Goal: Information Seeking & Learning: Find specific fact

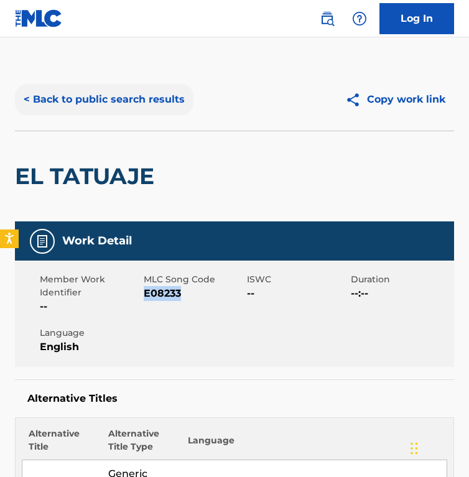
click at [101, 102] on button "< Back to public search results" at bounding box center [104, 99] width 179 height 31
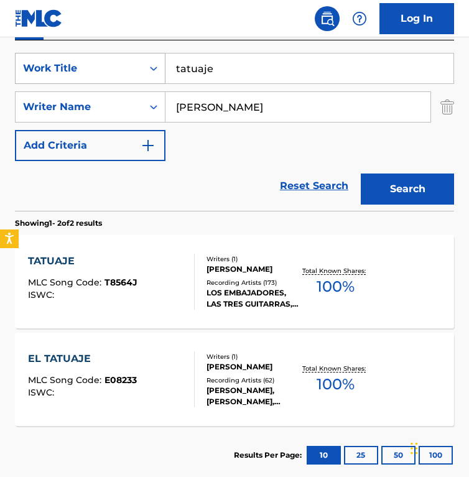
drag, startPoint x: 245, startPoint y: 63, endPoint x: 55, endPoint y: 63, distance: 189.8
click at [55, 63] on div "SearchWithCriteriac5a9be78-6a0c-401c-ba17-486b6a0496cc Work Title tatuaje" at bounding box center [234, 68] width 439 height 31
paste input "Piano Sonata No. 10 in C Major, K. 330: III. Allegretto"
type input "Piano Sonata No. 10 in C Major, K. 330: III. Allegretto"
click at [307, 99] on input "Rubén Uquillas" at bounding box center [298, 107] width 265 height 30
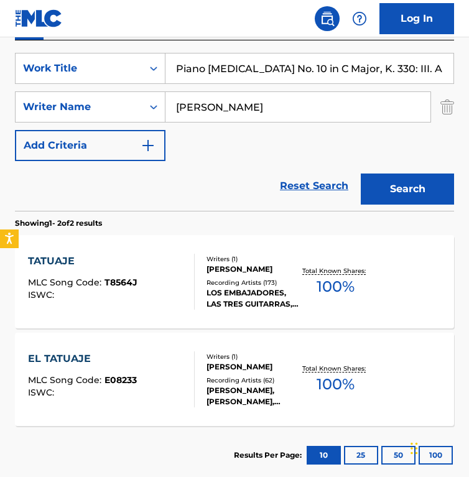
click at [307, 99] on input "Rubén Uquillas" at bounding box center [298, 107] width 265 height 30
paste input "Wolfgang Amadeus Mozart"
type input "Wolfgang Amadeus Mozart"
click at [361, 174] on button "Search" at bounding box center [407, 189] width 93 height 31
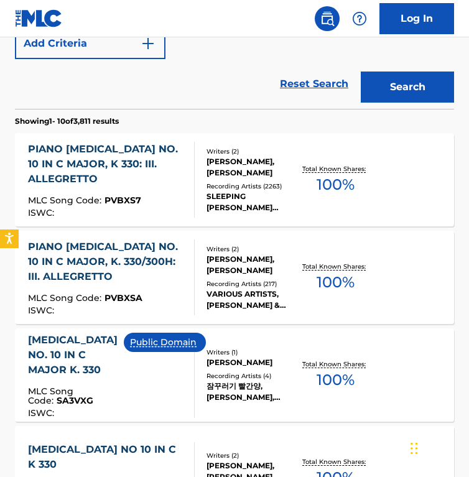
scroll to position [336, 0]
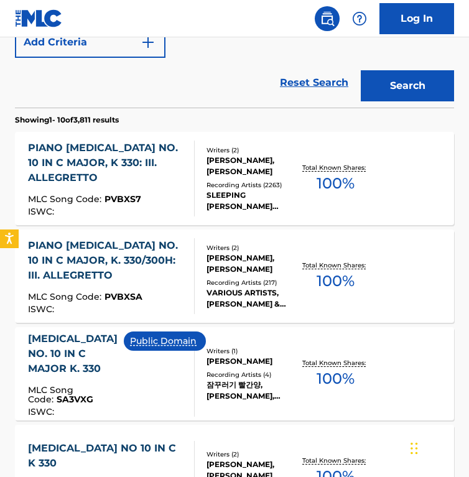
click at [202, 179] on div "Writers ( 2 ) WOLFGANG AMADEUS MOZART, DONALD MICHAEL KASEN Recording Artists (…" at bounding box center [247, 179] width 105 height 67
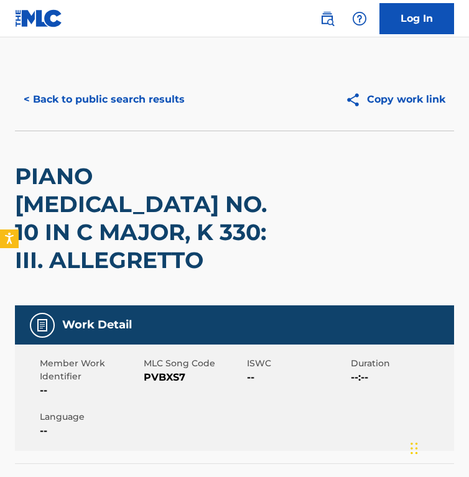
click at [65, 72] on div "< Back to public search results Copy work link" at bounding box center [234, 99] width 439 height 62
click at [65, 101] on button "< Back to public search results" at bounding box center [104, 99] width 179 height 31
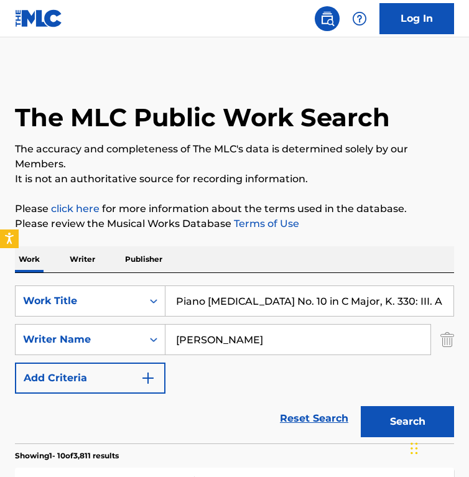
scroll to position [407, 0]
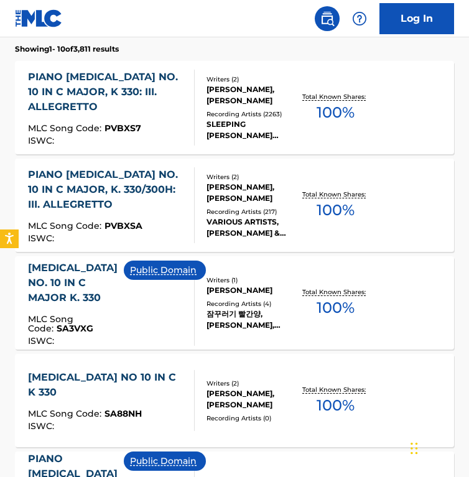
click at [124, 302] on div "Public Domain" at bounding box center [170, 303] width 92 height 85
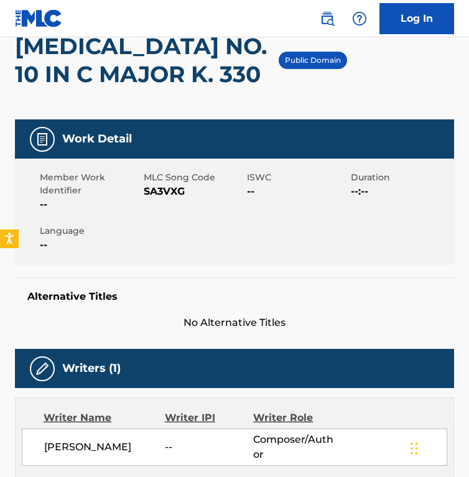
scroll to position [131, 0]
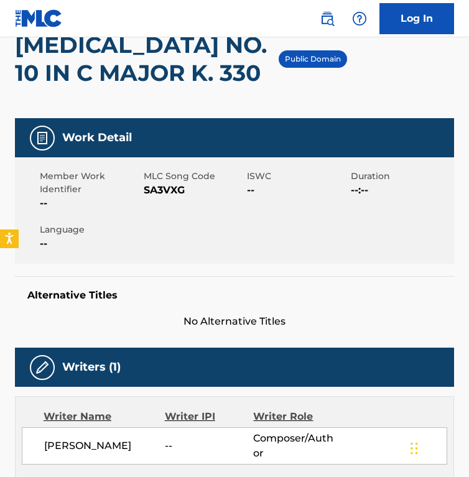
click at [160, 192] on span "SA3VXG" at bounding box center [194, 190] width 101 height 15
click at [163, 86] on h2 "SONATA NO. 10 IN C MAJOR K. 330" at bounding box center [147, 59] width 264 height 56
click at [167, 197] on span "SA3VXG" at bounding box center [194, 190] width 101 height 15
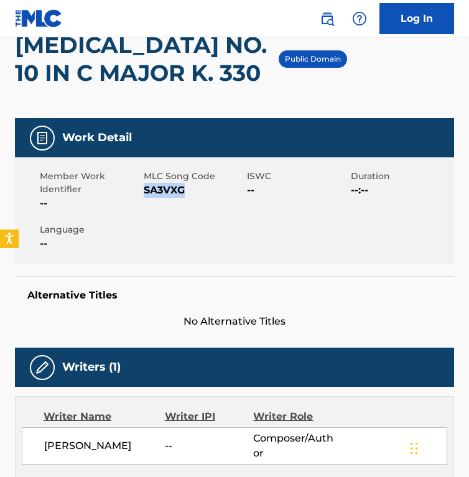
click at [167, 196] on span "SA3VXG" at bounding box center [194, 190] width 101 height 15
copy span "SA3VXG"
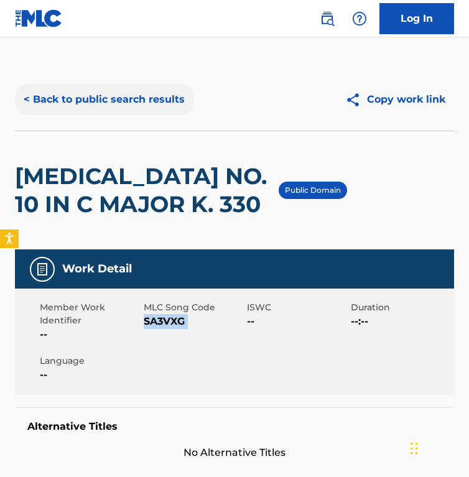
click at [87, 107] on button "< Back to public search results" at bounding box center [104, 99] width 179 height 31
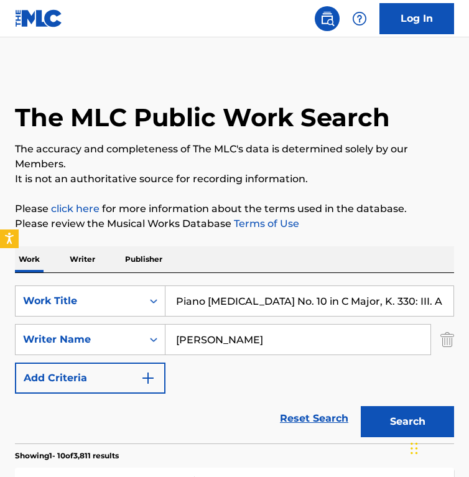
click at [266, 294] on input "Piano Sonata No. 10 in C Major, K. 330: III. Allegretto" at bounding box center [310, 301] width 288 height 30
paste input "Requiem, K. 626: II. Kyrie"
type input "Requiem, K. 626: II. Kyrie"
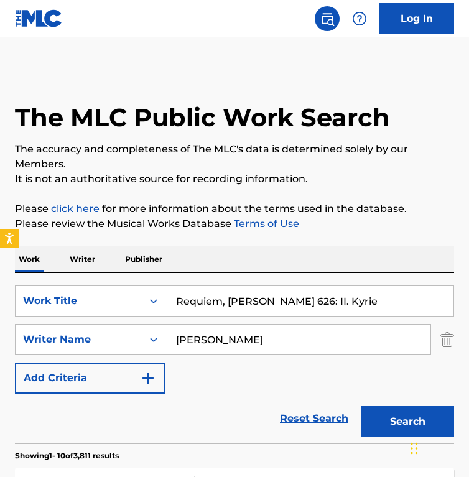
click at [378, 337] on input "Wolfgang Amadeus Mozart" at bounding box center [298, 340] width 265 height 30
click at [361, 406] on button "Search" at bounding box center [407, 421] width 93 height 31
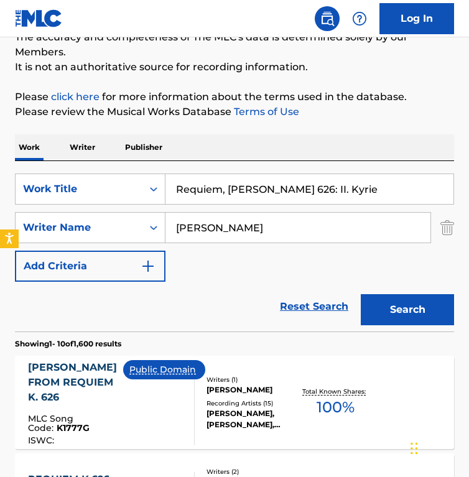
scroll to position [119, 0]
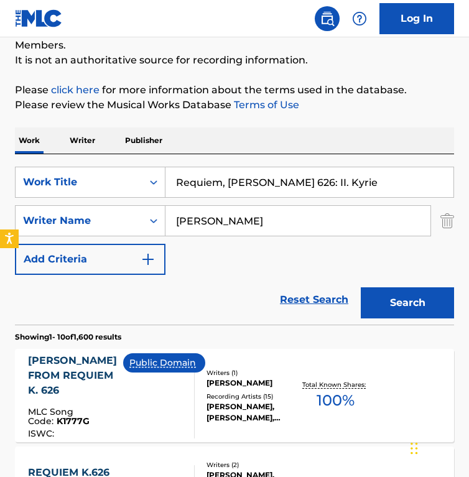
click at [184, 269] on div "SearchWithCriteriac5a9be78-6a0c-401c-ba17-486b6a0496cc Work Title Requiem, K. 6…" at bounding box center [234, 221] width 439 height 108
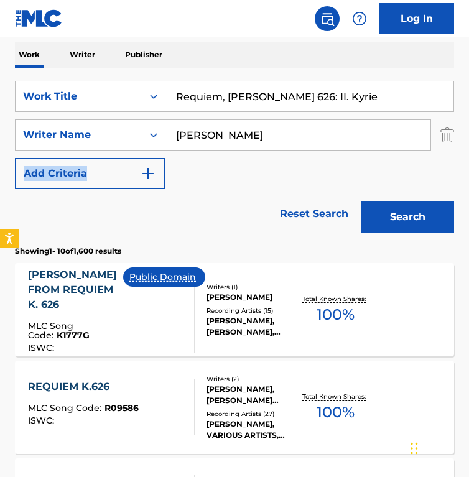
scroll to position [230, 0]
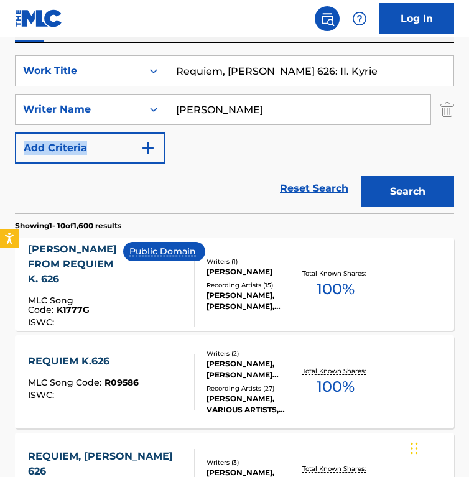
click at [182, 272] on div "Public Domain" at bounding box center [169, 284] width 92 height 85
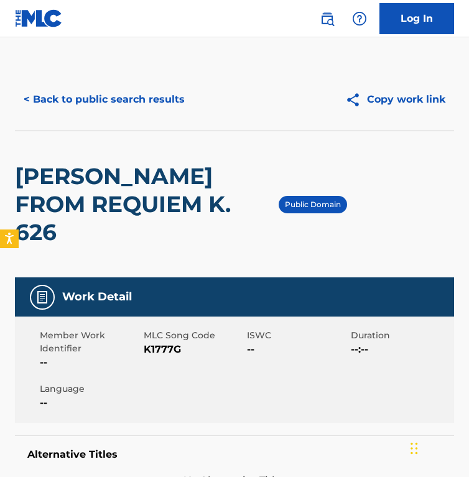
click at [157, 342] on span "K1777G" at bounding box center [194, 349] width 101 height 15
copy span "K1777G"
click at [184, 197] on h2 "KYRIE FROM REQUIEM K. 626" at bounding box center [147, 204] width 264 height 84
click at [117, 101] on button "< Back to public search results" at bounding box center [104, 99] width 179 height 31
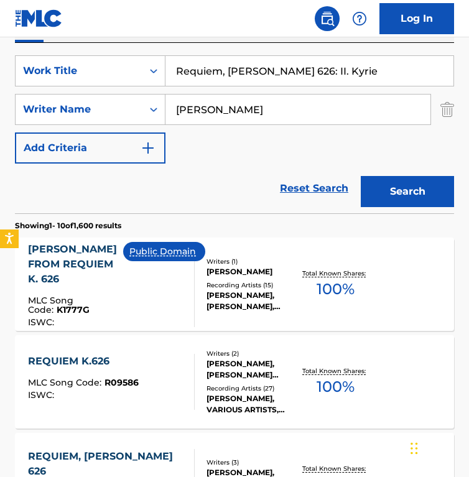
scroll to position [195, 0]
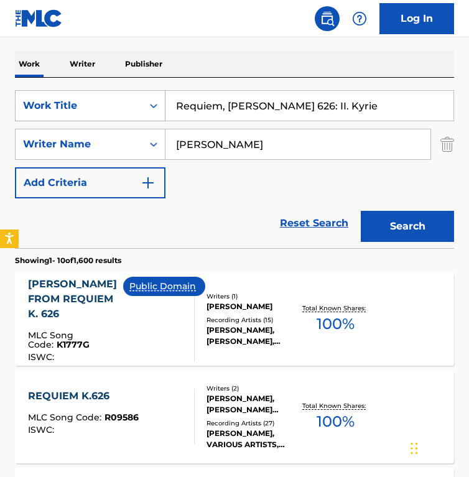
drag, startPoint x: 215, startPoint y: 100, endPoint x: 90, endPoint y: 100, distance: 125.7
click at [90, 100] on div "SearchWithCriteriac5a9be78-6a0c-401c-ba17-486b6a0496cc Work Title Requiem, K. 6…" at bounding box center [234, 105] width 439 height 31
paste input "Symphony No. 39 in E-Flat Major, K. 543: IV. Finale. Allegro - Liv"
type input "Symphony No. 39 in E-Flat Major, K. 543: IV. Finale. Allegro - Live"
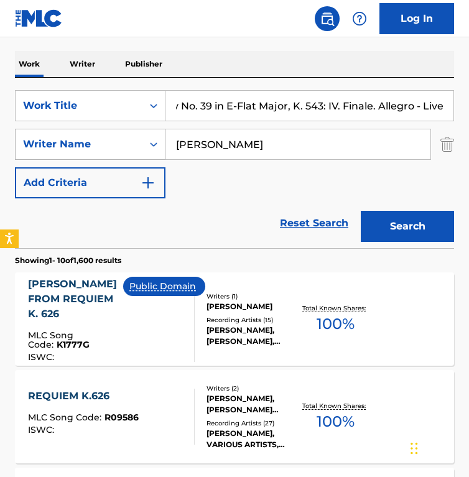
scroll to position [0, 0]
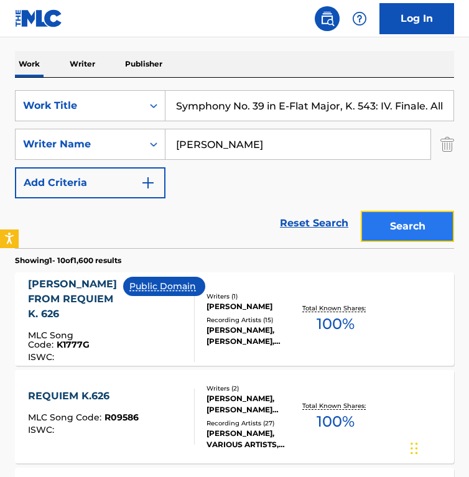
click at [395, 223] on button "Search" at bounding box center [407, 226] width 93 height 31
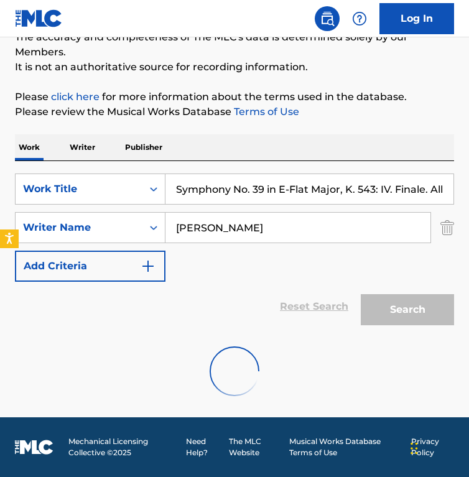
scroll to position [195, 0]
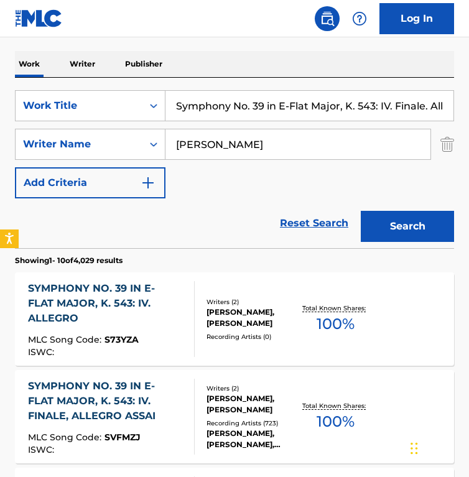
click at [266, 110] on input "Symphony No. 39 in E-Flat Major, K. 543: IV. Finale. Allegro - Live" at bounding box center [310, 106] width 288 height 30
click at [228, 205] on div "Reset Search Search" at bounding box center [234, 224] width 439 height 50
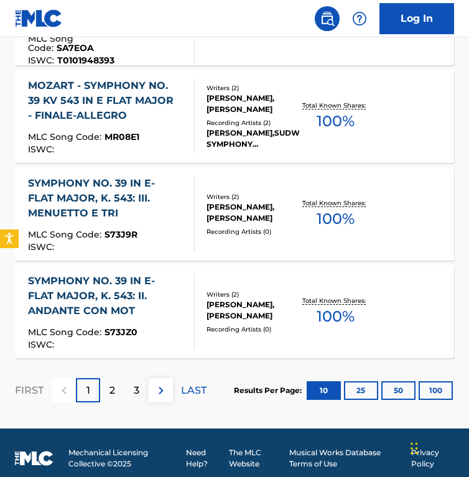
scroll to position [1115, 0]
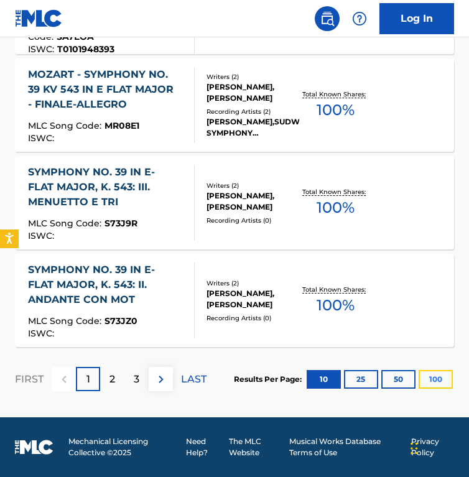
click at [437, 376] on button "100" at bounding box center [436, 379] width 34 height 19
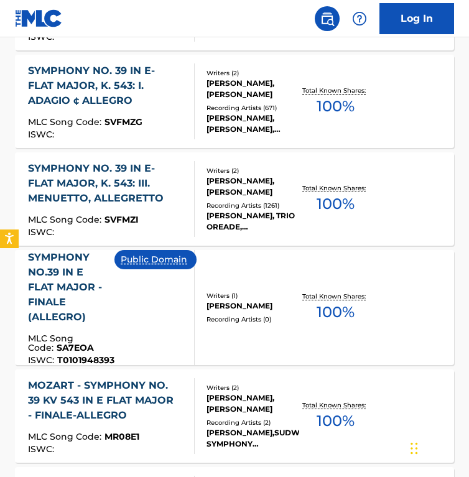
scroll to position [808, 0]
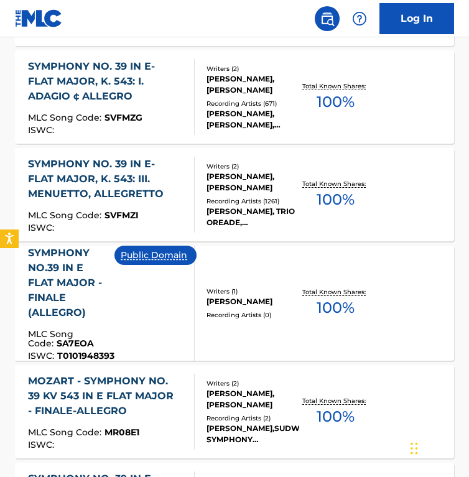
click at [139, 311] on div "Public Domain" at bounding box center [161, 303] width 92 height 115
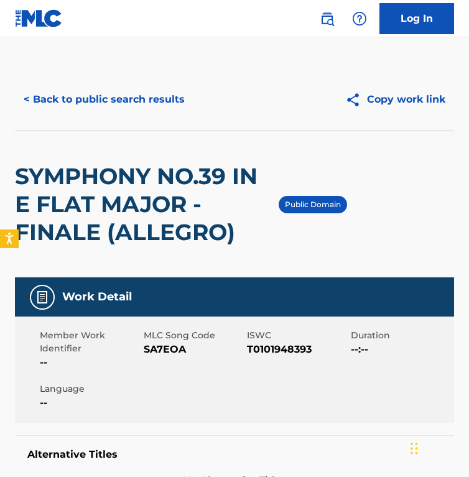
click at [161, 344] on span "SA7EOA" at bounding box center [194, 349] width 101 height 15
copy span "SA7EOA"
click at [98, 106] on button "< Back to public search results" at bounding box center [104, 99] width 179 height 31
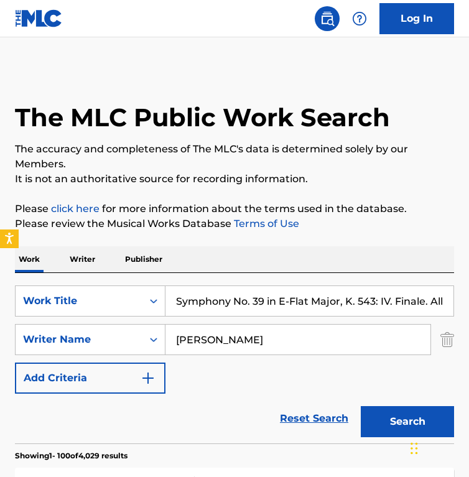
click at [221, 295] on input "Symphony No. 39 in E-Flat Major, K. 543: IV. Finale. Allegro - Live" at bounding box center [310, 301] width 288 height 30
paste input "40 in G Minor, K. 550: I. Molto allegro - Live at Musikverein, Vienna, 1984"
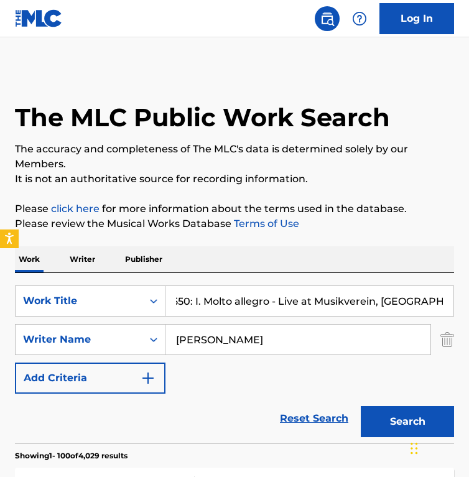
type input "Symphony No. 40 in G Minor, K. 550: I. Molto allegro - Live at Musikverein, Vie…"
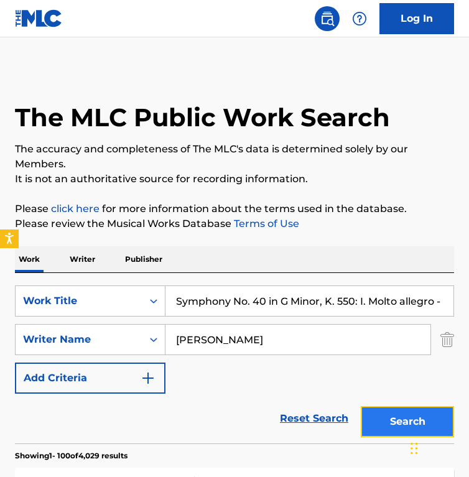
click at [396, 421] on button "Search" at bounding box center [407, 421] width 93 height 31
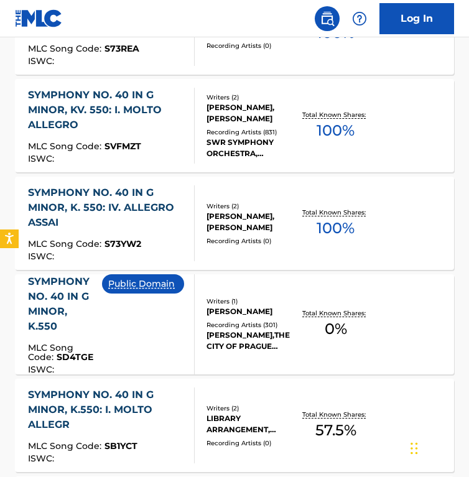
scroll to position [587, 0]
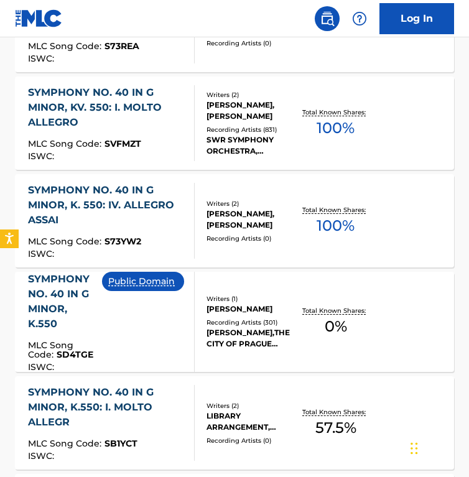
click at [170, 305] on div "Public Domain" at bounding box center [148, 322] width 92 height 100
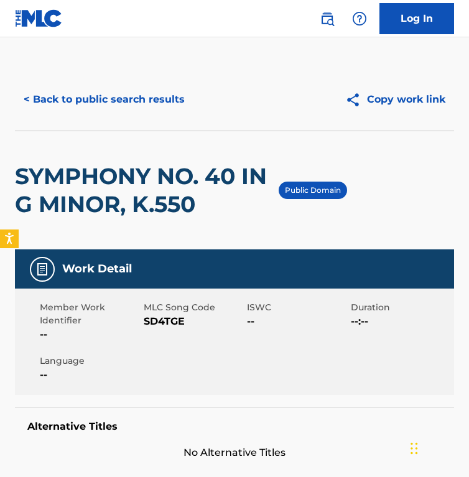
click at [164, 326] on span "SD4TGE" at bounding box center [194, 321] width 101 height 15
copy span "SD4TGE"
click at [96, 100] on button "< Back to public search results" at bounding box center [104, 99] width 179 height 31
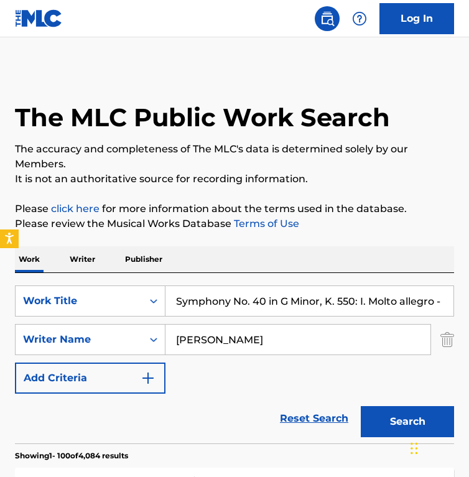
click at [269, 297] on input "Symphony No. 40 in G Minor, K. 550: I. Molto allegro - Live at Musikverein, Vie…" at bounding box center [310, 301] width 288 height 30
paste input "Divertimento in F, K.213: 4. Contredanse en Rondeau (Molto allegro)"
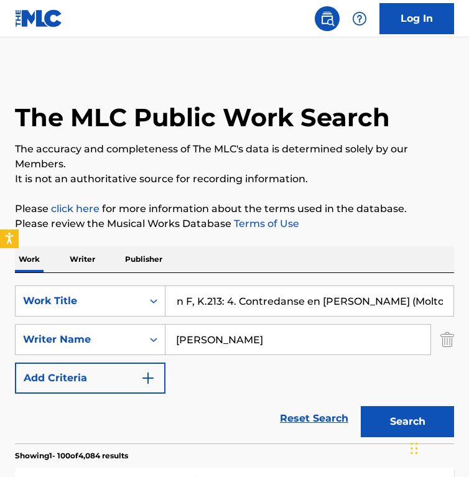
type input "Divertimento in F, K.213: 4. Contredanse en Rondeau (Molto allegro)"
click at [277, 342] on input "Wolfgang Amadeus Mozart" at bounding box center [298, 340] width 265 height 30
click at [361, 406] on button "Search" at bounding box center [407, 421] width 93 height 31
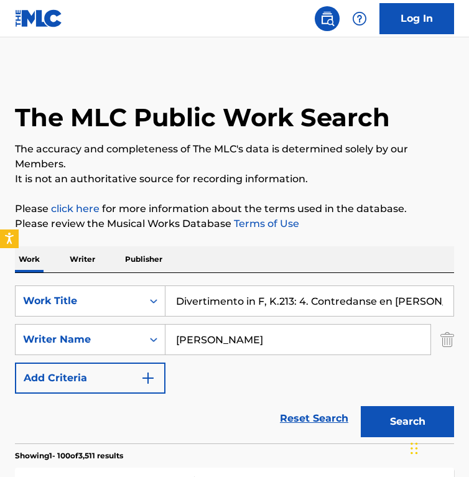
click at [327, 347] on input "Wolfgang Amadeus Mozart" at bounding box center [298, 340] width 265 height 30
paste input "erner Mayer"
type input "Werner Mayer"
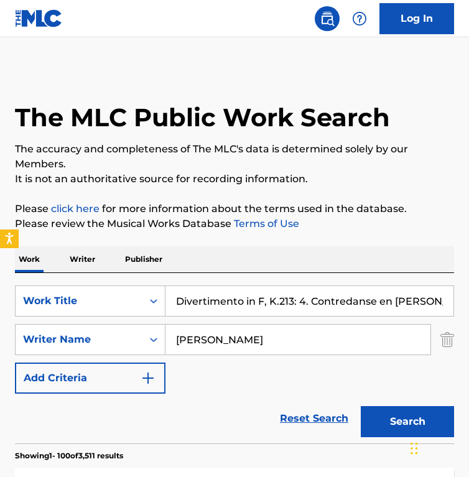
click at [361, 406] on button "Search" at bounding box center [407, 421] width 93 height 31
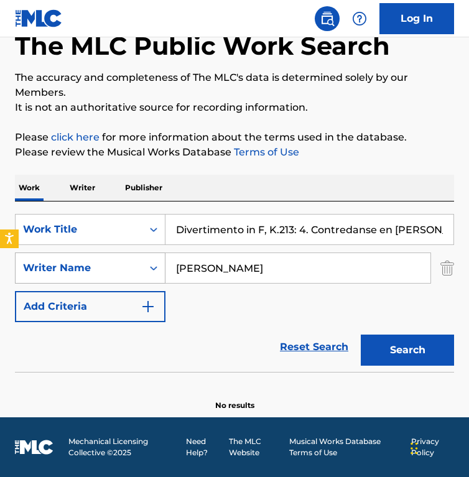
drag, startPoint x: 283, startPoint y: 263, endPoint x: 55, endPoint y: 263, distance: 228.4
click at [55, 263] on div "SearchWithCriteria748b6684-06ea-4e84-9fbe-8f01ce8b9efc Writer Name Werner Mayer" at bounding box center [234, 268] width 439 height 31
click at [217, 219] on input "Divertimento in F, K.213: 4. Contredanse en Rondeau (Molto allegro)" at bounding box center [310, 230] width 288 height 30
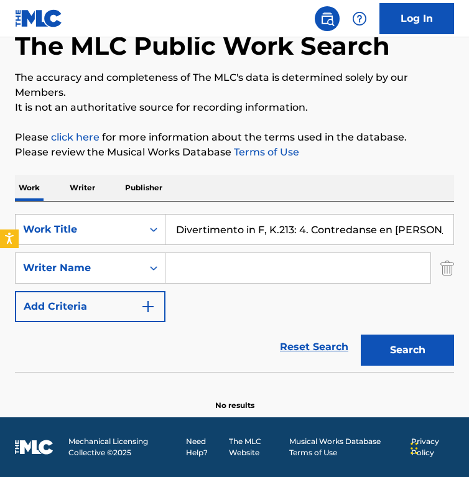
paste input "on Giovanni, K. 527, Act I: No. 7, Duet. Là ci darem la mano"
type input "Don Giovanni, K. 527, Act I: No. 7, Duet. Là ci darem la mano"
click at [202, 268] on input "Search Form" at bounding box center [298, 268] width 265 height 30
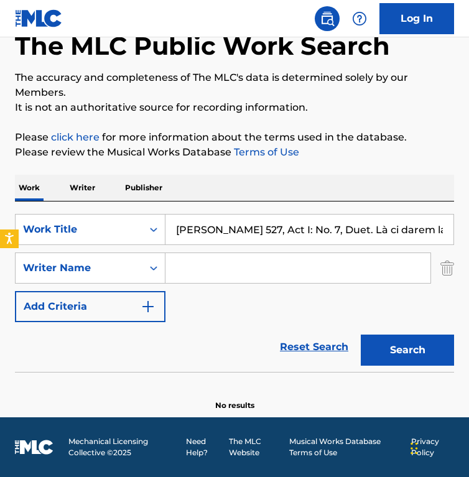
click at [200, 268] on input "Search Form" at bounding box center [298, 268] width 265 height 30
paste input "Lorenzo Da Ponte"
click at [361, 335] on button "Search" at bounding box center [407, 350] width 93 height 31
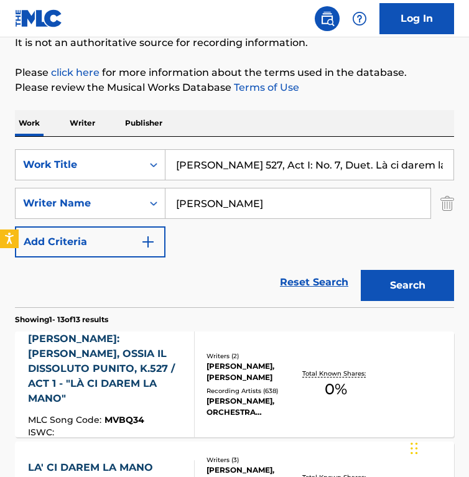
scroll to position [138, 0]
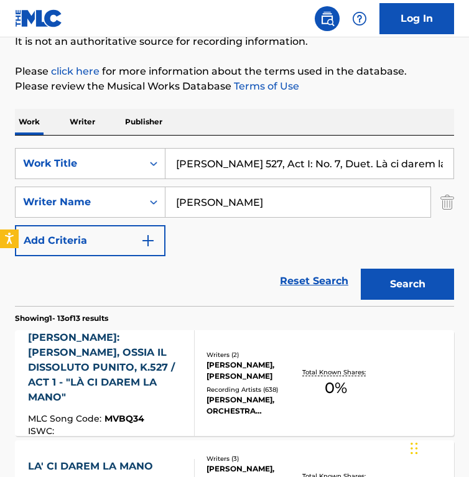
click at [245, 161] on input "Don Giovanni, K. 527, Act I: No. 7, Duet. Là ci darem la mano" at bounding box center [310, 164] width 288 height 30
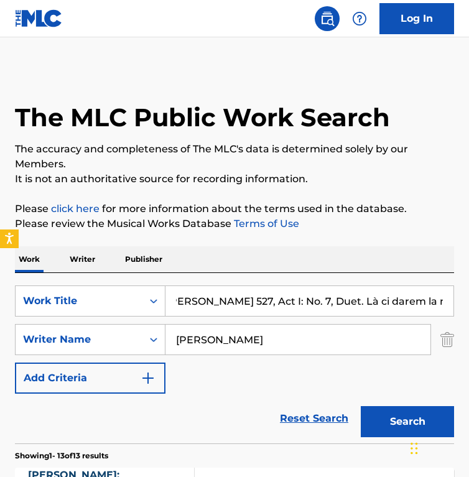
scroll to position [0, 0]
click at [297, 340] on input "Lorenzo Da Ponte" at bounding box center [298, 340] width 265 height 30
type input "mozart"
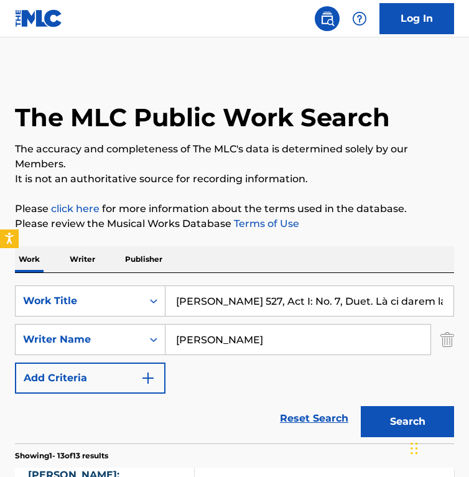
click at [361, 406] on button "Search" at bounding box center [407, 421] width 93 height 31
click at [313, 301] on input "Don Giovanni, K. 527, Act I: No. 7, Duet. Là ci darem la mano" at bounding box center [310, 301] width 288 height 30
paste input "Muchacha Encantadora"
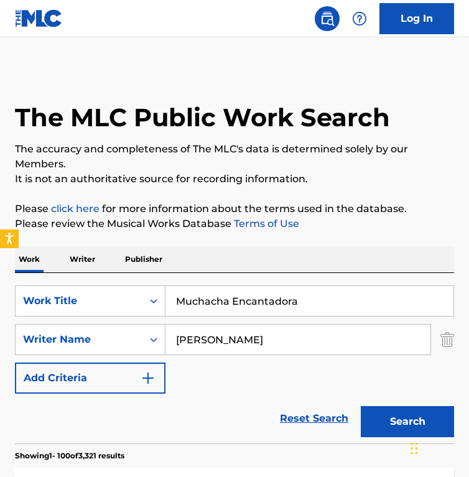
type input "Muchacha Encantadora"
click at [232, 347] on input "mozart" at bounding box center [298, 340] width 265 height 30
paste input "Robert Oñate"
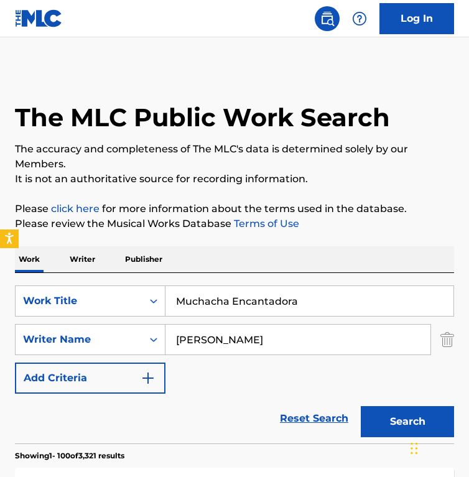
type input "Robert Oñate"
click at [361, 406] on button "Search" at bounding box center [407, 421] width 93 height 31
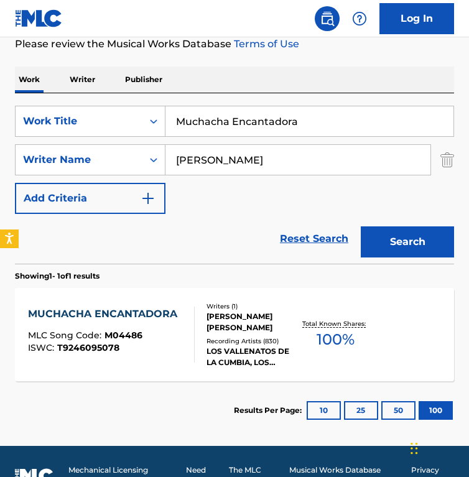
scroll to position [208, 0]
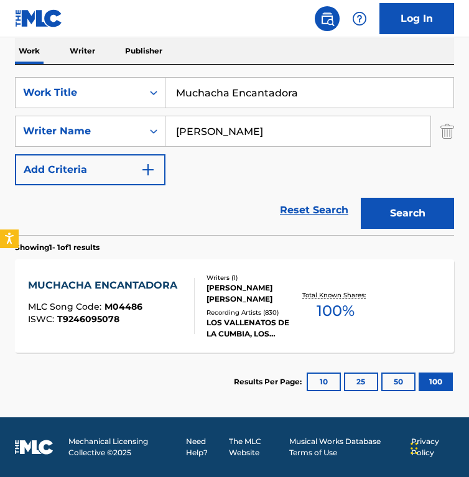
click at [210, 298] on div "ROBERT FRANCISCO DIAZ ONATE" at bounding box center [253, 294] width 93 height 22
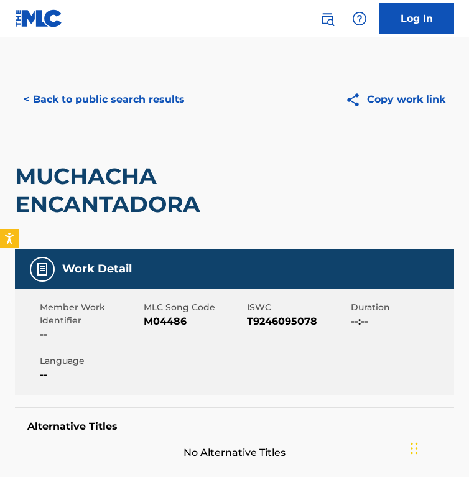
click at [158, 317] on span "M04486" at bounding box center [194, 321] width 101 height 15
copy span "M04486"
click at [121, 103] on button "< Back to public search results" at bounding box center [104, 99] width 179 height 31
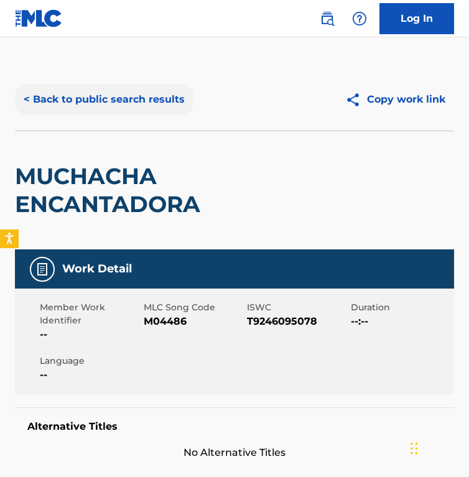
scroll to position [138, 0]
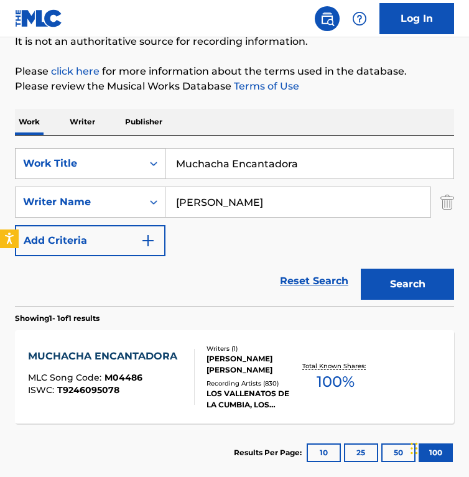
drag, startPoint x: 282, startPoint y: 168, endPoint x: 24, endPoint y: 154, distance: 258.7
click at [24, 154] on div "SearchWithCriteriac5a9be78-6a0c-401c-ba17-486b6a0496cc Work Title Muchacha Enca…" at bounding box center [234, 163] width 439 height 31
drag, startPoint x: 301, startPoint y: 175, endPoint x: -61, endPoint y: 153, distance: 362.9
click at [0, 153] on html "Accessibility Screen-Reader Guide, Feedback, and Issue Reporting | New window 0…" at bounding box center [234, 100] width 469 height 477
paste input "Pictures at an Exhibition: Con mortuis in lingua mortua. Andante non troppo, co…"
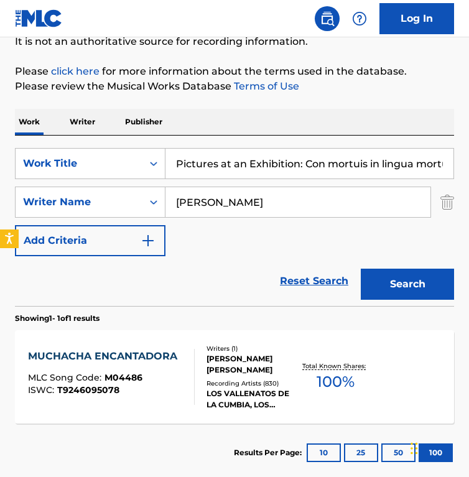
scroll to position [0, 188]
type input "Pictures at an Exhibition: Con mortuis in lingua mortua. Andante non troppo, co…"
click at [262, 199] on input "Robert Oñate" at bounding box center [298, 202] width 265 height 30
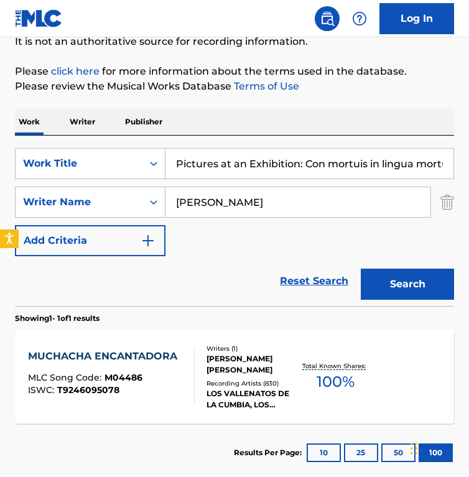
click at [262, 199] on input "Robert Oñate" at bounding box center [298, 202] width 265 height 30
paste input "Modest Mussorgsky"
type input "Modest Mussorgsky"
click at [361, 269] on button "Search" at bounding box center [407, 284] width 93 height 31
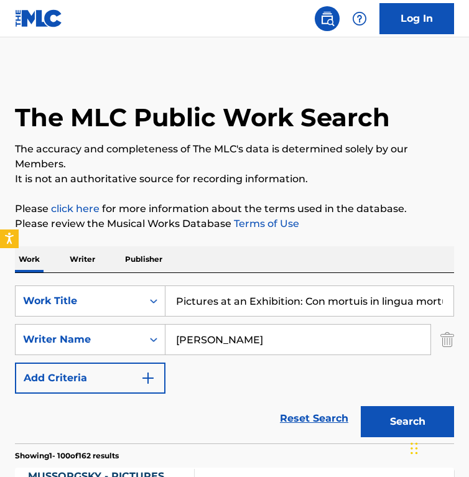
click at [227, 305] on input "Pictures at an Exhibition: Con mortuis in lingua mortua. Andante non troppo, co…" at bounding box center [310, 301] width 288 height 30
drag, startPoint x: 266, startPoint y: 302, endPoint x: 517, endPoint y: 315, distance: 251.2
click at [469, 315] on html "Accessibility Screen-Reader Guide, Feedback, and Issue Reporting | New window 0…" at bounding box center [234, 238] width 469 height 477
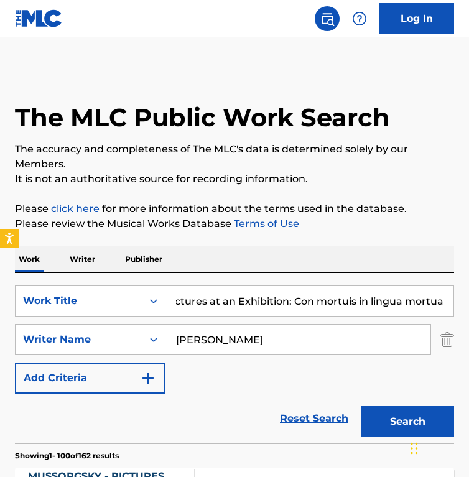
type input "Pictures at an Exhibition: Con mortuis in lingua mortua"
click at [361, 406] on button "Search" at bounding box center [407, 421] width 93 height 31
click at [191, 403] on div "Reset Search Search" at bounding box center [234, 419] width 439 height 50
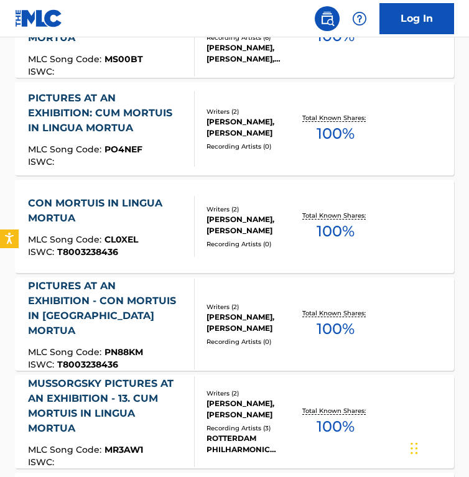
scroll to position [482, 0]
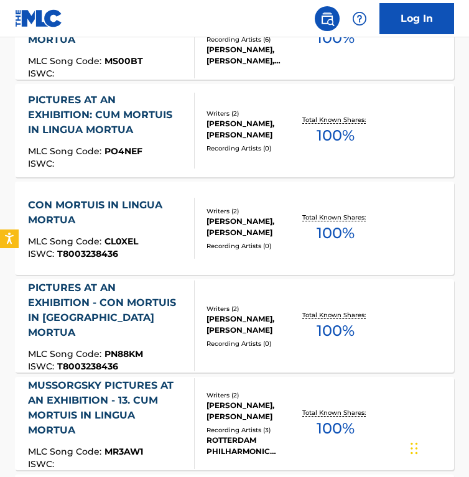
click at [108, 248] on div "MLC Song Code : CL0XEL" at bounding box center [106, 243] width 156 height 12
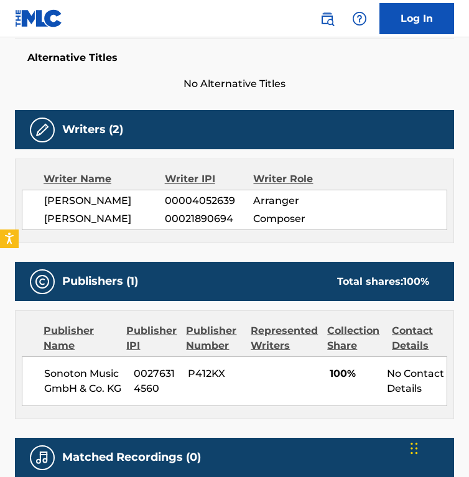
scroll to position [378, 0]
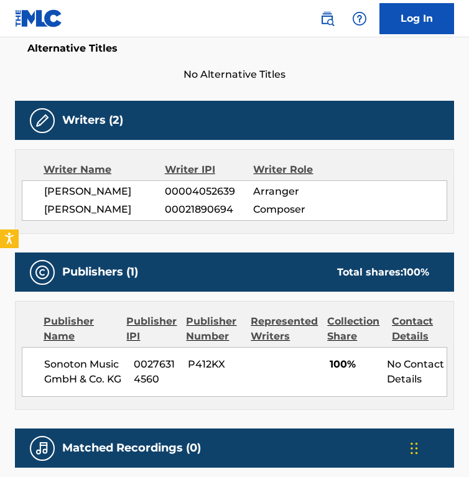
click at [141, 256] on div "Work Detail Member Work Identifier -- MLC Song Code CL0XEL ISWC T8003238436 Dur…" at bounding box center [234, 189] width 439 height 637
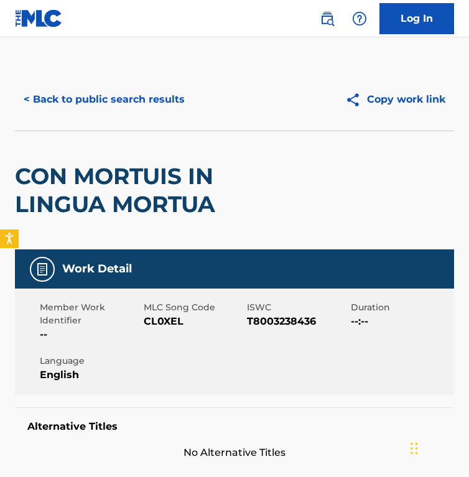
click at [81, 75] on div "< Back to public search results Copy work link" at bounding box center [234, 99] width 439 height 62
click at [81, 95] on button "< Back to public search results" at bounding box center [104, 99] width 179 height 31
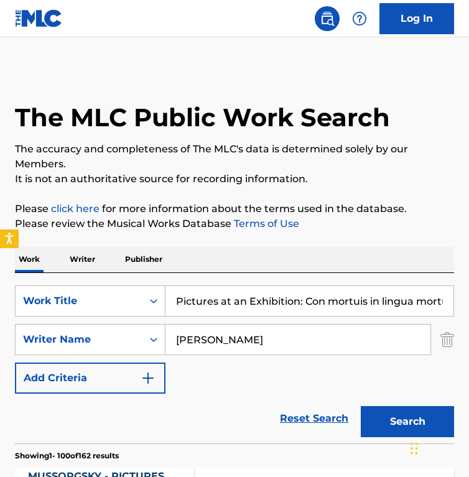
click at [220, 304] on input "Pictures at an Exhibition: Con mortuis in lingua mortua" at bounding box center [310, 301] width 288 height 30
paste input "My Little Bimbo (Down On the Bamboo Isle)"
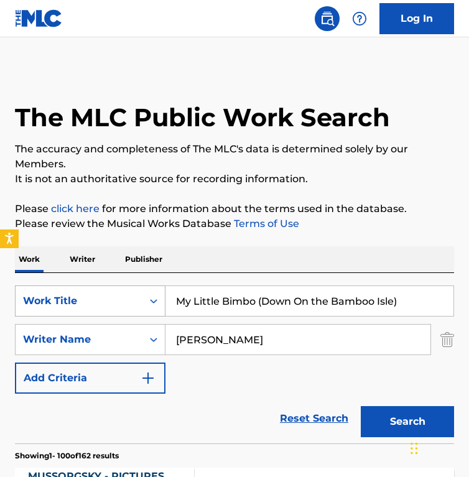
type input "My Little Bimbo (Down On the Bamboo Isle)"
click at [371, 344] on input "Modest Mussorgsky" at bounding box center [298, 340] width 265 height 30
paste input "Grant ClarkeWalter Donaldson"
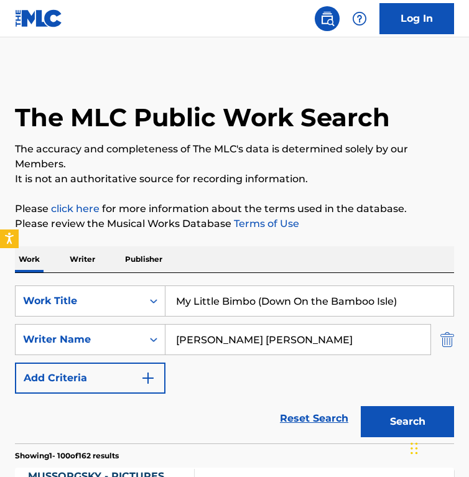
drag, startPoint x: 241, startPoint y: 341, endPoint x: 443, endPoint y: 339, distance: 202.3
click at [443, 339] on div "SearchWithCriteria748b6684-06ea-4e84-9fbe-8f01ce8b9efc Writer Name Grant Clarke…" at bounding box center [234, 339] width 439 height 31
type input "Grant Clarke"
click at [361, 406] on button "Search" at bounding box center [407, 421] width 93 height 31
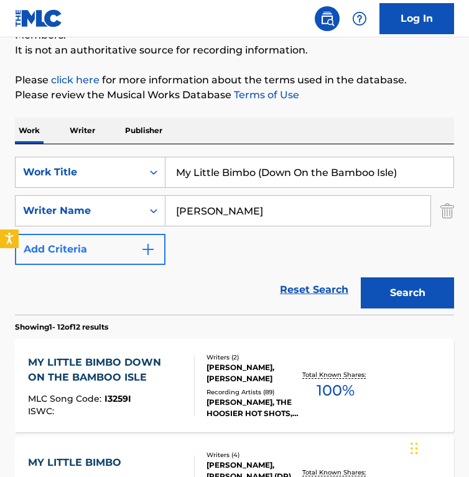
scroll to position [129, 0]
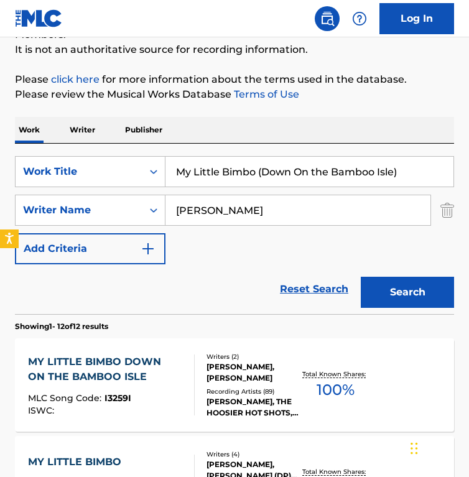
click at [161, 322] on section "Showing 1 - 12 of 12 results" at bounding box center [234, 323] width 439 height 18
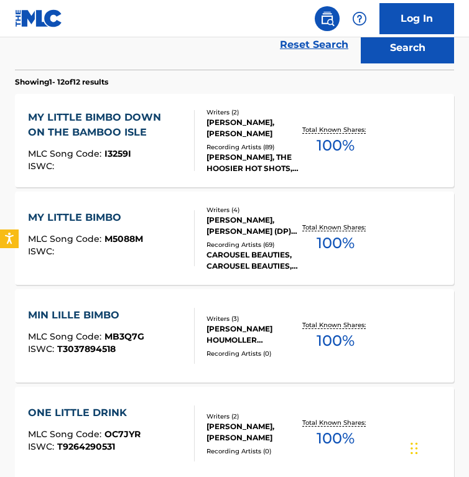
scroll to position [378, 0]
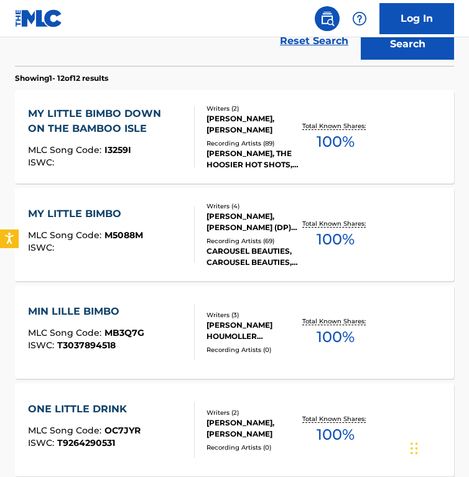
click at [147, 142] on div "MY LITTLE BIMBO DOWN ON THE BAMBOO ISLE MLC Song Code : I3259I ISWC :" at bounding box center [106, 136] width 156 height 61
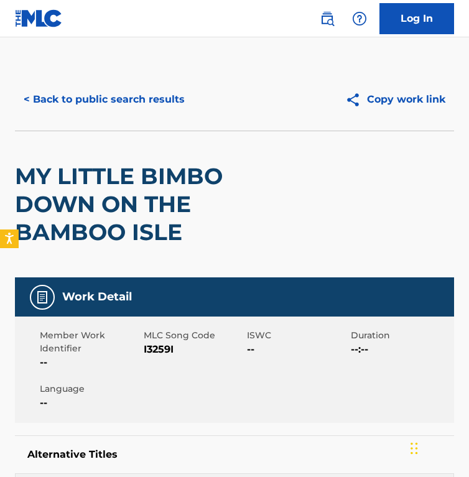
click at [160, 350] on span "I3259I" at bounding box center [194, 349] width 101 height 15
copy span "I3259I"
click at [136, 109] on button "< Back to public search results" at bounding box center [104, 99] width 179 height 31
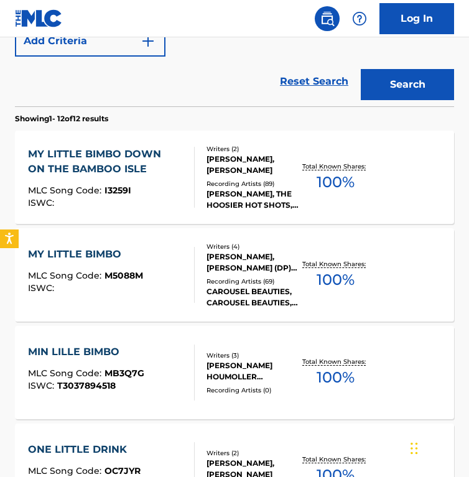
scroll to position [340, 0]
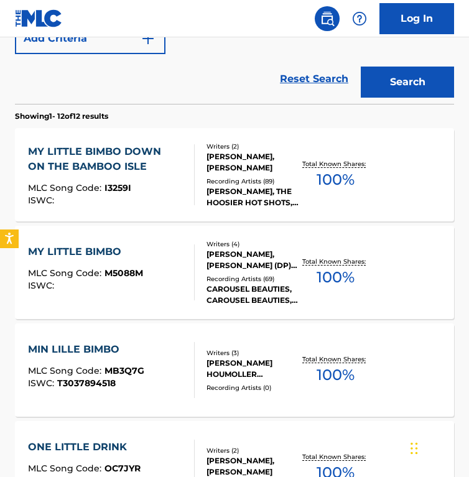
click at [200, 280] on div "Writers ( 4 ) TONI PARENTI, GRANT CLARKE (DP), WALTER DONALDSON (DP), TONY PARE…" at bounding box center [247, 273] width 105 height 67
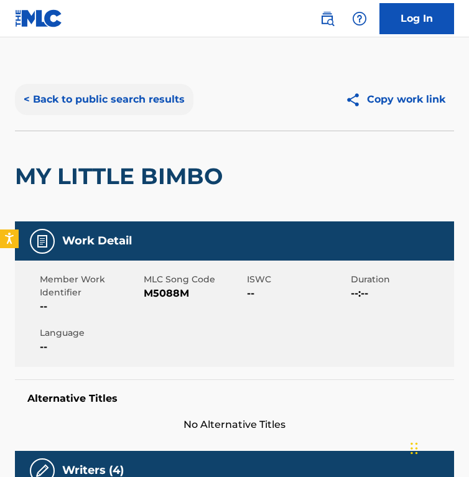
click at [93, 106] on button "< Back to public search results" at bounding box center [104, 99] width 179 height 31
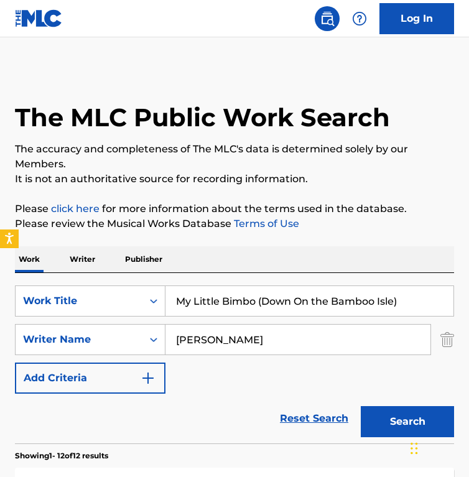
click at [250, 278] on div "SearchWithCriteriac5a9be78-6a0c-401c-ba17-486b6a0496cc Work Title My Little Bim…" at bounding box center [234, 358] width 439 height 171
click at [240, 290] on input "My Little Bimbo (Down On the Bamboo Isle)" at bounding box center [310, 301] width 288 height 30
paste input "No Te Pido Flores (Version Remix"
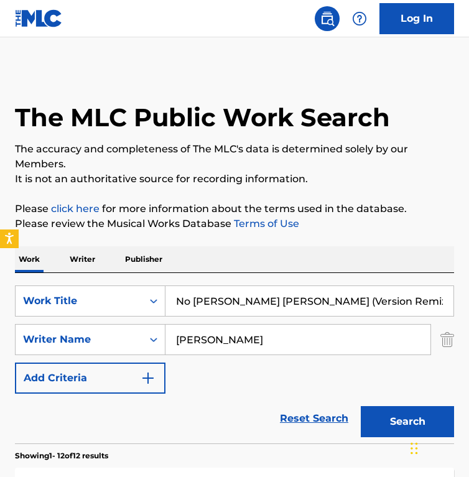
type input "No Te Pido Flores (Version Remix)"
drag, startPoint x: 255, startPoint y: 345, endPoint x: 17, endPoint y: 304, distance: 240.6
click at [17, 304] on div "SearchWithCriteriac5a9be78-6a0c-401c-ba17-486b6a0496cc Work Title No Te Pido Fl…" at bounding box center [234, 340] width 439 height 108
type input "jose gaviria"
click at [361, 406] on button "Search" at bounding box center [407, 421] width 93 height 31
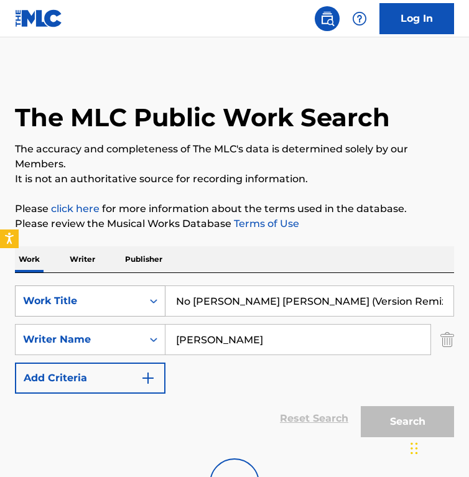
scroll to position [112, 0]
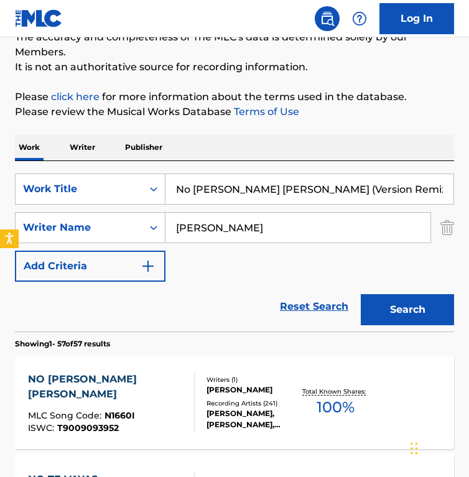
click at [202, 307] on div "Reset Search Search" at bounding box center [234, 307] width 439 height 50
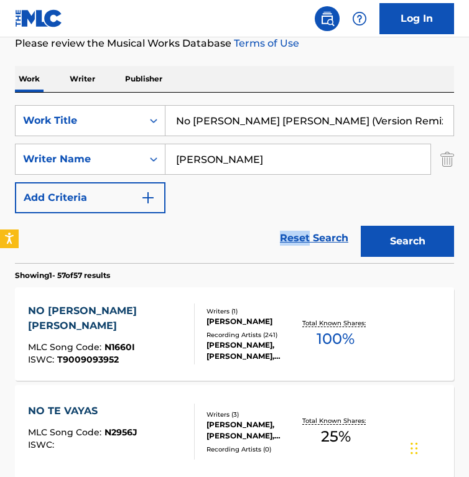
scroll to position [183, 0]
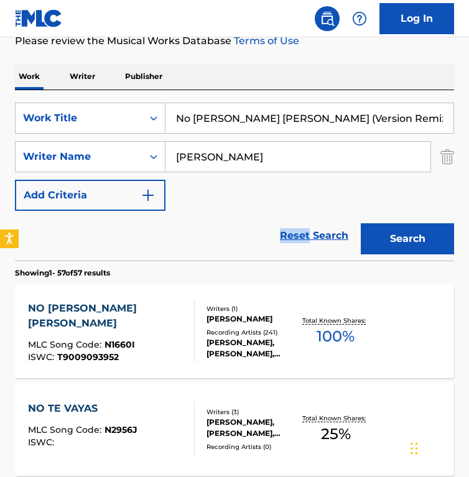
click at [202, 307] on div "Writers ( 1 ) JOSE GAVIRIA Recording Artists ( 241 ) FANNY LU, FANNY LU, FANNY …" at bounding box center [247, 331] width 105 height 55
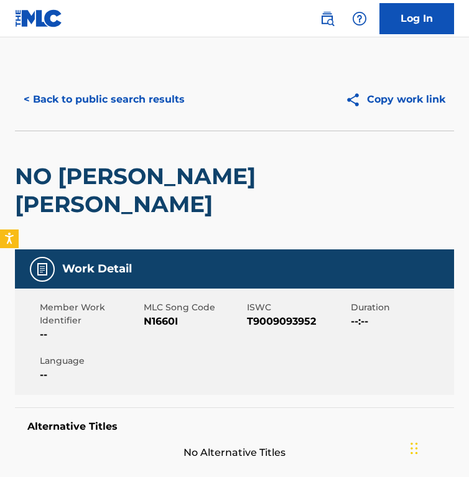
click at [166, 314] on span "N1660I" at bounding box center [194, 321] width 101 height 15
copy span "N1660I"
click at [83, 97] on button "< Back to public search results" at bounding box center [104, 99] width 179 height 31
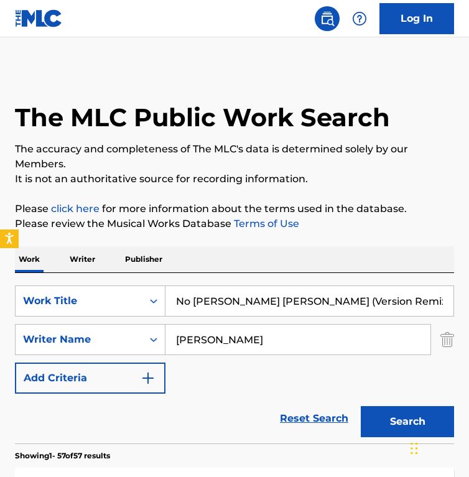
drag, startPoint x: 140, startPoint y: 281, endPoint x: 91, endPoint y: 281, distance: 48.5
click at [91, 281] on div "SearchWithCriteriac5a9be78-6a0c-401c-ba17-486b6a0496cc Work Title No Te Pido Fl…" at bounding box center [234, 358] width 439 height 171
paste input "6 Moments musicaux, D. 780: No. 3 in F Minor. Allegro moderato"
type input "6 Moments musicaux, D. 780: No. 3 in F Minor. Allegro moderato"
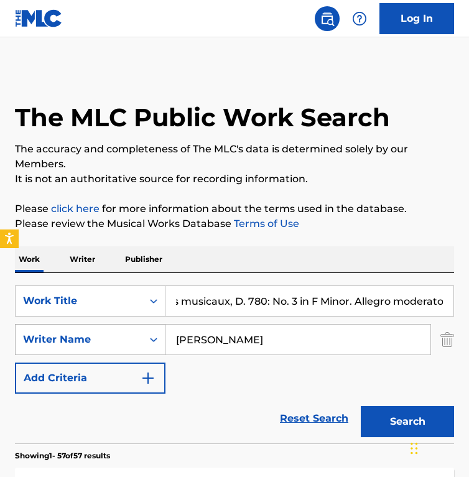
scroll to position [0, 0]
click at [248, 341] on input "jose gaviria" at bounding box center [298, 340] width 265 height 30
paste input "Franz Schubert"
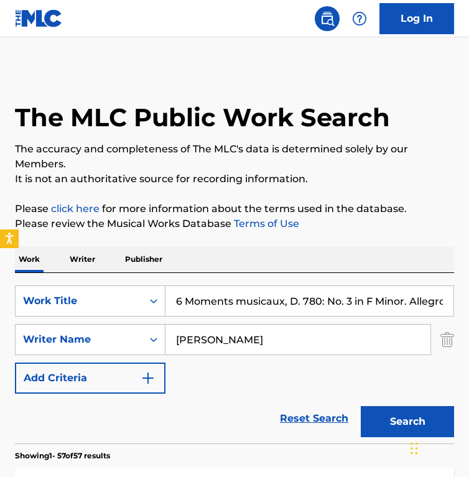
type input "Franz Schubert"
click at [361, 406] on button "Search" at bounding box center [407, 421] width 93 height 31
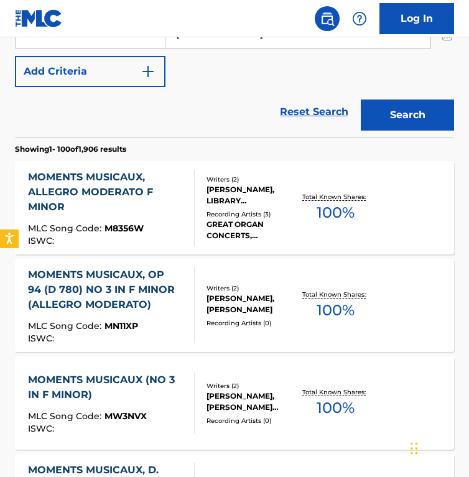
scroll to position [309, 0]
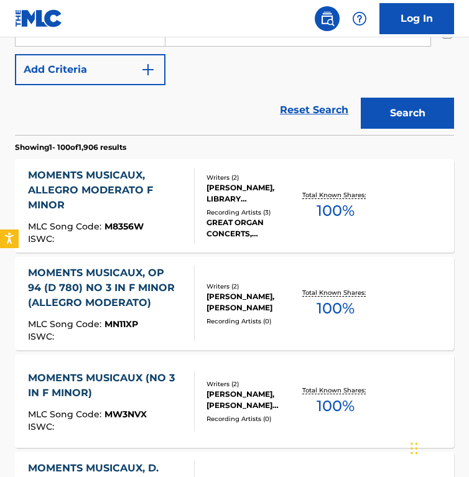
click at [189, 128] on div "Reset Search Search" at bounding box center [234, 110] width 439 height 50
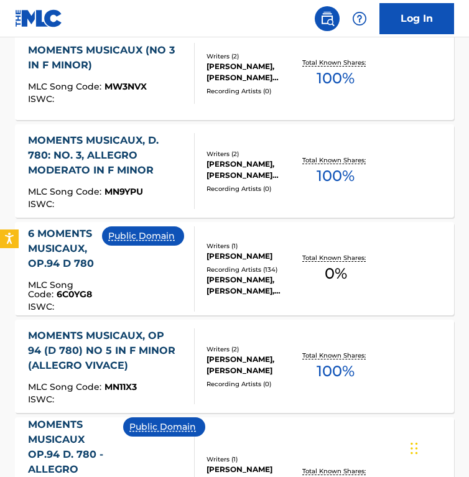
scroll to position [568, 0]
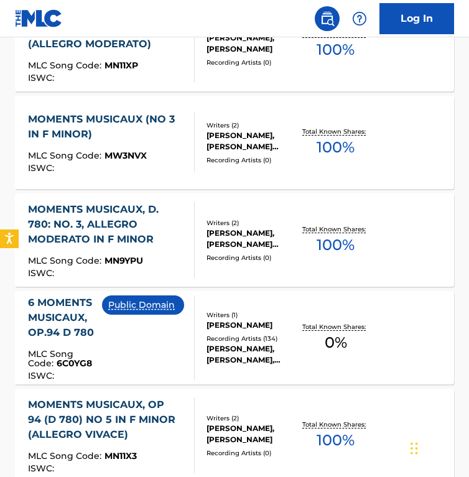
click at [170, 351] on div "Public Domain" at bounding box center [148, 338] width 92 height 85
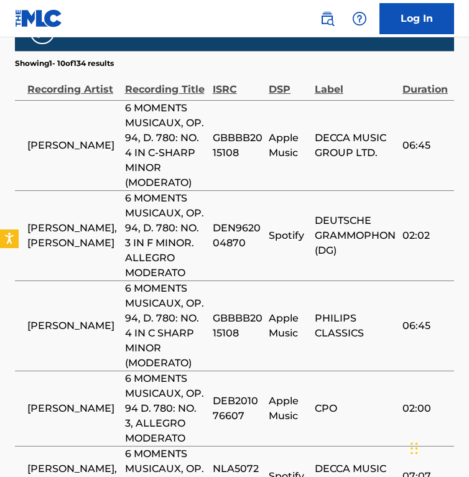
scroll to position [745, 0]
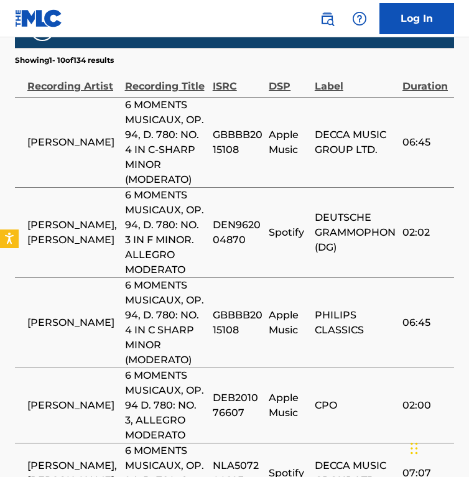
click at [170, 351] on span "6 MOMENTS MUSICAUX, OP. 94, D. 780: NO. 4 IN C SHARP MINOR (MODERATO)" at bounding box center [166, 323] width 82 height 90
click at [128, 250] on span "6 MOMENTS MUSICAUX, OP. 94, D. 780: NO. 3 IN F MINOR. ALLEGRO MODERATO" at bounding box center [166, 233] width 82 height 90
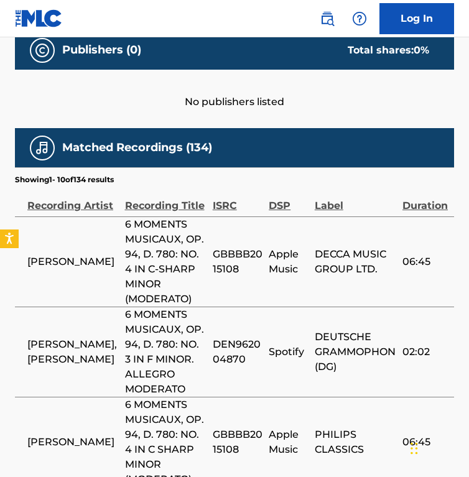
scroll to position [0, 0]
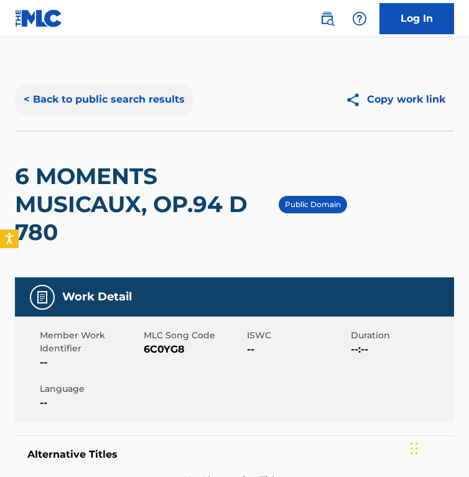
click at [118, 110] on button "< Back to public search results" at bounding box center [104, 99] width 179 height 31
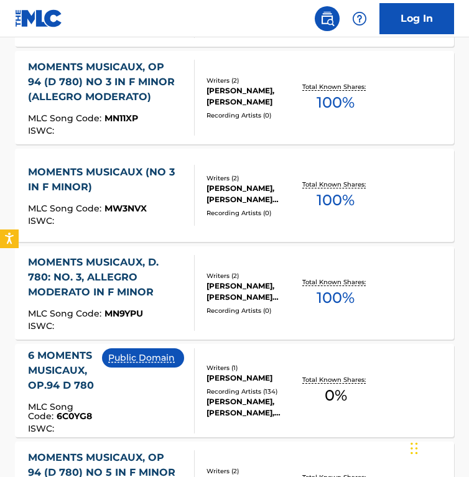
scroll to position [295, 0]
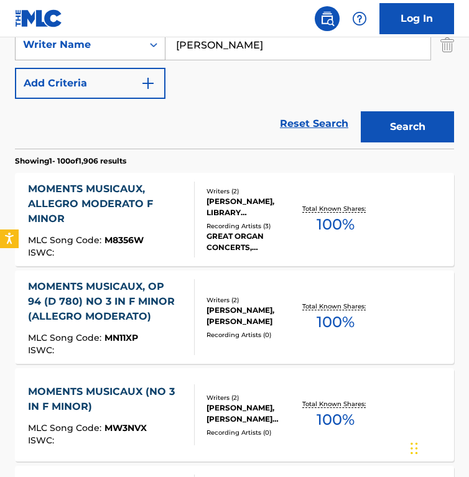
drag, startPoint x: 258, startPoint y: 46, endPoint x: 72, endPoint y: 43, distance: 185.5
click at [72, 43] on div "SearchWithCriteria748b6684-06ea-4e84-9fbe-8f01ce8b9efc Writer Name Franz Schube…" at bounding box center [234, 44] width 439 height 31
paste input "TOTH ANNA"
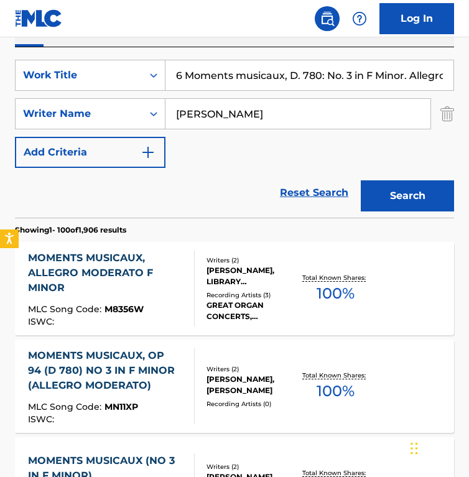
scroll to position [216, 0]
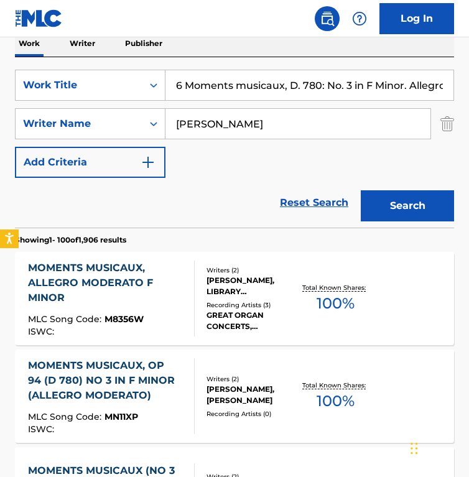
type input "TOTH ANNA"
click at [261, 90] on input "6 Moments musicaux, D. 780: No. 3 in F Minor. Allegro moderato" at bounding box center [310, 85] width 288 height 30
type input "nostalgia"
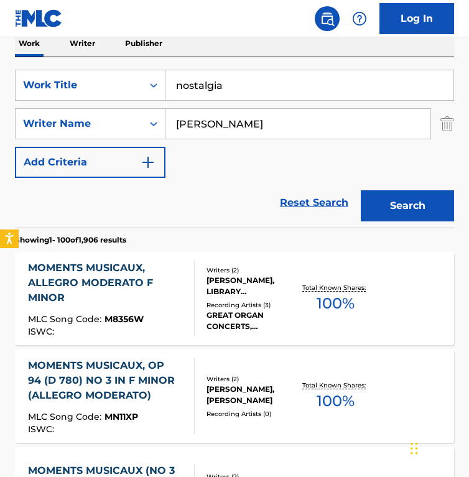
click at [361, 190] on button "Search" at bounding box center [407, 205] width 93 height 31
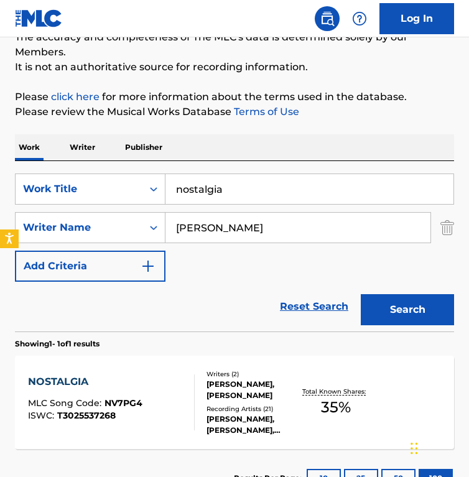
scroll to position [208, 0]
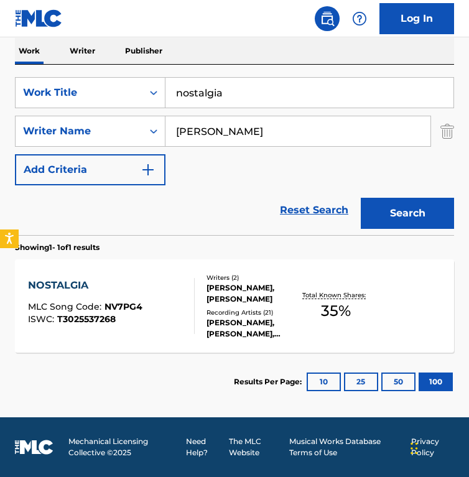
click at [187, 286] on div at bounding box center [189, 306] width 10 height 56
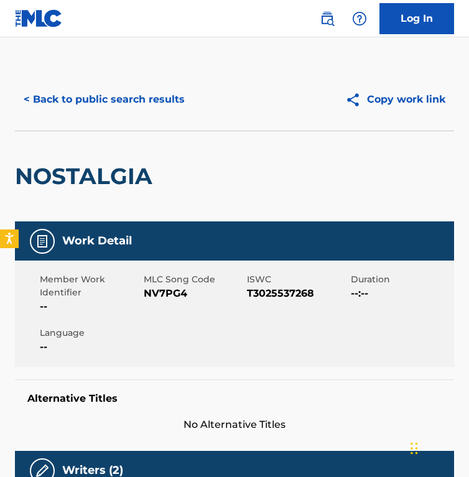
click at [174, 294] on span "NV7PG4" at bounding box center [194, 293] width 101 height 15
copy span "NV7PG4"
click at [91, 101] on button "< Back to public search results" at bounding box center [104, 99] width 179 height 31
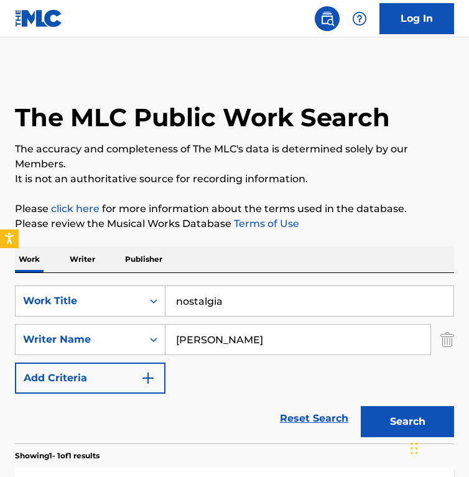
drag, startPoint x: 241, startPoint y: 299, endPoint x: -42, endPoint y: 246, distance: 288.6
click at [0, 246] on html "Accessibility Screen-Reader Guide, Feedback, and Issue Reporting | New window 0…" at bounding box center [234, 238] width 469 height 477
paste input "Now And Forever (feat. Christian Älvestam)"
type input "Now And Forever (feat. Christian Älvestam)"
click at [280, 345] on input "TOTH ANNA" at bounding box center [298, 340] width 265 height 30
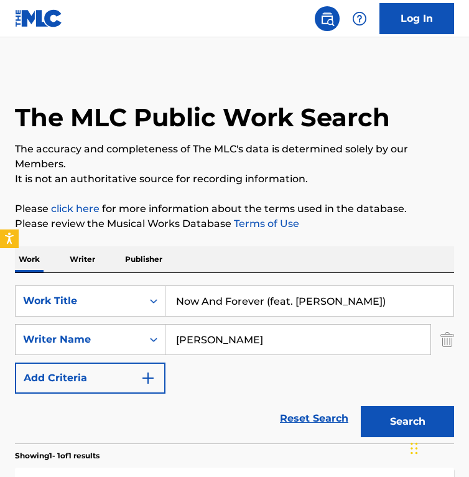
click at [280, 345] on input "TOTH ANNA" at bounding box center [298, 340] width 265 height 30
paste input "Johansson"
type input "Johansson"
click at [361, 406] on button "Search" at bounding box center [407, 421] width 93 height 31
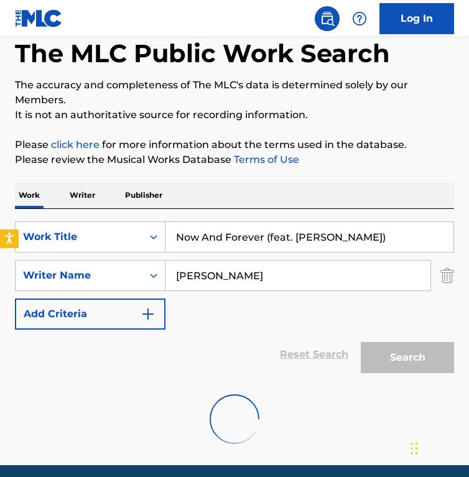
scroll to position [112, 0]
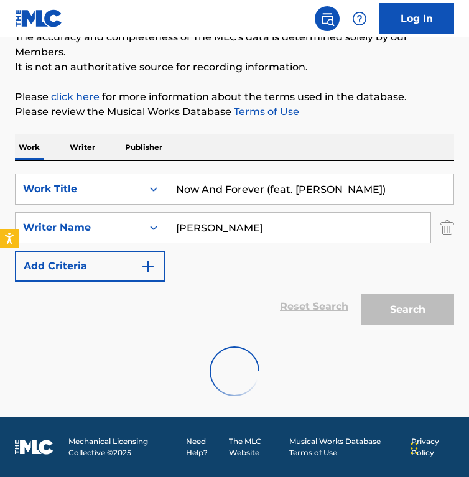
click at [208, 268] on div "SearchWithCriteriac5a9be78-6a0c-401c-ba17-486b6a0496cc Work Title Now And Forev…" at bounding box center [234, 228] width 439 height 108
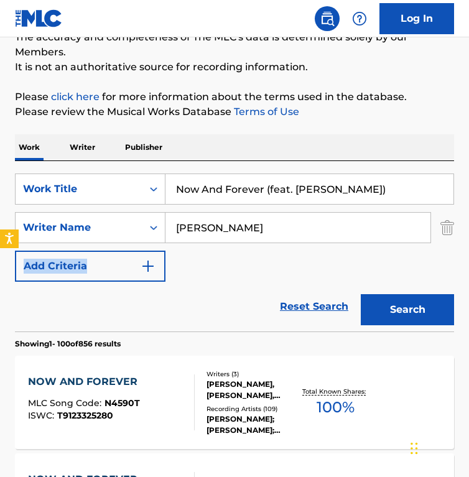
click at [208, 268] on div "SearchWithCriteriac5a9be78-6a0c-401c-ba17-486b6a0496cc Work Title Now And Forev…" at bounding box center [234, 228] width 439 height 108
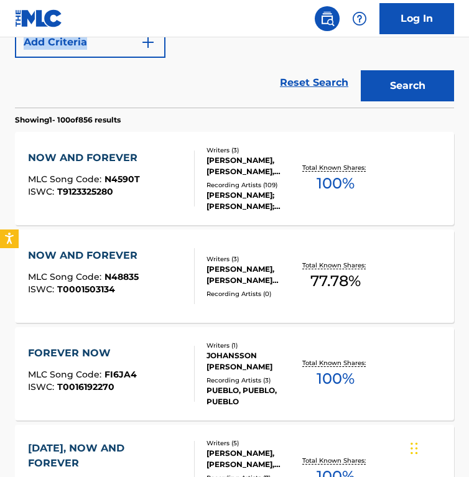
scroll to position [369, 0]
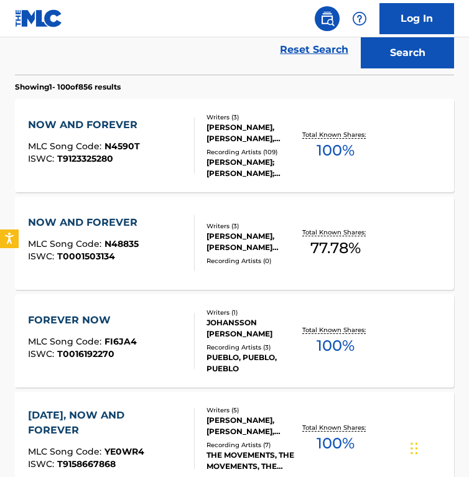
click at [204, 105] on div "NOW AND FOREVER MLC Song Code : N4590T ISWC : T9123325280 Writers ( 3 ) CHRISTI…" at bounding box center [234, 145] width 439 height 93
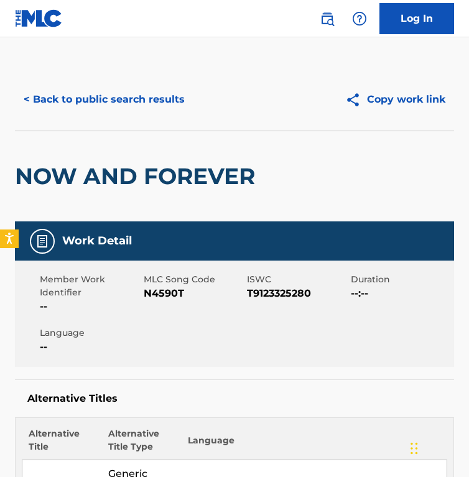
click at [155, 291] on span "N4590T" at bounding box center [194, 293] width 101 height 15
copy span "N4590T"
click at [133, 99] on button "< Back to public search results" at bounding box center [104, 99] width 179 height 31
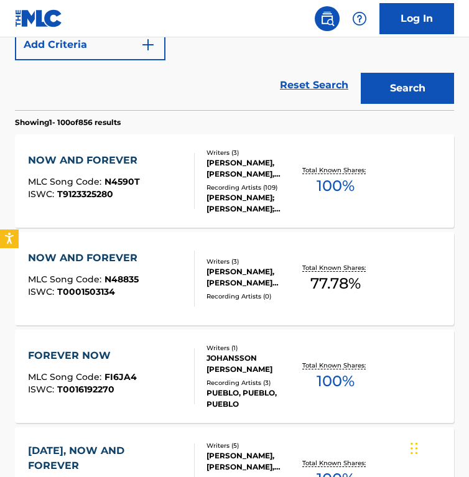
scroll to position [355, 0]
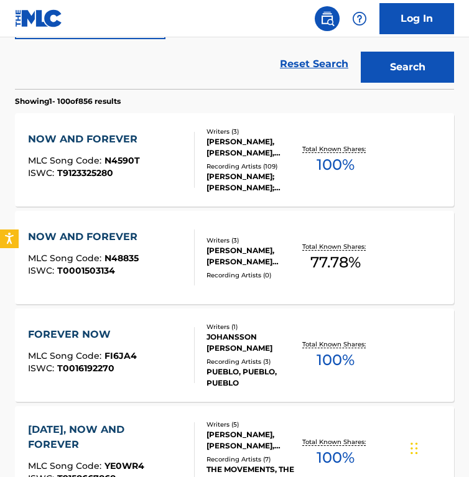
click at [131, 266] on div "ISWC : T0001503134" at bounding box center [86, 270] width 116 height 9
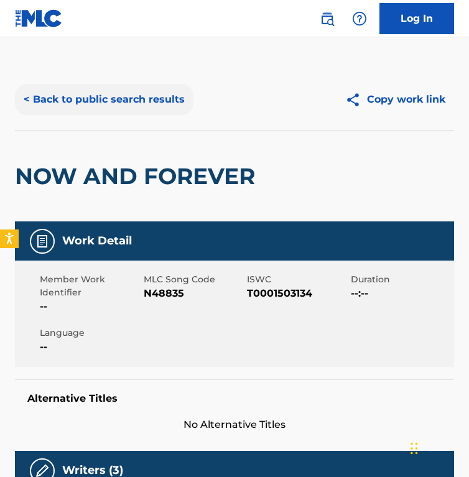
click at [119, 106] on button "< Back to public search results" at bounding box center [104, 99] width 179 height 31
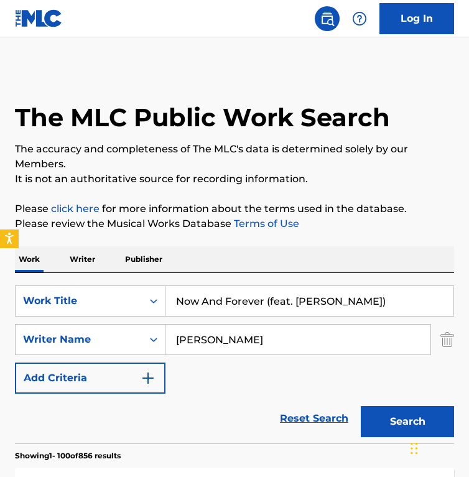
click at [228, 288] on input "Now And Forever (feat. Christian Älvestam)" at bounding box center [310, 301] width 288 height 30
paste input "un ruhen alle Wälder"
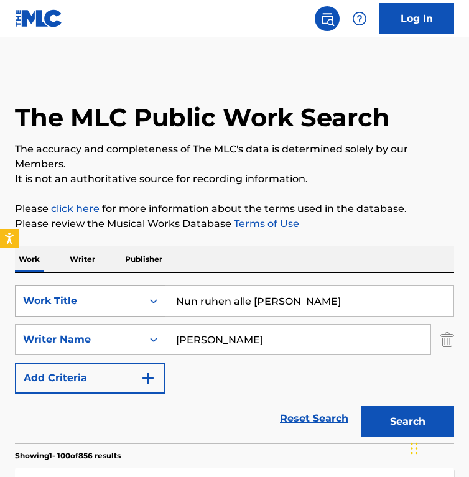
type input "Nun ruhen alle Wälder"
click at [293, 335] on input "Johansson" at bounding box center [298, 340] width 265 height 30
paste input "Paul Gerhardt"
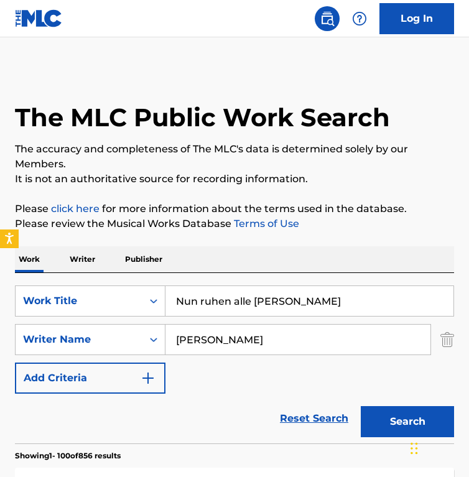
type input "Paul Gerhardt"
click at [361, 406] on button "Search" at bounding box center [407, 421] width 93 height 31
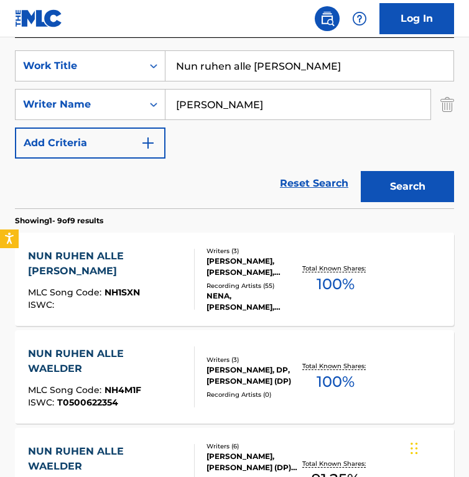
scroll to position [248, 0]
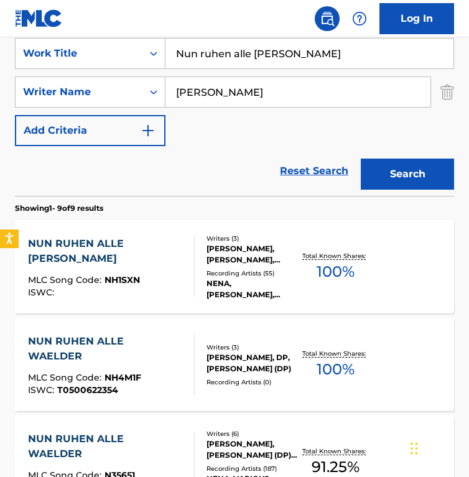
click at [195, 256] on div "Writers ( 3 ) PAUL GERHARDT, ISAAC HEINRICH, MORTEN SCHULDT-JENSEN Recording Ar…" at bounding box center [247, 267] width 105 height 67
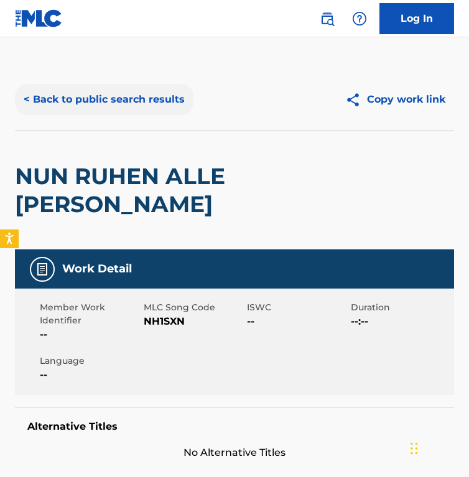
click at [57, 96] on button "< Back to public search results" at bounding box center [104, 99] width 179 height 31
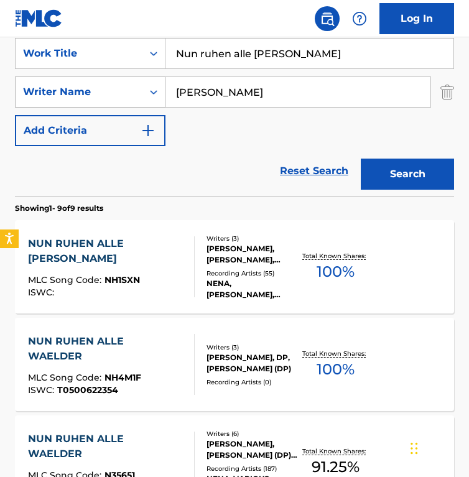
drag, startPoint x: 274, startPoint y: 93, endPoint x: 144, endPoint y: 86, distance: 130.3
click at [144, 86] on div "SearchWithCriteria748b6684-06ea-4e84-9fbe-8f01ce8b9efc Writer Name Paul Gerhardt" at bounding box center [234, 92] width 439 height 31
click at [361, 159] on button "Search" at bounding box center [407, 174] width 93 height 31
click at [271, 56] on input "Nun ruhen alle Wälder" at bounding box center [310, 54] width 288 height 30
type input "Nun ruhen alle Walder"
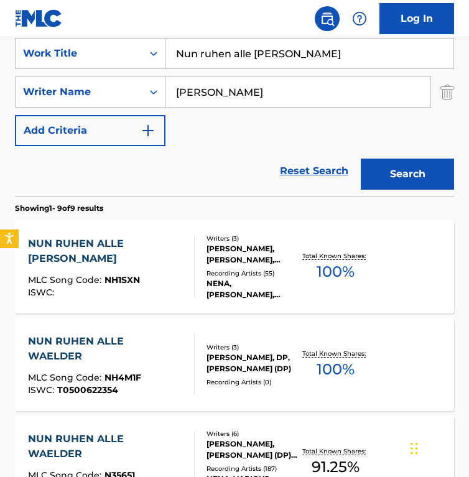
click at [361, 159] on button "Search" at bounding box center [407, 174] width 93 height 31
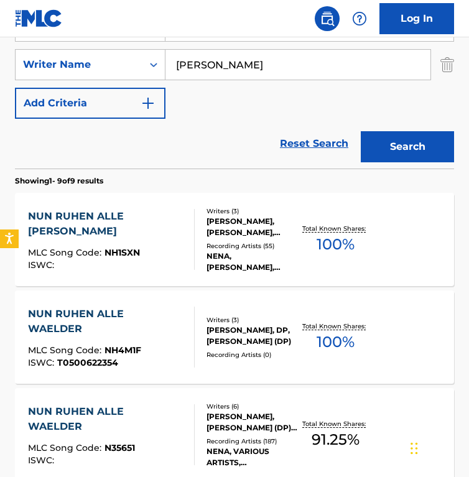
scroll to position [276, 0]
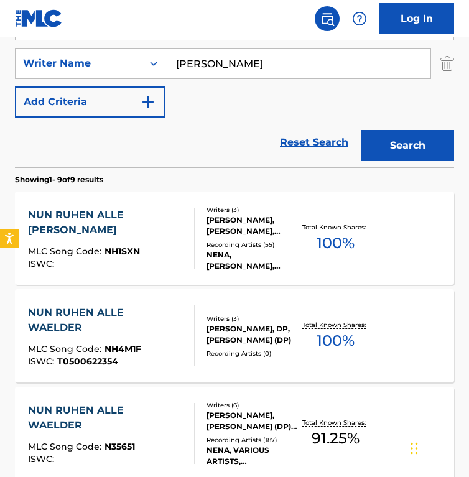
click at [148, 247] on div "MLC Song Code : NH1SXN" at bounding box center [106, 253] width 156 height 12
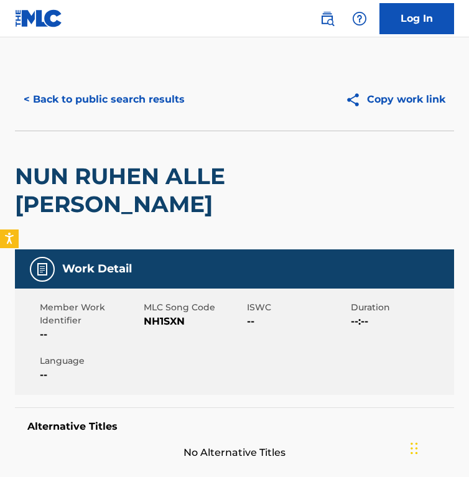
click at [113, 118] on div "< Back to public search results Copy work link" at bounding box center [234, 99] width 439 height 62
click at [123, 95] on button "< Back to public search results" at bounding box center [104, 99] width 179 height 31
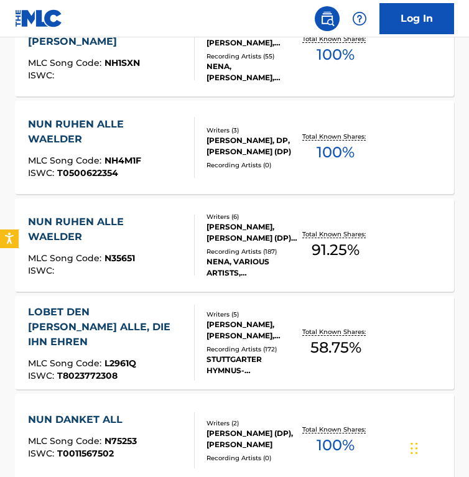
scroll to position [466, 0]
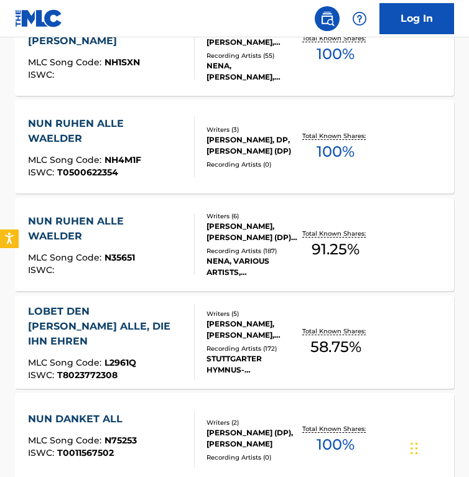
click at [188, 159] on div at bounding box center [189, 146] width 10 height 61
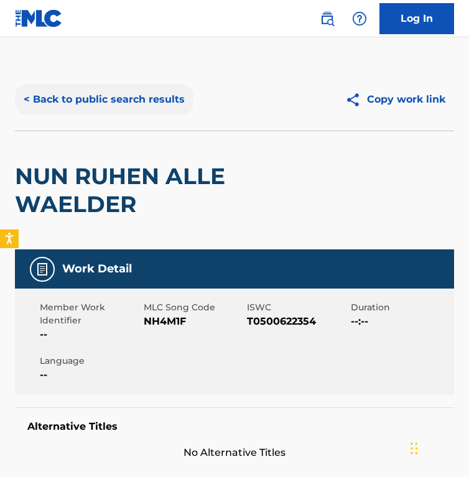
click at [134, 92] on button "< Back to public search results" at bounding box center [104, 99] width 179 height 31
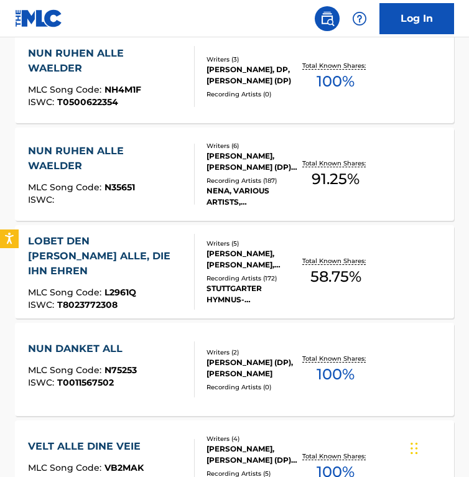
click at [177, 270] on div "LOBET DEN HERREN ALLE, DIE IHN EHREN" at bounding box center [106, 256] width 156 height 45
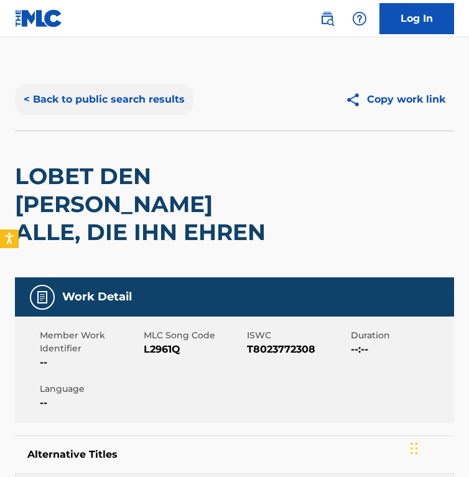
click at [95, 87] on button "< Back to public search results" at bounding box center [104, 99] width 179 height 31
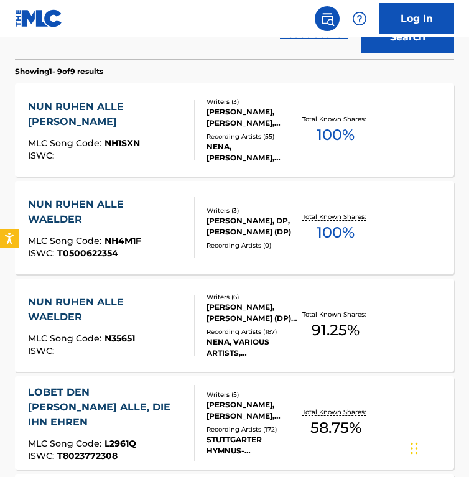
scroll to position [386, 0]
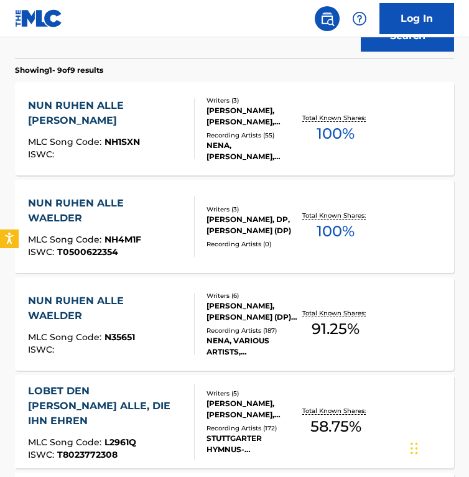
click at [278, 322] on div "Writers ( 6 ) DIETER FALK, PAUL GERHARDT (DP), GERD KOETHE, JOSCHI DINIER, HEIN…" at bounding box center [247, 324] width 105 height 67
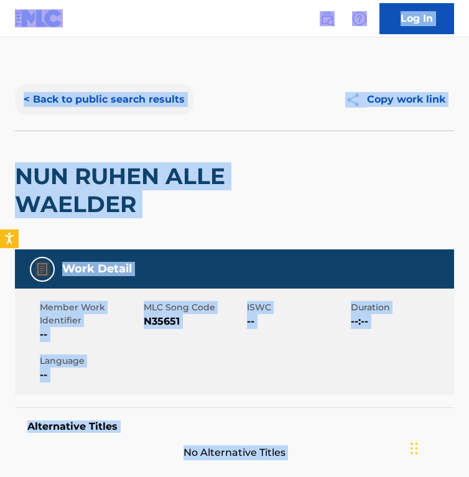
click at [135, 100] on button "< Back to public search results" at bounding box center [104, 99] width 179 height 31
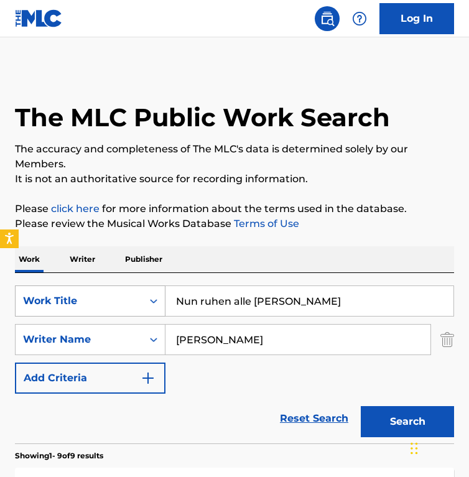
drag, startPoint x: 313, startPoint y: 299, endPoint x: 30, endPoint y: 299, distance: 282.6
click at [30, 299] on div "SearchWithCriteriac5a9be78-6a0c-401c-ba17-486b6a0496cc Work Title Nun ruhen all…" at bounding box center [234, 301] width 439 height 31
paste input "Octavo Día"
type input "Octavo Día"
drag, startPoint x: 301, startPoint y: 340, endPoint x: -106, endPoint y: 253, distance: 416.4
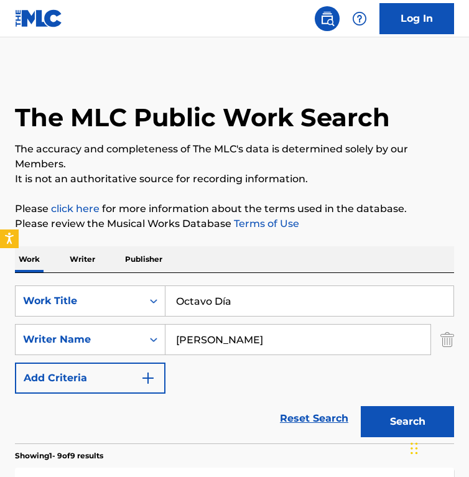
click at [0, 253] on html "Accessibility Screen-Reader Guide, Feedback, and Issue Reporting | New window 0…" at bounding box center [234, 238] width 469 height 477
click at [361, 406] on button "Search" at bounding box center [407, 421] width 93 height 31
click at [243, 350] on input "shakira" at bounding box center [298, 340] width 265 height 30
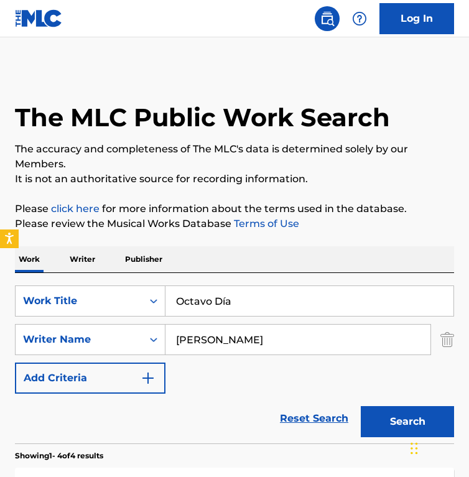
paste input "Léster MéndezShakira Mebarak"
drag, startPoint x: 251, startPoint y: 341, endPoint x: 565, endPoint y: 330, distance: 313.9
click at [469, 330] on html "Accessibility Screen-Reader Guide, Feedback, and Issue Reporting | New window 0…" at bounding box center [234, 238] width 469 height 477
type input "Shakira Mebarak"
click at [361, 406] on button "Search" at bounding box center [407, 421] width 93 height 31
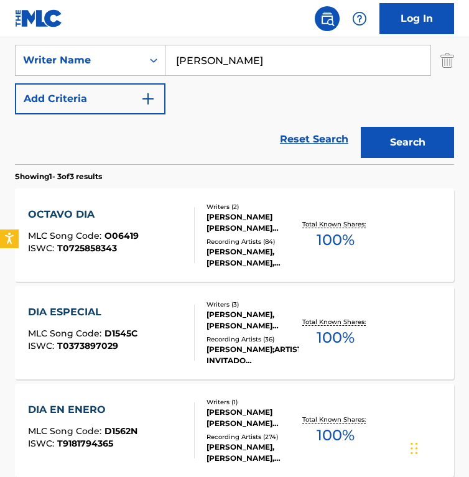
scroll to position [281, 0]
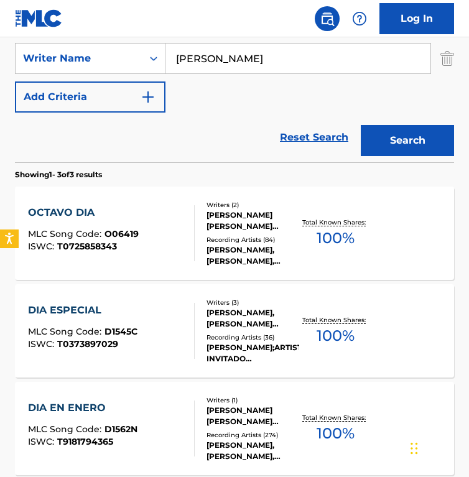
click at [208, 221] on div "SHAKIRA ISABEL MEBARAK RIPOLL, LESTER A MENDEZ" at bounding box center [253, 221] width 93 height 22
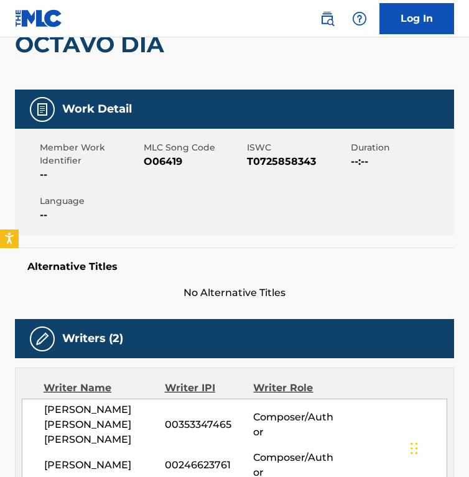
scroll to position [131, 0]
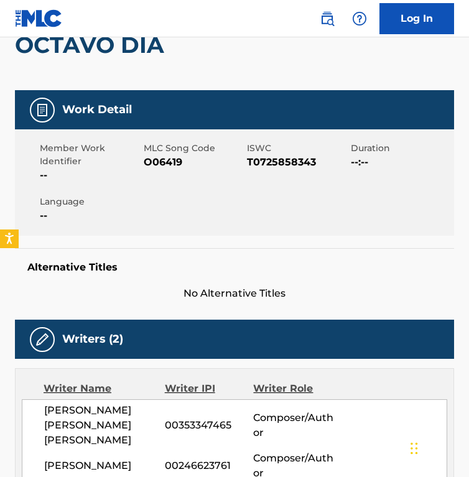
click at [260, 43] on div "OCTAVO DIA" at bounding box center [234, 44] width 439 height 91
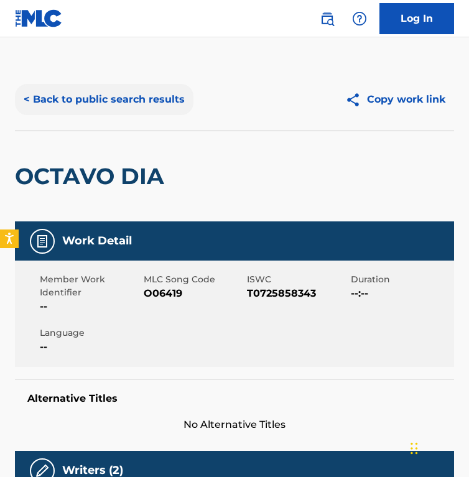
click at [90, 101] on button "< Back to public search results" at bounding box center [104, 99] width 179 height 31
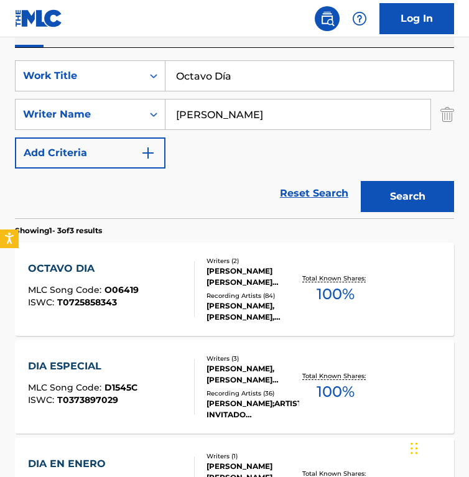
scroll to position [214, 0]
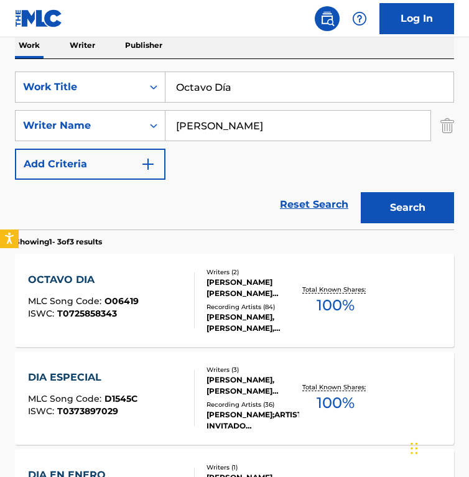
drag, startPoint x: 254, startPoint y: 99, endPoint x: 82, endPoint y: 66, distance: 175.5
click at [82, 66] on div "SearchWithCriteriac5a9be78-6a0c-401c-ba17-486b6a0496cc Work Title Octavo Día Se…" at bounding box center [234, 144] width 439 height 171
paste input "Před Nám"
type input "Před Náma"
click at [289, 122] on input "Shakira Mebarak" at bounding box center [298, 126] width 265 height 30
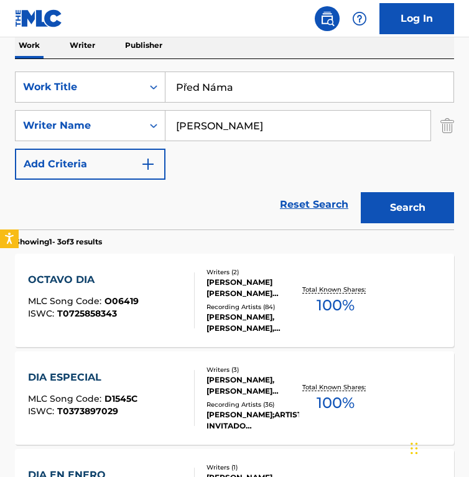
click at [289, 122] on input "Shakira Mebarak" at bounding box center [298, 126] width 265 height 30
paste input "Zrní"
click at [361, 192] on button "Search" at bounding box center [407, 207] width 93 height 31
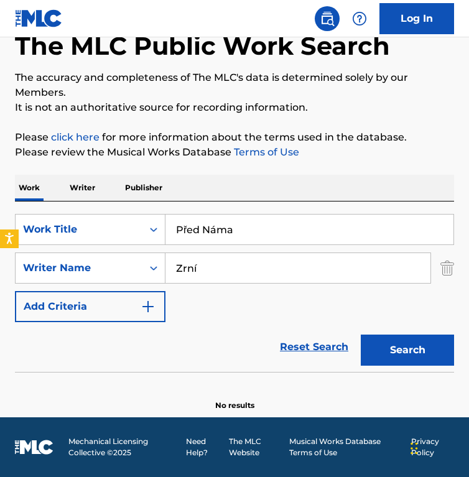
scroll to position [72, 0]
click at [236, 270] on input "Zrní" at bounding box center [298, 268] width 265 height 30
paste input "Jan Unger"
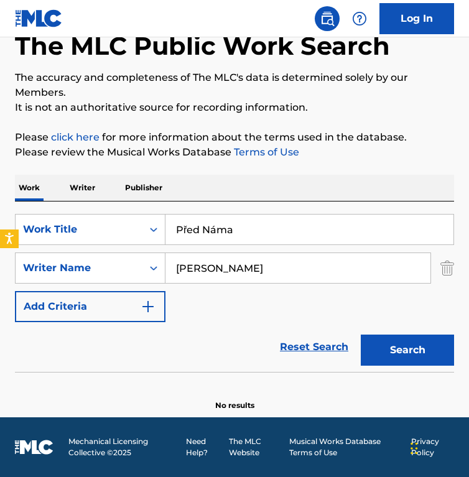
type input "Jan Unger"
click at [361, 335] on button "Search" at bounding box center [407, 350] width 93 height 31
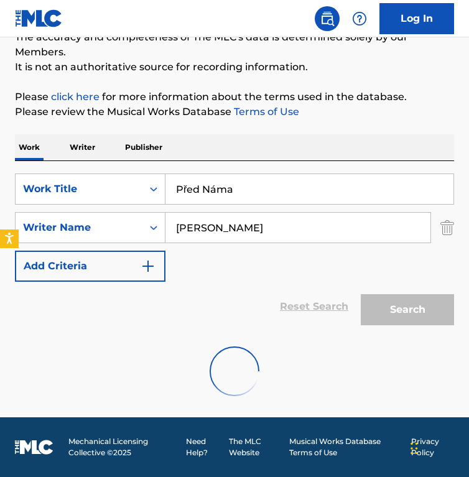
scroll to position [208, 0]
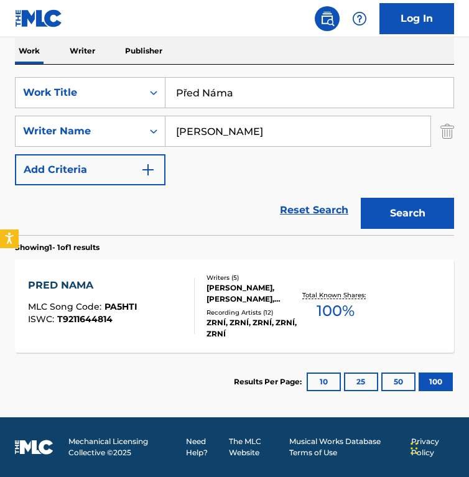
click at [204, 308] on div "Writers ( 5 ) JAN UNGER, JAN CAITHAML, ONDREJ SLAVIK, YANN FISER, JAN JUKLIK Re…" at bounding box center [247, 306] width 105 height 67
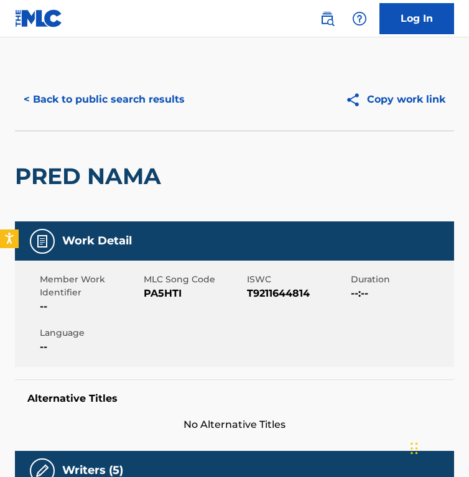
click at [249, 212] on div "PRED NAMA" at bounding box center [234, 176] width 439 height 91
click at [166, 291] on span "PA5HTI" at bounding box center [194, 293] width 101 height 15
click at [63, 95] on button "< Back to public search results" at bounding box center [104, 99] width 179 height 31
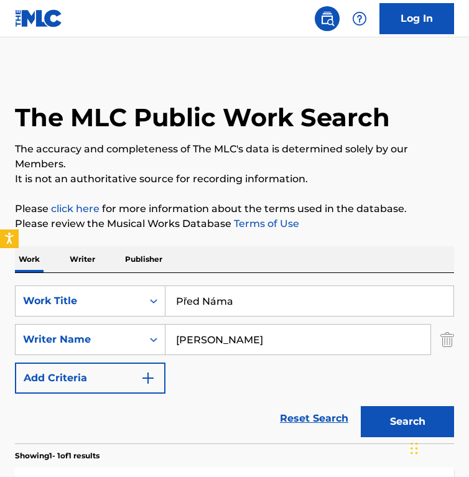
scroll to position [138, 0]
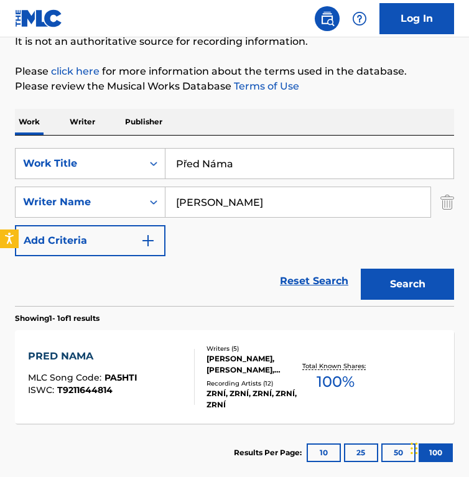
drag, startPoint x: 278, startPoint y: 151, endPoint x: 329, endPoint y: 166, distance: 53.0
click at [329, 167] on input "Před Náma" at bounding box center [310, 164] width 288 height 30
paste input "apa tanzt Mambo"
type input "Papa tanzt Mambo"
click at [262, 205] on input "Jan Unger" at bounding box center [298, 202] width 265 height 30
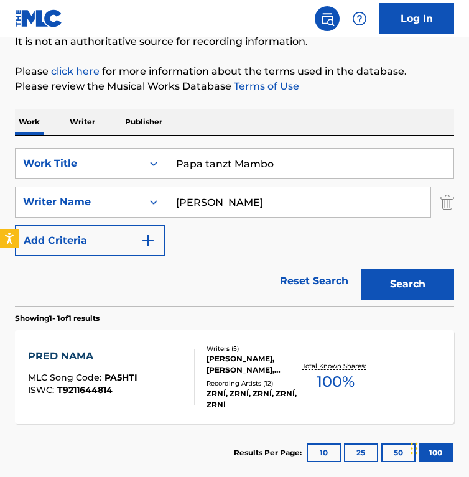
click at [262, 205] on input "Jan Unger" at bounding box center [298, 202] width 265 height 30
paste input "ReichnerRotter"
drag, startPoint x: 226, startPoint y: 200, endPoint x: 238, endPoint y: 200, distance: 12.4
click at [238, 200] on input "ReichnerRotter" at bounding box center [298, 202] width 265 height 30
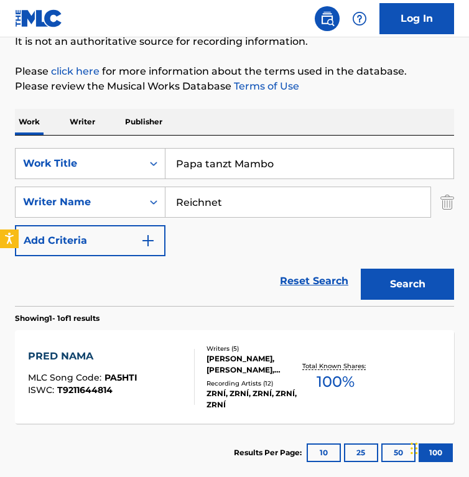
click at [361, 269] on button "Search" at bounding box center [407, 284] width 93 height 31
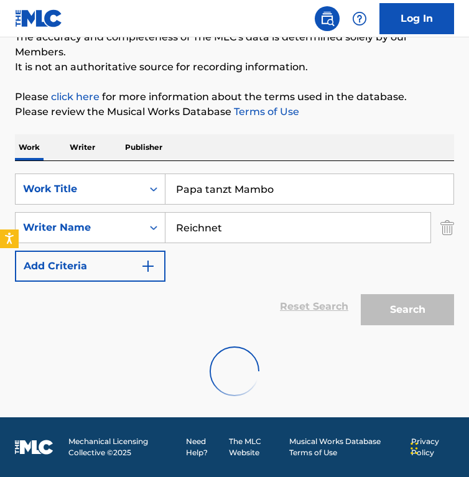
scroll to position [72, 0]
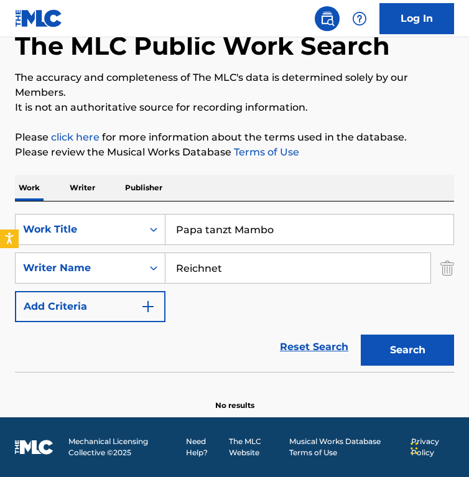
click at [233, 272] on input "Reichnet" at bounding box center [298, 268] width 265 height 30
paste input "HofmanManningReichnerRotter"
click at [224, 268] on input "HofmanManningReichnerRotter" at bounding box center [298, 268] width 265 height 30
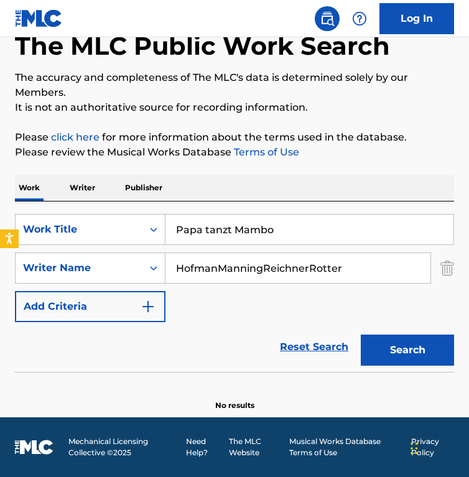
drag, startPoint x: 220, startPoint y: 268, endPoint x: 397, endPoint y: 268, distance: 176.8
click at [397, 268] on input "HofmanManningReichnerRotter" at bounding box center [298, 268] width 265 height 30
click at [361, 335] on button "Search" at bounding box center [407, 350] width 93 height 31
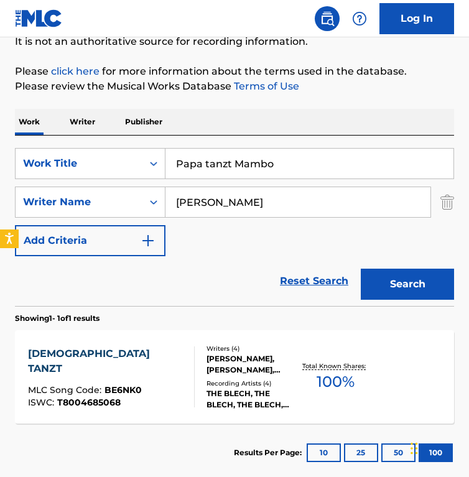
click at [193, 240] on div "SearchWithCriteriac5a9be78-6a0c-401c-ba17-486b6a0496cc Work Title Papa tanzt Ma…" at bounding box center [234, 202] width 439 height 108
drag, startPoint x: 247, startPoint y: 199, endPoint x: -17, endPoint y: 200, distance: 263.9
click at [0, 200] on html "Accessibility Screen-Reader Guide, Feedback, and Issue Reporting | New window 0…" at bounding box center [234, 100] width 469 height 477
paste input "ManningReichnerRotter"
drag, startPoint x: 217, startPoint y: 203, endPoint x: 298, endPoint y: 203, distance: 80.9
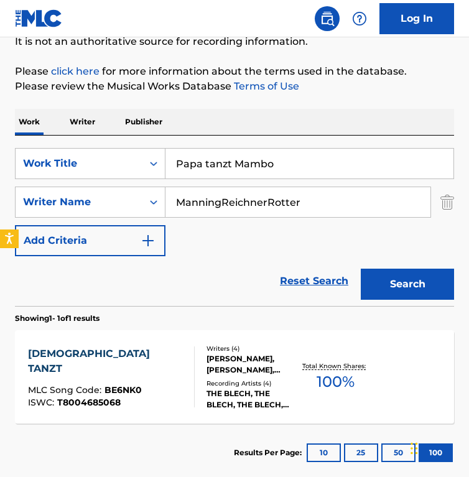
click at [298, 203] on input "ManningReichnerRotter" at bounding box center [298, 202] width 265 height 30
drag, startPoint x: 223, startPoint y: 204, endPoint x: 377, endPoint y: 204, distance: 153.7
click at [377, 204] on input "ManningReichnerRotter" at bounding box center [298, 202] width 265 height 30
type input "Manning"
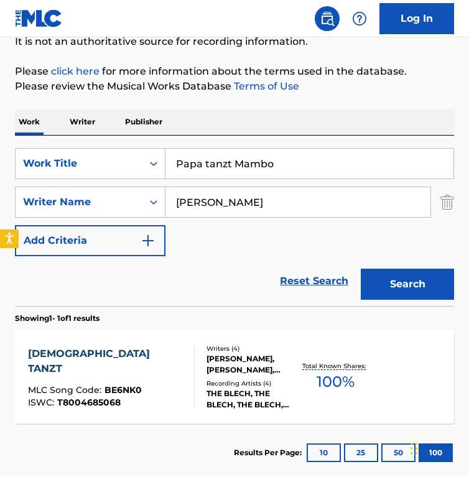
click at [361, 269] on button "Search" at bounding box center [407, 284] width 93 height 31
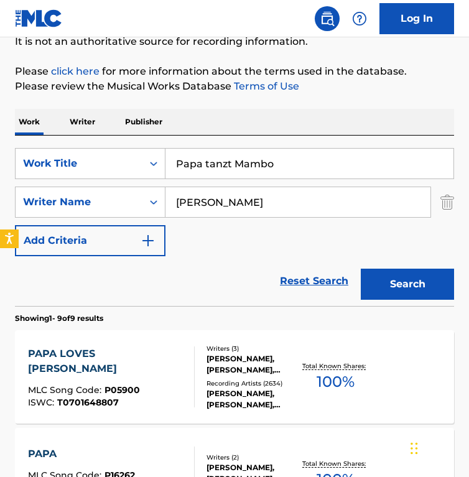
click at [203, 275] on div "Reset Search Search" at bounding box center [234, 281] width 439 height 50
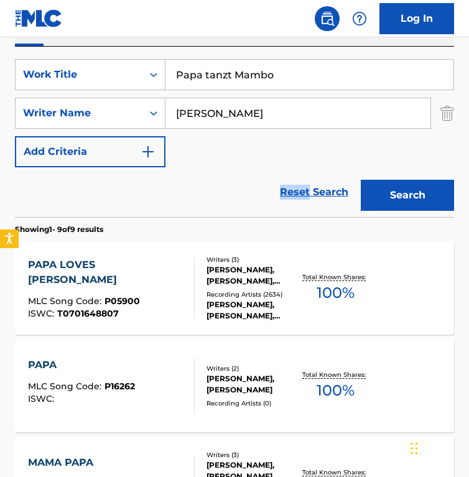
scroll to position [225, 0]
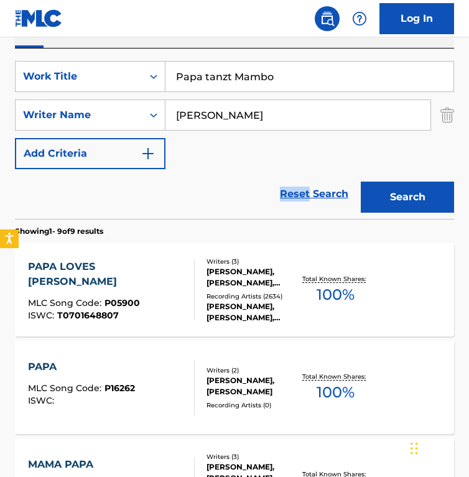
click at [259, 225] on section "Showing 1 - 9 of 9 results" at bounding box center [234, 228] width 439 height 18
click at [203, 174] on div "Reset Search Search" at bounding box center [234, 194] width 439 height 50
click at [165, 272] on div "PAPA LOVES MAMBO MLC Song Code : P05900 ISWC : T0701648807" at bounding box center [111, 290] width 167 height 61
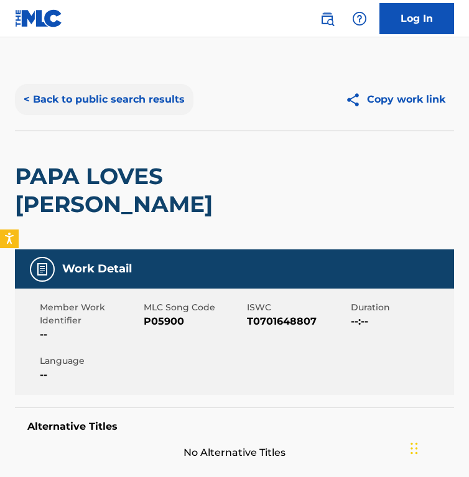
click at [134, 111] on button "< Back to public search results" at bounding box center [104, 99] width 179 height 31
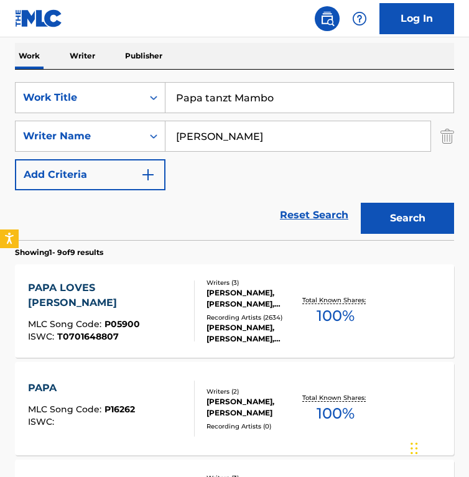
scroll to position [304, 0]
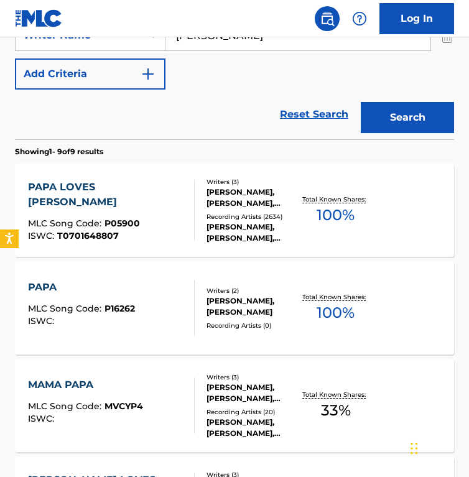
click at [170, 249] on div "PAPA LOVES MAMBO MLC Song Code : P05900 ISWC : T0701648807 Writers ( 3 ) AL HOF…" at bounding box center [234, 210] width 439 height 93
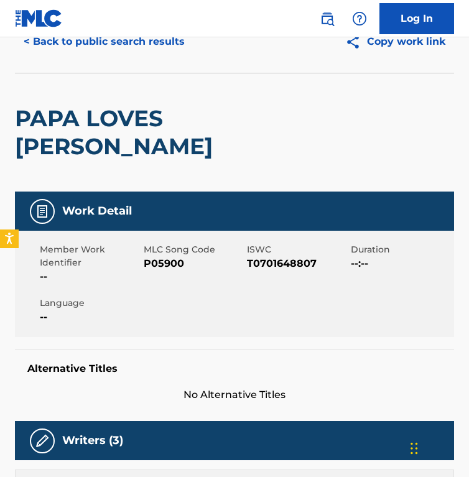
scroll to position [70, 0]
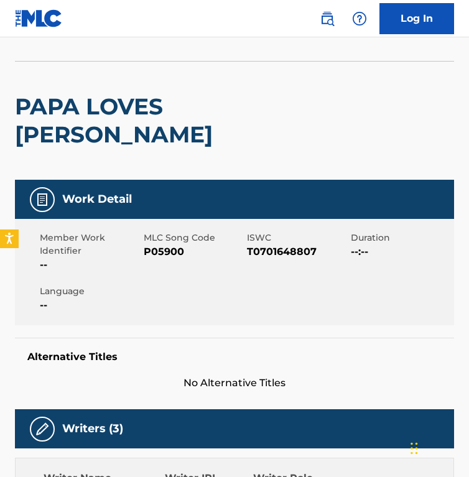
click at [162, 245] on span "P05900" at bounding box center [194, 252] width 101 height 15
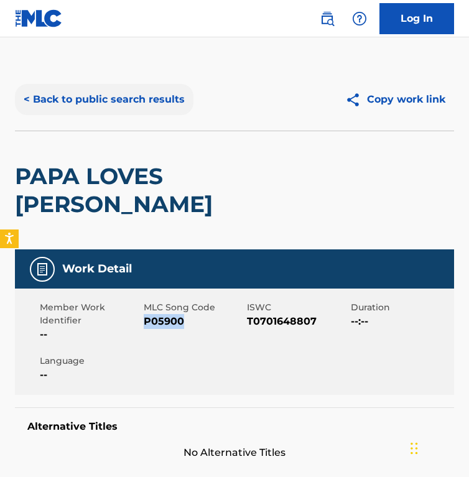
click at [128, 95] on button "< Back to public search results" at bounding box center [104, 99] width 179 height 31
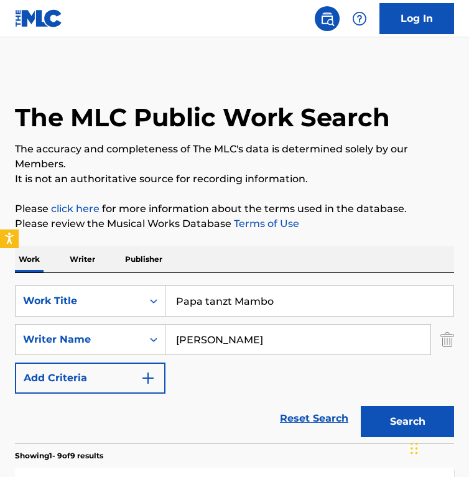
drag, startPoint x: 296, startPoint y: 304, endPoint x: -12, endPoint y: 286, distance: 308.6
click at [0, 286] on html "Accessibility Screen-Reader Guide, Feedback, and Issue Reporting | New window 0…" at bounding box center [234, 238] width 469 height 477
paste input "La Fenice, Part III"
type input "La Fenice, Part III"
click at [251, 355] on div "Manning" at bounding box center [299, 339] width 266 height 31
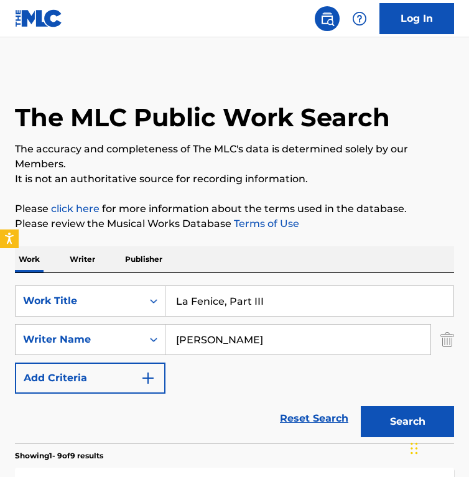
click at [251, 355] on div "Manning" at bounding box center [299, 339] width 266 height 31
click at [251, 347] on input "Manning" at bounding box center [298, 340] width 265 height 30
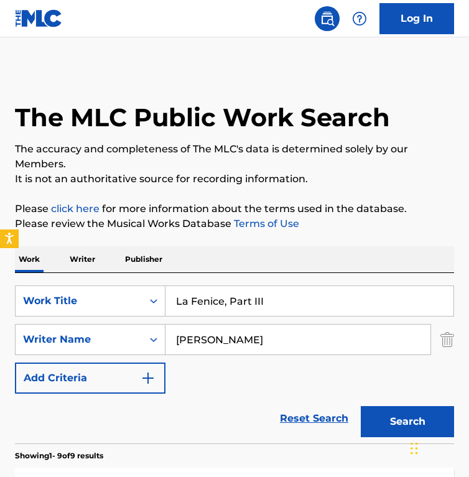
paste input "Keith Jarrett"
type input "Keith Jarrett"
click at [361, 406] on button "Search" at bounding box center [407, 421] width 93 height 31
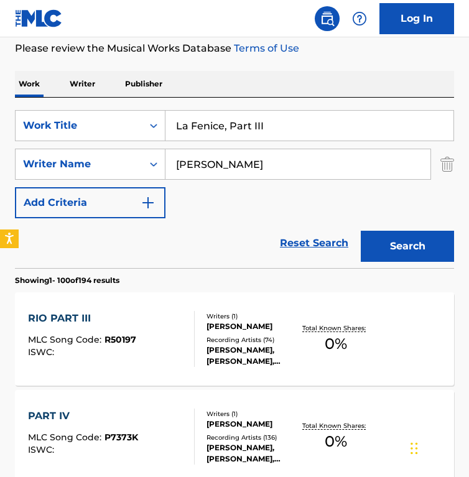
scroll to position [177, 0]
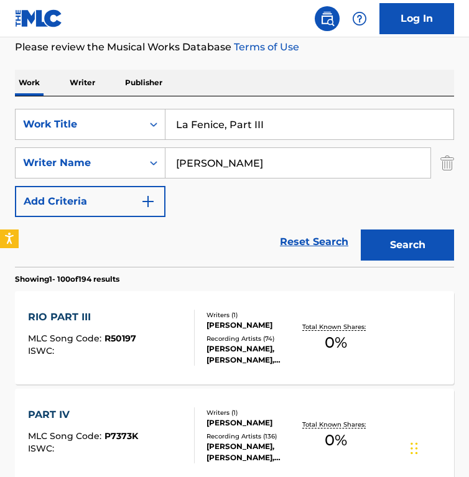
click at [205, 240] on div "Reset Search Search" at bounding box center [234, 242] width 439 height 50
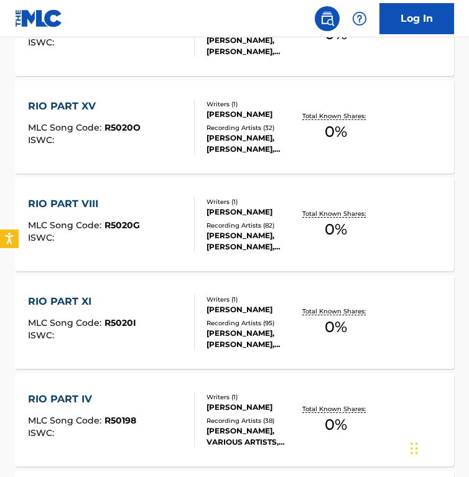
scroll to position [0, 0]
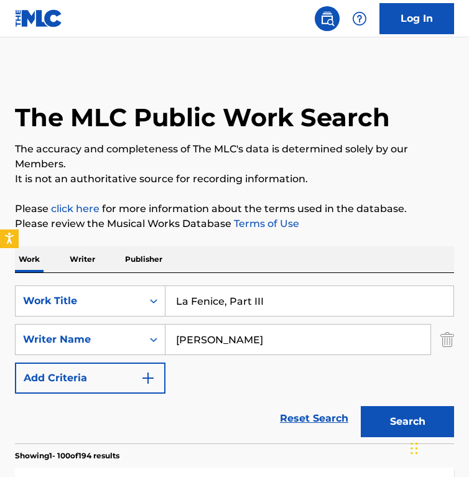
click at [227, 303] on input "La Fenice, Part III" at bounding box center [310, 301] width 288 height 30
click at [361, 406] on button "Search" at bounding box center [407, 421] width 93 height 31
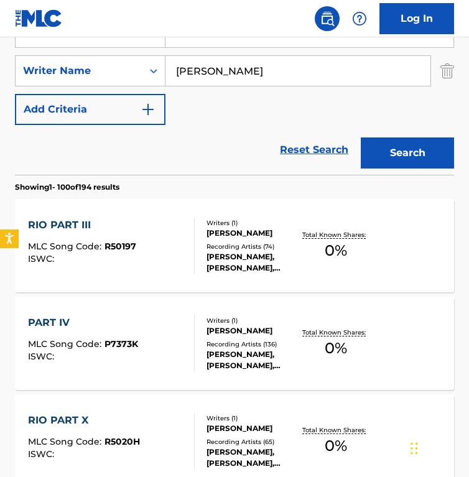
scroll to position [44, 0]
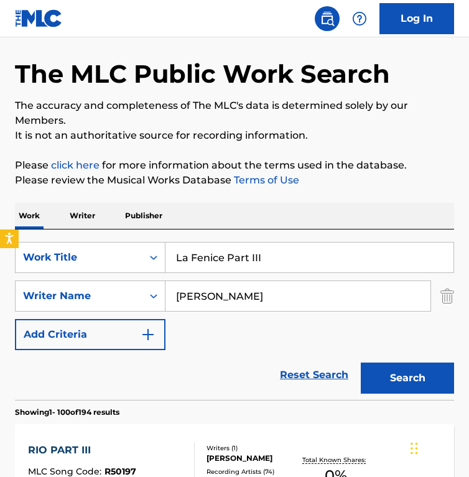
drag, startPoint x: 296, startPoint y: 266, endPoint x: 125, endPoint y: 200, distance: 182.8
paste input "Peer Gynt Suite No. 1, Op. 46: I. Morning Mood"
type input "Peer Gynt Suite No. 1, Op. 46: I. Morning Mood"
click at [266, 289] on input "Keith Jarrett" at bounding box center [298, 296] width 265 height 30
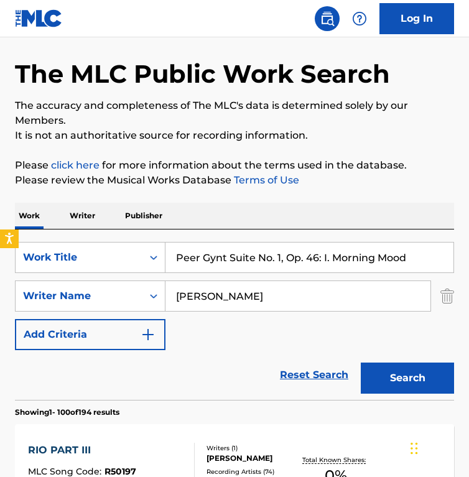
click at [266, 289] on input "Keith Jarrett" at bounding box center [298, 296] width 265 height 30
paste input "Edvard Grieg"
type input "Edvard Grieg"
click at [361, 363] on button "Search" at bounding box center [407, 378] width 93 height 31
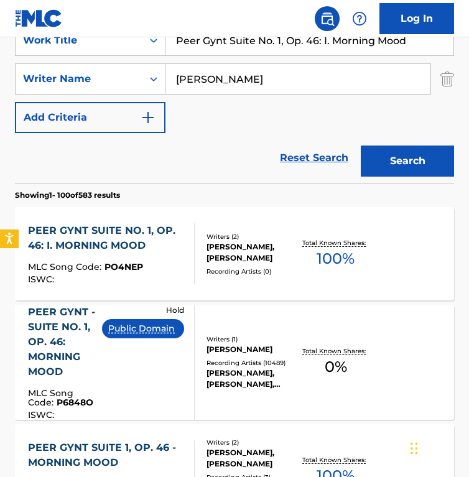
scroll to position [265, 0]
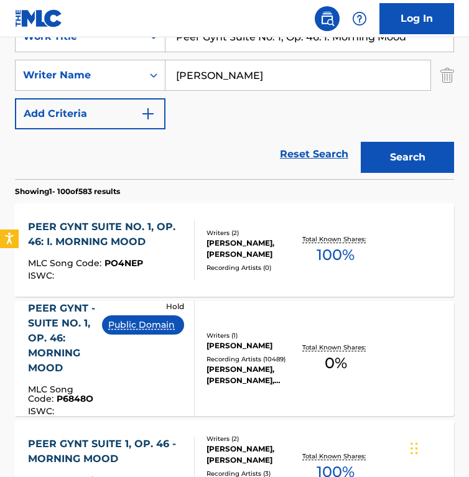
click at [171, 363] on div "Hold Public Domain" at bounding box center [148, 358] width 92 height 115
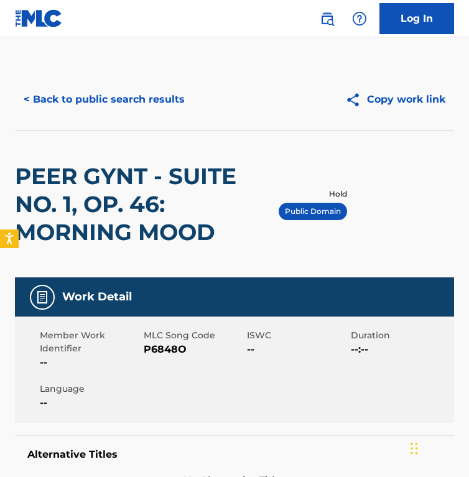
click at [165, 347] on span "P6848O" at bounding box center [194, 349] width 101 height 15
click at [184, 167] on h2 "PEER GYNT - SUITE NO. 1, OP. 46: MORNING MOOD" at bounding box center [147, 204] width 264 height 84
click at [143, 99] on button "< Back to public search results" at bounding box center [104, 99] width 179 height 31
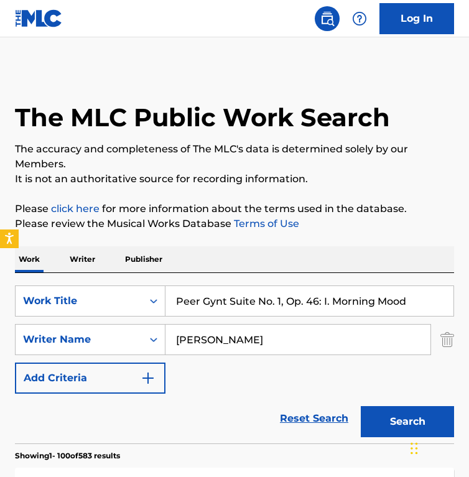
click at [244, 312] on input "Peer Gynt Suite No. 1, Op. 46: I. Morning Mood" at bounding box center [310, 301] width 288 height 30
paste input "iano Concerto No. 26 in D Major, K. 537 "Coronation": I. Allegro"
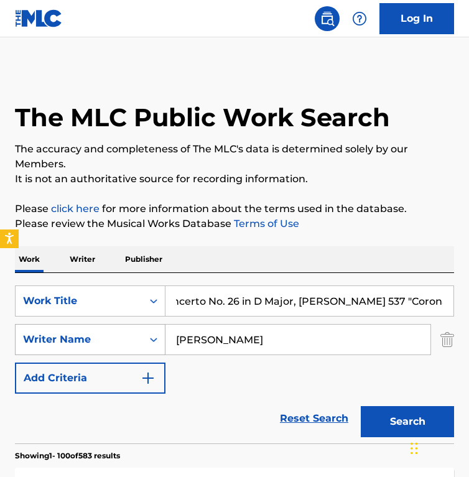
type input "Piano Concerto No. 26 in D Major, K. 537 "Coronation": I. Allegro"
click at [291, 341] on input "Edvard Grieg" at bounding box center [298, 340] width 265 height 30
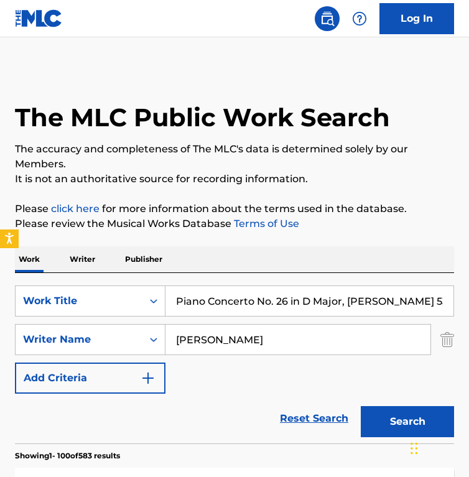
paste input "Wolfgang Amadeus Mozart"
type input "Wolfgang Amadeus Mozart"
click at [361, 406] on button "Search" at bounding box center [407, 421] width 93 height 31
click at [224, 294] on input "Piano Concerto No. 26 in D Major, K. 537 "Coronation": I. Allegro" at bounding box center [310, 301] width 288 height 30
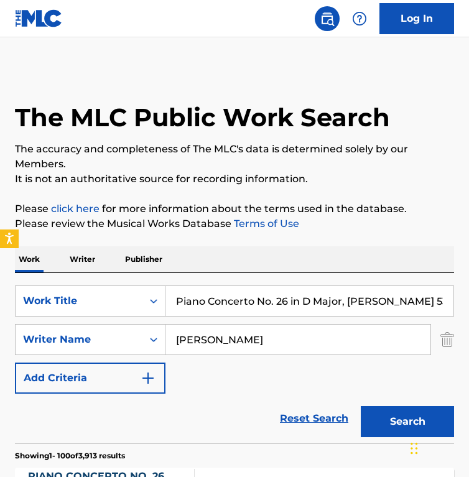
click at [224, 294] on input "Piano Concerto No. 26 in D Major, K. 537 "Coronation": I. Allegro" at bounding box center [310, 301] width 288 height 30
paste input "1 in E minor, Op. 11: 2. Romance (Larghetto)"
type input "Piano Concerto No. 1 in E minor, Op. 11: 2. Romance (Larghetto)"
click at [361, 406] on button "Search" at bounding box center [407, 421] width 93 height 31
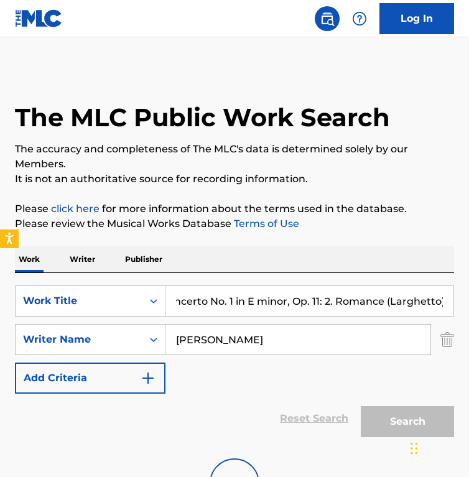
scroll to position [0, 0]
drag, startPoint x: 268, startPoint y: 335, endPoint x: 77, endPoint y: 309, distance: 192.8
click at [77, 309] on div "SearchWithCriteriac5a9be78-6a0c-401c-ba17-486b6a0496cc Work Title Piano Concert…" at bounding box center [234, 340] width 439 height 108
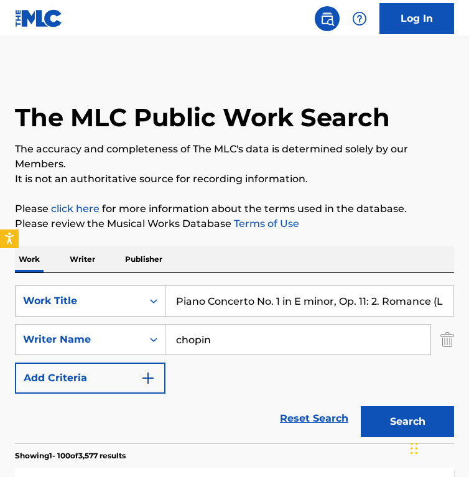
type input "chopin"
click at [361, 406] on button "Search" at bounding box center [407, 421] width 93 height 31
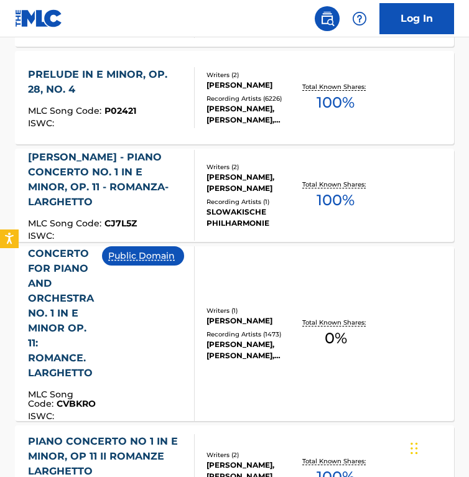
scroll to position [613, 0]
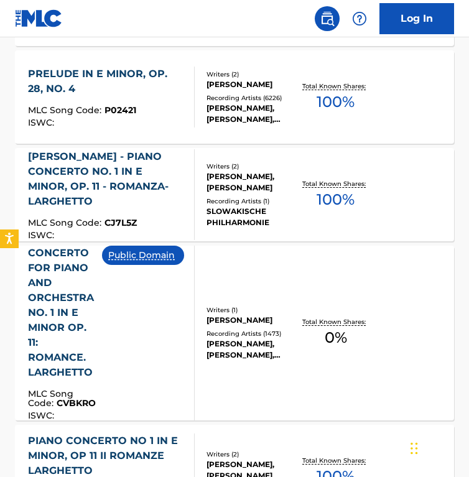
click at [77, 309] on div "CONCERTO FOR PIANO AND ORCHESTRA NO. 1 IN E MINOR OP. 11: ROMANCE. LARGHETTO" at bounding box center [65, 313] width 74 height 134
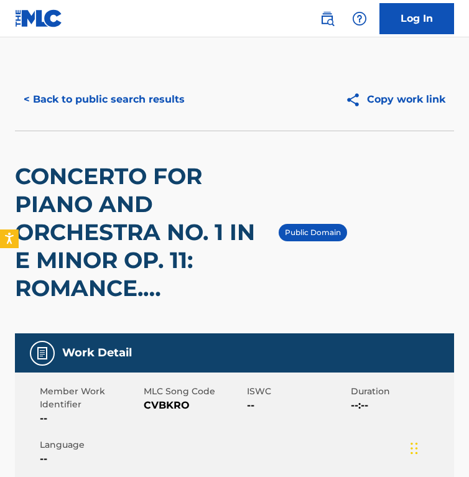
click at [91, 78] on div "< Back to public search results Copy work link" at bounding box center [234, 99] width 439 height 62
click at [84, 102] on button "< Back to public search results" at bounding box center [104, 99] width 179 height 31
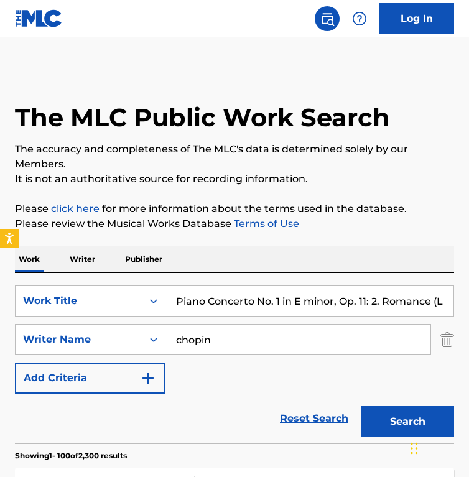
click at [237, 287] on input "Piano Concerto No. 1 in E minor, Op. 11: 2. Romance (Larghetto)" at bounding box center [310, 301] width 288 height 30
paste input "Sonata No. 19 in G Minor, Op. 49 No. 1 "Leichte": I. Andante"
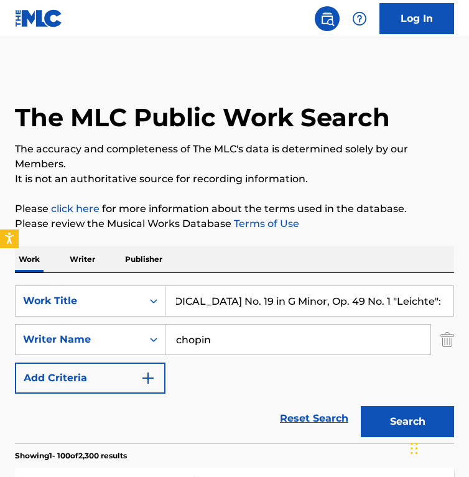
type input "Piano Sonata No. 19 in G Minor, Op. 49 No. 1 "Leichte": I. Andante"
drag, startPoint x: 236, startPoint y: 345, endPoint x: 82, endPoint y: 303, distance: 159.3
click at [82, 303] on div "SearchWithCriteriac5a9be78-6a0c-401c-ba17-486b6a0496cc Work Title Piano Sonata …" at bounding box center [234, 340] width 439 height 108
type input "beethoven"
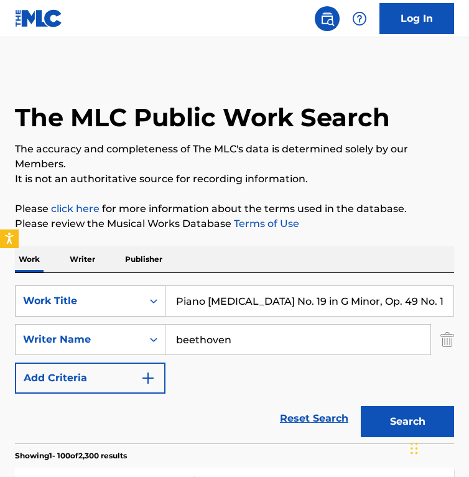
click at [361, 406] on button "Search" at bounding box center [407, 421] width 93 height 31
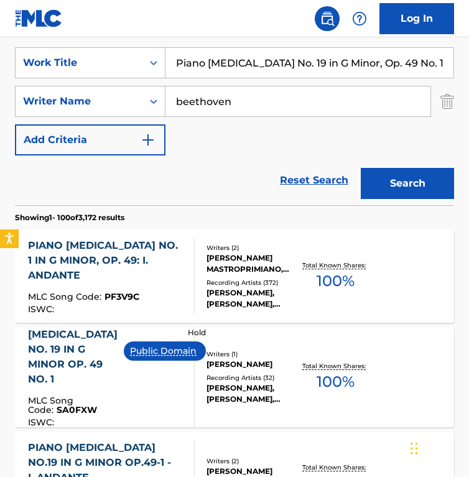
scroll to position [241, 0]
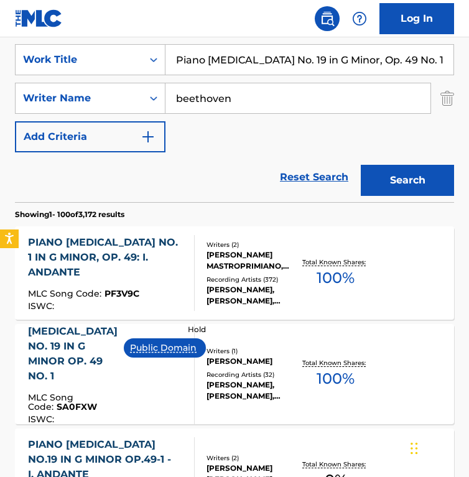
click at [210, 363] on div "LUDWIG VAN BEETHOVEN" at bounding box center [253, 361] width 93 height 11
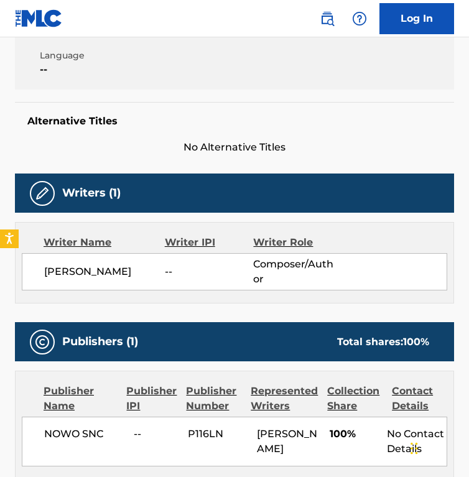
scroll to position [347, 0]
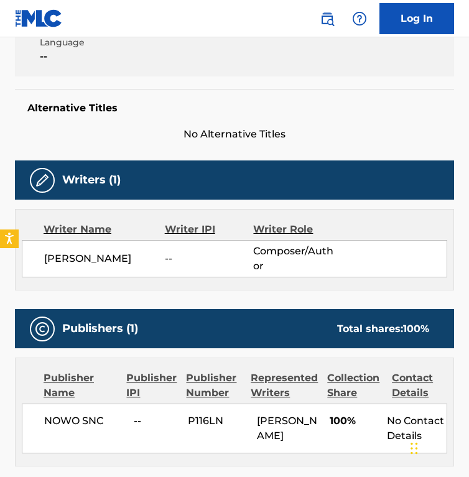
click at [220, 57] on div "Work Detail Member Work Identifier -- MLC Song Code SA0FXW ISWC -- Duration --:…" at bounding box center [234, 36] width 439 height 211
click at [247, 161] on div "Writers (1)" at bounding box center [234, 180] width 439 height 39
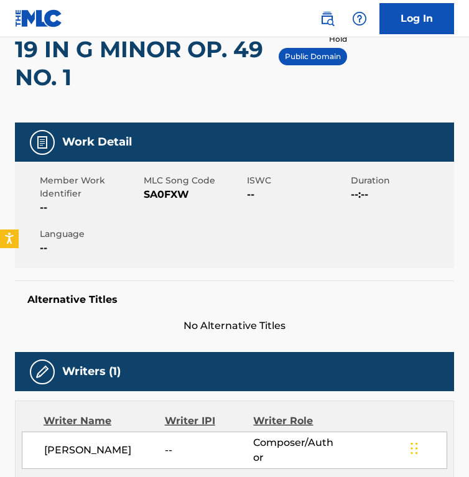
scroll to position [0, 0]
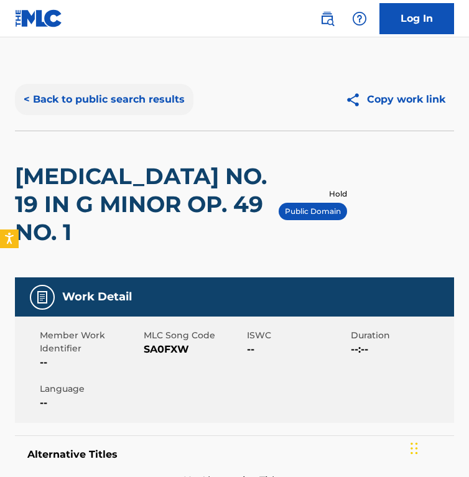
click at [101, 105] on button "< Back to public search results" at bounding box center [104, 99] width 179 height 31
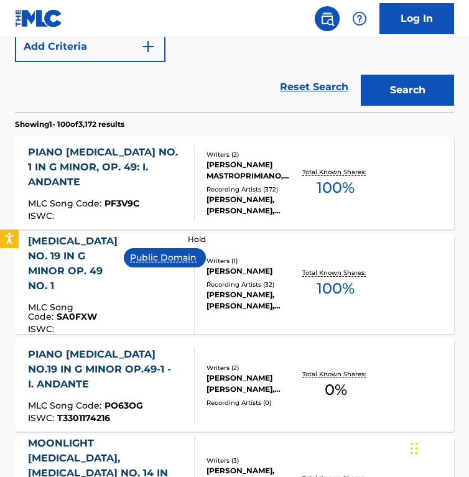
scroll to position [343, 0]
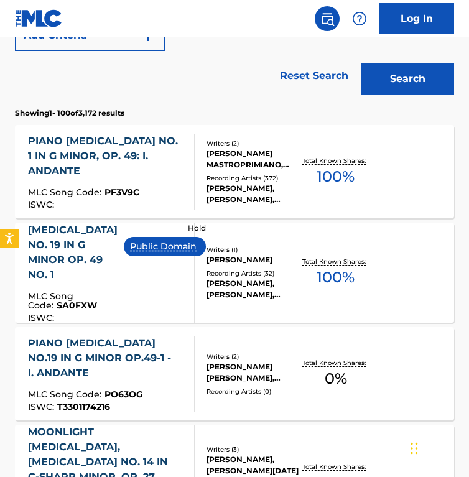
click at [182, 286] on div "Hold Public Domain" at bounding box center [170, 273] width 92 height 100
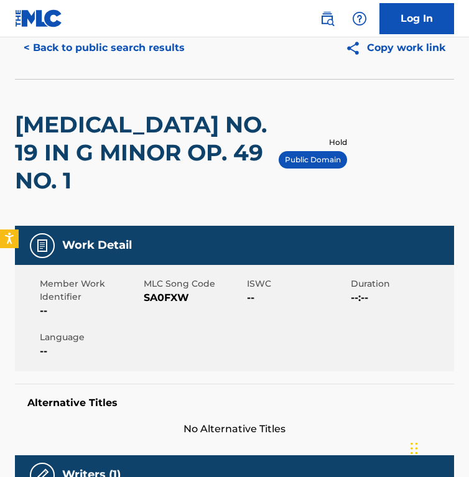
scroll to position [47, 0]
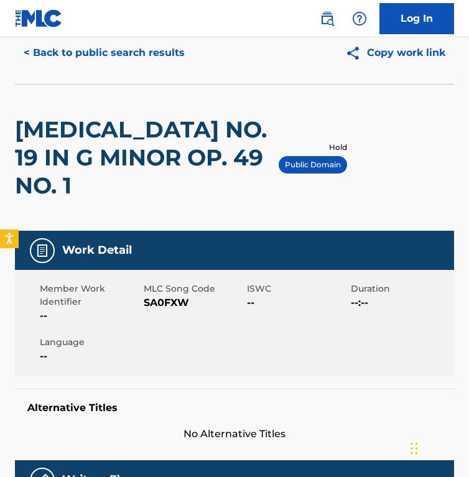
click at [164, 296] on span "SA0FXW" at bounding box center [194, 303] width 101 height 15
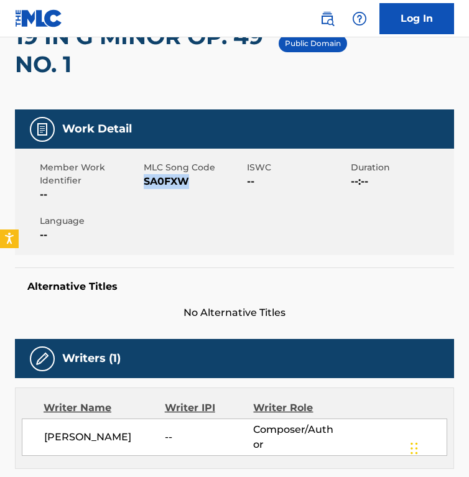
scroll to position [0, 0]
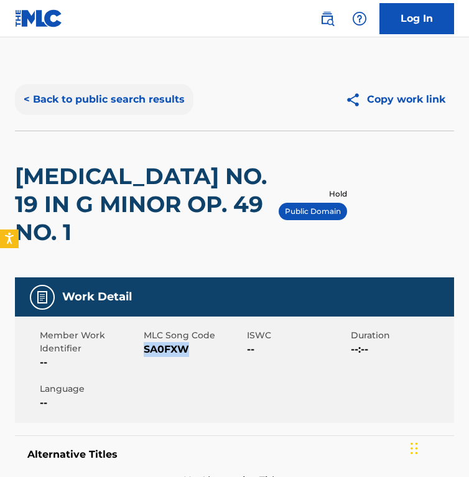
click at [107, 93] on button "< Back to public search results" at bounding box center [104, 99] width 179 height 31
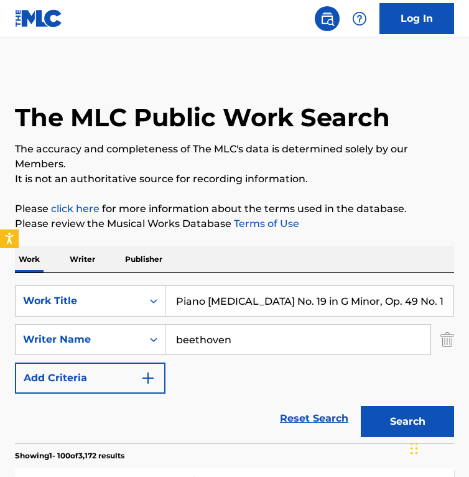
drag, startPoint x: 250, startPoint y: 333, endPoint x: 208, endPoint y: 325, distance: 42.5
click at [208, 325] on input "beethoven" at bounding box center [298, 340] width 265 height 30
paste input "Victor Jara"
type input "Victor Jara"
click at [203, 302] on input "Piano Sonata No. 19 in G Minor, Op. 49 No. 1 "Leichte": I. Andante" at bounding box center [310, 301] width 288 height 30
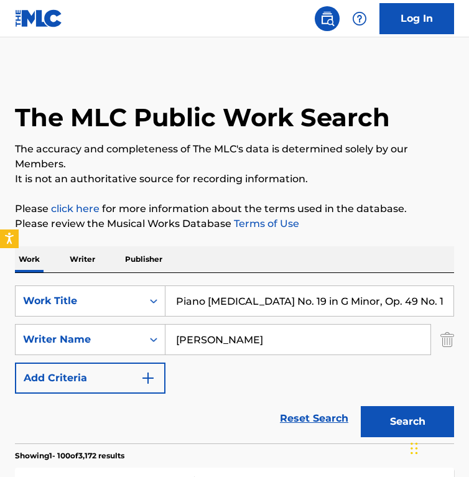
click at [203, 302] on input "Piano Sonata No. 19 in G Minor, Op. 49 No. 1 "Leichte": I. Andante" at bounding box center [310, 301] width 288 height 30
type input "plegaria a un labrador"
click at [361, 406] on button "Search" at bounding box center [407, 421] width 93 height 31
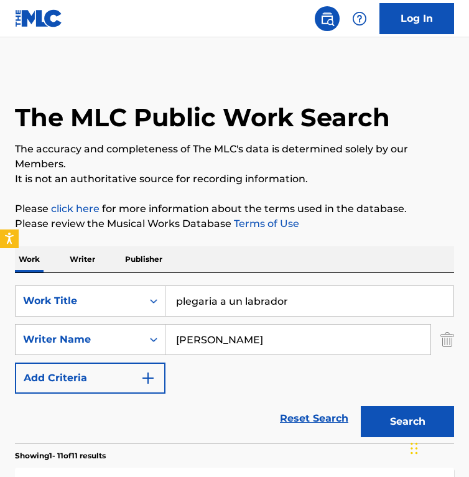
click at [199, 273] on div "SearchWithCriteriac5a9be78-6a0c-401c-ba17-486b6a0496cc Work Title plegaria a un…" at bounding box center [234, 358] width 439 height 171
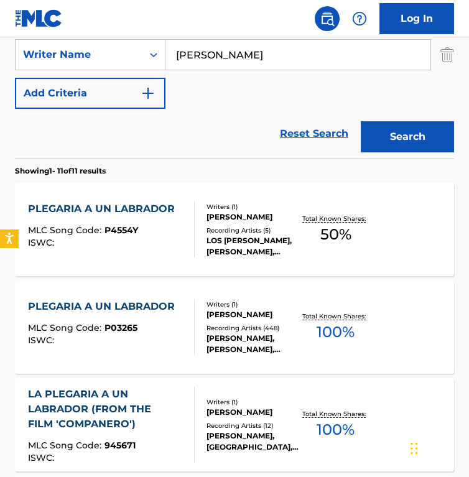
scroll to position [286, 0]
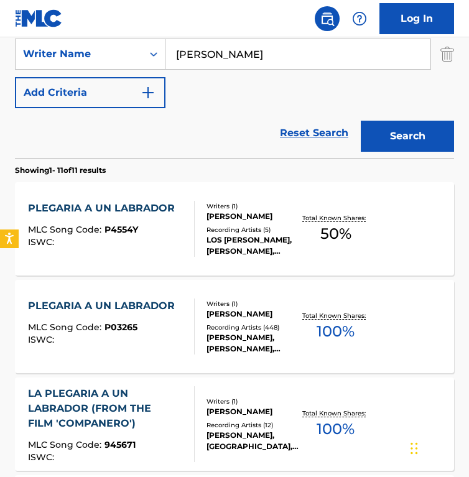
click at [221, 147] on div "Reset Search Search" at bounding box center [234, 133] width 439 height 50
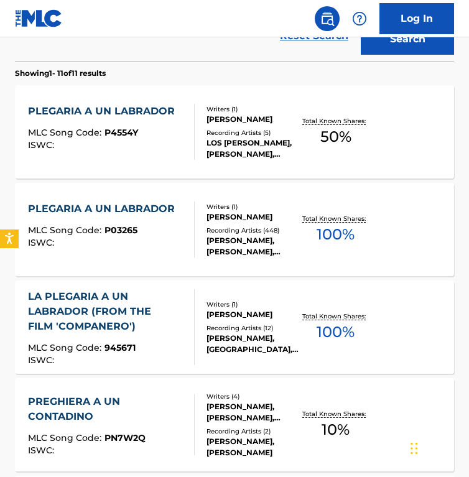
scroll to position [386, 0]
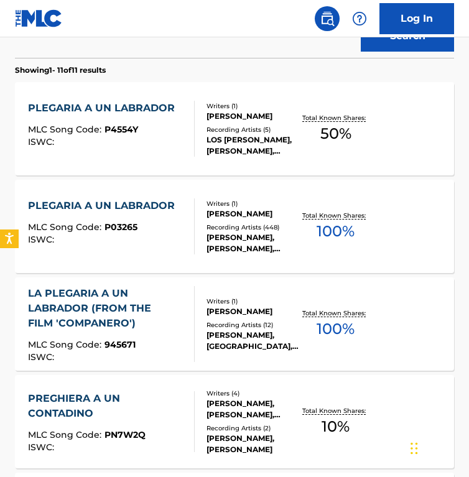
click at [143, 138] on div "ISWC :" at bounding box center [104, 142] width 153 height 9
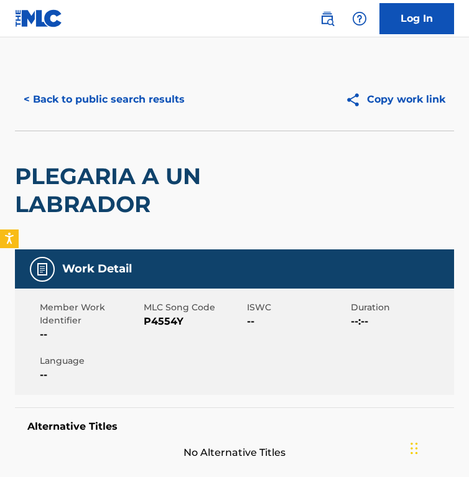
click at [170, 327] on span "P4554Y" at bounding box center [194, 321] width 101 height 15
click at [121, 101] on button "< Back to public search results" at bounding box center [104, 99] width 179 height 31
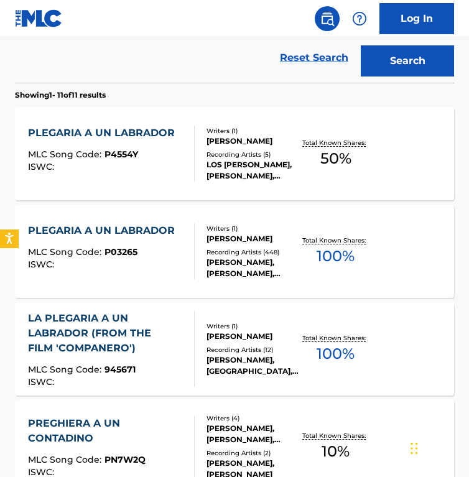
scroll to position [296, 0]
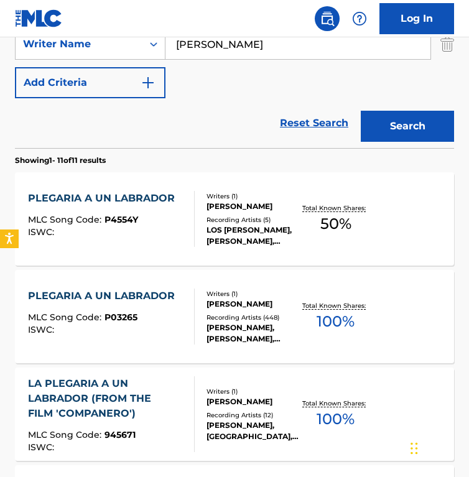
click at [151, 332] on div "ISWC :" at bounding box center [104, 330] width 153 height 9
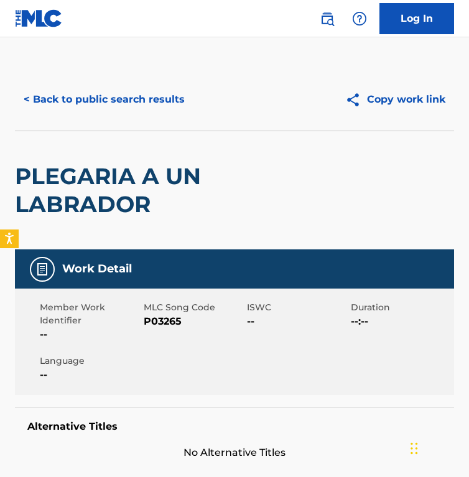
click at [152, 314] on span "P03265" at bounding box center [194, 321] width 101 height 15
click at [200, 149] on div "PLEGARIA A UN LABRADOR" at bounding box center [147, 190] width 264 height 118
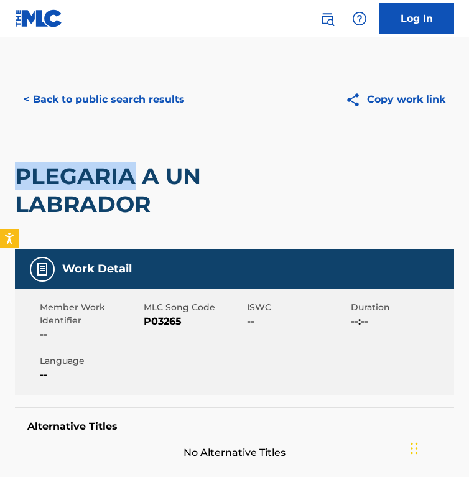
click at [200, 149] on div "PLEGARIA A UN LABRADOR" at bounding box center [147, 190] width 264 height 118
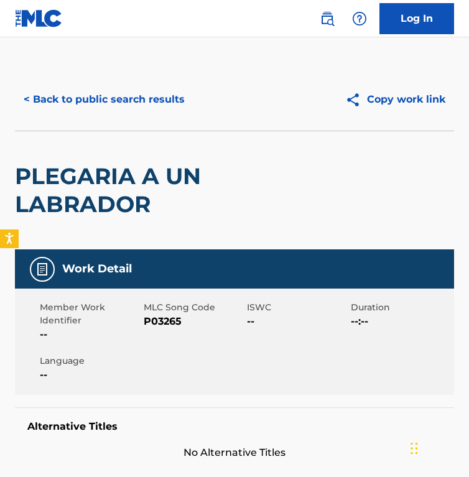
click at [196, 138] on div "PLEGARIA A UN LABRADOR" at bounding box center [147, 190] width 264 height 118
click at [62, 90] on button "< Back to public search results" at bounding box center [104, 99] width 179 height 31
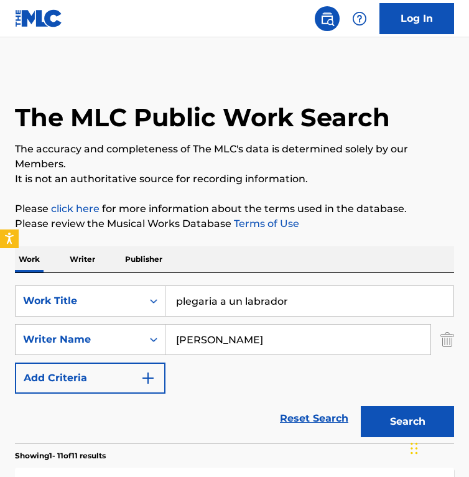
drag, startPoint x: 316, startPoint y: 296, endPoint x: 154, endPoint y: 281, distance: 162.6
click at [156, 282] on div "SearchWithCriteriac5a9be78-6a0c-401c-ba17-486b6a0496cc Work Title plegaria a un…" at bounding box center [234, 358] width 439 height 171
paste input "Das Wohltemperierte Klavier: Book 1, BWV 846-869: Praeludium 22"
type input "Das Wohltemperierte Klavier: Book 1, BWV 846-869: Praeludium 22"
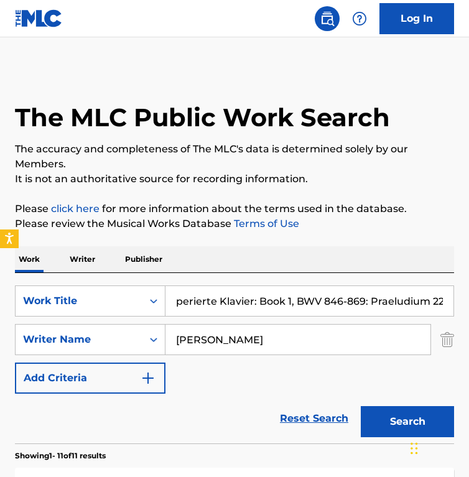
scroll to position [0, 0]
click at [233, 330] on input "Victor Jara" at bounding box center [298, 340] width 265 height 30
paste input "Johann Sebastian Bach"
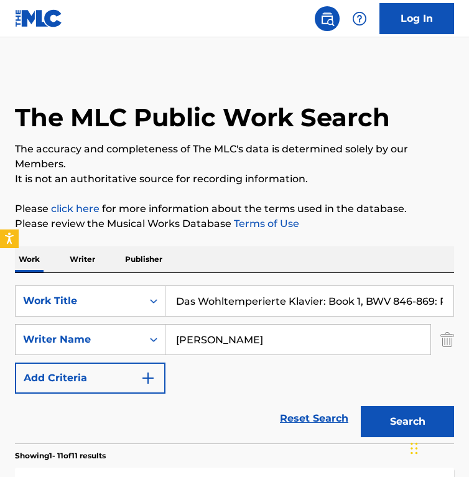
type input "Johann Sebastian Bach"
click at [361, 406] on button "Search" at bounding box center [407, 421] width 93 height 31
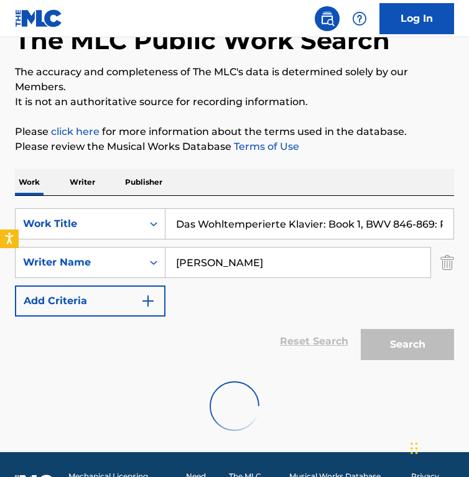
scroll to position [112, 0]
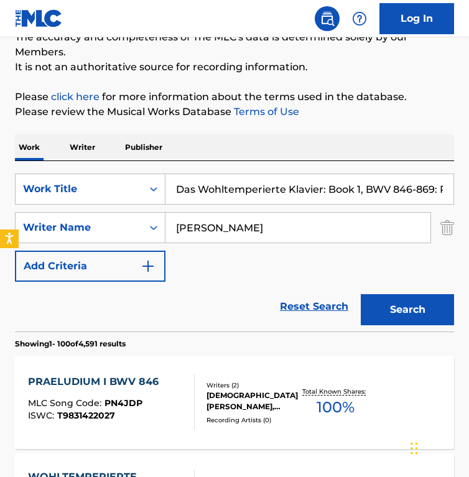
click at [233, 330] on div "Reset Search Search" at bounding box center [234, 307] width 439 height 50
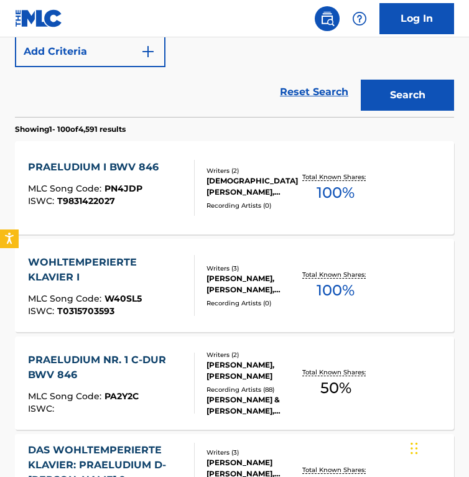
scroll to position [200, 0]
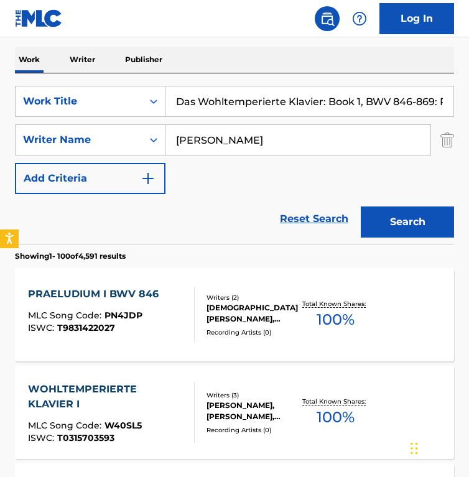
click at [232, 205] on div "Reset Search Search" at bounding box center [234, 219] width 439 height 50
click at [248, 110] on input "Das Wohltemperierte Klavier: Book 1, BWV 846-869: Praeludium 22" at bounding box center [310, 102] width 288 height 30
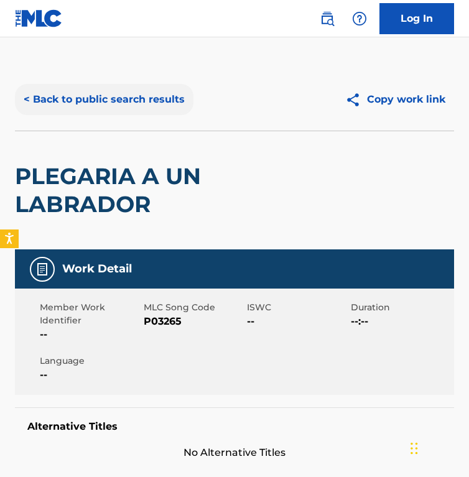
click at [82, 96] on button "< Back to public search results" at bounding box center [104, 99] width 179 height 31
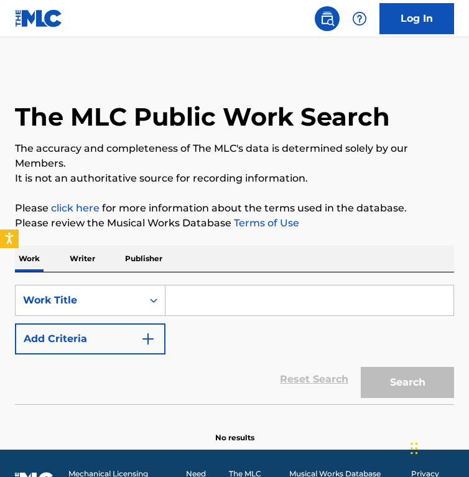
click at [218, 313] on input "Search Form" at bounding box center [310, 301] width 288 height 30
paste input "Das Wohltemperierte Klavier: Book 1, BWV 846-869: Praeludium 22"
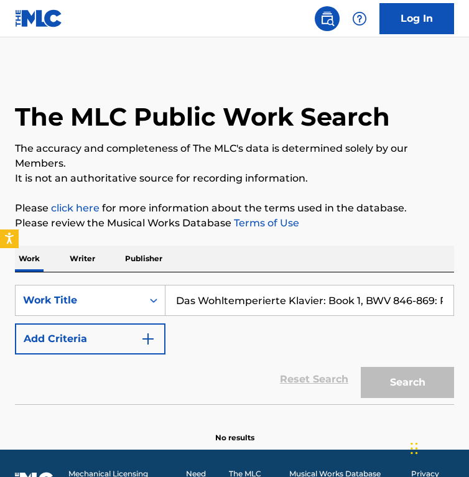
scroll to position [0, 69]
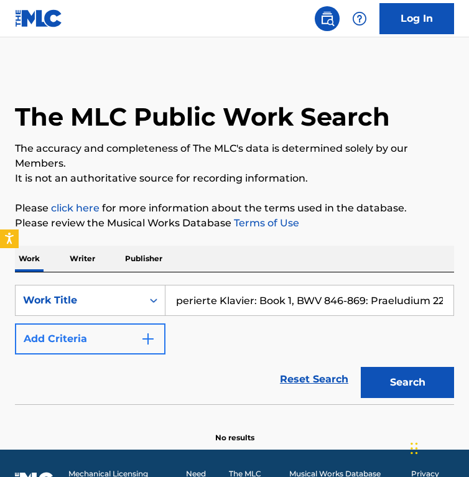
type input "Das Wohltemperierte Klavier: Book 1, BWV 846-869: Praeludium 22"
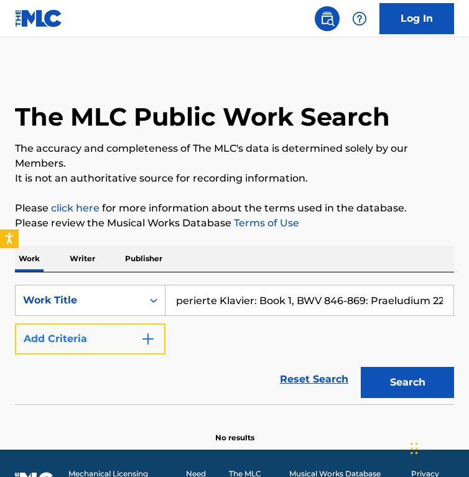
scroll to position [0, 0]
click at [106, 347] on button "Add Criteria" at bounding box center [90, 339] width 151 height 31
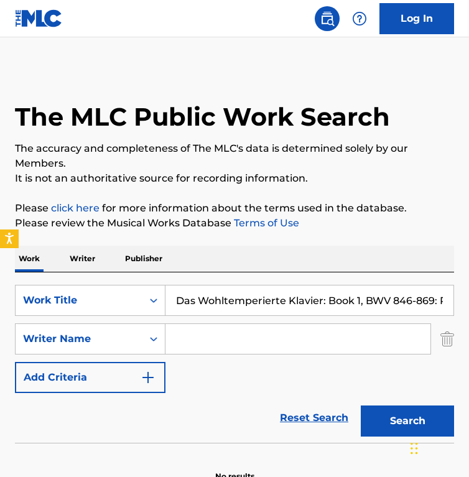
click at [198, 352] on input "Search Form" at bounding box center [298, 339] width 265 height 30
click at [361, 406] on button "Search" at bounding box center [407, 421] width 93 height 31
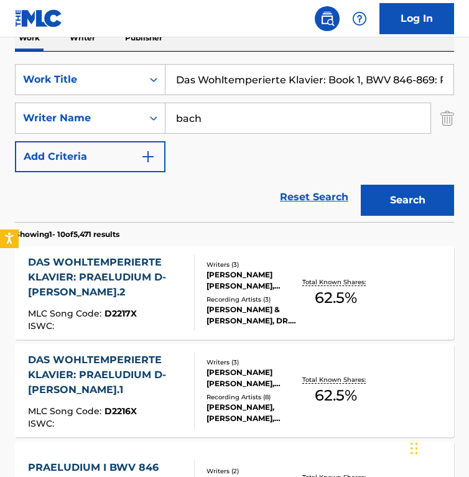
scroll to position [223, 0]
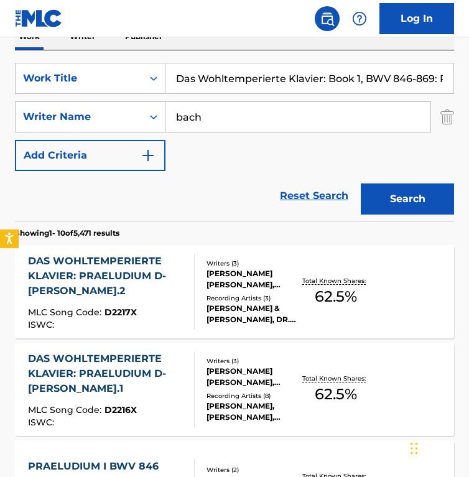
click at [197, 162] on div "SearchWithCriteriac5a9be78-6a0c-401c-ba17-486b6a0496cc Work Title Das Wohltempe…" at bounding box center [234, 117] width 439 height 108
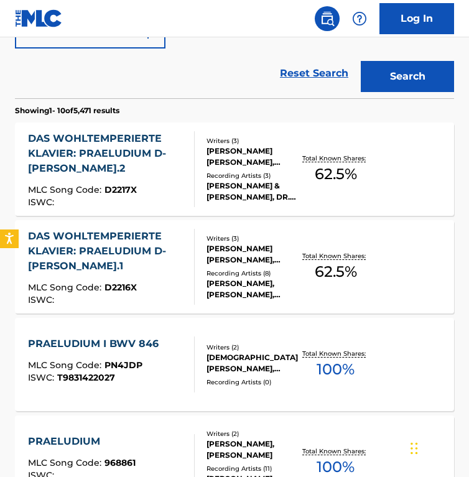
scroll to position [0, 0]
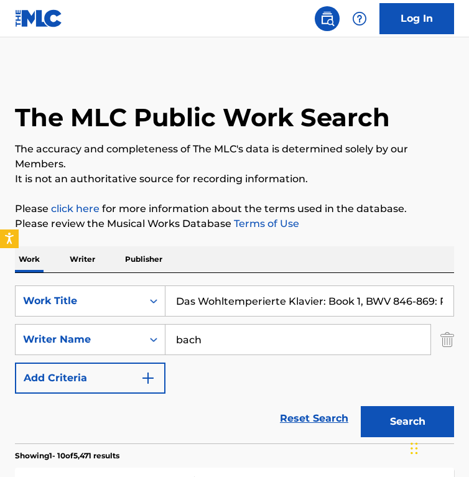
click at [217, 350] on input "bach" at bounding box center [298, 340] width 265 height 30
paste input "Bridgwater"
type input "Bridgwater"
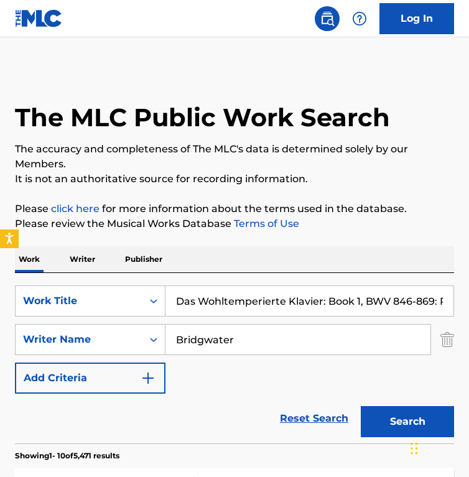
click at [212, 299] on input "Das Wohltemperierte Klavier: Book 1, BWV 846-869: Praeludium 22" at bounding box center [310, 301] width 288 height 30
click at [361, 406] on button "Search" at bounding box center [407, 421] width 93 height 31
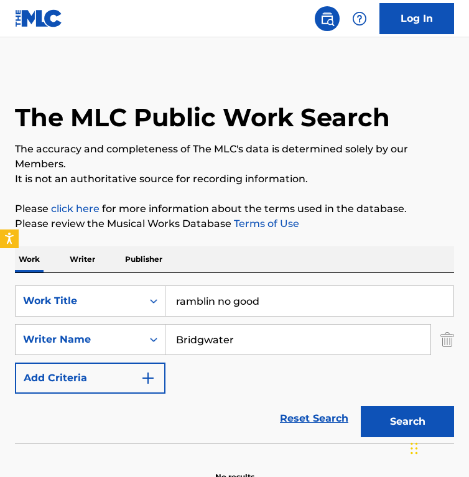
click at [207, 383] on div "SearchWithCriteriac5a9be78-6a0c-401c-ba17-486b6a0496cc Work Title ramblin no go…" at bounding box center [234, 340] width 439 height 108
click at [271, 306] on input "ramblin no good" at bounding box center [310, 301] width 288 height 30
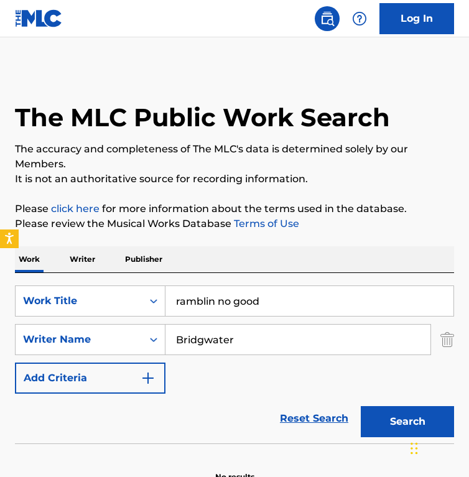
paste input "Ma mère l'oye, M.60: Petit Poucet"
type input "Ma mère l'oye, M.60: Petit Poucet"
click at [275, 331] on input "Bridgwater" at bounding box center [298, 340] width 265 height 30
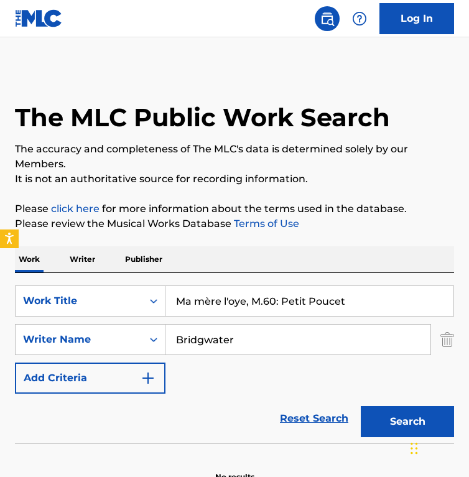
paste input "Maurice Ravel"
type input "Maurice Ravel"
click at [361, 406] on button "Search" at bounding box center [407, 421] width 93 height 31
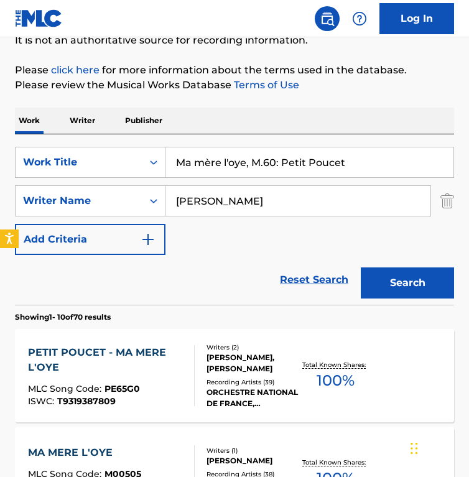
scroll to position [144, 0]
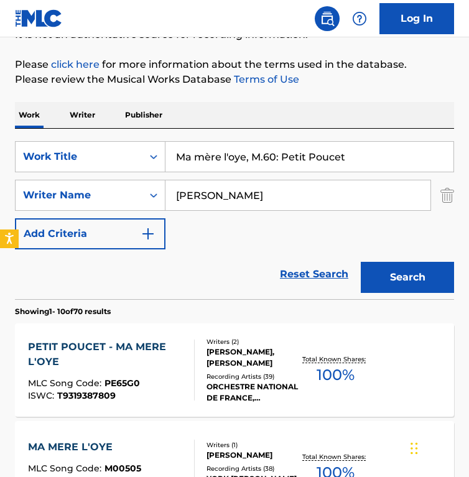
click at [238, 245] on div "SearchWithCriteriac5a9be78-6a0c-401c-ba17-486b6a0496cc Work Title Ma mère l'oye…" at bounding box center [234, 195] width 439 height 108
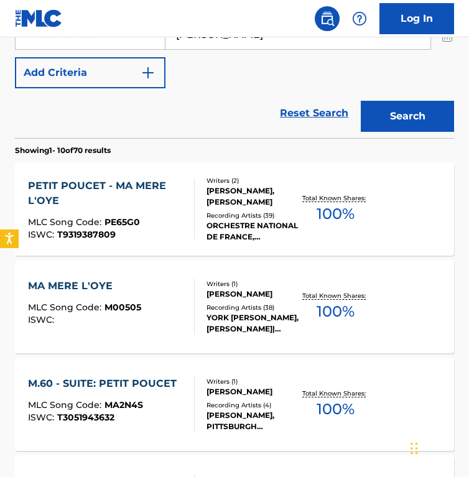
scroll to position [311, 0]
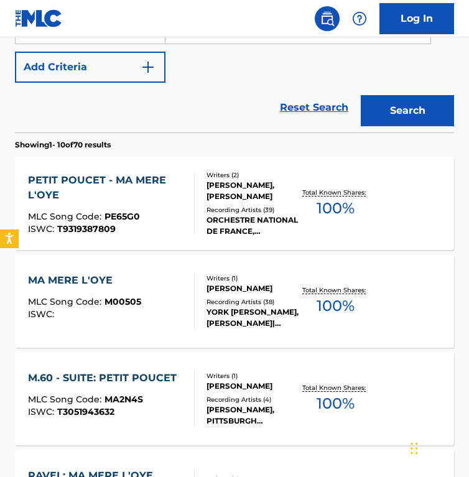
click at [154, 403] on div "MLC Song Code : MA2N4S" at bounding box center [105, 401] width 155 height 12
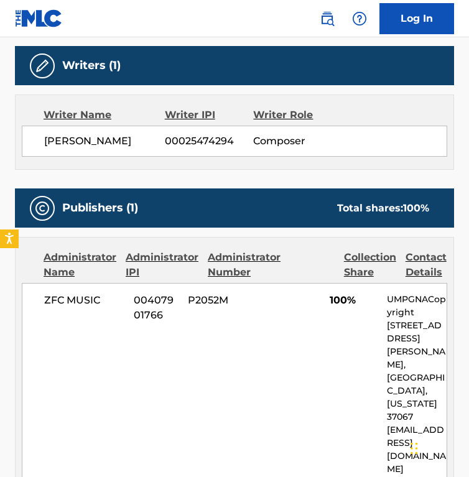
scroll to position [944, 0]
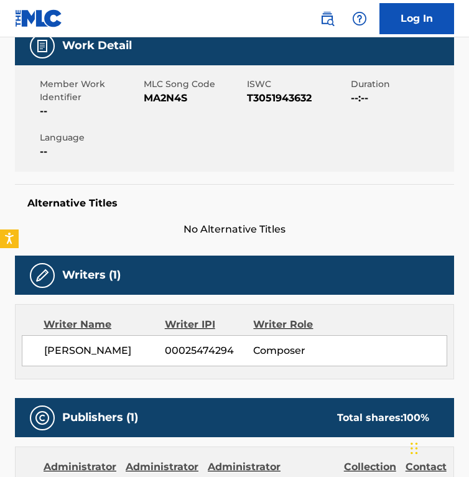
scroll to position [0, 0]
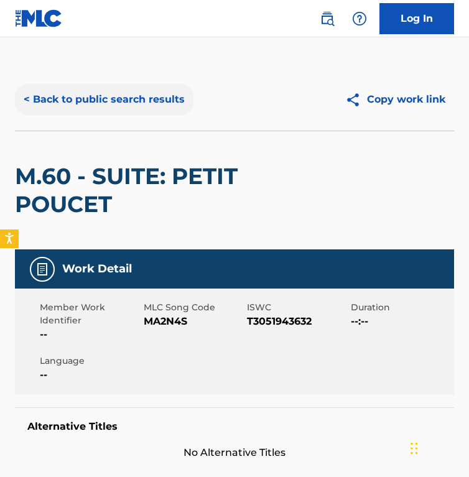
click at [124, 102] on button "< Back to public search results" at bounding box center [104, 99] width 179 height 31
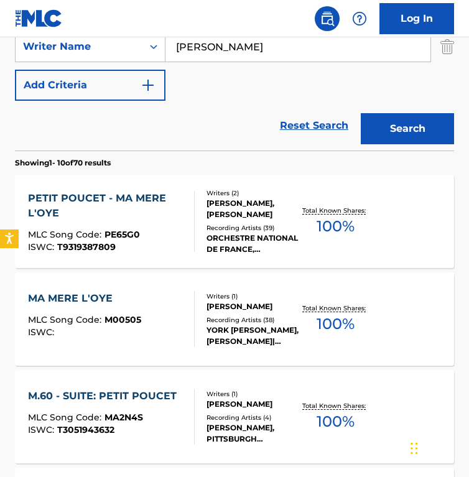
scroll to position [297, 0]
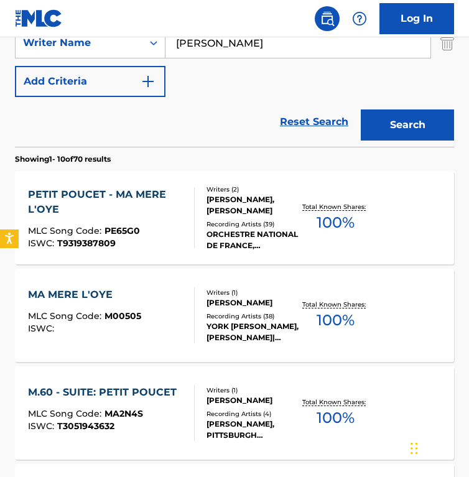
click at [134, 232] on span "PE65G0" at bounding box center [122, 230] width 35 height 11
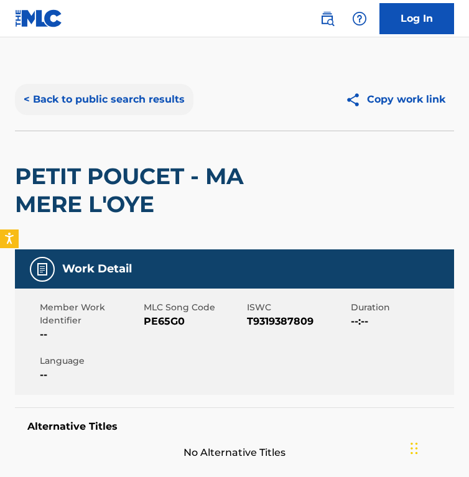
click at [108, 95] on button "< Back to public search results" at bounding box center [104, 99] width 179 height 31
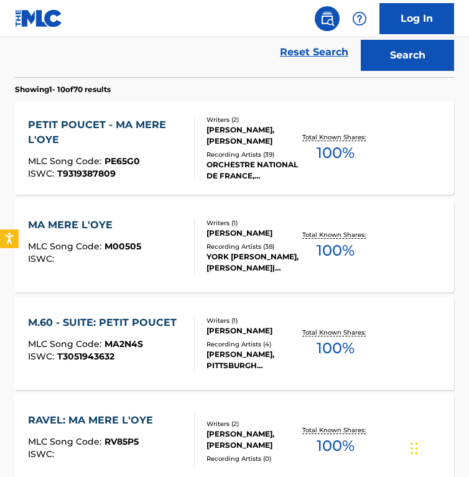
click at [173, 69] on div "Reset Search Search" at bounding box center [234, 52] width 439 height 50
click at [137, 261] on div "ISWC :" at bounding box center [84, 259] width 113 height 9
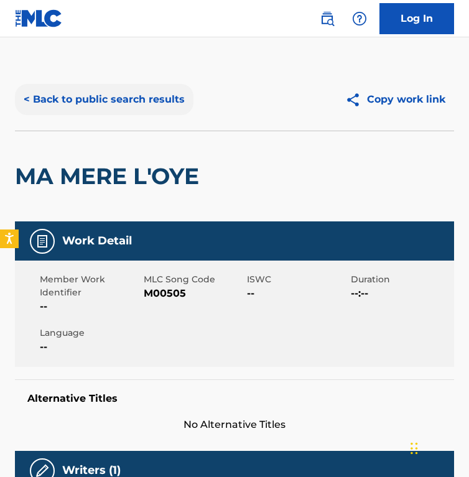
click at [101, 106] on button "< Back to public search results" at bounding box center [104, 99] width 179 height 31
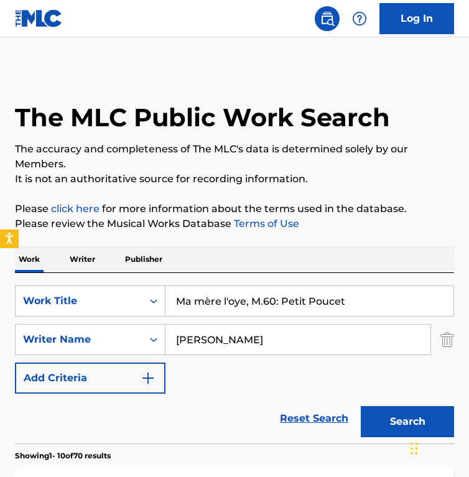
scroll to position [436, 0]
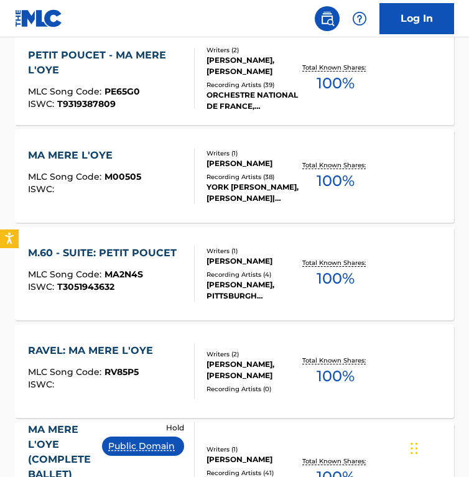
click at [108, 276] on span "MA2N4S" at bounding box center [124, 274] width 39 height 11
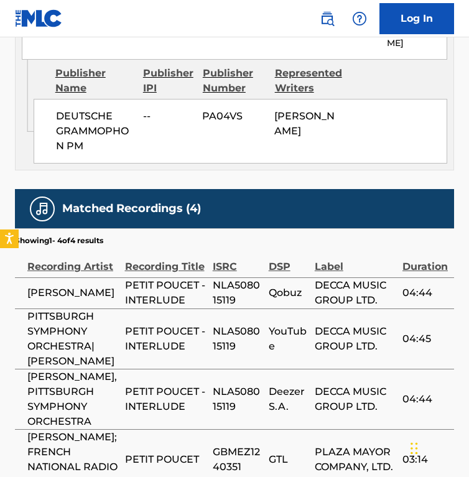
scroll to position [944, 0]
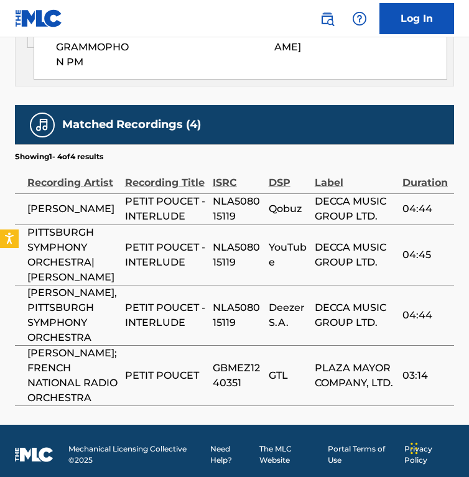
click at [279, 285] on td "Deezer S.A." at bounding box center [292, 315] width 46 height 60
click at [251, 316] on td "NLA508015119" at bounding box center [241, 315] width 56 height 60
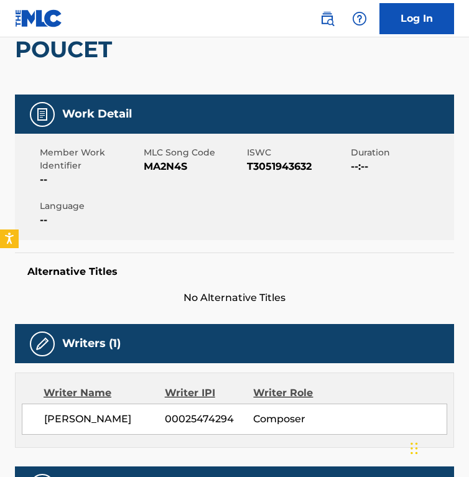
scroll to position [0, 0]
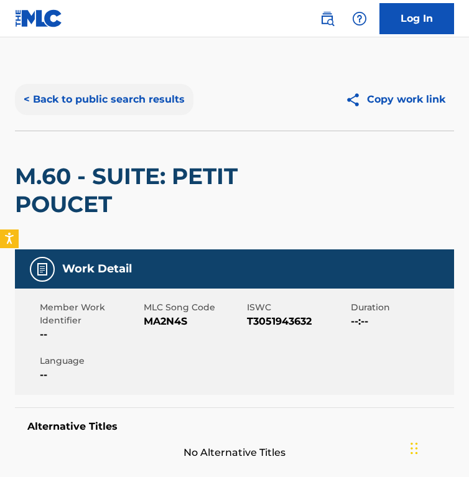
click at [122, 85] on button "< Back to public search results" at bounding box center [104, 99] width 179 height 31
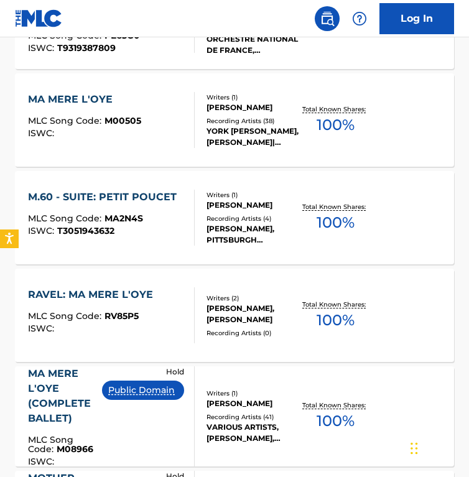
scroll to position [493, 0]
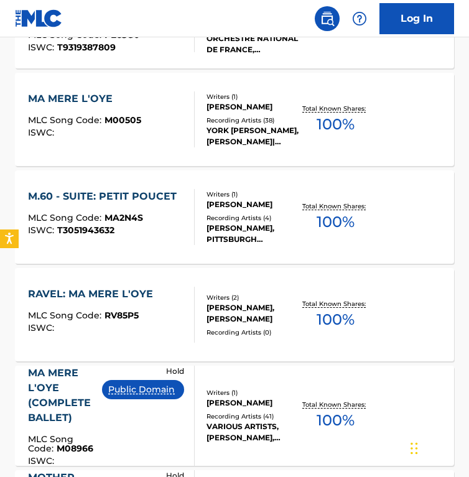
click at [101, 208] on div "M.60 - SUITE: PETIT POUCET MLC Song Code : MA2N4S ISWC : T3051943632" at bounding box center [105, 217] width 155 height 56
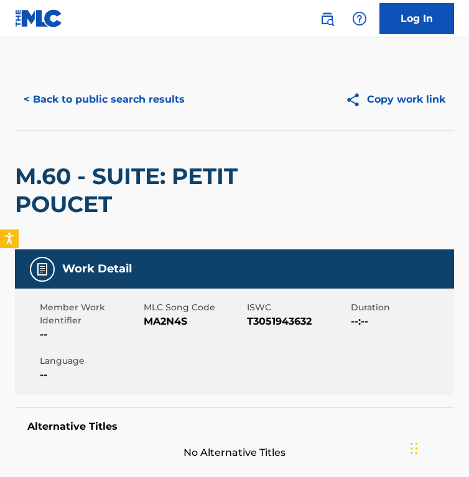
click at [165, 319] on span "MA2N4S" at bounding box center [194, 321] width 101 height 15
click at [97, 72] on div "< Back to public search results Copy work link" at bounding box center [234, 99] width 439 height 62
click at [97, 83] on div "< Back to public search results Copy work link" at bounding box center [234, 99] width 439 height 62
click at [97, 95] on button "< Back to public search results" at bounding box center [104, 99] width 179 height 31
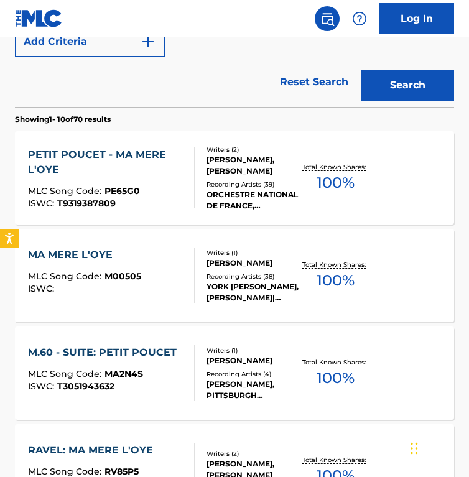
scroll to position [338, 0]
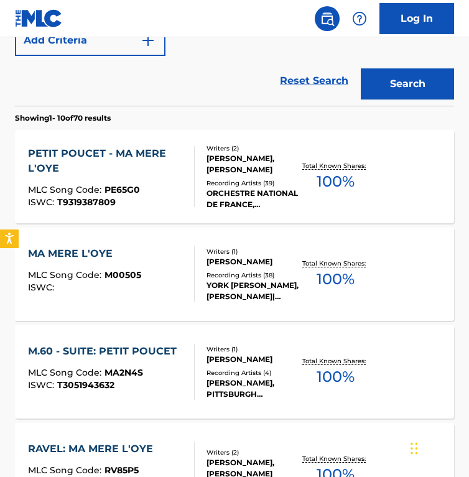
click at [173, 117] on section "Showing 1 - 10 of 70 results" at bounding box center [234, 115] width 439 height 18
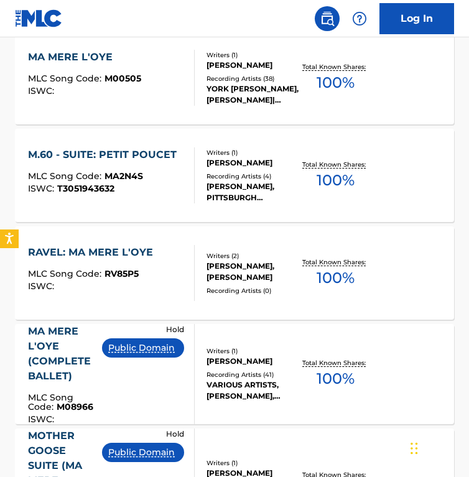
scroll to position [565, 0]
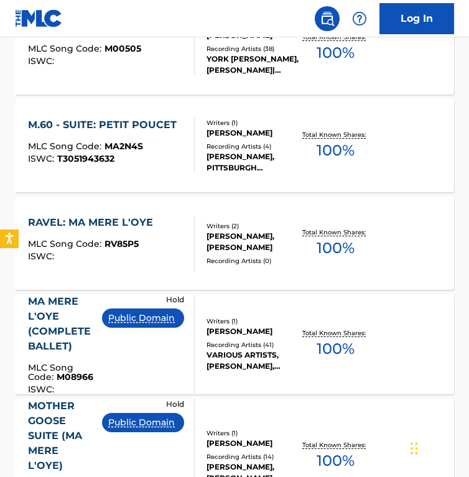
click at [115, 362] on div "Hold Public Domain" at bounding box center [148, 344] width 92 height 100
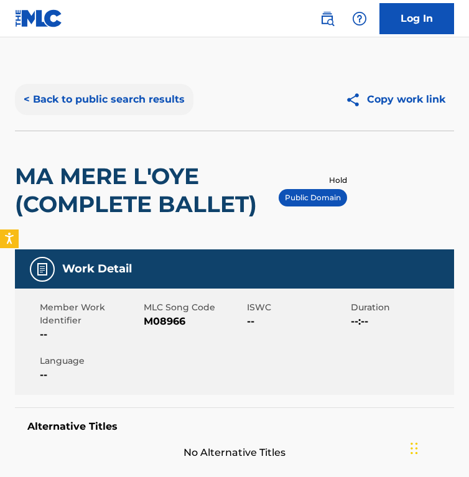
click at [108, 100] on button "< Back to public search results" at bounding box center [104, 99] width 179 height 31
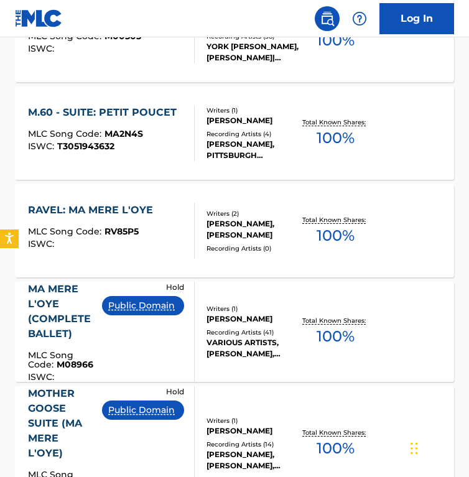
scroll to position [579, 0]
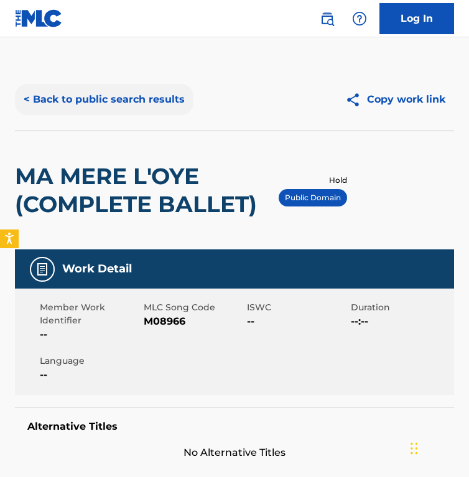
click at [135, 87] on button "< Back to public search results" at bounding box center [104, 99] width 179 height 31
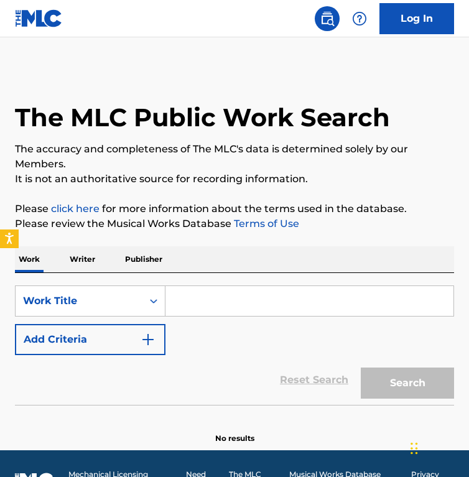
scroll to position [1, 0]
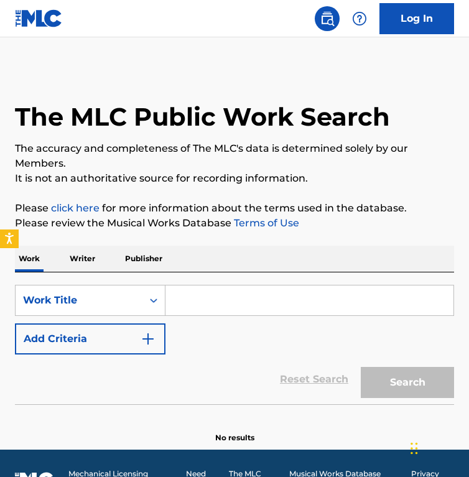
click at [187, 301] on input "Search Form" at bounding box center [310, 301] width 288 height 30
paste input "Vocalise - Étude (en forme de habañera)"
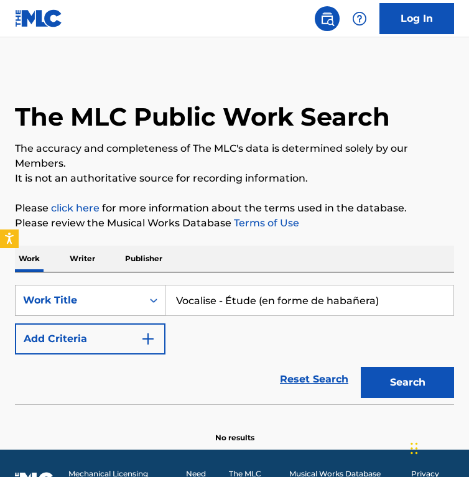
type input "Vocalise - Étude (en forme de habañera)"
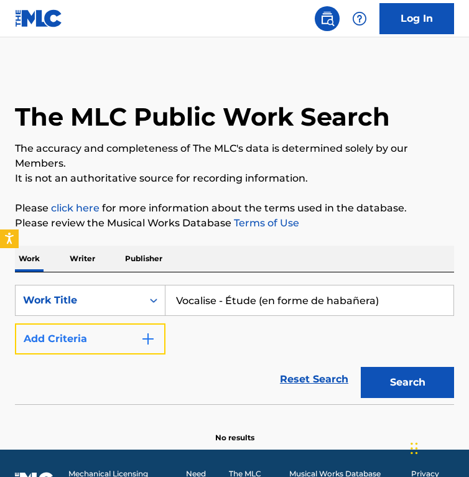
click at [141, 338] on button "Add Criteria" at bounding box center [90, 339] width 151 height 31
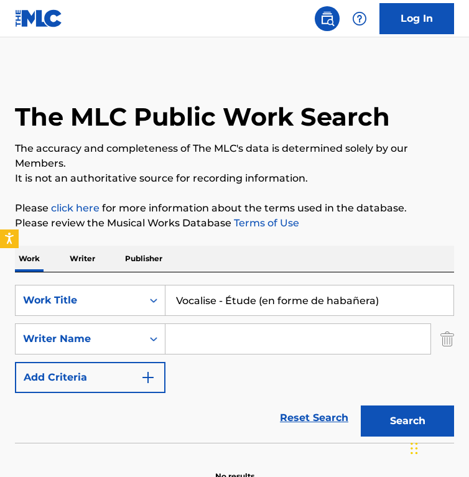
click at [228, 336] on input "Search Form" at bounding box center [298, 339] width 265 height 30
paste input "Maurice Ravel"
type input "Maurice Ravel"
click at [361, 406] on button "Search" at bounding box center [407, 421] width 93 height 31
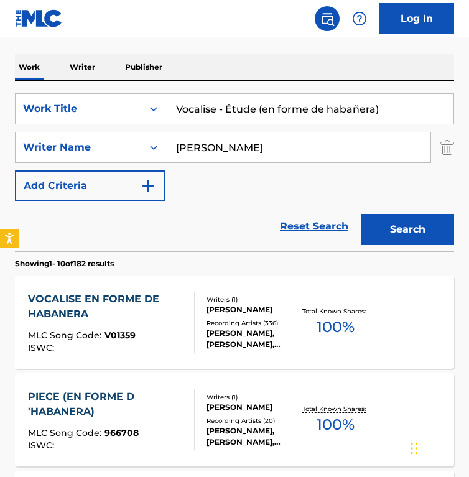
scroll to position [193, 0]
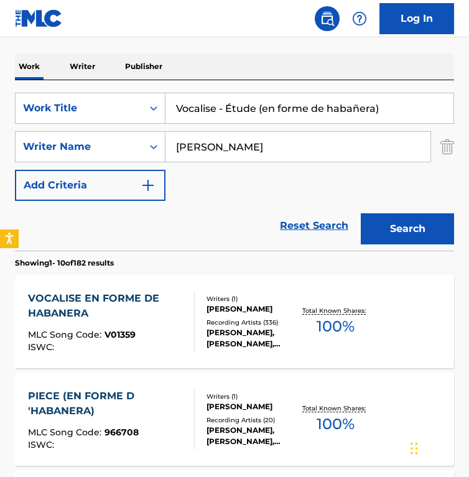
click at [166, 309] on div "VOCALISE EN FORME DE HABANERA" at bounding box center [106, 306] width 156 height 30
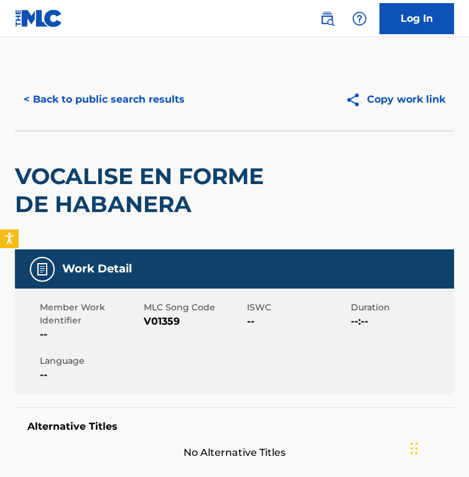
click at [161, 323] on span "V01359" at bounding box center [194, 321] width 101 height 15
click at [79, 95] on button "< Back to public search results" at bounding box center [104, 99] width 179 height 31
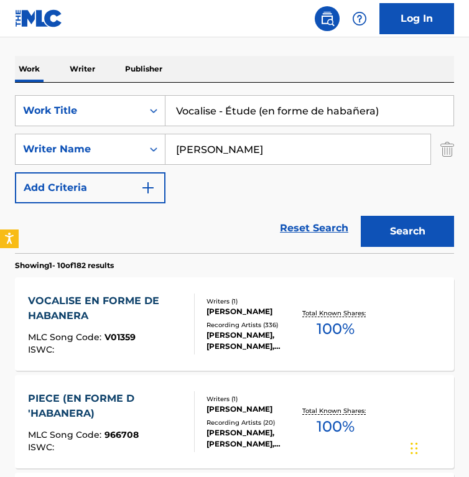
scroll to position [190, 0]
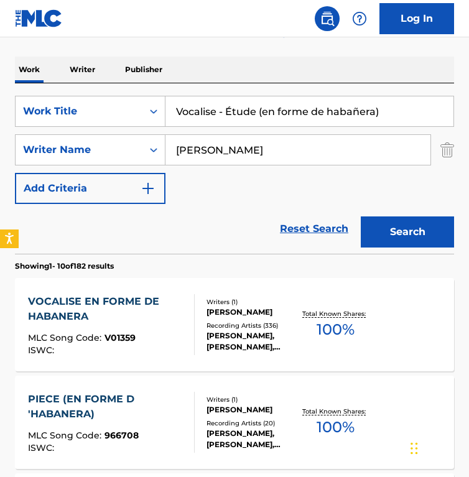
drag, startPoint x: 274, startPoint y: 136, endPoint x: 330, endPoint y: 148, distance: 57.2
click at [333, 148] on input "Maurice Ravel" at bounding box center [298, 150] width 265 height 30
paste input "Yves Larock"
type input "Yves Larock"
drag, startPoint x: 415, startPoint y: 113, endPoint x: 124, endPoint y: 110, distance: 290.0
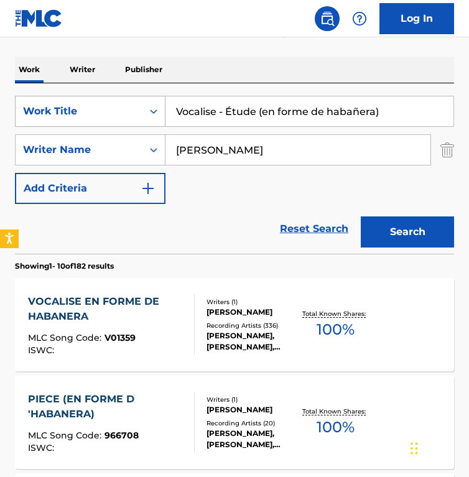
click at [124, 110] on div "SearchWithCriteriac5a9be78-6a0c-401c-ba17-486b6a0496cc Work Title Vocalise - Ét…" at bounding box center [234, 111] width 439 height 31
type input "rise up"
click at [361, 217] on button "Search" at bounding box center [407, 232] width 93 height 31
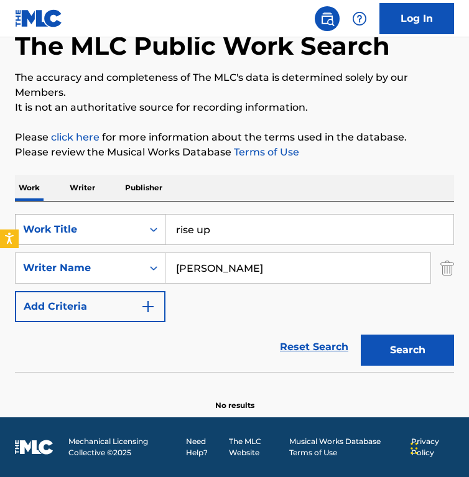
scroll to position [72, 0]
click at [312, 264] on input "Yves Larock" at bounding box center [298, 268] width 265 height 30
paste input "Cheminade"
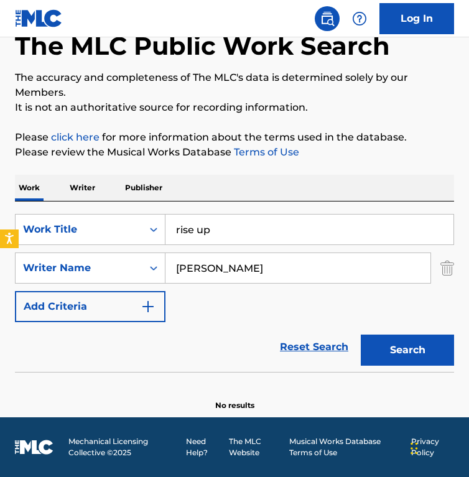
type input "Yves Cheminade"
click at [361, 335] on button "Search" at bounding box center [407, 350] width 93 height 31
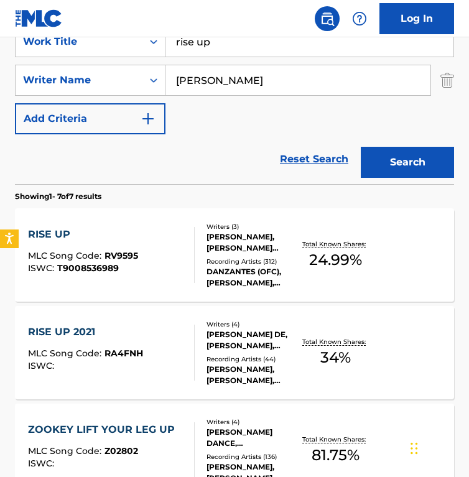
scroll to position [262, 0]
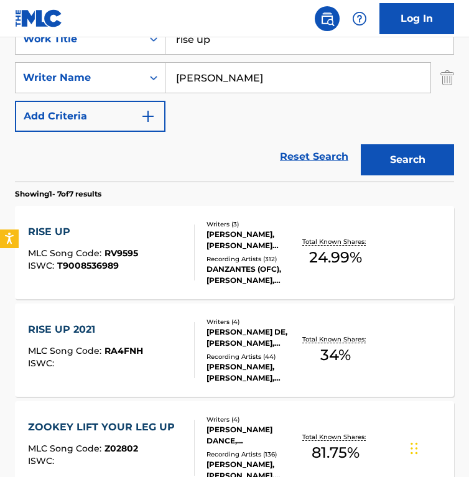
click at [197, 240] on div "Writers ( 3 ) YVES CHEMINADE, GAWAN JABA BALDUR SEILER, PASCAL BRUNKO Recording…" at bounding box center [247, 253] width 105 height 67
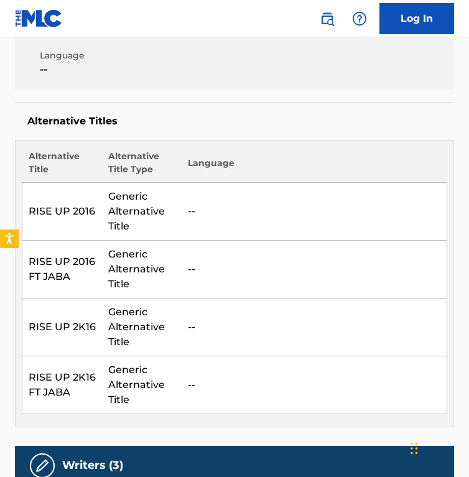
scroll to position [58, 0]
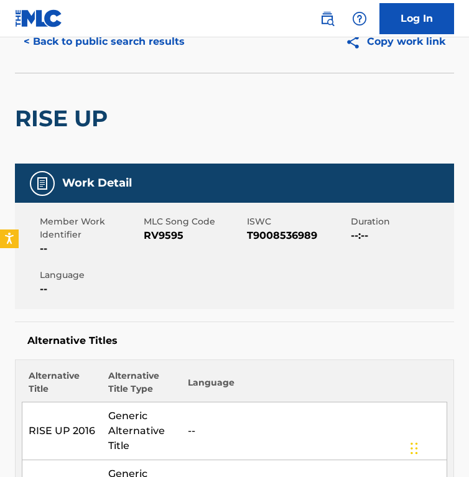
click at [154, 240] on span "RV9595" at bounding box center [194, 235] width 101 height 15
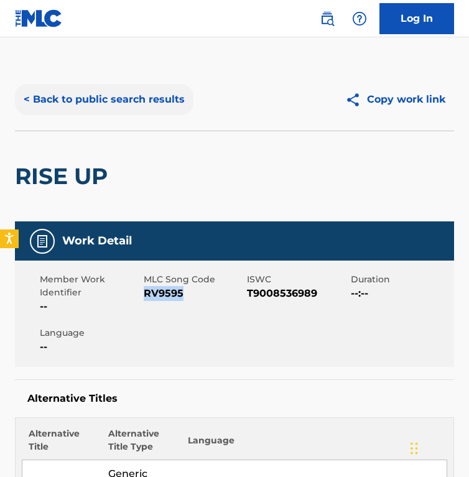
click at [79, 90] on button "< Back to public search results" at bounding box center [104, 99] width 179 height 31
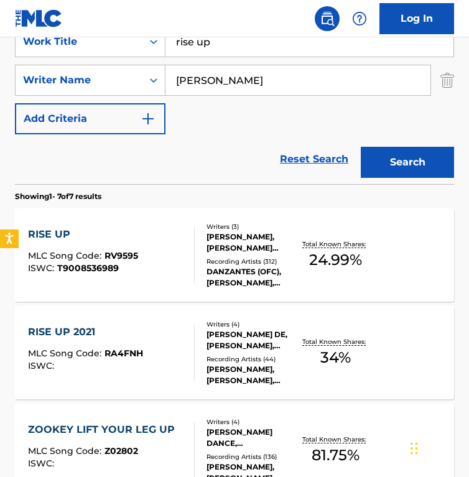
scroll to position [347, 0]
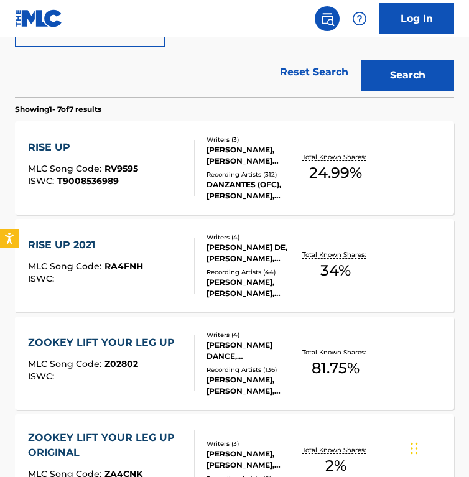
click at [147, 271] on div "RISE UP 2021 MLC Song Code : RA4FNH ISWC :" at bounding box center [111, 266] width 167 height 56
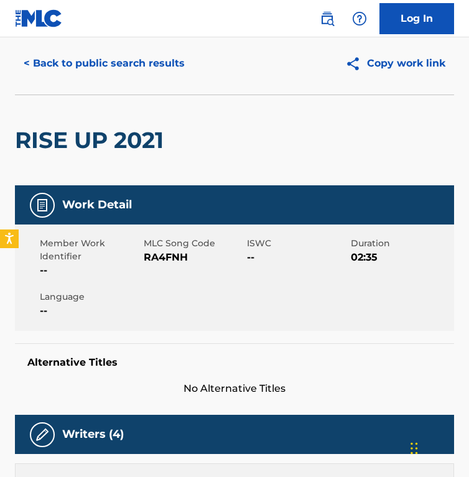
scroll to position [35, 0]
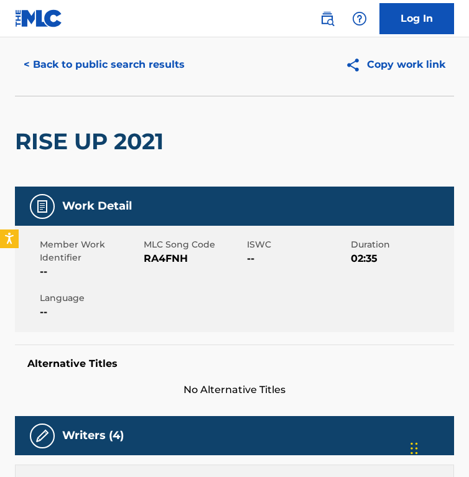
click at [151, 262] on span "RA4FNH" at bounding box center [194, 258] width 101 height 15
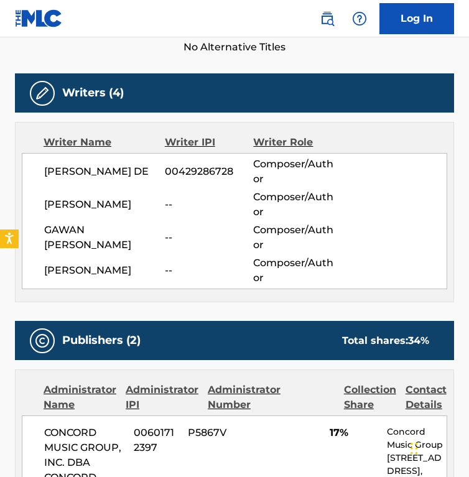
scroll to position [376, 0]
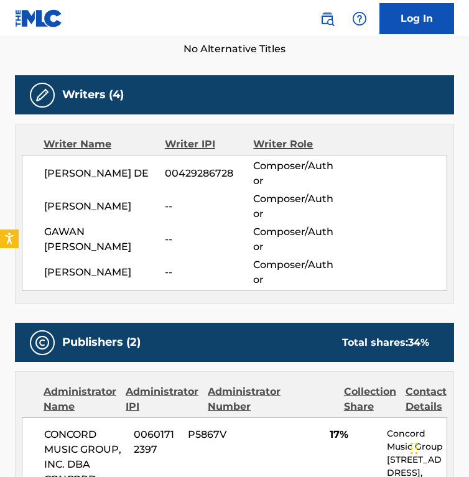
click at [119, 279] on span "PASCAL BRANKOW" at bounding box center [104, 272] width 121 height 15
click at [89, 247] on div "GAWAN SEILER -- Composer/Author" at bounding box center [245, 240] width 403 height 30
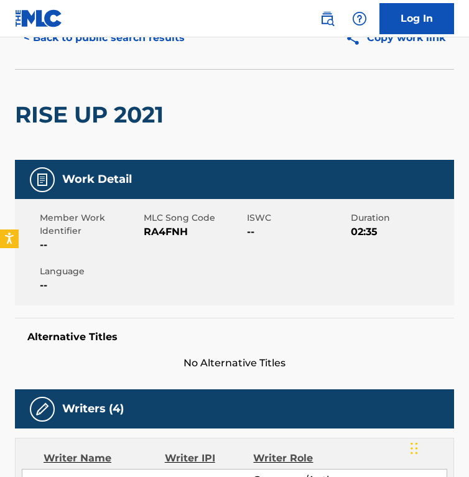
scroll to position [0, 0]
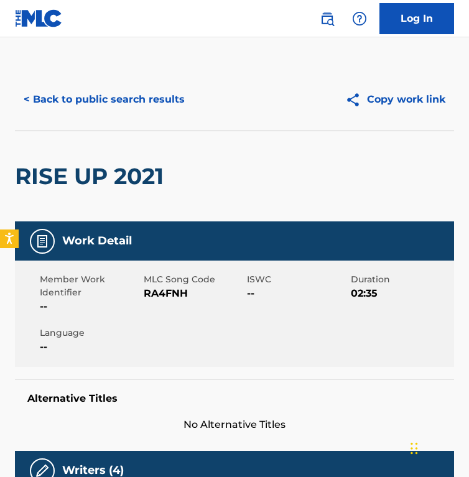
click at [82, 117] on div "< Back to public search results Copy work link" at bounding box center [234, 99] width 439 height 62
click at [80, 95] on button "< Back to public search results" at bounding box center [104, 99] width 179 height 31
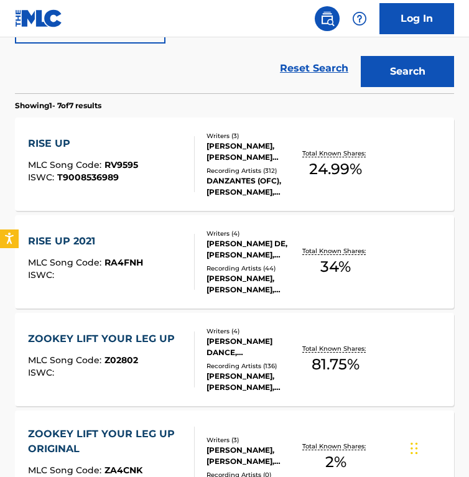
scroll to position [349, 0]
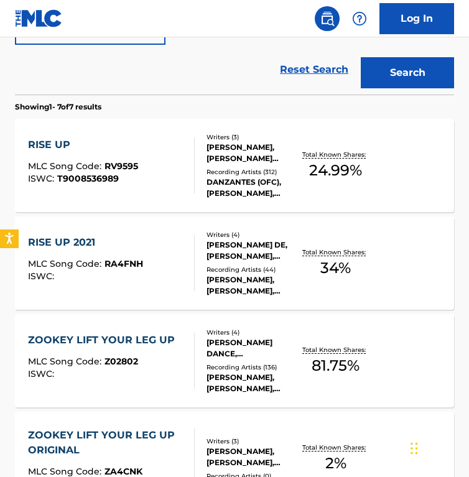
click at [195, 270] on div "Writers ( 4 ) STEFFEN J VRIES DE, YVES CHEMINADE, GAWAN SEILER, PASCAL BRANKOW …" at bounding box center [247, 263] width 105 height 67
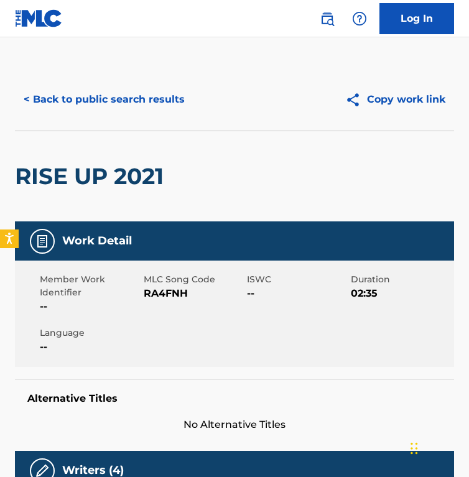
click at [156, 297] on span "RA4FNH" at bounding box center [194, 293] width 101 height 15
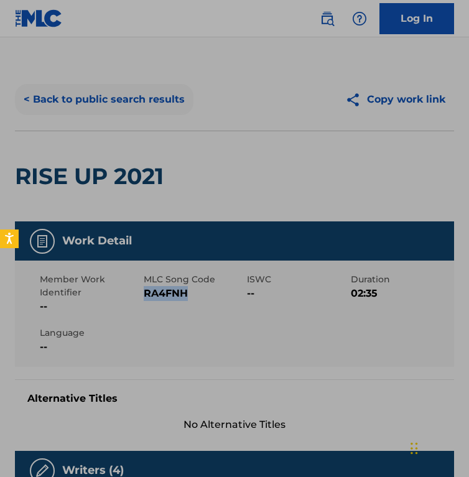
click at [154, 99] on button "< Back to public search results" at bounding box center [104, 99] width 179 height 31
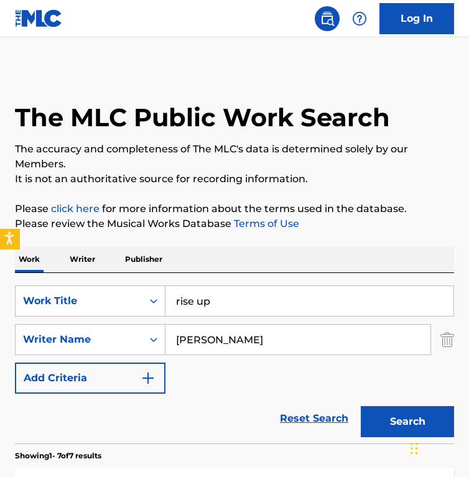
drag, startPoint x: 251, startPoint y: 296, endPoint x: 1, endPoint y: 241, distance: 256.3
click at [1, 241] on body "Accessibility Screen-Reader Guide, Feedback, and Issue Reporting | New window 0…" at bounding box center [234, 238] width 469 height 477
paste input "Concierto de Aranjuez For Guitar And Orchestra: 2. Adagio"
type input "Concierto de Aranjuez For Guitar And Orchestra: 2. Adagio"
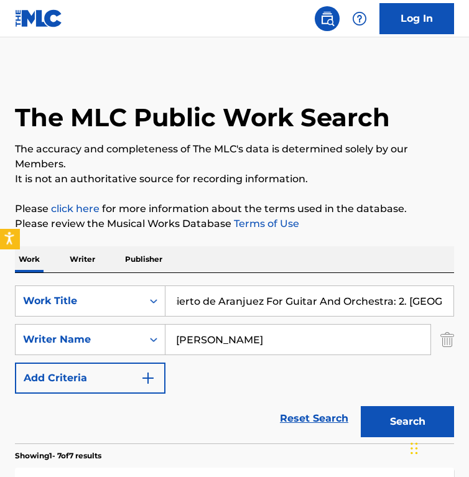
scroll to position [0, 0]
click at [272, 353] on input "Yves Cheminade" at bounding box center [298, 340] width 265 height 30
paste input "Joaquín Rodrigo"
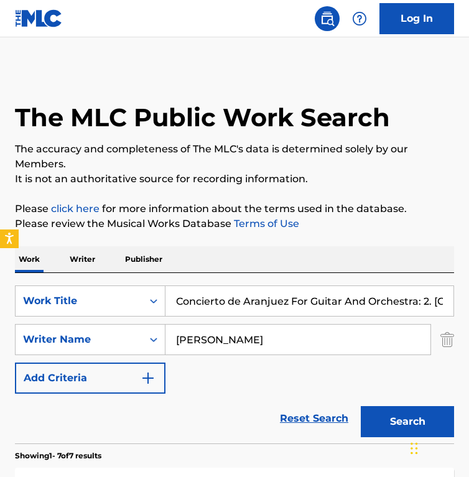
type input "Joaquín Rodrigo"
click at [361, 406] on button "Search" at bounding box center [407, 421] width 93 height 31
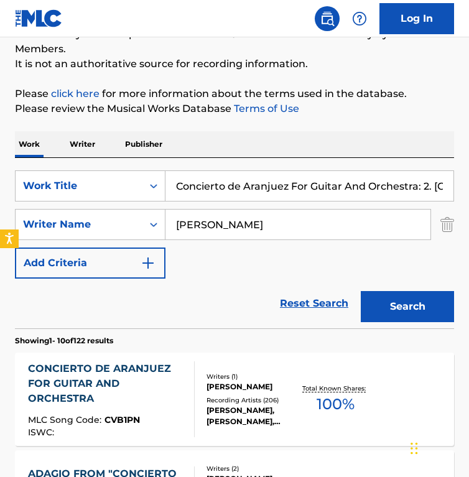
scroll to position [116, 0]
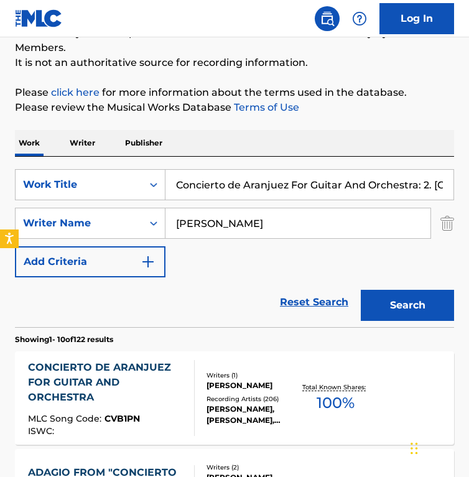
click at [205, 294] on div "Reset Search Search" at bounding box center [234, 303] width 439 height 50
click at [253, 177] on input "Concierto de Aranjuez For Guitar And Orchestra: 2. Adagio" at bounding box center [310, 185] width 288 height 30
click at [349, 185] on input "Concierto de Aranjuez For Guitar And Orchestra: 2. Adagio" at bounding box center [310, 185] width 288 height 30
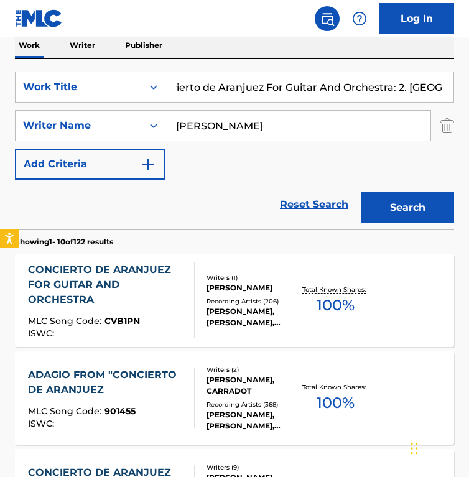
scroll to position [0, 0]
click at [219, 297] on div "Recording Artists ( 206 )" at bounding box center [253, 301] width 93 height 9
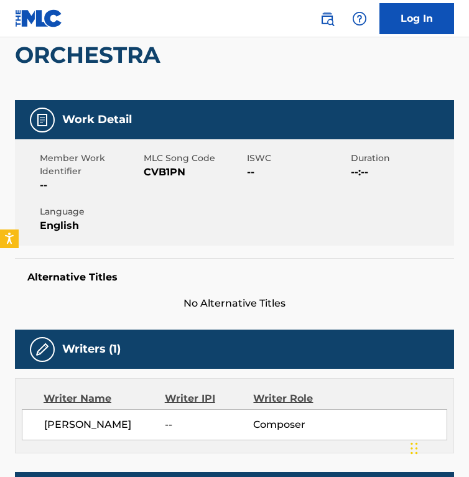
scroll to position [213, 0]
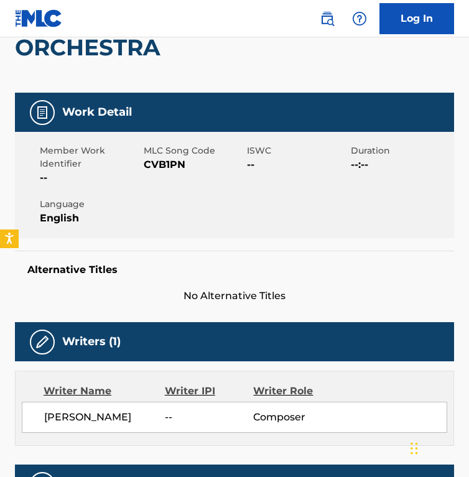
click at [160, 164] on span "CVB1PN" at bounding box center [194, 164] width 101 height 15
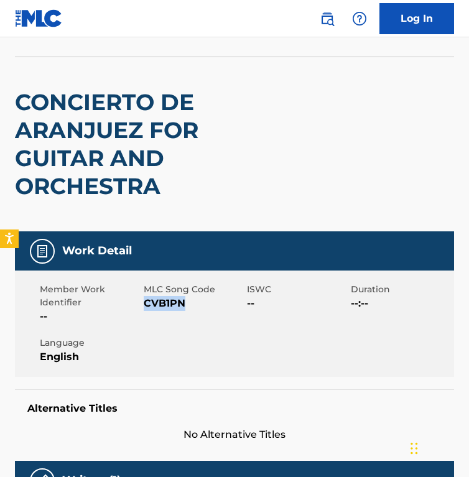
scroll to position [0, 0]
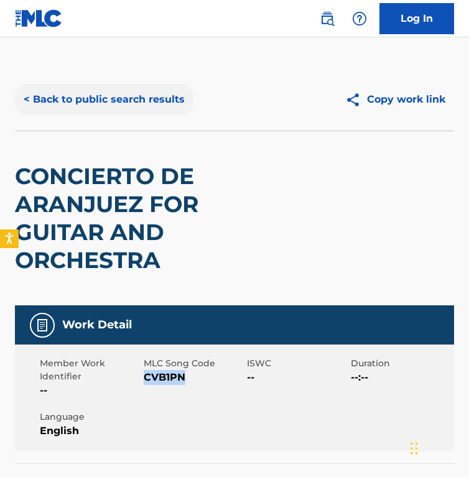
click at [96, 103] on button "< Back to public search results" at bounding box center [104, 99] width 179 height 31
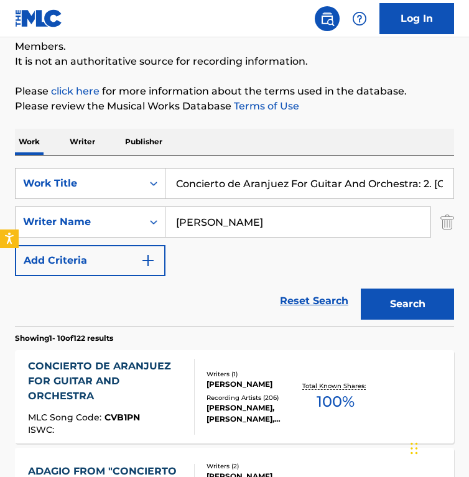
scroll to position [158, 0]
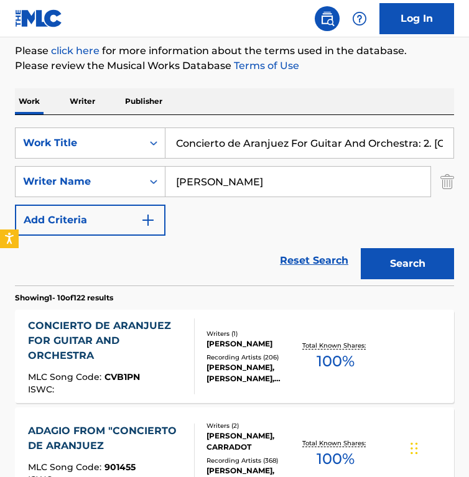
click at [227, 259] on div "Reset Search Search" at bounding box center [234, 261] width 439 height 50
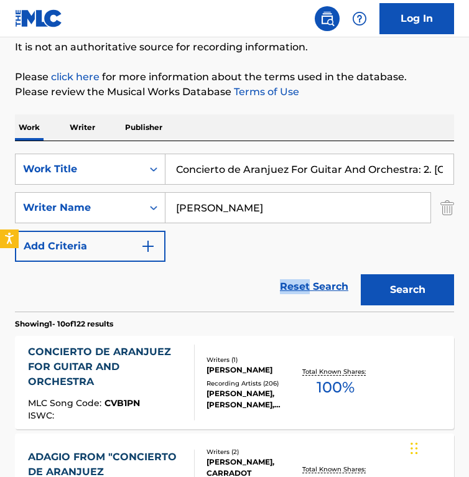
click at [234, 169] on input "Concierto de Aranjuez For Guitar And Orchestra: 2. Adagio" at bounding box center [310, 169] width 288 height 30
paste input "Romeo and Juliet, Fantasy Overture"
type input "Romeo and Juliet, Fantasy Overture"
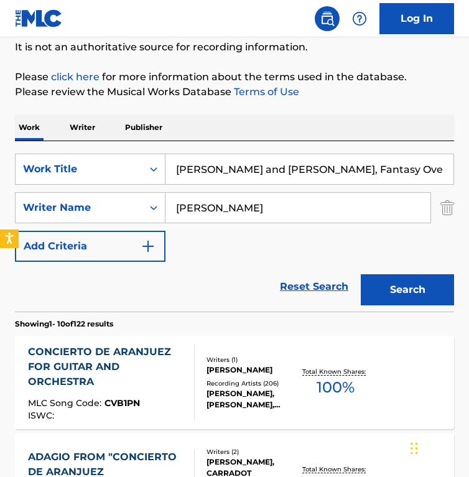
click at [226, 215] on input "Joaquín Rodrigo" at bounding box center [298, 208] width 265 height 30
paste input "Sir Adrian Boult"
click at [361, 274] on button "Search" at bounding box center [407, 289] width 93 height 31
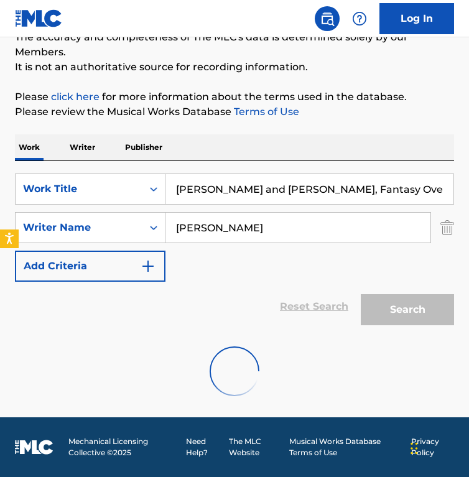
scroll to position [72, 0]
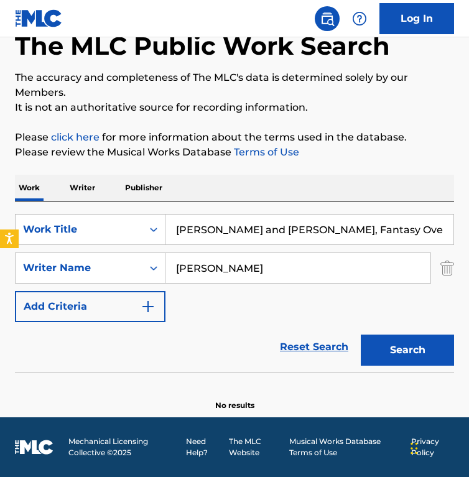
click at [235, 261] on input "Sir Adrian Boult" at bounding box center [298, 268] width 265 height 30
paste input "Pyotr Ilyich Tchaikovsky"
type input "Pyotr Ilyich Tchaikovsky"
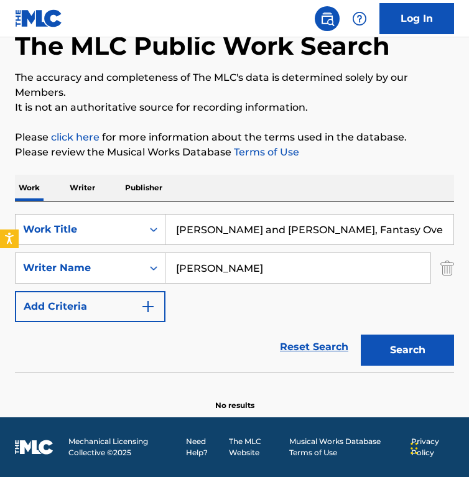
click at [361, 335] on button "Search" at bounding box center [407, 350] width 93 height 31
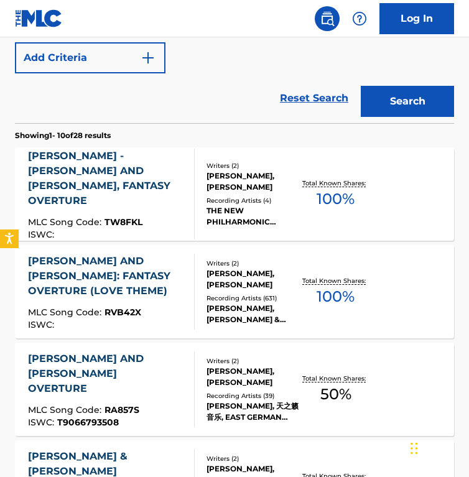
scroll to position [0, 0]
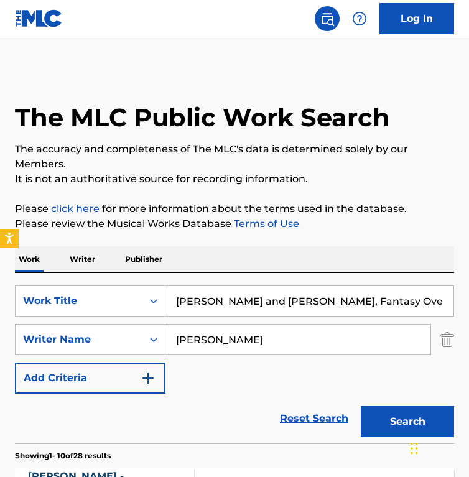
click at [261, 301] on input "Romeo and Juliet, Fantasy Overture" at bounding box center [310, 301] width 288 height 30
paste input "William Tell: Overture"
type input "William Tell: Overture"
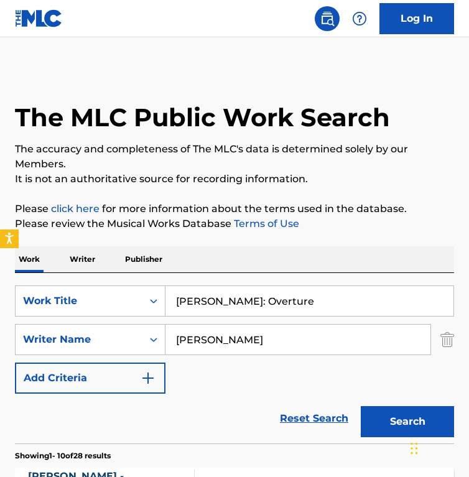
click at [209, 341] on input "Pyotr Ilyich Tchaikovsky" at bounding box center [298, 340] width 265 height 30
paste input "Gioachino RossiniHippolyte-Louis-Florent BisVictor Joseph Etienne de Jou"
click at [209, 341] on input "Gioachino RossiniHippolyte-Louis-Florent BisVictor Joseph Etienne de Jouy" at bounding box center [298, 340] width 265 height 30
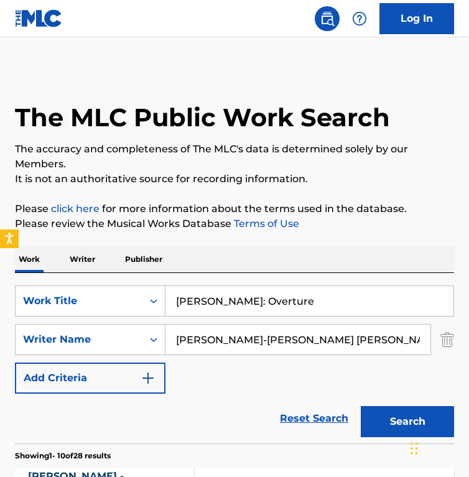
scroll to position [0, 136]
drag, startPoint x: 266, startPoint y: 337, endPoint x: 570, endPoint y: 351, distance: 304.0
click at [469, 351] on html "Accessibility Screen-Reader Guide, Feedback, and Issue Reporting | New window 0…" at bounding box center [234, 238] width 469 height 477
type input "Gioachino Rossini"
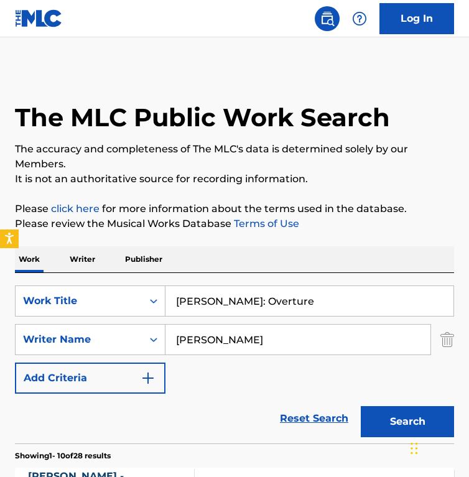
click at [361, 406] on button "Search" at bounding box center [407, 421] width 93 height 31
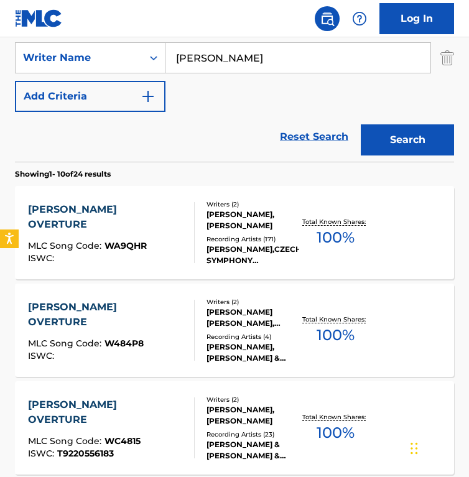
scroll to position [283, 0]
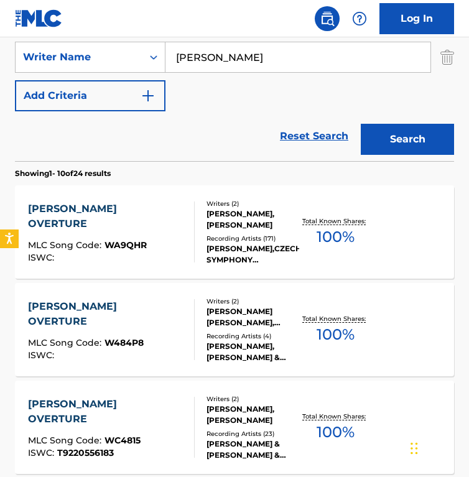
click at [174, 220] on div "WILLIAM TELL OVERTURE MLC Song Code : WA9QHR ISWC :" at bounding box center [111, 232] width 167 height 61
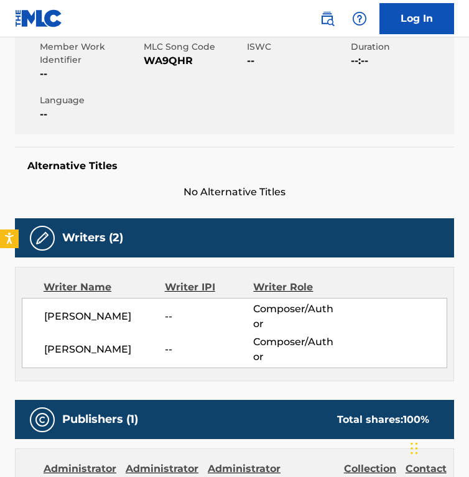
scroll to position [268, 0]
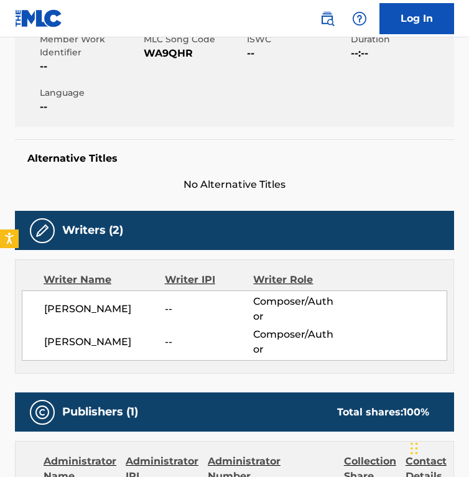
click at [174, 220] on div "Writers (2)" at bounding box center [234, 230] width 439 height 39
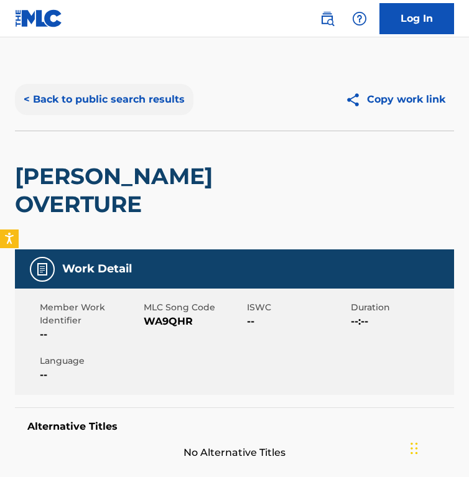
click at [100, 105] on button "< Back to public search results" at bounding box center [104, 99] width 179 height 31
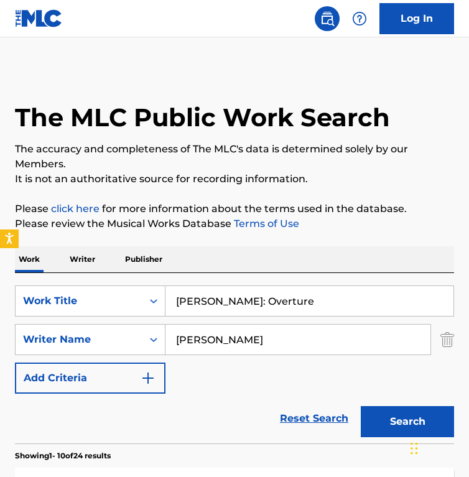
scroll to position [280, 0]
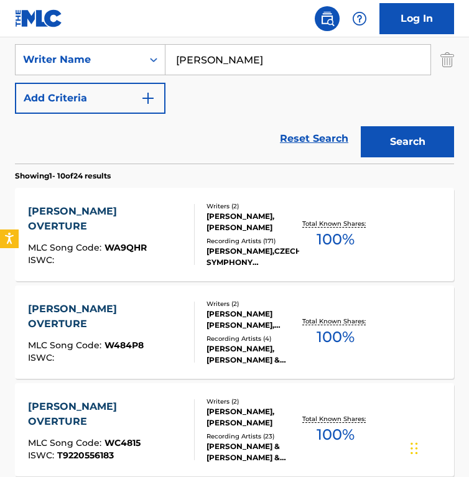
click at [284, 65] on input "Gioachino Rossini" at bounding box center [298, 60] width 265 height 30
paste input "Hippolyte-Louis-Florent BisVictor Joseph Etienne de Jouy"
type input "Hippolyte-Louis-Florent BisVictor Joseph Etienne de Jouy"
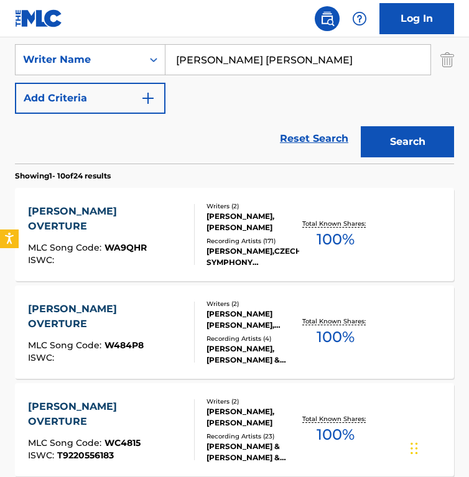
scroll to position [0, 46]
click at [222, 68] on input "Hippolyte-Louis-Florent BisVictor Joseph Etienne de Jouy" at bounding box center [298, 60] width 265 height 30
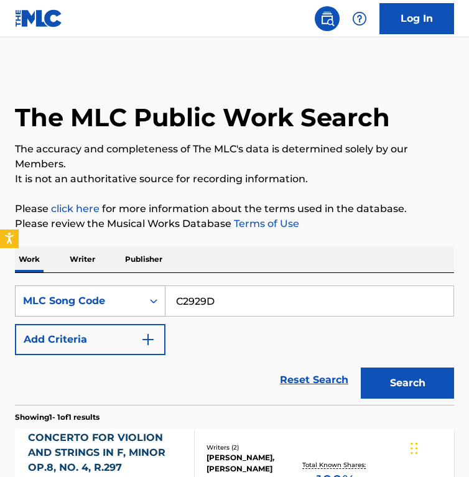
drag, startPoint x: 235, startPoint y: 301, endPoint x: 108, endPoint y: 293, distance: 126.6
click at [108, 293] on div "SearchWithCriteria7e117813-ab5f-4592-8a71-20e818f2dec0 MLC Song Code C2929D" at bounding box center [234, 301] width 439 height 31
type input "PVBXS7"
click at [361, 368] on button "Search" at bounding box center [407, 383] width 93 height 31
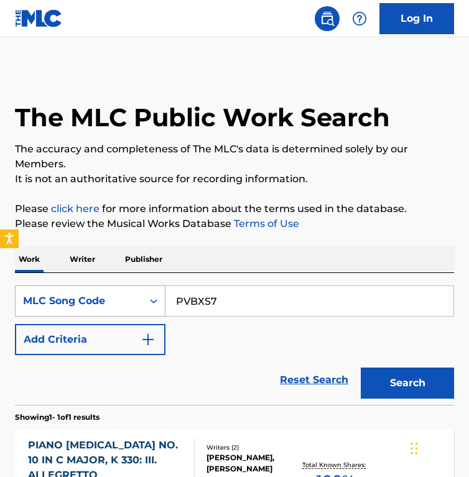
scroll to position [170, 0]
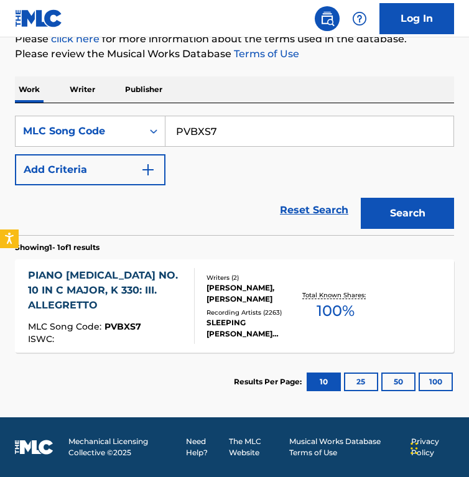
click at [165, 291] on div "PIANO [MEDICAL_DATA] NO. 10 IN C MAJOR, K 330: III. ALLEGRETTO" at bounding box center [106, 290] width 156 height 45
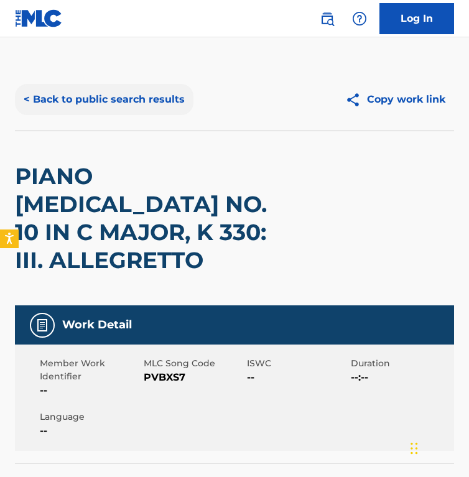
click at [83, 113] on button "< Back to public search results" at bounding box center [104, 99] width 179 height 31
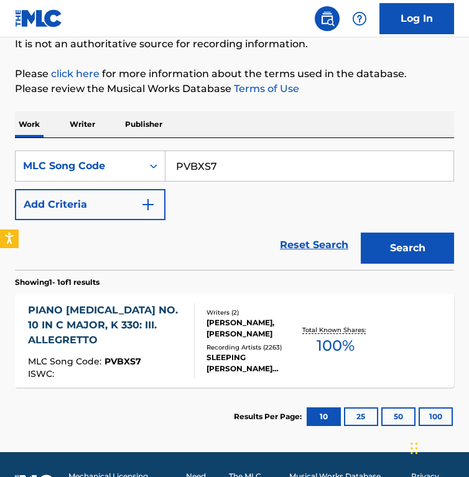
scroll to position [134, 0]
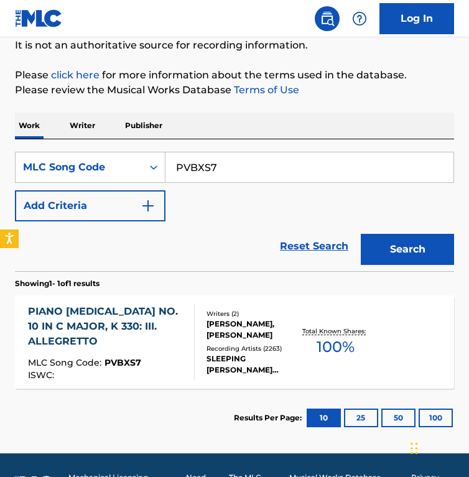
drag, startPoint x: 246, startPoint y: 180, endPoint x: 24, endPoint y: 116, distance: 231.9
click at [24, 116] on div "Work Writer Publisher SearchWithCriteria7e117813-ab5f-4592-8a71-20e818f2dec0 ML…" at bounding box center [234, 280] width 439 height 335
paste input "R04226"
type input "R04226"
click at [361, 234] on button "Search" at bounding box center [407, 249] width 93 height 31
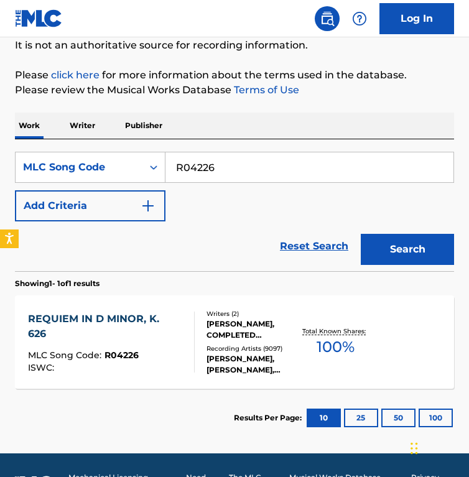
click at [247, 373] on div "VLADIMIR RUSO, JOZEF KUNDLÁK, STEFAN KLIMO, PETER MIKULAS, JAROSLAVA HORSKA, SL…" at bounding box center [253, 365] width 93 height 22
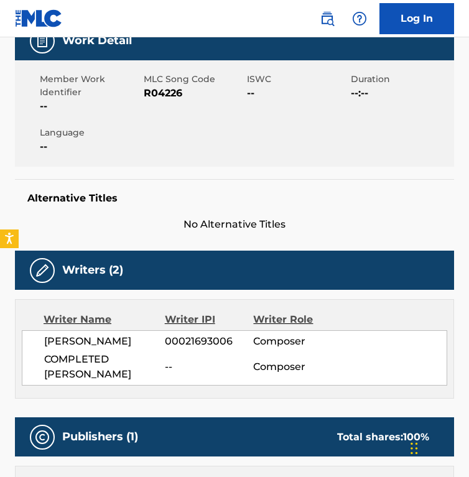
scroll to position [232, 0]
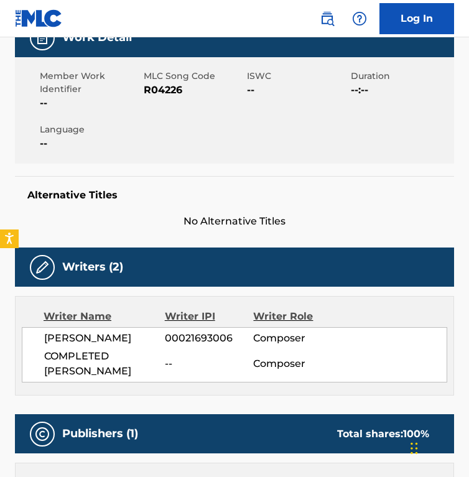
click at [247, 372] on span "--" at bounding box center [209, 364] width 88 height 15
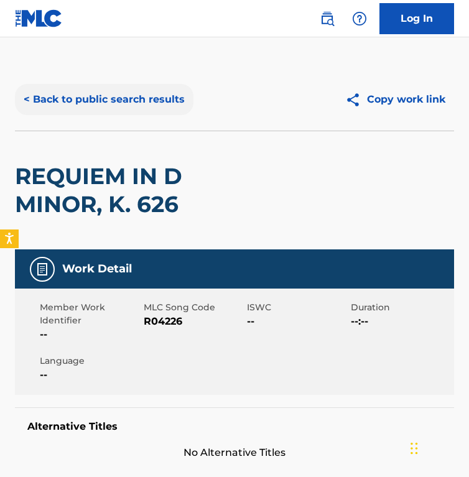
click at [92, 94] on button "< Back to public search results" at bounding box center [104, 99] width 179 height 31
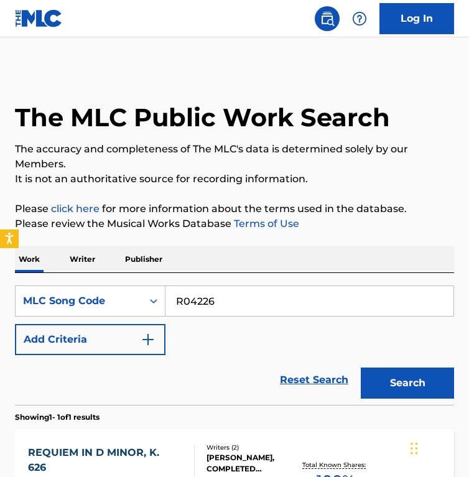
scroll to position [134, 0]
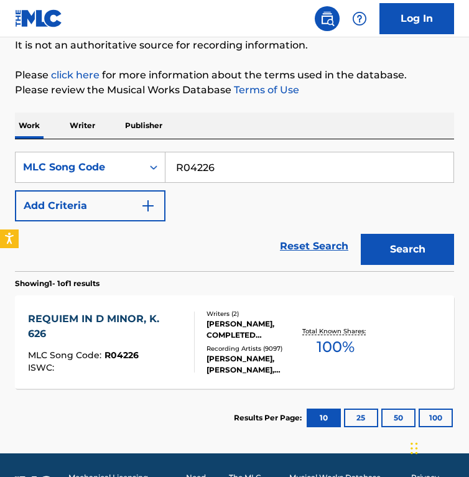
drag, startPoint x: 234, startPoint y: 156, endPoint x: 405, endPoint y: 187, distance: 173.5
click at [405, 187] on div "SearchWithCriteria7e117813-ab5f-4592-8a71-20e818f2dec0 MLC Song Code R04226 Add…" at bounding box center [234, 187] width 439 height 70
paste input "S9423A"
type input "S9423A"
click at [361, 234] on button "Search" at bounding box center [407, 249] width 93 height 31
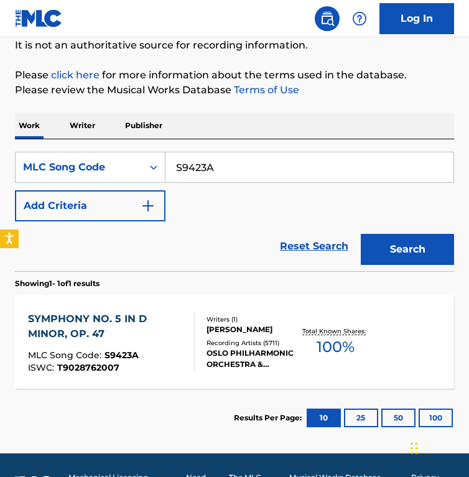
click at [195, 209] on div "SearchWithCriteria7e117813-ab5f-4592-8a71-20e818f2dec0 MLC Song Code S9423A Add…" at bounding box center [234, 187] width 439 height 70
drag, startPoint x: 167, startPoint y: 165, endPoint x: 45, endPoint y: 146, distance: 123.4
click at [45, 146] on div "SearchWithCriteria7e117813-ab5f-4592-8a71-20e818f2dec0 MLC Song Code S9423A Add…" at bounding box center [234, 205] width 439 height 132
paste input "PF3V9C"
type input "PF3V9C"
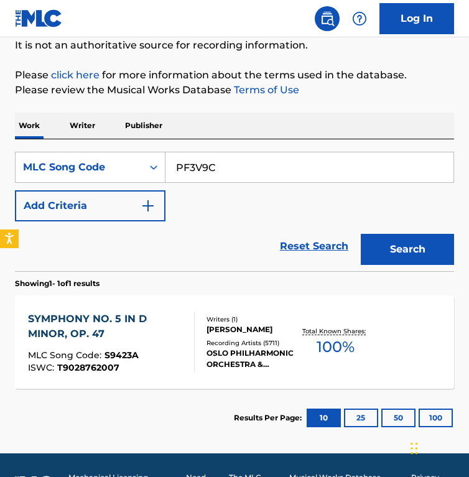
click at [361, 234] on button "Search" at bounding box center [407, 249] width 93 height 31
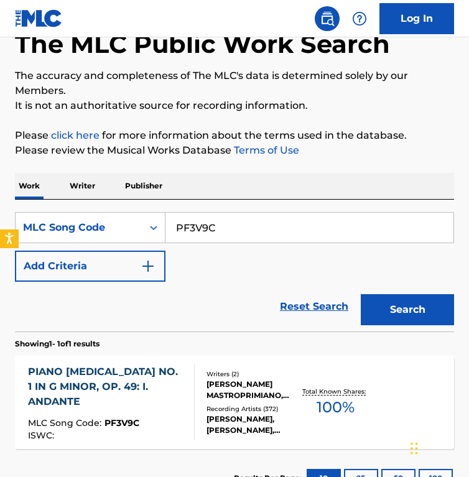
scroll to position [134, 0]
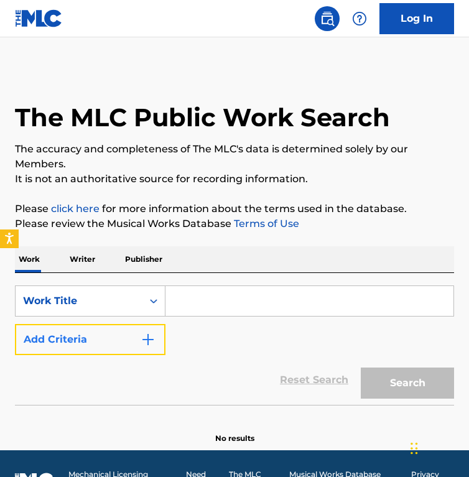
click at [138, 341] on button "Add Criteria" at bounding box center [90, 339] width 151 height 31
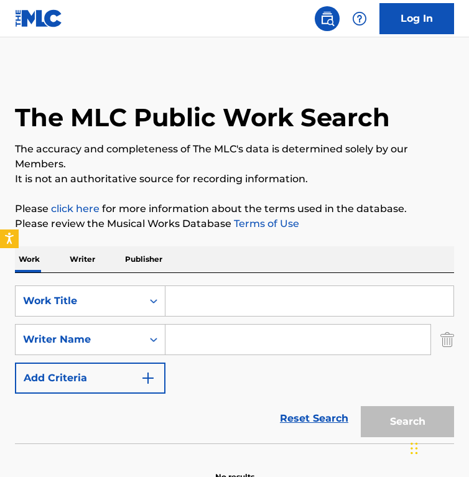
click at [187, 334] on input "Search Form" at bounding box center [298, 340] width 265 height 30
paste input "[PERSON_NAME] [PERSON_NAME]"
type input "[PERSON_NAME] [PERSON_NAME]"
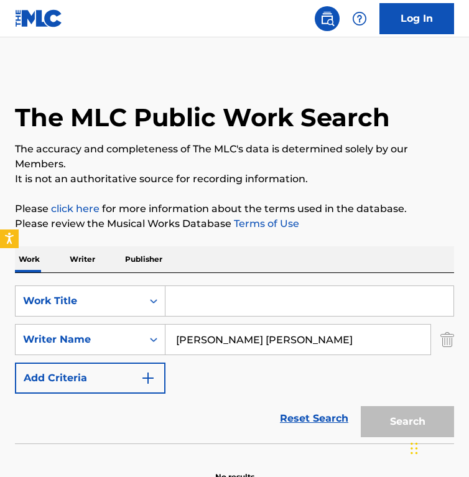
click at [195, 303] on input "Search Form" at bounding box center [310, 301] width 288 height 30
click at [202, 311] on input "Search Form" at bounding box center [310, 301] width 288 height 30
paste input "William Tell: Overture - Recorded 1983"
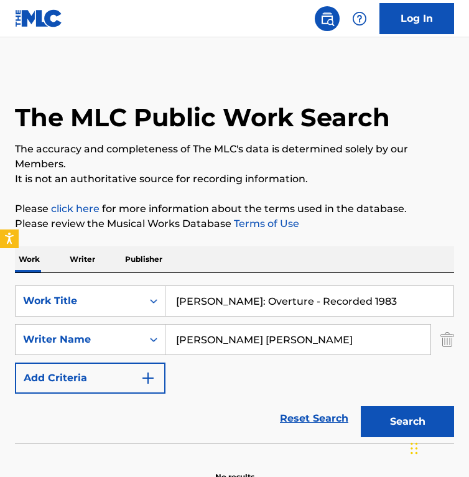
drag, startPoint x: 289, startPoint y: 302, endPoint x: 416, endPoint y: 301, distance: 127.0
click at [416, 301] on input "William Tell: Overture - Recorded 1983" at bounding box center [310, 301] width 288 height 30
type input "William Tell: Overture"
click at [271, 331] on input "Hippolyte-Louis-Florent BisVictor Joseph Etienne de Jouy" at bounding box center [298, 340] width 265 height 30
click at [288, 339] on input "Hippolyte-Louis-Florent BisVictor Joseph Etienne de Jouy" at bounding box center [298, 340] width 265 height 30
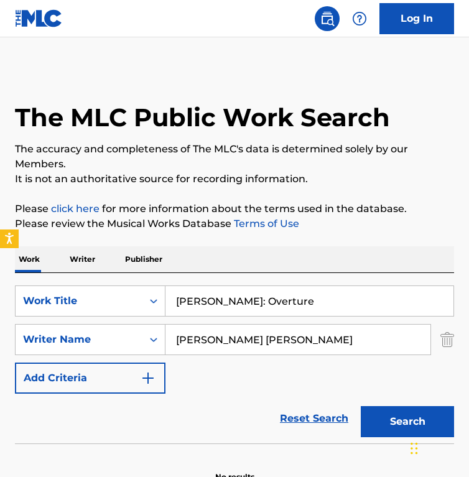
scroll to position [0, 46]
drag, startPoint x: 314, startPoint y: 337, endPoint x: 469, endPoint y: 360, distance: 157.3
click at [469, 360] on html "Accessibility Screen-Reader Guide, Feedback, and Issue Reporting | New window 0…" at bounding box center [234, 238] width 469 height 477
click at [361, 406] on button "Search" at bounding box center [407, 421] width 93 height 31
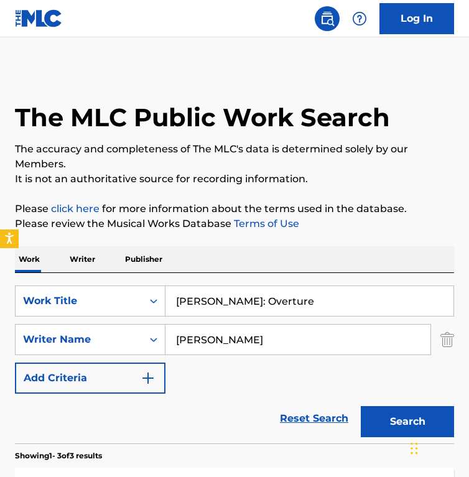
drag, startPoint x: 338, startPoint y: 343, endPoint x: -55, endPoint y: 262, distance: 401.0
click at [0, 262] on html "Accessibility Screen-Reader Guide, Feedback, and Issue Reporting | New window 0…" at bounding box center [234, 238] width 469 height 477
paste input "Victor Joseph Etienne de Jouy"
type input "Victor Joseph Etienne de Jouy"
click at [361, 406] on button "Search" at bounding box center [407, 421] width 93 height 31
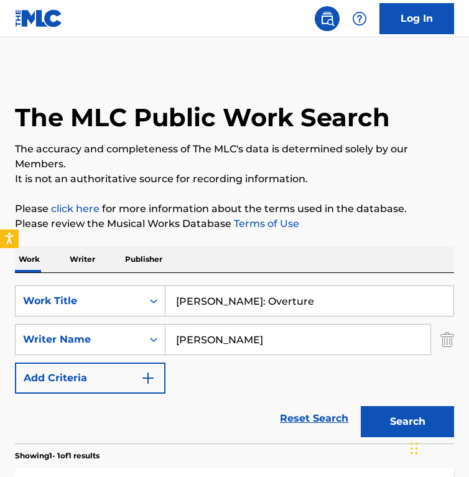
scroll to position [208, 0]
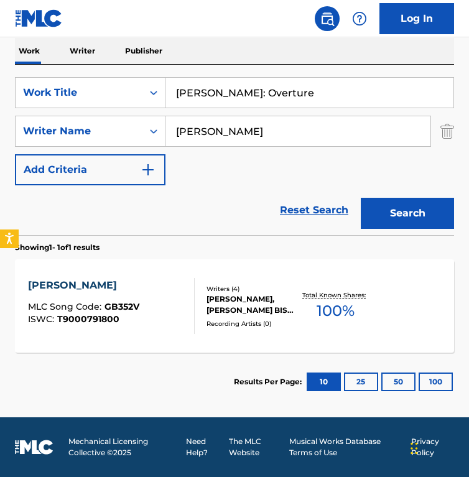
click at [223, 306] on div "VICTOR-JOSEPH-ETIENNE DE JOUY, LOUIS FLORENT BIS HIPPOLYTE, GIOACCHINO ANTONIO …" at bounding box center [253, 305] width 93 height 22
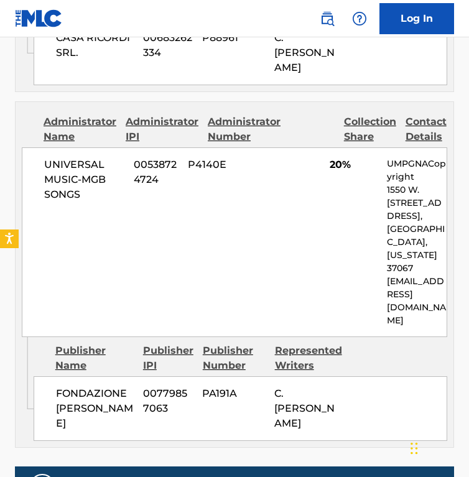
scroll to position [972, 0]
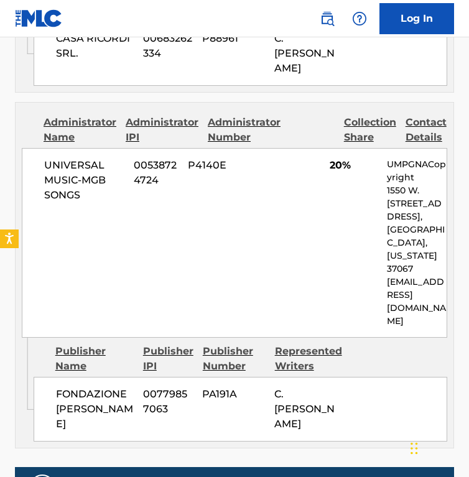
click at [146, 285] on div "UNIVERSAL MUSIC-MGB SONGS 00538724724 P4140E 20% UMPGNACopyright 1550 W. McEwen…" at bounding box center [235, 243] width 426 height 190
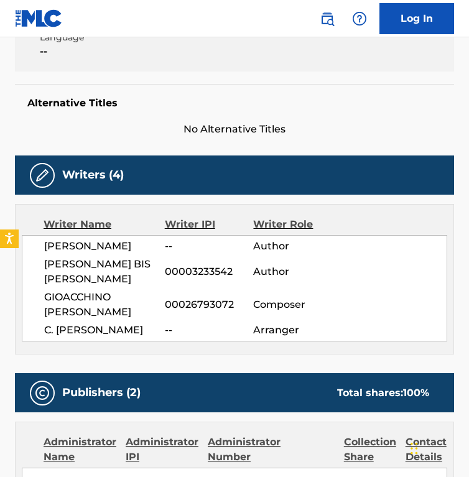
scroll to position [0, 0]
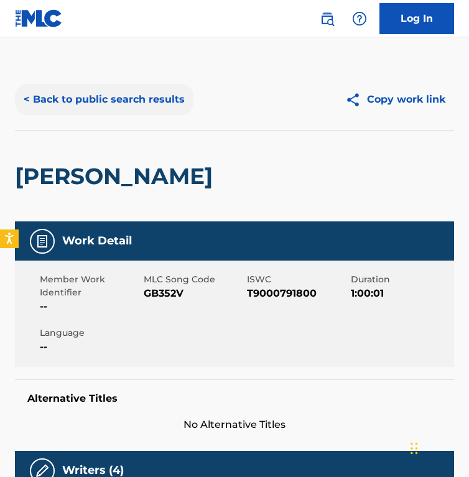
click at [110, 96] on button "< Back to public search results" at bounding box center [104, 99] width 179 height 31
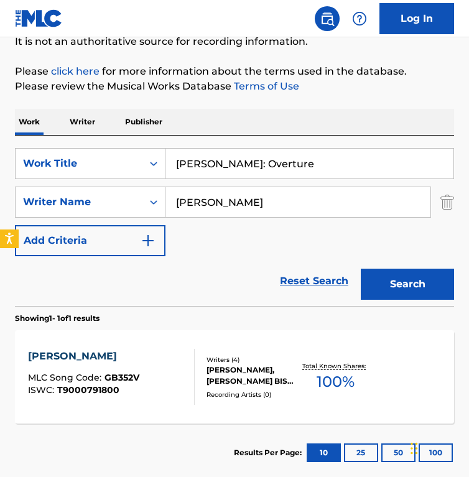
drag, startPoint x: 357, startPoint y: 207, endPoint x: 11, endPoint y: 149, distance: 350.9
click at [11, 154] on div "The MLC Public Work Search The accuracy and completeness of The MLC's data is d…" at bounding box center [234, 206] width 469 height 551
paste input "Michel Glotz"
click at [361, 269] on button "Search" at bounding box center [407, 284] width 93 height 31
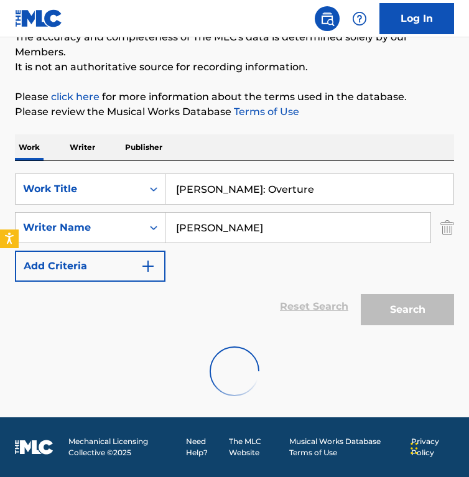
scroll to position [72, 0]
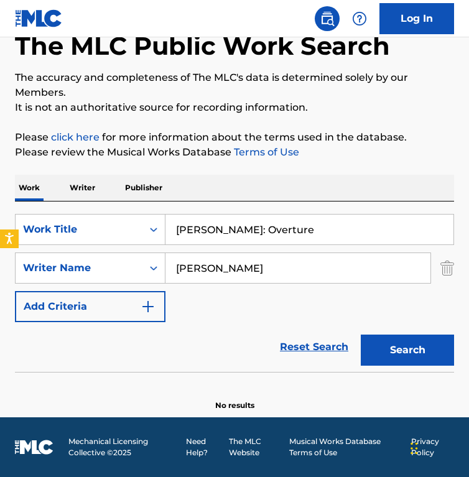
click at [234, 281] on input "Michel Glotz" at bounding box center [298, 268] width 265 height 30
paste input "Gioachino Rossini"
type input "Gioachino Rossini"
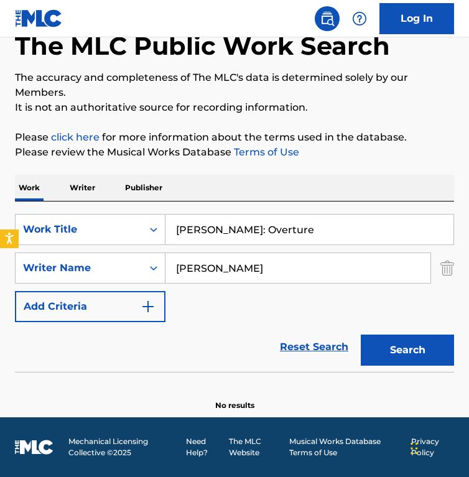
click at [361, 335] on button "Search" at bounding box center [407, 350] width 93 height 31
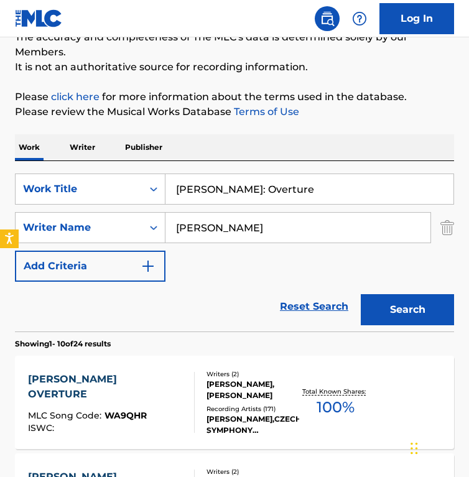
scroll to position [138, 0]
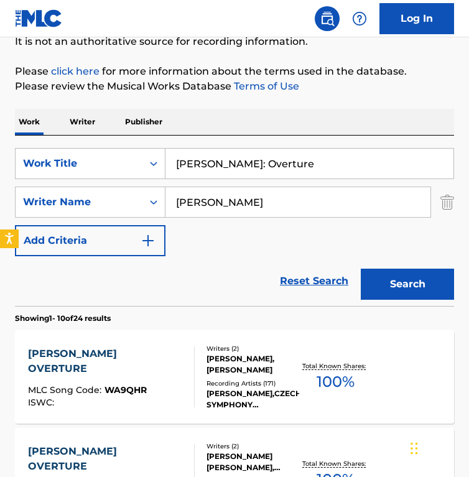
click at [218, 248] on div "SearchWithCriteriadd21d74b-4c31-4e25-b9b7-ff5b7abe38ac Work Title William Tell:…" at bounding box center [234, 202] width 439 height 108
click at [161, 367] on div "WILLIAM TELL OVERTURE MLC Song Code : WA9QHR ISWC :" at bounding box center [106, 377] width 156 height 61
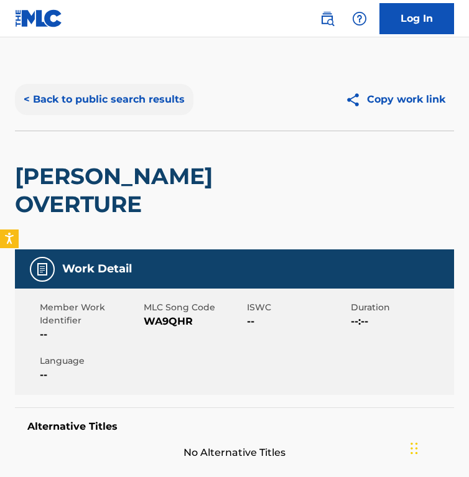
click at [91, 92] on button "< Back to public search results" at bounding box center [104, 99] width 179 height 31
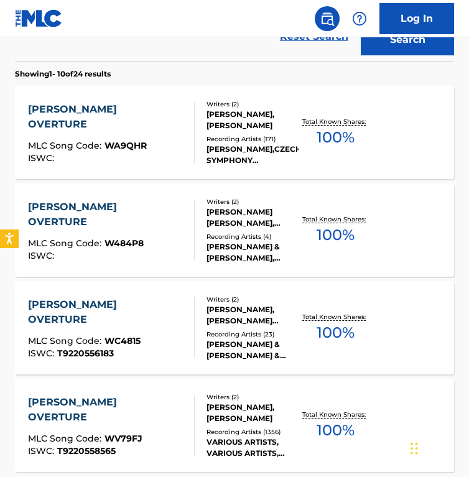
scroll to position [384, 0]
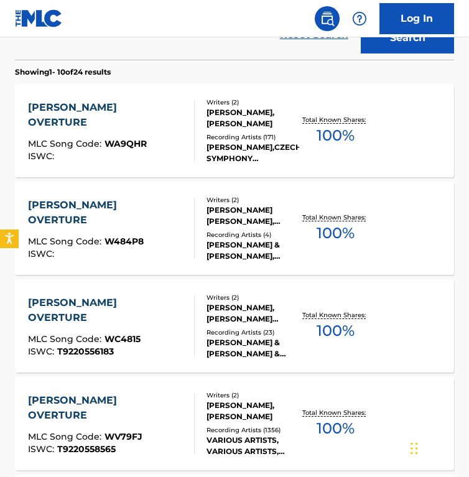
click at [93, 236] on span "MLC Song Code :" at bounding box center [66, 241] width 77 height 11
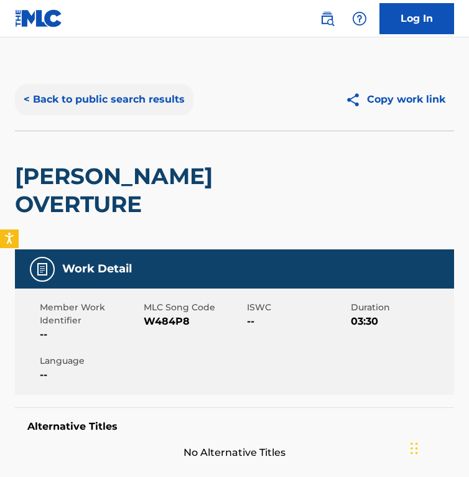
click at [55, 100] on button "< Back to public search results" at bounding box center [104, 99] width 179 height 31
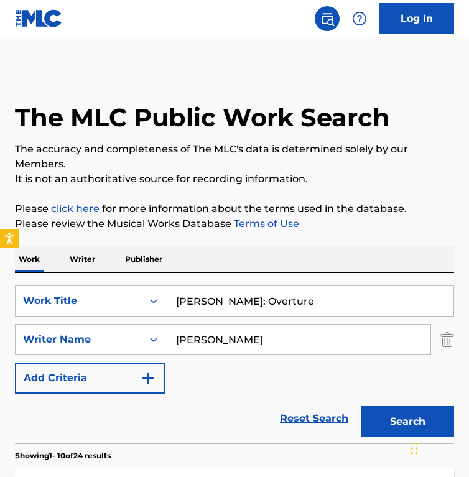
drag, startPoint x: 316, startPoint y: 304, endPoint x: 16, endPoint y: 259, distance: 302.8
paste input "Ultimate Calm White Noise"
type input "Ultimate Calm White Noise"
click at [294, 350] on input "Gioachino Rossini" at bounding box center [298, 340] width 265 height 30
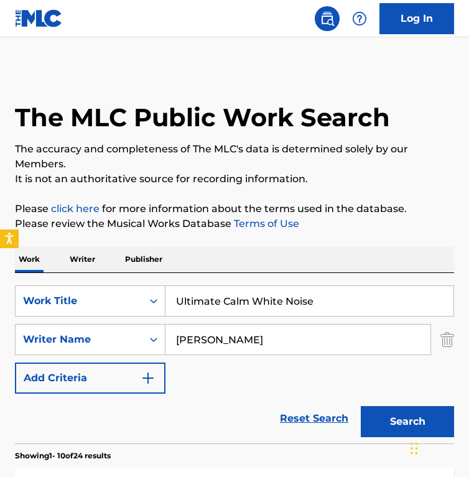
click at [294, 350] on input "Gioachino Rossini" at bounding box center [298, 340] width 265 height 30
paste input "Charlie MontesJove Ree"
drag, startPoint x: 251, startPoint y: 342, endPoint x: 354, endPoint y: 338, distance: 103.4
click at [354, 338] on input "Charlie MontesJove Ree" at bounding box center [298, 340] width 265 height 30
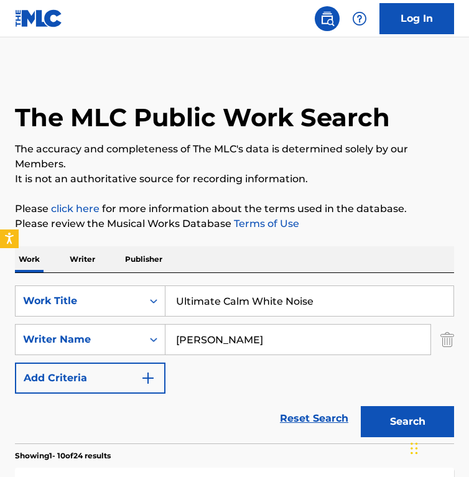
click at [361, 406] on button "Search" at bounding box center [407, 421] width 93 height 31
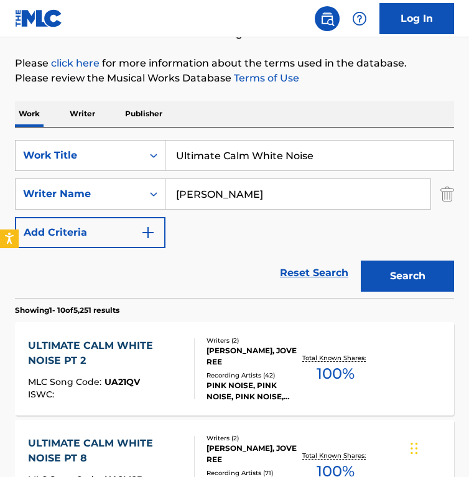
scroll to position [151, 0]
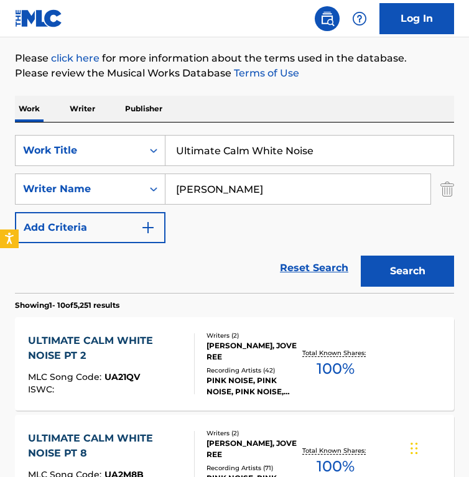
drag, startPoint x: 274, startPoint y: 181, endPoint x: 174, endPoint y: 177, distance: 100.3
click at [175, 179] on input "Charlie Montes" at bounding box center [298, 189] width 265 height 30
click at [263, 190] on input "Charlie Montes" at bounding box center [298, 189] width 265 height 30
paste input "Jove Ree"
type input "Jove Ree"
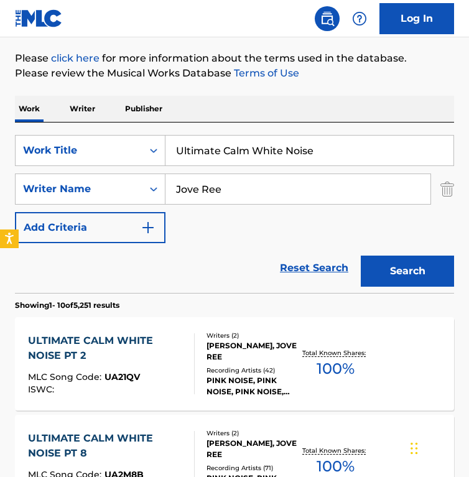
click at [361, 256] on button "Search" at bounding box center [407, 271] width 93 height 31
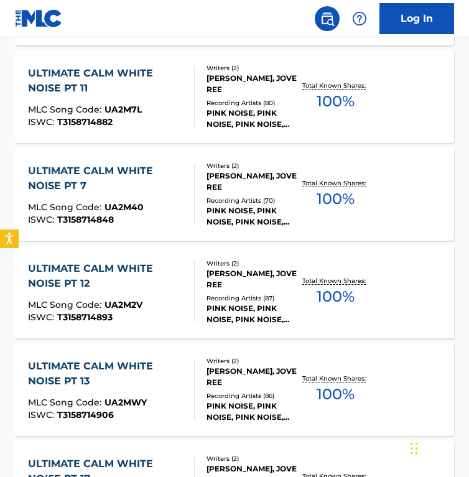
scroll to position [907, 0]
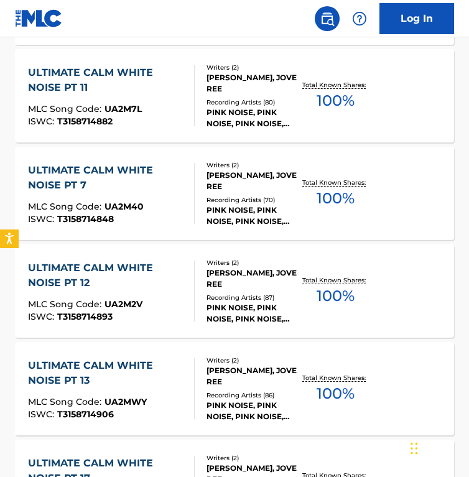
click at [179, 279] on div "ULTIMATE CALM WHITE NOISE PT 12" at bounding box center [106, 276] width 156 height 30
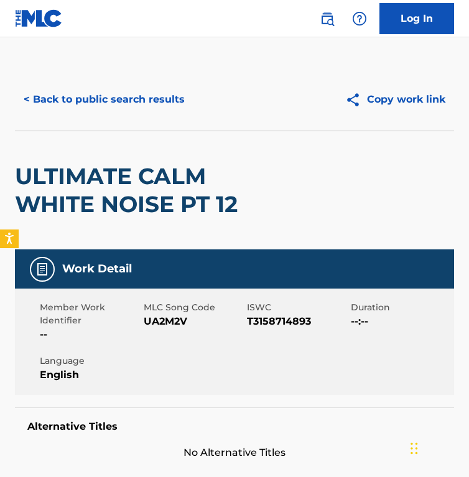
click at [186, 327] on span "UA2M2V" at bounding box center [194, 321] width 101 height 15
click at [90, 103] on button "< Back to public search results" at bounding box center [104, 99] width 179 height 31
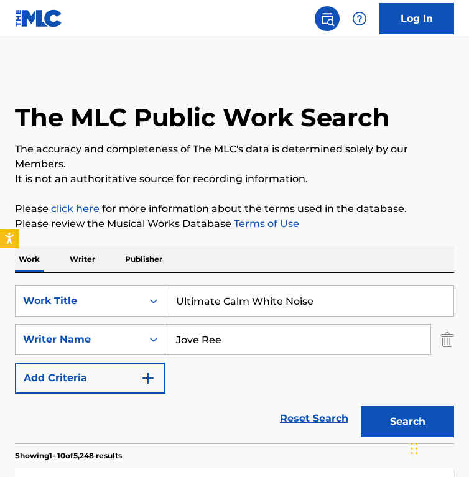
drag, startPoint x: 346, startPoint y: 315, endPoint x: 24, endPoint y: 283, distance: 323.3
click at [24, 283] on div "SearchWithCriteriadd21d74b-4c31-4e25-b9b7-ff5b7abe38ac Work Title Ultimate Calm…" at bounding box center [234, 358] width 439 height 171
paste input "Rule #15 - Four Aces"
type input "Rule #15 - Four Aces"
click at [288, 356] on div "SearchWithCriteriadd21d74b-4c31-4e25-b9b7-ff5b7abe38ac Work Title Rule #15 - Fo…" at bounding box center [234, 340] width 439 height 108
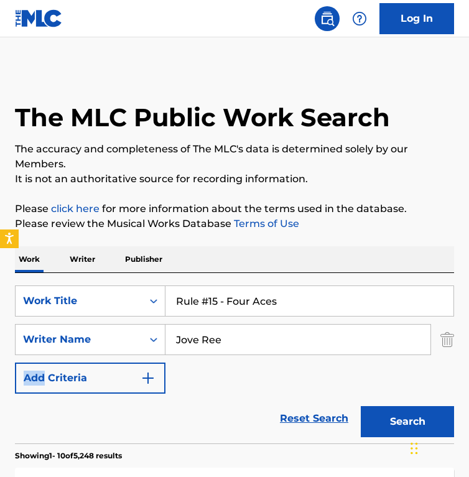
click at [288, 356] on div "SearchWithCriteriadd21d74b-4c31-4e25-b9b7-ff5b7abe38ac Work Title Rule #15 - Fo…" at bounding box center [234, 340] width 439 height 108
click at [287, 354] on div "Jove Ree" at bounding box center [299, 339] width 266 height 31
click at [287, 354] on input "Jove Ree" at bounding box center [298, 340] width 265 height 30
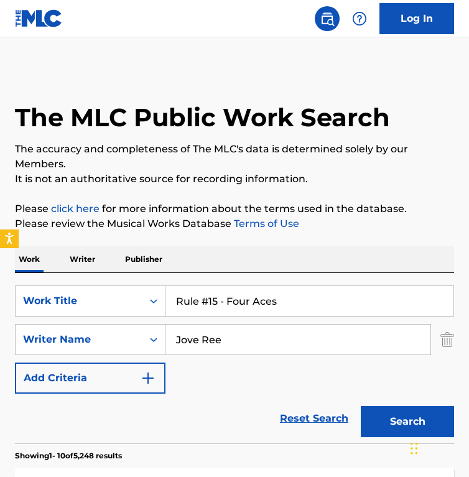
paste input "Dustan Townsend"
type input "Dustan Townsend"
click at [361, 406] on button "Search" at bounding box center [407, 421] width 93 height 31
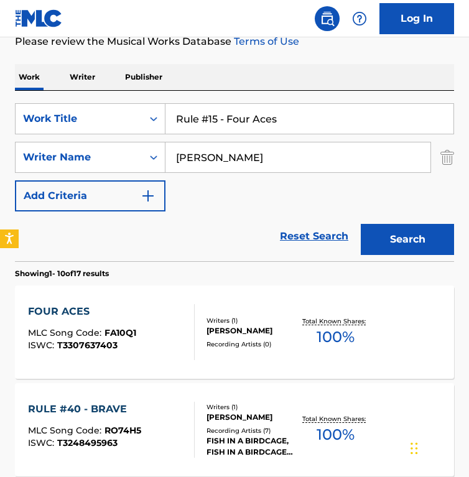
scroll to position [185, 0]
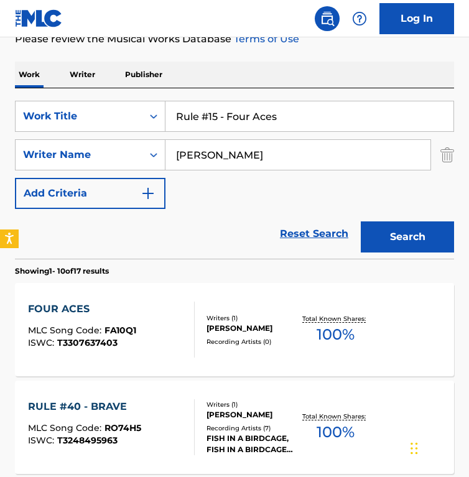
click at [184, 241] on div "Reset Search Search" at bounding box center [234, 234] width 439 height 50
click at [174, 288] on div "FOUR ACES MLC Song Code : FA10Q1 ISWC : T3307637403 Writers ( 1 ) DUSTAN TOWNSE…" at bounding box center [234, 329] width 439 height 93
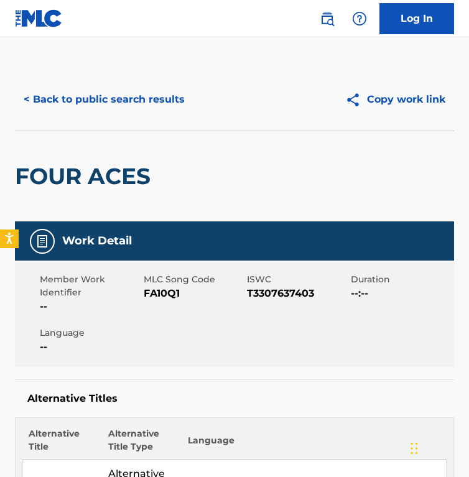
click at [174, 288] on span "FA10Q1" at bounding box center [194, 293] width 101 height 15
copy span "FA10Q1"
click at [95, 104] on button "< Back to public search results" at bounding box center [104, 99] width 179 height 31
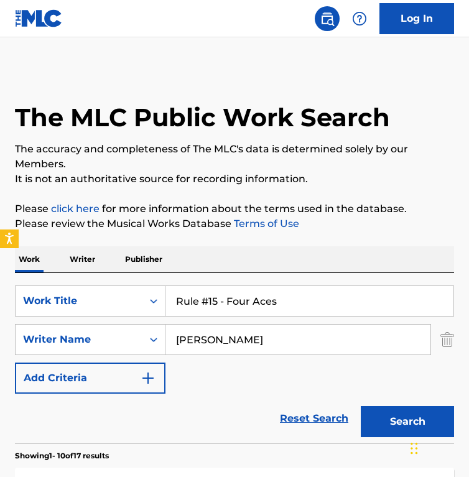
scroll to position [185, 0]
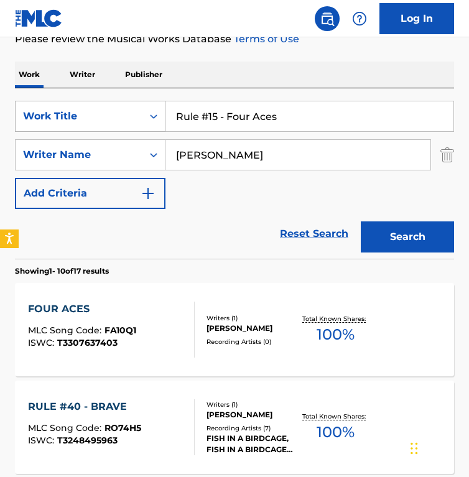
drag, startPoint x: 313, startPoint y: 129, endPoint x: 47, endPoint y: 123, distance: 266.4
click at [47, 123] on div "SearchWithCriteriadd21d74b-4c31-4e25-b9b7-ff5b7abe38ac Work Title Rule #15 - Fo…" at bounding box center [234, 116] width 439 height 31
drag, startPoint x: 291, startPoint y: 112, endPoint x: -99, endPoint y: 65, distance: 392.5
click at [0, 65] on html "Accessibility Screen-Reader Guide, Feedback, and Issue Reporting | New window 0…" at bounding box center [234, 53] width 469 height 477
paste input "m'n'Cocacola (Shake It Up Well) (Party Mix)"
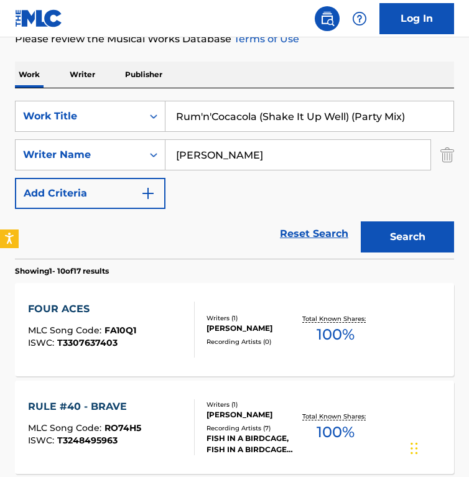
type input "Rum'n'Cocacola (Shake It Up Well) (Party Mix)"
click at [282, 167] on input "Dustan Townsend" at bounding box center [298, 155] width 265 height 30
paste input "Amsterdam, MoreyBaron, PaulSullavan, Jeri K."
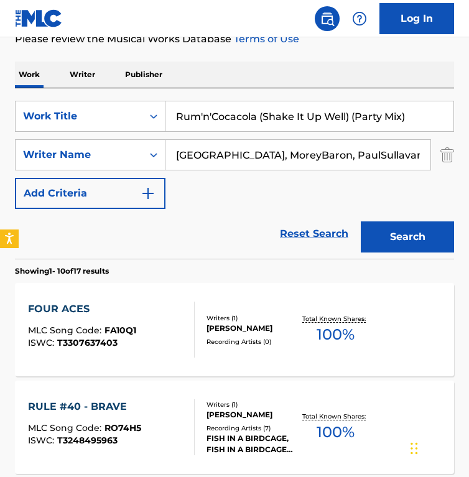
click at [252, 150] on input "Amsterdam, MoreyBaron, PaulSullavan, Jeri K." at bounding box center [298, 155] width 265 height 30
drag, startPoint x: 235, startPoint y: 156, endPoint x: 493, endPoint y: 172, distance: 258.8
click at [469, 172] on html "Accessibility Screen-Reader Guide, Feedback, and Issue Reporting | New window 0…" at bounding box center [234, 53] width 469 height 477
click at [361, 222] on button "Search" at bounding box center [407, 237] width 93 height 31
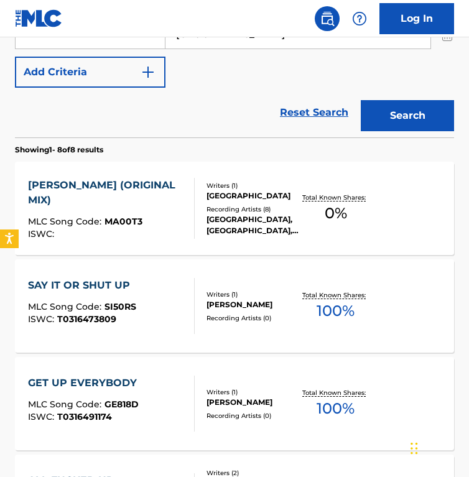
scroll to position [0, 0]
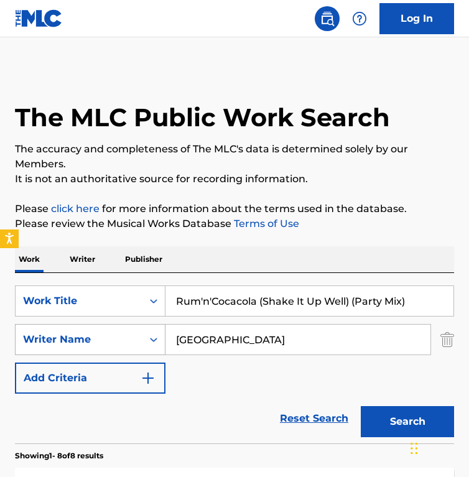
drag, startPoint x: 252, startPoint y: 340, endPoint x: 144, endPoint y: 329, distance: 108.3
click at [144, 329] on div "SearchWithCriteriae633aa58-ab57-4b1b-8c57-4d4b8482a1ac Writer Name Amsterdam" at bounding box center [234, 339] width 439 height 31
paste input ", MoreyBaron, PaulSullavan, Jeri K."
drag, startPoint x: 181, startPoint y: 339, endPoint x: 135, endPoint y: 337, distance: 46.1
click at [135, 337] on div "SearchWithCriteriae633aa58-ab57-4b1b-8c57-4d4b8482a1ac Writer Name , MoreyBaron…" at bounding box center [234, 339] width 439 height 31
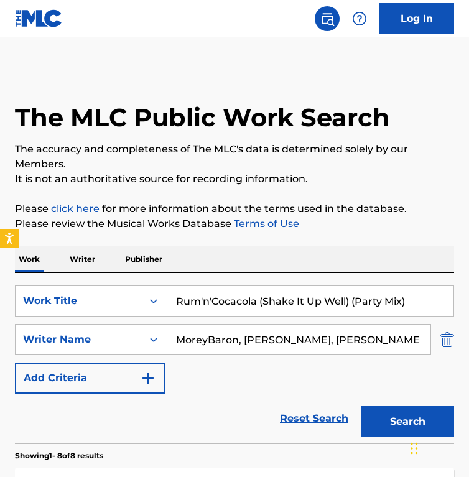
drag, startPoint x: 208, startPoint y: 338, endPoint x: 443, endPoint y: 344, distance: 234.7
click at [443, 344] on div "SearchWithCriteriae633aa58-ab57-4b1b-8c57-4d4b8482a1ac Writer Name MoreyBaron, …" at bounding box center [234, 339] width 439 height 31
click at [361, 406] on button "Search" at bounding box center [407, 421] width 93 height 31
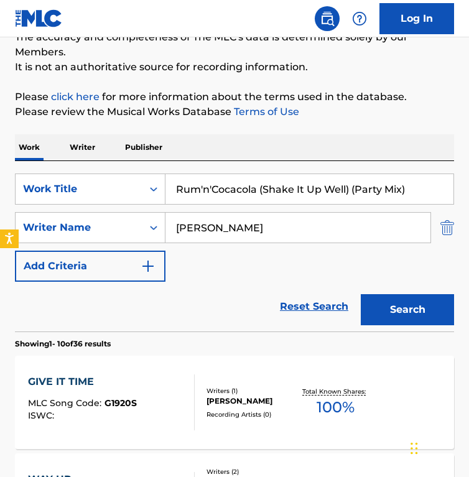
scroll to position [138, 0]
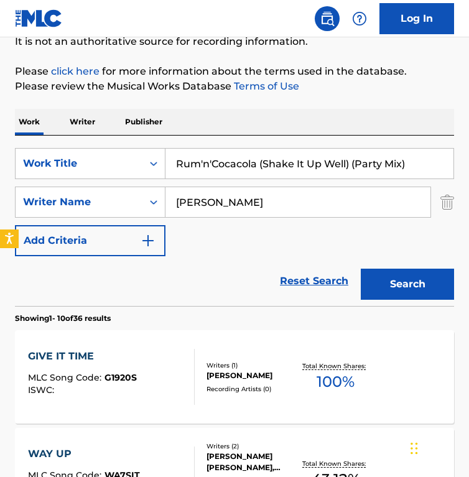
drag, startPoint x: 241, startPoint y: 208, endPoint x: 57, endPoint y: 185, distance: 186.4
click at [57, 185] on div "SearchWithCriteriadd21d74b-4c31-4e25-b9b7-ff5b7abe38ac Work Title Rum'n'Cocacol…" at bounding box center [234, 202] width 439 height 108
paste input "Baron, PaulSullavan, Jeri K."
drag, startPoint x: 207, startPoint y: 204, endPoint x: 467, endPoint y: 207, distance: 260.8
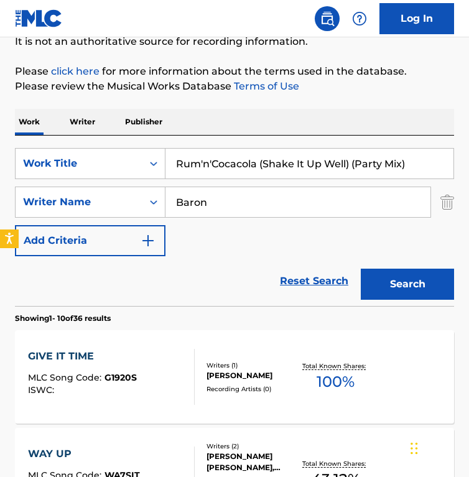
type input "Baron"
click at [361, 269] on button "Search" at bounding box center [407, 284] width 93 height 31
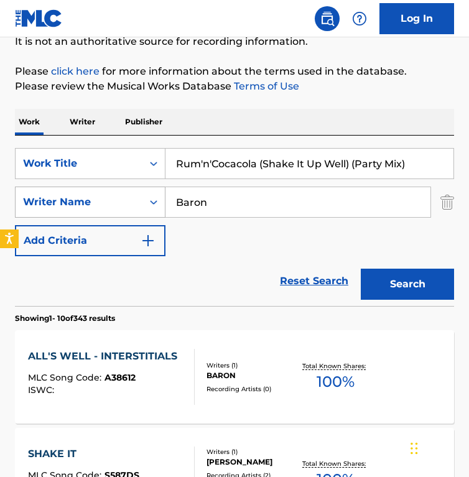
drag, startPoint x: 228, startPoint y: 192, endPoint x: 120, endPoint y: 195, distance: 108.3
click at [120, 195] on div "SearchWithCriteriae633aa58-ab57-4b1b-8c57-4d4b8482a1ac Writer Name Baron" at bounding box center [234, 202] width 439 height 31
drag, startPoint x: 258, startPoint y: 160, endPoint x: 449, endPoint y: 217, distance: 199.9
click at [449, 217] on div "SearchWithCriteriadd21d74b-4c31-4e25-b9b7-ff5b7abe38ac Work Title Rum'n'Cocacol…" at bounding box center [234, 202] width 439 height 108
type input "Rum'n'Cocacola"
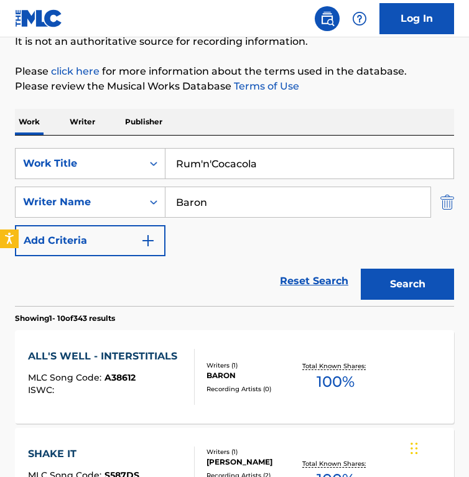
click at [361, 269] on button "Search" at bounding box center [407, 284] width 93 height 31
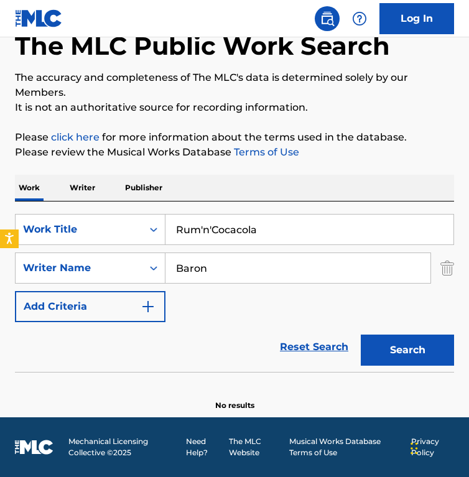
drag, startPoint x: 230, startPoint y: 269, endPoint x: 121, endPoint y: 251, distance: 110.4
click at [121, 251] on div "SearchWithCriteriadd21d74b-4c31-4e25-b9b7-ff5b7abe38ac Work Title Rum'n'Cocacol…" at bounding box center [234, 268] width 439 height 108
paste input ", PaulSullavan, Jeri K."
drag, startPoint x: 181, startPoint y: 270, endPoint x: 116, endPoint y: 259, distance: 66.3
click at [116, 259] on div "SearchWithCriteriae633aa58-ab57-4b1b-8c57-4d4b8482a1ac Writer Name , PaulSullav…" at bounding box center [234, 268] width 439 height 31
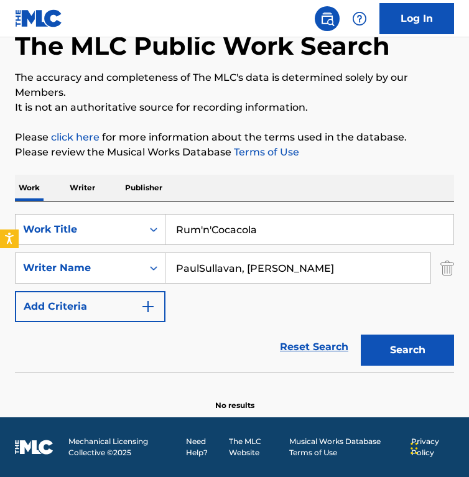
drag, startPoint x: 202, startPoint y: 268, endPoint x: 305, endPoint y: 256, distance: 104.1
click at [305, 256] on input "PaulSullavan, Jeri K." at bounding box center [298, 268] width 265 height 30
click at [199, 268] on input "PaulSullavan, Jeri K." at bounding box center [298, 268] width 265 height 30
click at [332, 279] on input "PaulSullavan, Jeri K." at bounding box center [298, 268] width 265 height 30
click at [199, 267] on input "PaulSullavan, Jeri K." at bounding box center [298, 268] width 265 height 30
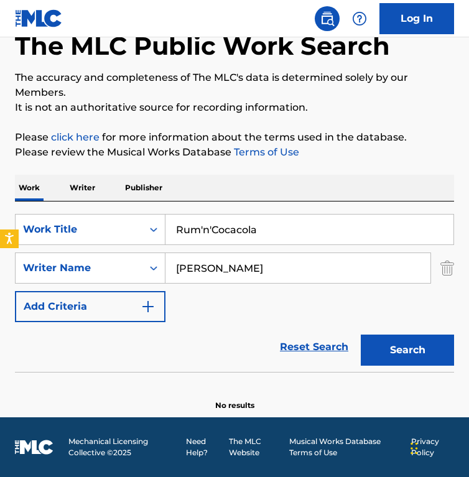
click at [361, 335] on button "Search" at bounding box center [407, 350] width 93 height 31
drag, startPoint x: 199, startPoint y: 267, endPoint x: 99, endPoint y: 248, distance: 101.3
click at [99, 248] on div "SearchWithCriteriadd21d74b-4c31-4e25-b9b7-ff5b7abe38ac Work Title Rum'n'Cocacol…" at bounding box center [234, 268] width 439 height 108
paste input "Sullavan, Jeri K."
drag, startPoint x: 220, startPoint y: 269, endPoint x: 326, endPoint y: 269, distance: 105.8
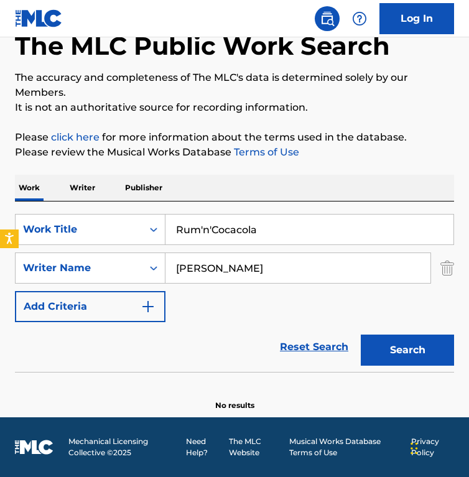
click at [326, 269] on input "Sullavan, Jeri K." at bounding box center [298, 268] width 265 height 30
click at [361, 335] on button "Search" at bounding box center [407, 350] width 93 height 31
click at [326, 269] on input "Sullavan" at bounding box center [298, 268] width 265 height 30
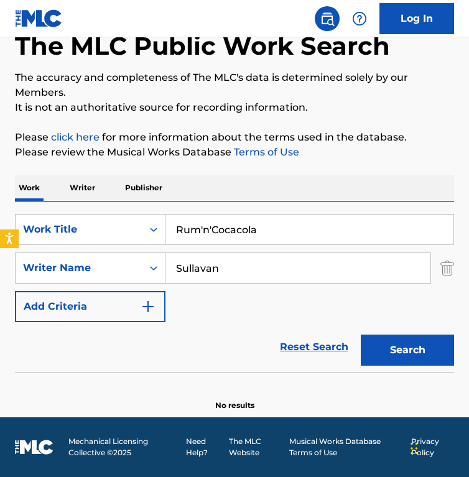
paste input "Jeri K."
type input "Jeri K."
click at [361, 335] on button "Search" at bounding box center [407, 350] width 93 height 31
click at [203, 228] on input "Rum'n'Cocacola" at bounding box center [310, 230] width 288 height 30
click at [213, 230] on input "Rum n'Cocacola" at bounding box center [310, 230] width 288 height 30
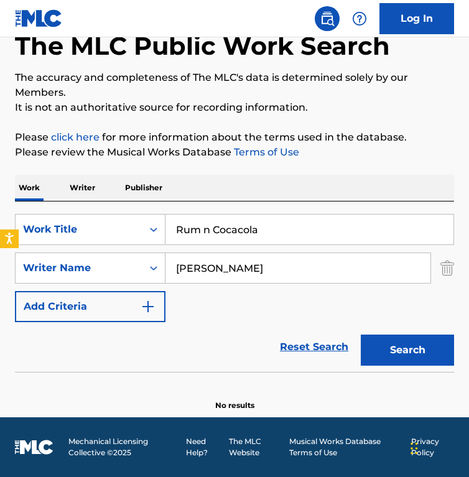
type input "Rum n Cocacola"
click at [361, 335] on button "Search" at bounding box center [407, 350] width 93 height 31
click at [226, 293] on div "SearchWithCriteriadd21d74b-4c31-4e25-b9b7-ff5b7abe38ac Work Title Rum n Cocacol…" at bounding box center [234, 268] width 439 height 108
click at [226, 274] on input "Jeri K." at bounding box center [298, 268] width 265 height 30
click at [361, 335] on button "Search" at bounding box center [407, 350] width 93 height 31
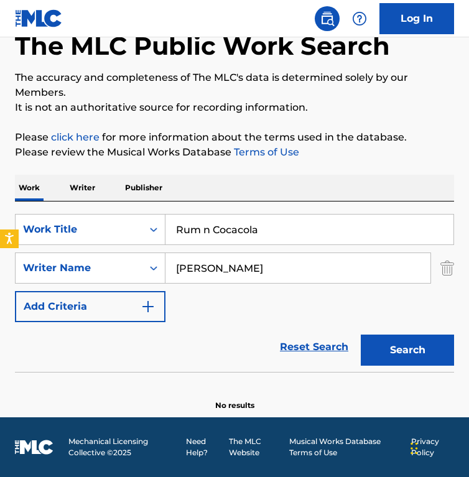
click at [334, 271] on input "Jeri K" at bounding box center [298, 268] width 265 height 30
click at [334, 270] on input "Jeri K" at bounding box center [298, 268] width 265 height 30
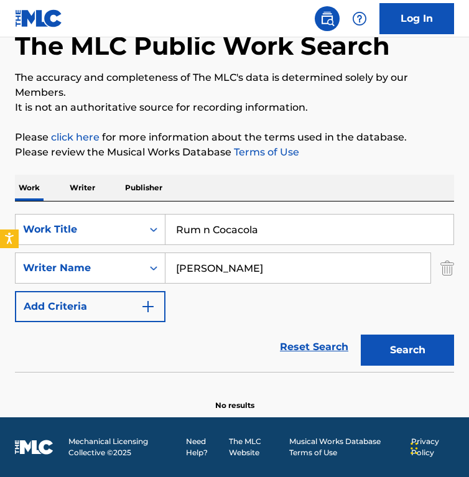
click at [334, 271] on input "Jeri K" at bounding box center [298, 268] width 265 height 30
paste input "Morey Amsterdam"
type input "Morey Amsterdam"
click at [235, 231] on input "Rum n Cocacola" at bounding box center [310, 230] width 288 height 30
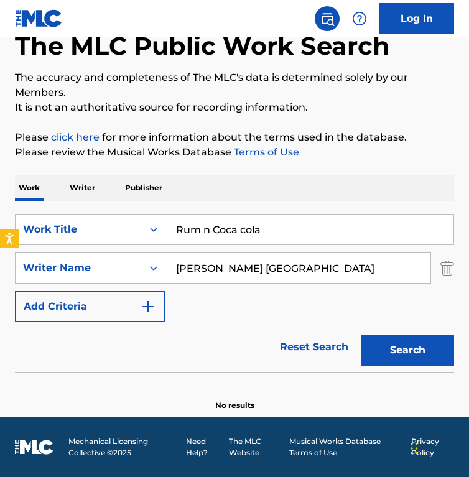
type input "Rum n Coca cola"
click at [361, 335] on button "Search" at bounding box center [407, 350] width 93 height 31
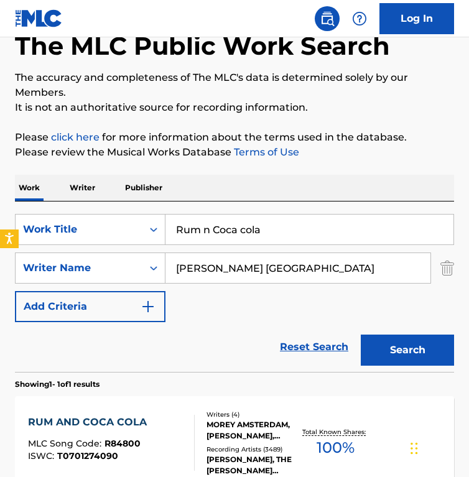
scroll to position [208, 0]
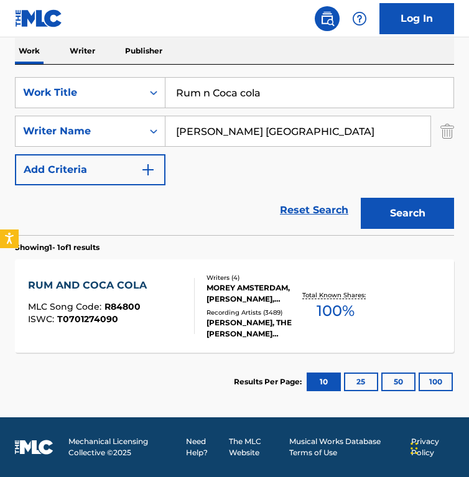
click at [180, 327] on div "RUM AND COCA COLA MLC Song Code : R84800 ISWC : T0701274090" at bounding box center [111, 306] width 167 height 56
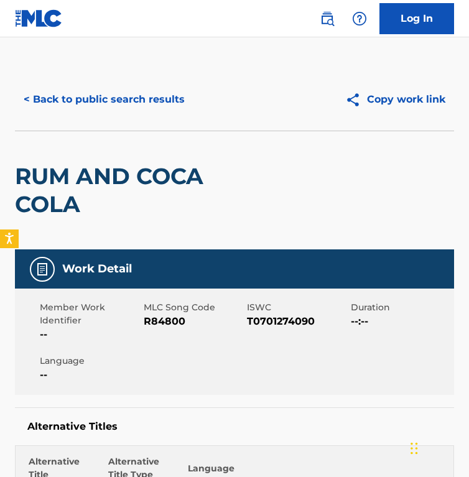
click at [151, 321] on span "R84800" at bounding box center [194, 321] width 101 height 15
copy span "R84800"
click at [115, 105] on button "< Back to public search results" at bounding box center [104, 99] width 179 height 31
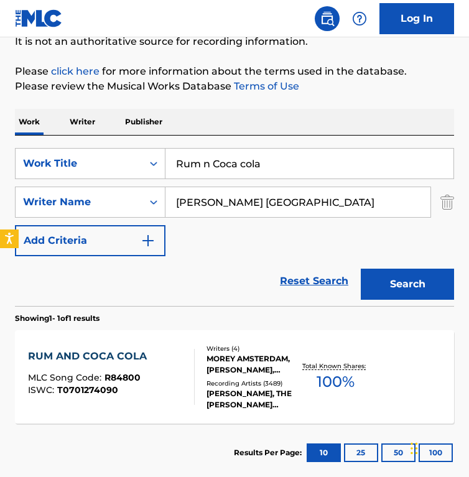
drag, startPoint x: 277, startPoint y: 161, endPoint x: -87, endPoint y: 161, distance: 363.5
click at [0, 161] on html "Accessibility Screen-Reader Guide, Feedback, and Issue Reporting | New window 0…" at bounding box center [234, 100] width 469 height 477
paste input "S cizím chlapem v cizím pokoji"
type input "S cizím chlapem v cizím pokoji"
click at [317, 210] on input "Morey Amsterdam" at bounding box center [298, 202] width 265 height 30
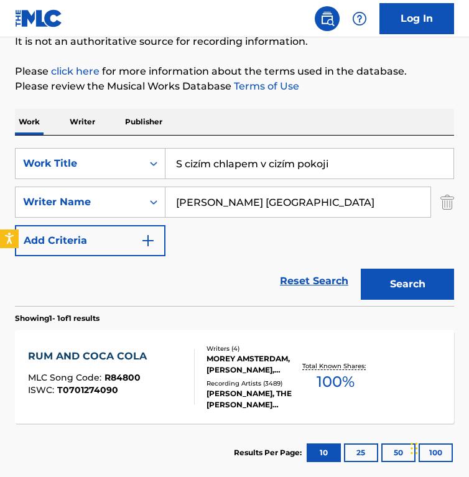
click at [317, 210] on input "Morey Amsterdam" at bounding box center [298, 202] width 265 height 30
paste input "ichal HoracekPetr Hapka"
drag, startPoint x: 255, startPoint y: 201, endPoint x: 436, endPoint y: 201, distance: 181.1
click at [436, 201] on div "SearchWithCriteriae633aa58-ab57-4b1b-8c57-4d4b8482a1ac Writer Name Michal Horac…" at bounding box center [234, 202] width 439 height 31
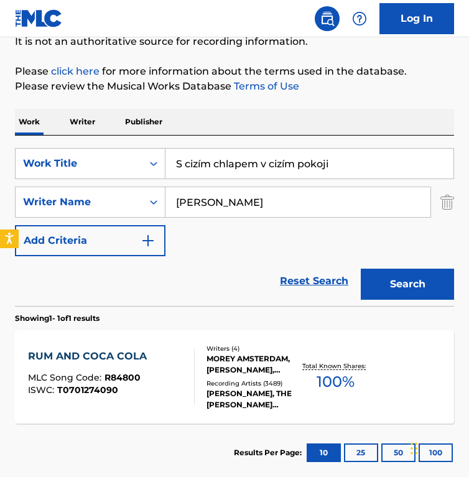
type input "Michal Horacek"
click at [361, 269] on button "Search" at bounding box center [407, 284] width 93 height 31
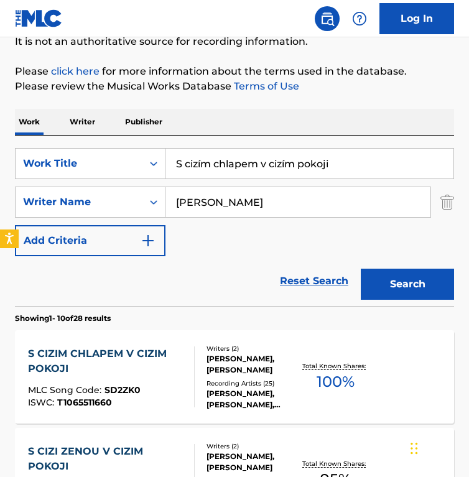
click at [205, 245] on div "SearchWithCriteriadd21d74b-4c31-4e25-b9b7-ff5b7abe38ac Work Title S cizím chlap…" at bounding box center [234, 202] width 439 height 108
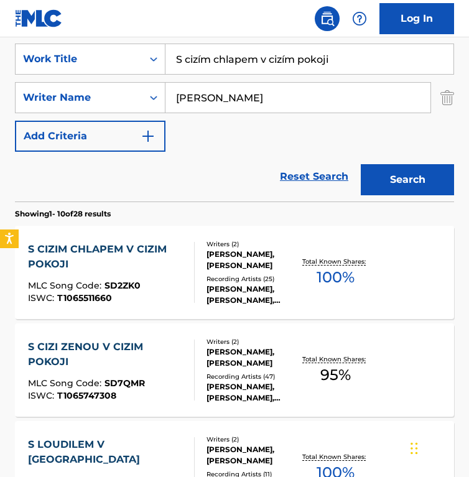
scroll to position [240, 0]
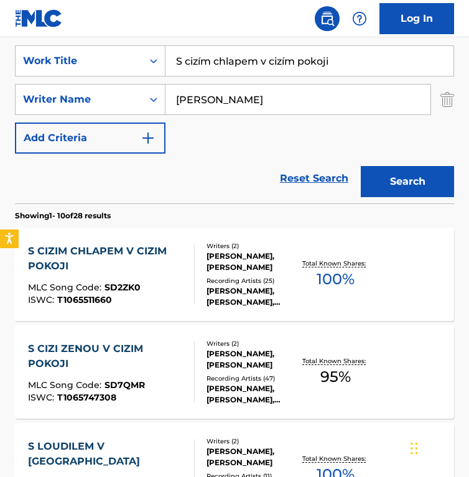
click at [199, 263] on div "Writers ( 2 ) PETR HAPKA, MICHAL HORACEK Recording Artists ( 25 ) LUCIE BÍLÁ, L…" at bounding box center [247, 274] width 105 height 67
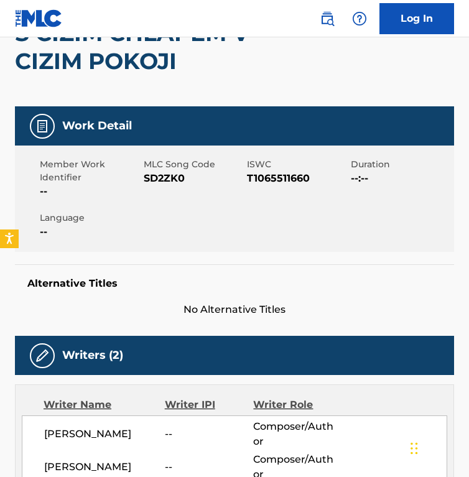
scroll to position [144, 0]
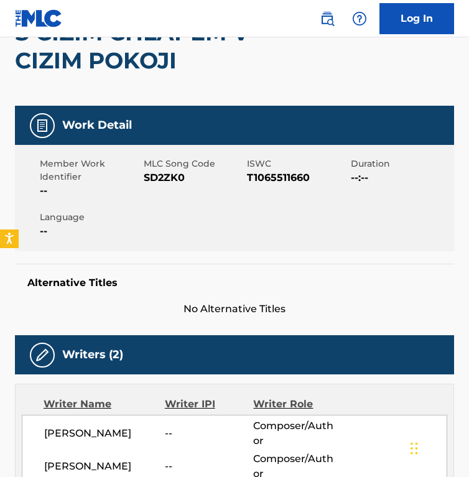
click at [158, 174] on span "SD2ZK0" at bounding box center [194, 178] width 101 height 15
copy span "SD2ZK0"
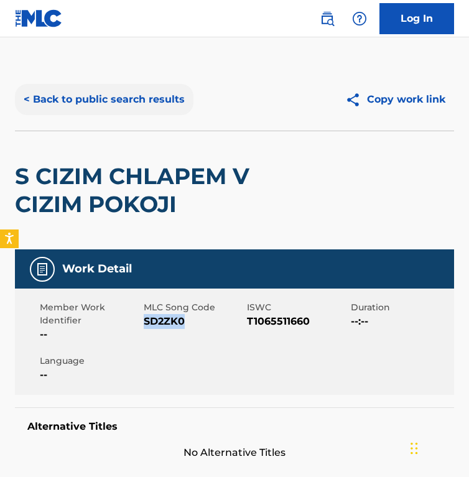
click at [115, 87] on button "< Back to public search results" at bounding box center [104, 99] width 179 height 31
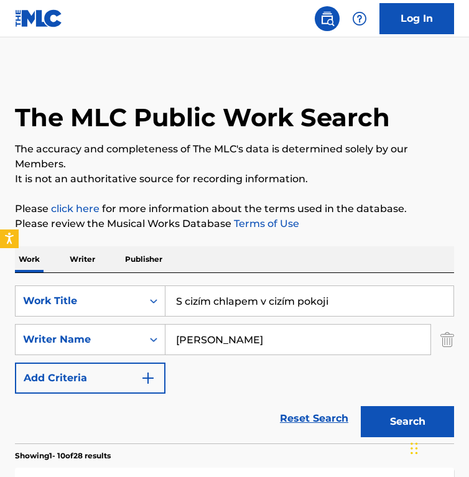
scroll to position [235, 0]
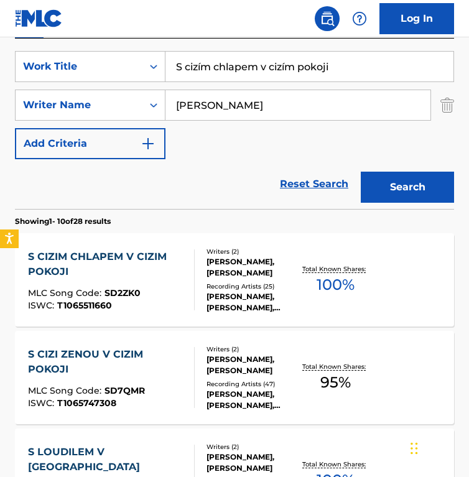
click at [194, 48] on div "SearchWithCriteriadd21d74b-4c31-4e25-b9b7-ff5b7abe38ac Work Title S cizím chlap…" at bounding box center [234, 124] width 439 height 171
click at [195, 60] on input "S cizím chlapem v cizím pokoji" at bounding box center [310, 67] width 288 height 30
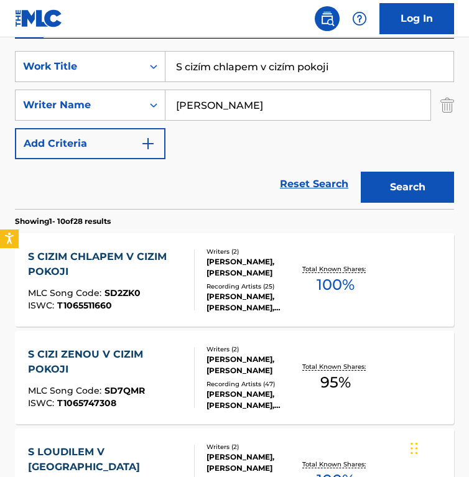
paste input "tring Quartet No. 14 in D Minor, D.810 -"Death and the Maiden": II. Andante con…"
type input "String Quartet No. 14 in D Minor, D.810 -"Death and the Maiden": II. Andante co…"
click at [252, 102] on input "Michal Horacek" at bounding box center [298, 105] width 265 height 30
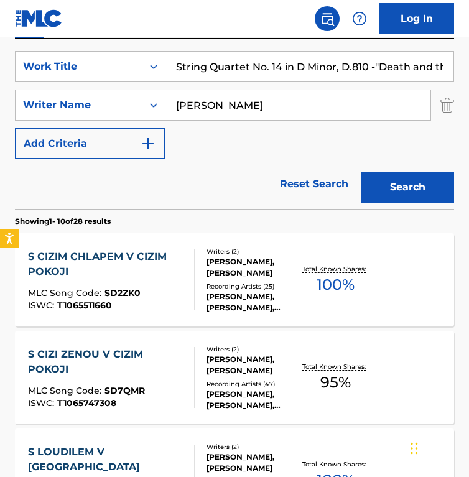
click at [252, 102] on input "Michal Horacek" at bounding box center [298, 105] width 265 height 30
paste input "Franz Schubert"
type input "Franz Schubert"
click at [361, 172] on button "Search" at bounding box center [407, 187] width 93 height 31
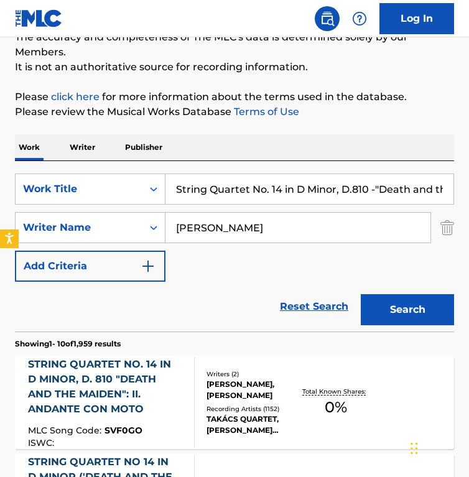
scroll to position [235, 0]
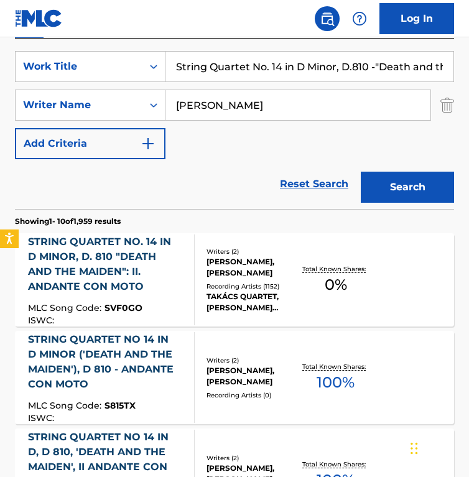
click at [215, 202] on div "Reset Search Search" at bounding box center [234, 184] width 439 height 50
click at [194, 249] on div at bounding box center [189, 280] width 10 height 91
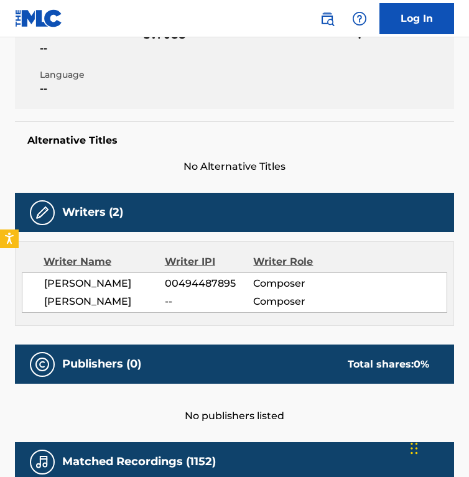
scroll to position [370, 0]
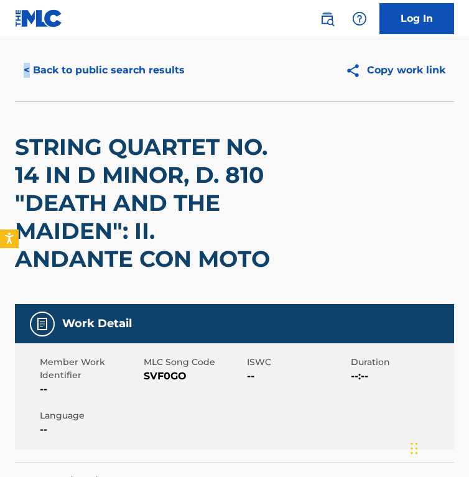
click at [75, 44] on div "< Back to public search results Copy work link" at bounding box center [234, 70] width 439 height 62
click at [75, 67] on button "< Back to public search results" at bounding box center [104, 70] width 179 height 31
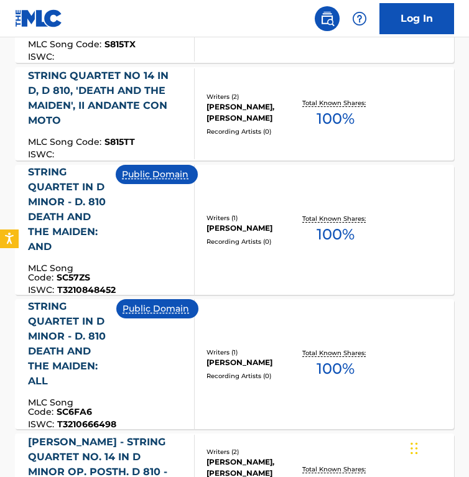
scroll to position [602, 0]
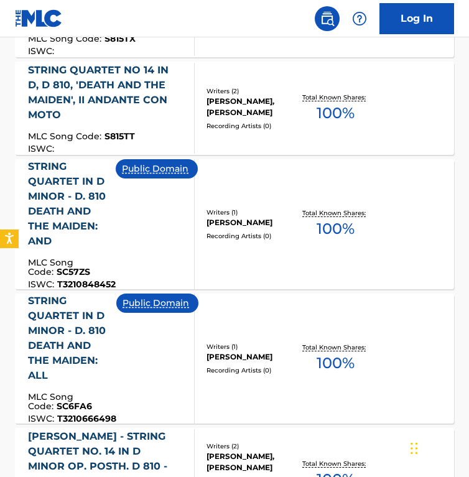
click at [161, 205] on div "Public Domain" at bounding box center [162, 224] width 92 height 130
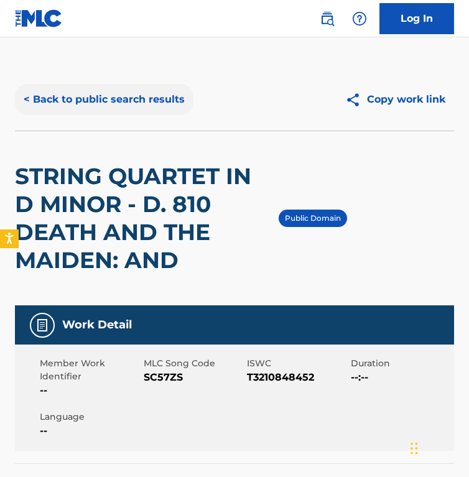
click at [119, 92] on button "< Back to public search results" at bounding box center [104, 99] width 179 height 31
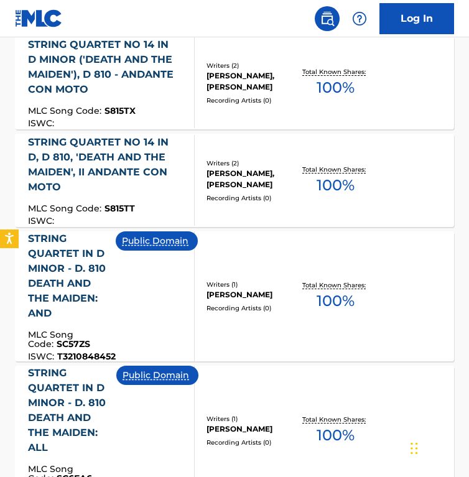
scroll to position [530, 0]
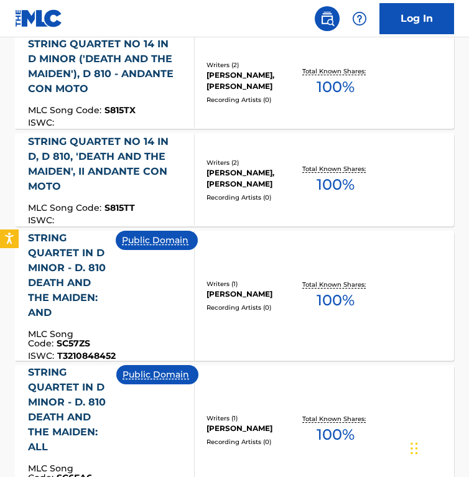
click at [123, 297] on div "Public Domain" at bounding box center [162, 296] width 92 height 130
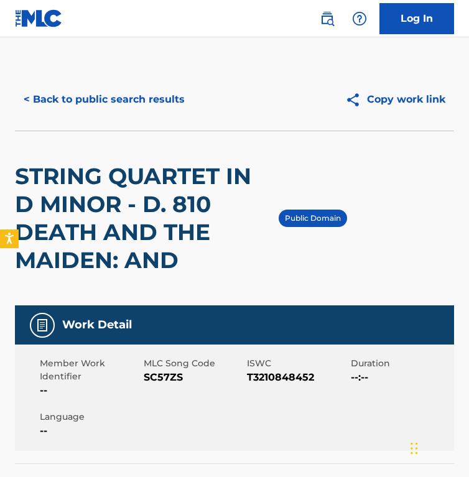
click at [152, 369] on span "MLC Song Code" at bounding box center [194, 363] width 101 height 13
click at [155, 382] on span "SC57ZS" at bounding box center [194, 377] width 101 height 15
copy span "SC57ZS"
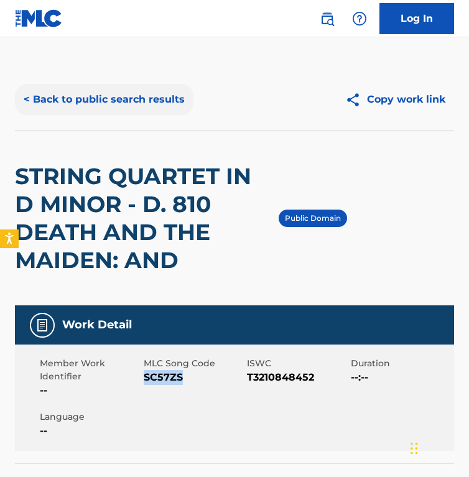
click at [115, 98] on button "< Back to public search results" at bounding box center [104, 99] width 179 height 31
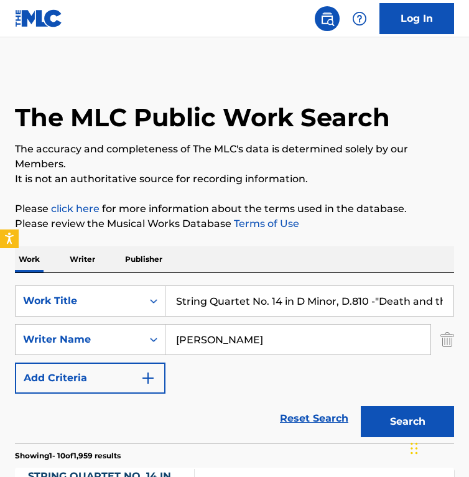
click at [229, 304] on input "String Quartet No. 14 in D Minor, D.810 -"Death and the Maiden": II. Andante co…" at bounding box center [310, 301] width 288 height 30
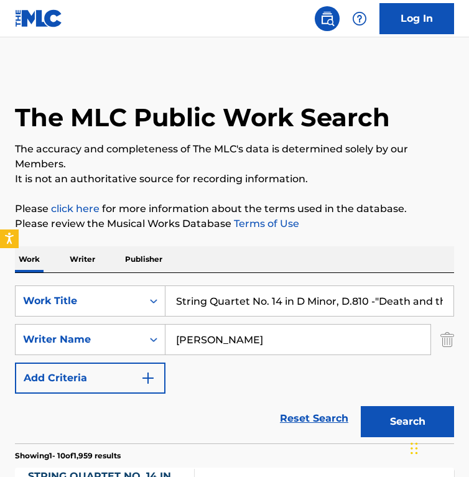
paste input "erenade for Strings in E Major, Op. 22, B. 52: I. Modera"
type input "Serenade for Strings in E Major, Op. 22, B. 52: I. Moderato"
click at [278, 350] on input "Franz Schubert" at bounding box center [298, 340] width 265 height 30
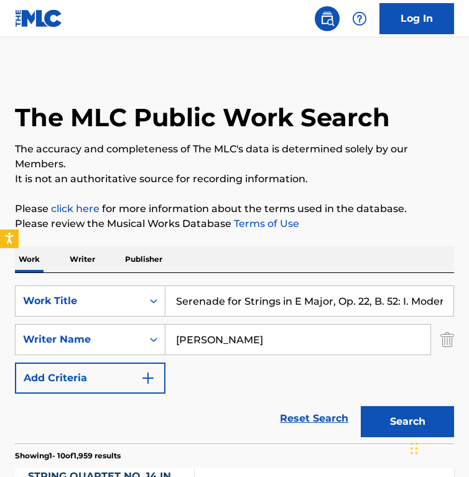
click at [278, 350] on input "Franz Schubert" at bounding box center [298, 340] width 265 height 30
paste input "Antonín Dvořák"
type input "Antonín Dvořák"
click at [361, 406] on button "Search" at bounding box center [407, 421] width 93 height 31
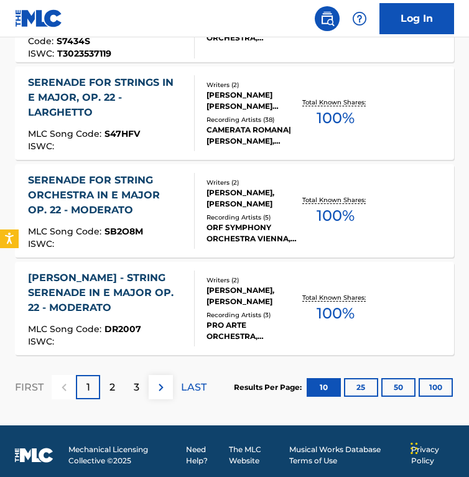
scroll to position [1094, 0]
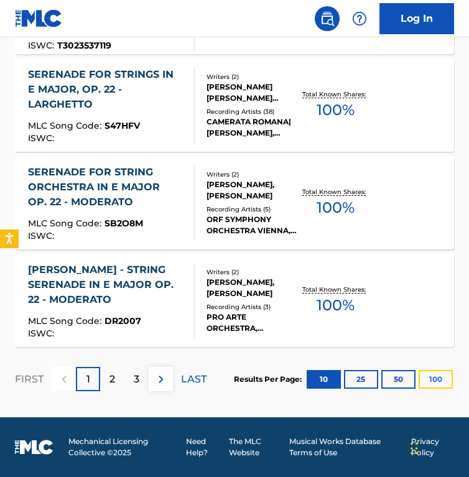
click at [432, 383] on button "100" at bounding box center [436, 379] width 34 height 19
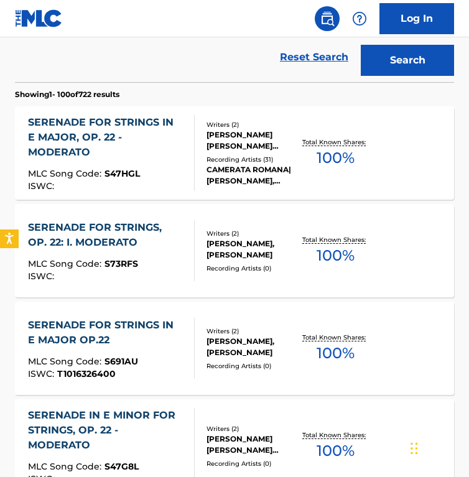
scroll to position [0, 0]
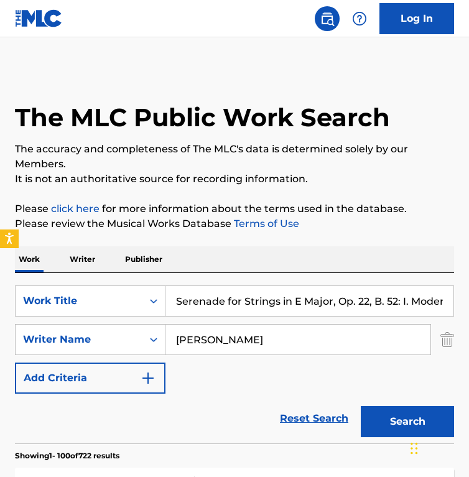
click at [197, 299] on input "Serenade for Strings in E Major, Op. 22, B. 52: I. Moderato" at bounding box center [310, 301] width 288 height 30
paste input "iebengestalt für Orgel und Tamtam"
type input "Siebengestalt für Orgel und Tamtam"
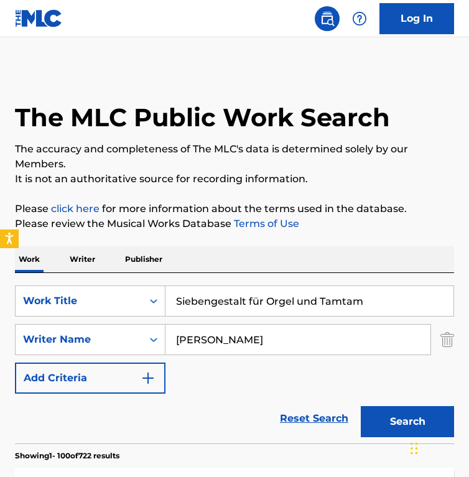
click at [199, 352] on input "Antonín Dvořák" at bounding box center [298, 340] width 265 height 30
paste input "Wolfgang Rihm"
type input "Wolfgang Rihm"
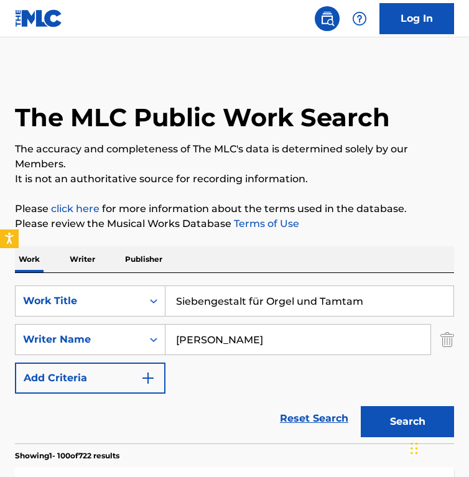
click at [361, 406] on button "Search" at bounding box center [407, 421] width 93 height 31
click at [257, 302] on input "Siebengestalt für Orgel und Tamtam" at bounding box center [310, 301] width 288 height 30
paste input "onate B-Dur - II. Andante Sostenuto"
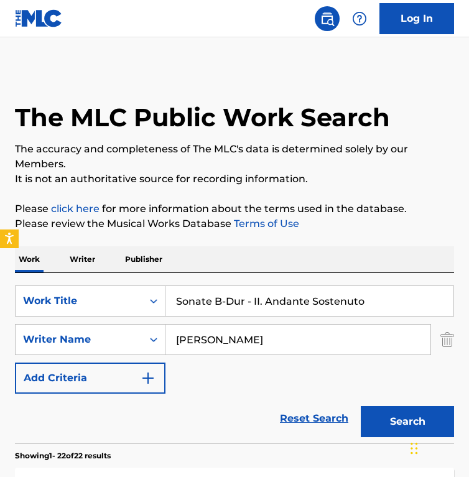
type input "Sonate B-Dur - II. Andante Sostenuto"
drag, startPoint x: 225, startPoint y: 338, endPoint x: 216, endPoint y: 338, distance: 9.3
click at [216, 338] on input "Wolfgang Rihm" at bounding box center [298, 340] width 265 height 30
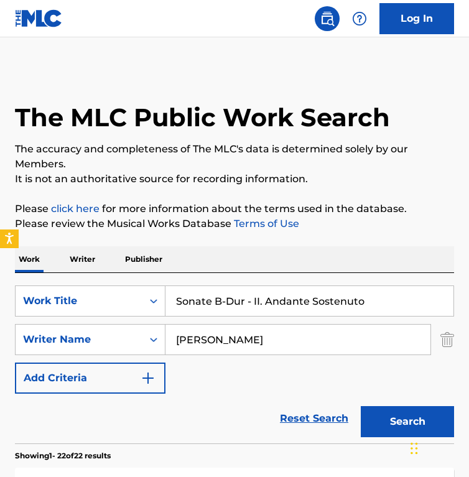
click at [216, 338] on input "Wolfgang Rihm" at bounding box center [298, 340] width 265 height 30
paste input "Franz Danzi"
type input "Franz Danzi"
click at [361, 406] on button "Search" at bounding box center [407, 421] width 93 height 31
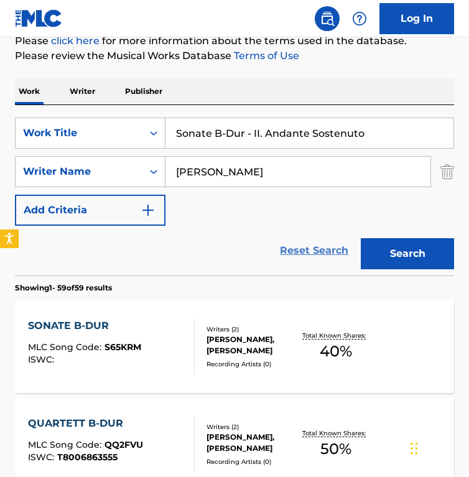
scroll to position [170, 0]
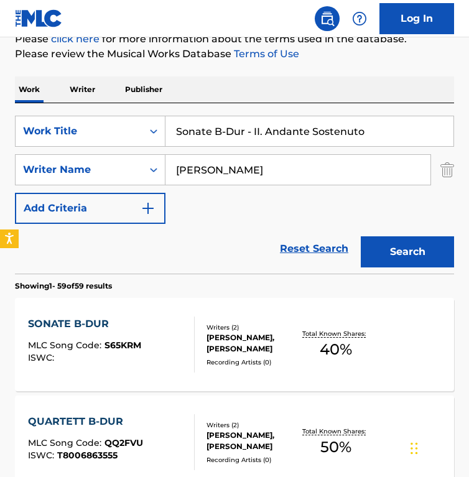
click at [182, 239] on div "Reset Search Search" at bounding box center [234, 249] width 439 height 50
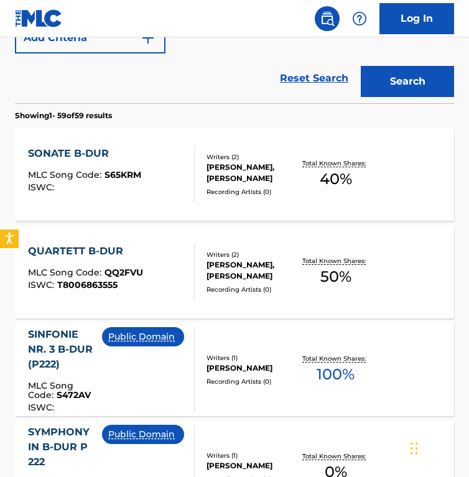
scroll to position [340, 0]
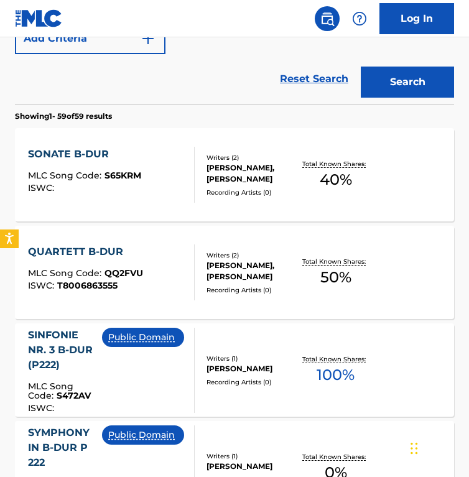
click at [146, 190] on div "SONATE B-DUR MLC Song Code : S65KRM ISWC :" at bounding box center [111, 175] width 167 height 56
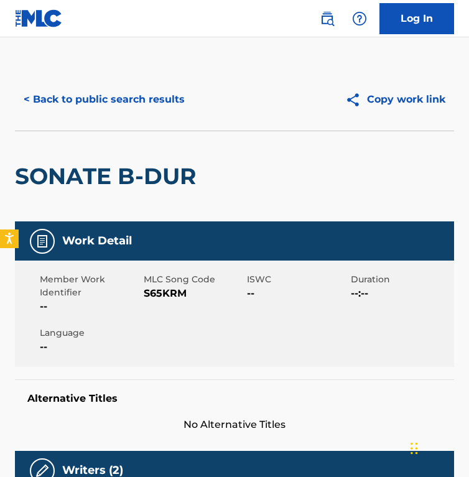
click at [167, 284] on span "MLC Song Code" at bounding box center [194, 279] width 101 height 13
click at [166, 298] on span "S65KRM" at bounding box center [194, 293] width 101 height 15
copy span "S65KRM"
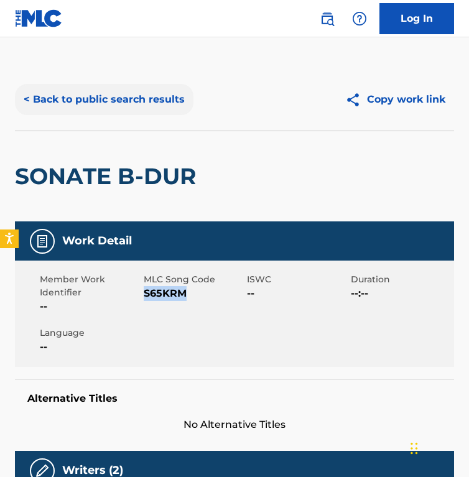
click at [125, 106] on button "< Back to public search results" at bounding box center [104, 99] width 179 height 31
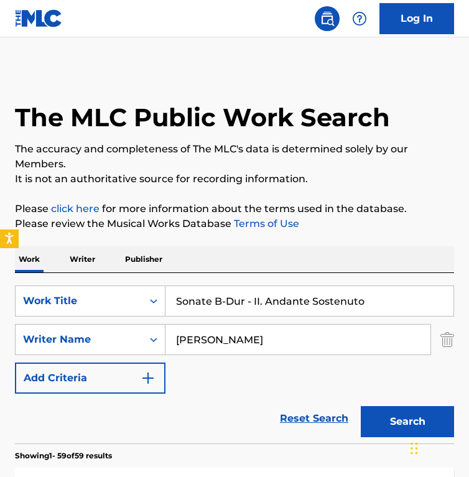
click at [235, 290] on input "Sonate B-Dur - II. Andante Sostenuto" at bounding box center [310, 301] width 288 height 30
paste input "a for Trumpet and 2 String Choirs in D Major: III. Canzona [Allegro non troppo]"
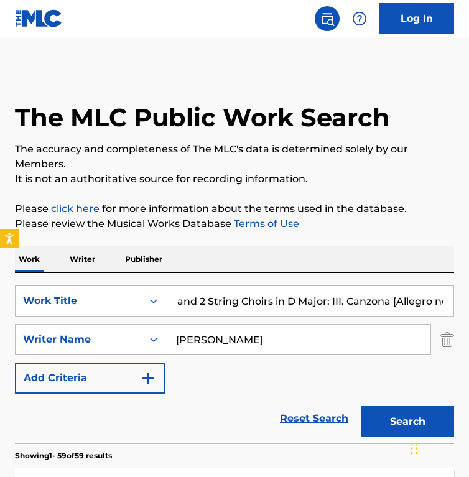
type input "Sonata for Trumpet and 2 String Choirs in D Major: III. Canzona [Allegro non tr…"
click at [263, 331] on input "Franz Danzi" at bounding box center [298, 340] width 265 height 30
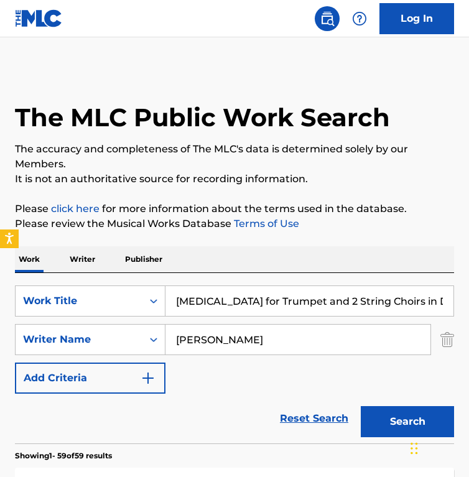
paste input "Alessandro Stradella"
type input "Alessandro Stradella"
click at [361, 406] on button "Search" at bounding box center [407, 421] width 93 height 31
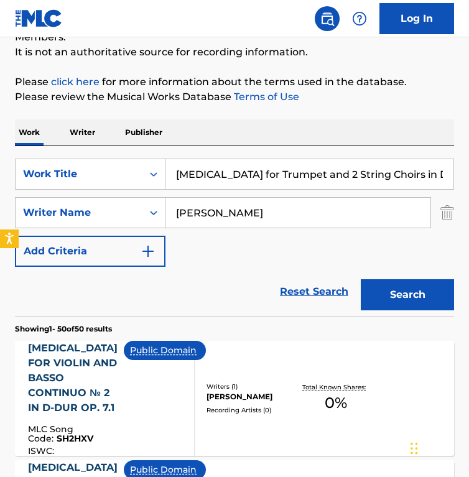
scroll to position [136, 0]
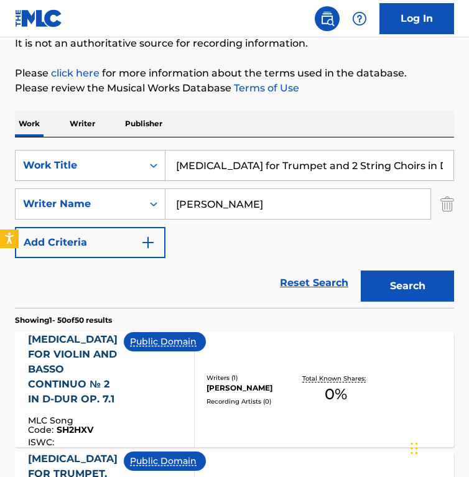
click at [195, 251] on div "SearchWithCriteriadd21d74b-4c31-4e25-b9b7-ff5b7abe38ac Work Title Sonata for Tr…" at bounding box center [234, 204] width 439 height 108
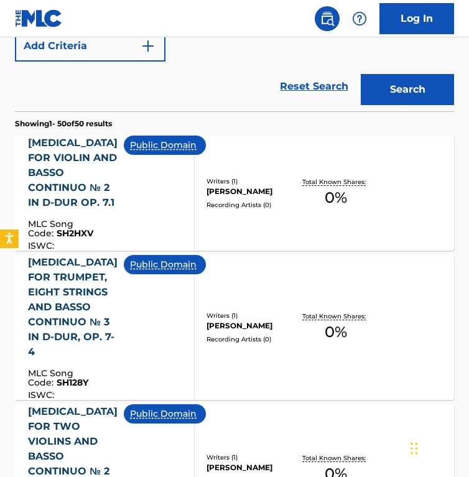
scroll to position [0, 0]
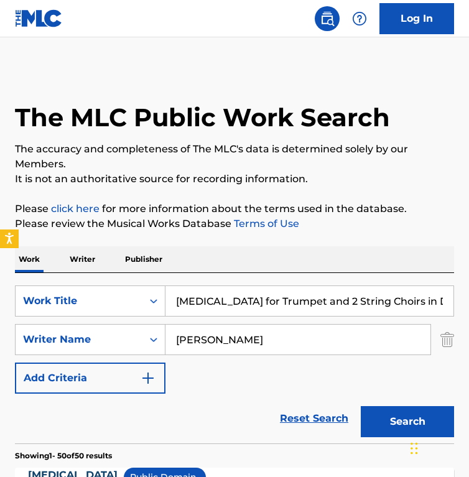
click at [224, 302] on input "Sonata for Trumpet and 2 String Choirs in D Major: III. Canzona [Allegro non tr…" at bounding box center [310, 301] width 288 height 30
paste input "Pribaoutki, K20: No. 3, Polkóvnik"
type input "Pribaoutki, K20: No. 3, Polkóvnik"
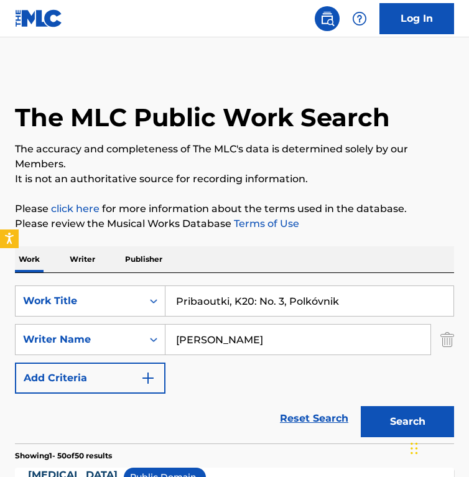
click at [214, 354] on input "Alessandro Stradella" at bounding box center [298, 340] width 265 height 30
paste input "xander AfanasjewIgor Stravinsky"
drag, startPoint x: 281, startPoint y: 340, endPoint x: 431, endPoint y: 355, distance: 150.2
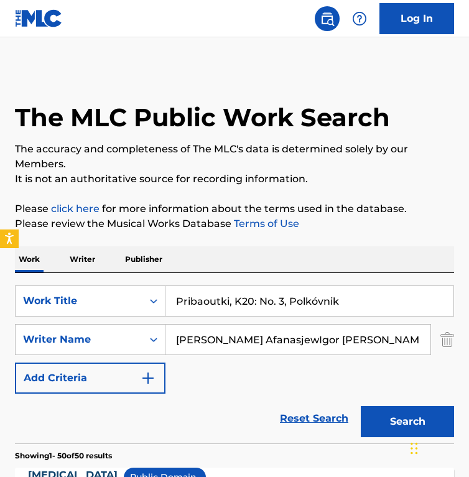
click at [431, 355] on div "SearchWithCriteriadd21d74b-4c31-4e25-b9b7-ff5b7abe38ac Work Title Pribaoutki, K…" at bounding box center [234, 340] width 439 height 108
click at [361, 406] on button "Search" at bounding box center [407, 421] width 93 height 31
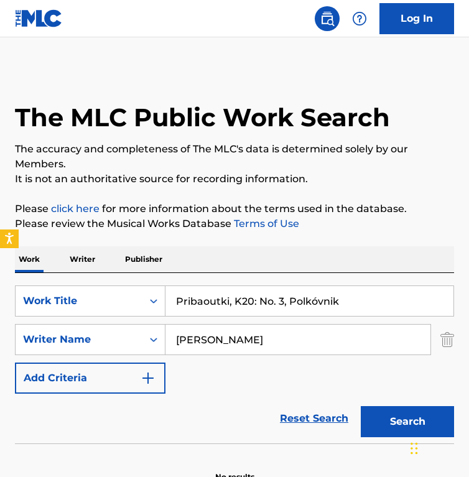
scroll to position [72, 0]
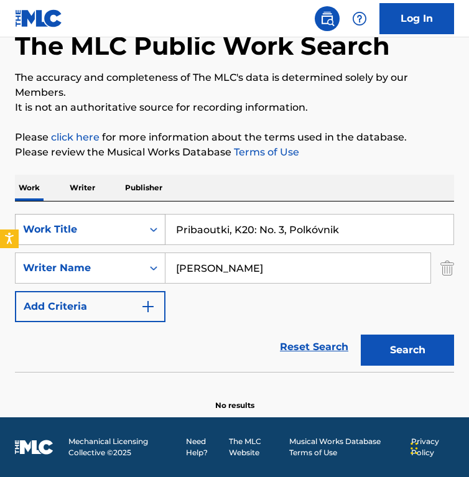
drag, startPoint x: 309, startPoint y: 272, endPoint x: 62, endPoint y: 233, distance: 250.1
click at [62, 233] on div "SearchWithCriteriadd21d74b-4c31-4e25-b9b7-ff5b7abe38ac Work Title Pribaoutki, K…" at bounding box center [234, 268] width 439 height 108
paste input "Igor Stravinsky"
type input "Igor Stravinsky"
click at [361, 335] on button "Search" at bounding box center [407, 350] width 93 height 31
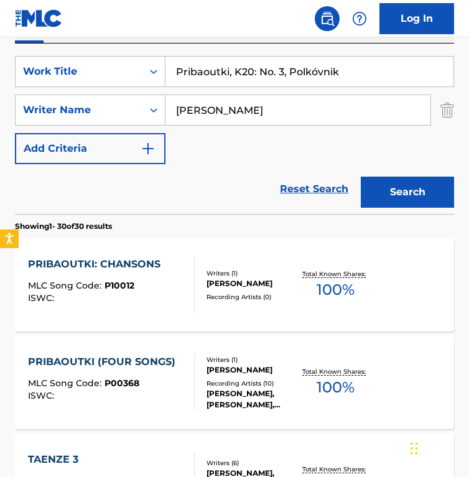
scroll to position [0, 0]
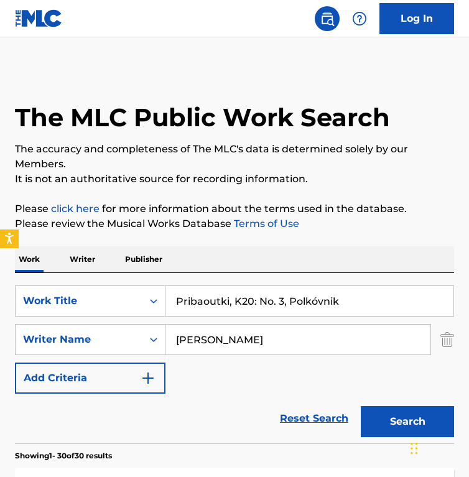
drag, startPoint x: 368, startPoint y: 300, endPoint x: -2, endPoint y: 266, distance: 371.3
click at [0, 266] on html "Accessibility Screen-Reader Guide, Feedback, and Issue Reporting | New window 0…" at bounding box center [234, 238] width 469 height 477
paste input "Sonata for Trumpet and 2 String Choirs in D Major: III. Canzona [Allegro non tr…"
type input "Sonata for Trumpet and 2 String Choirs in D Major: III. Canzona [Allegro non tr…"
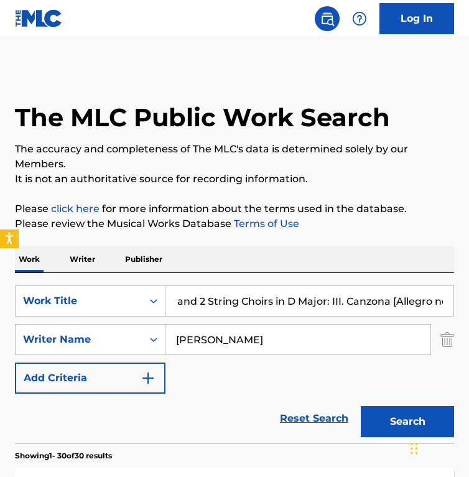
scroll to position [0, 0]
drag, startPoint x: 273, startPoint y: 345, endPoint x: -75, endPoint y: 239, distance: 363.6
click at [0, 239] on html "Accessibility Screen-Reader Guide, Feedback, and Issue Reporting | New window 0…" at bounding box center [234, 238] width 469 height 477
type input "stradella"
click at [361, 406] on button "Search" at bounding box center [407, 421] width 93 height 31
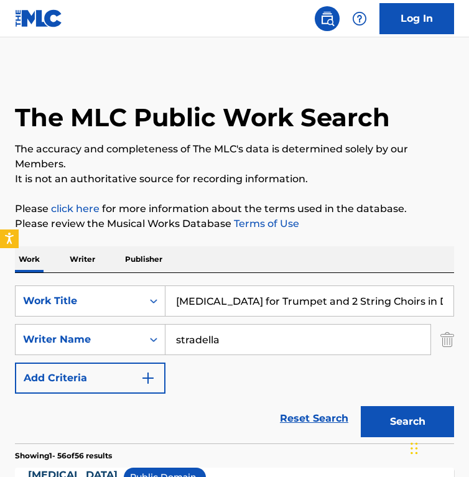
click at [283, 289] on input "Sonata for Trumpet and 2 String Choirs in D Major: III. Canzona [Allegro non tr…" at bounding box center [310, 301] width 288 height 30
click at [302, 301] on input "Sonata for Trumpet and 2 String Choirs in D Major: III. Canzona [Allegro non tr…" at bounding box center [310, 301] width 288 height 30
click at [361, 406] on button "Search" at bounding box center [407, 421] width 93 height 31
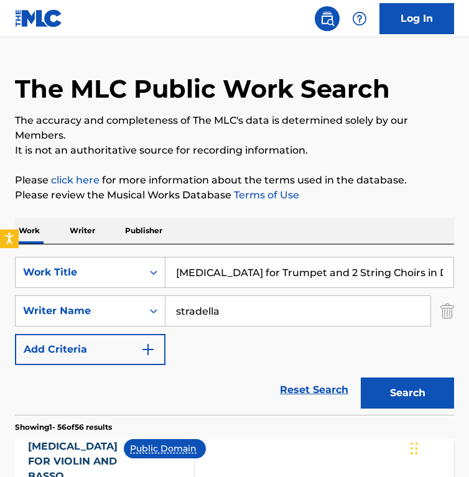
scroll to position [0, 0]
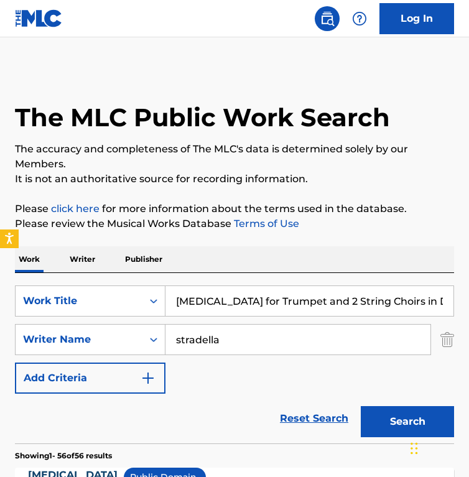
click at [286, 297] on input "Sonata for Trumpet and 2 String Choirs in D Major: III. Canzona [Allegro non tr…" at bounding box center [310, 301] width 288 height 30
paste input "ymphony No. 7 in A Major, Op. 92: III. Presto (Live)"
type input "Symphony No. 7 in A Major, Op. 92: III. Presto (Live)"
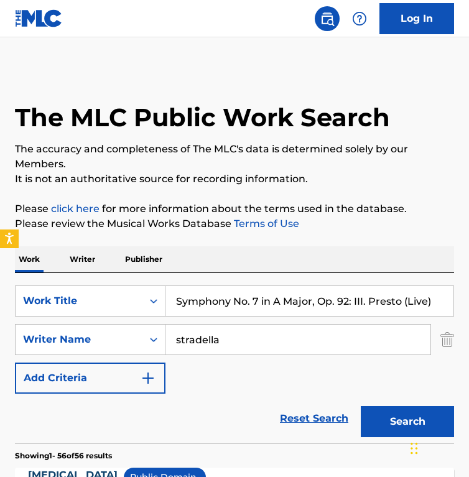
click at [242, 343] on input "stradella" at bounding box center [298, 340] width 265 height 30
paste input "Ludwig van Beethoven"
type input "Ludwig van Beethoven"
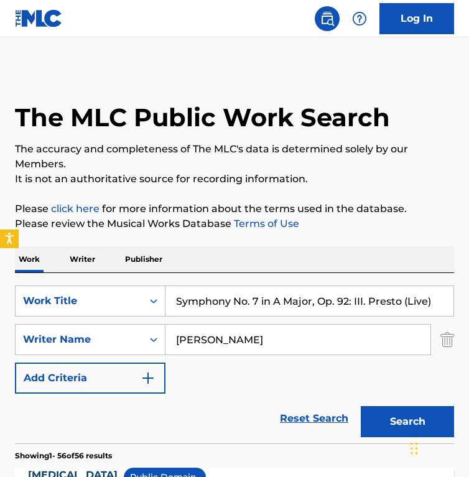
click at [361, 406] on button "Search" at bounding box center [407, 421] width 93 height 31
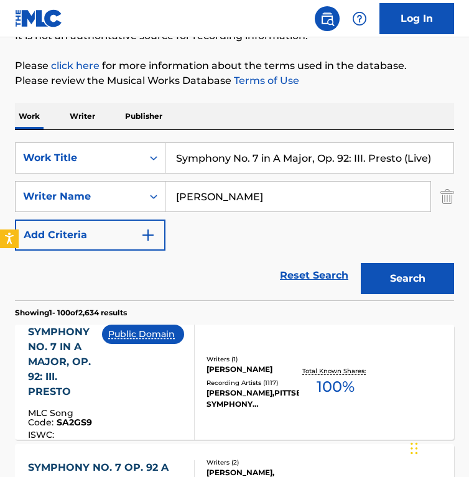
scroll to position [144, 0]
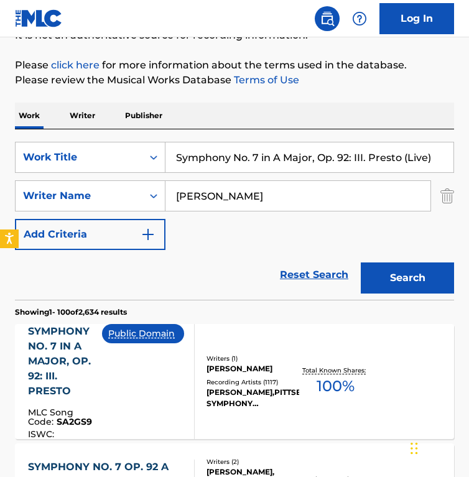
click at [152, 397] on div "Public Domain" at bounding box center [148, 381] width 92 height 115
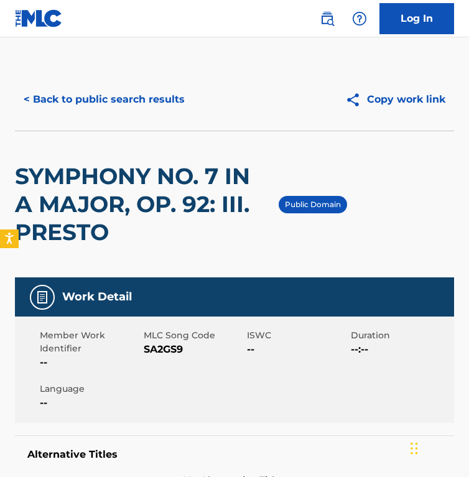
click at [162, 339] on span "MLC Song Code" at bounding box center [194, 335] width 101 height 13
click at [161, 347] on span "SA2GS9" at bounding box center [194, 349] width 101 height 15
copy span "SA2GS9"
click at [164, 77] on div "< Back to public search results Copy work link" at bounding box center [234, 99] width 439 height 62
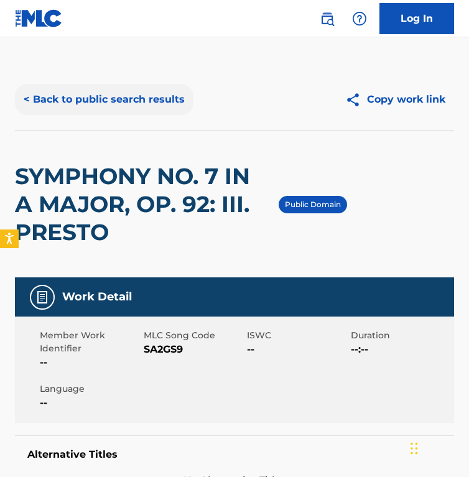
click at [152, 108] on button "< Back to public search results" at bounding box center [104, 99] width 179 height 31
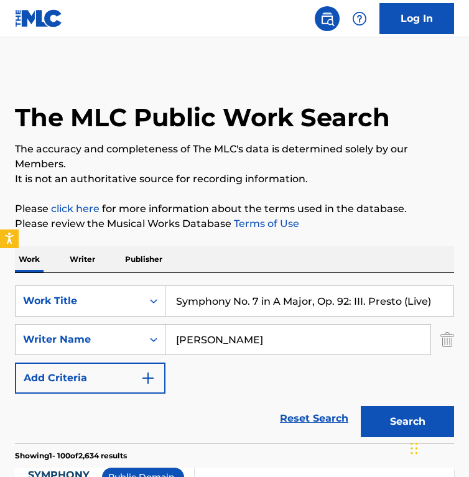
click at [217, 291] on input "Symphony No. 7 in A Major, Op. 92: III. Presto (Live)" at bounding box center [310, 301] width 288 height 30
paste input "1 In E Minor, Op. 39: II. Andante, Ma non troppo lento"
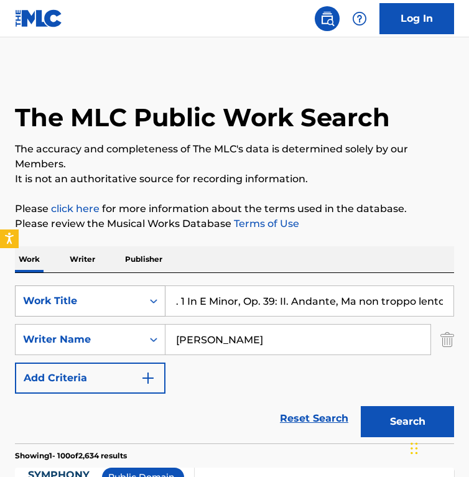
type input "Symphony No. 1 In E Minor, Op. 39: II. Andante, Ma non troppo lento"
click at [314, 329] on input "Ludwig van Beethoven" at bounding box center [298, 340] width 265 height 30
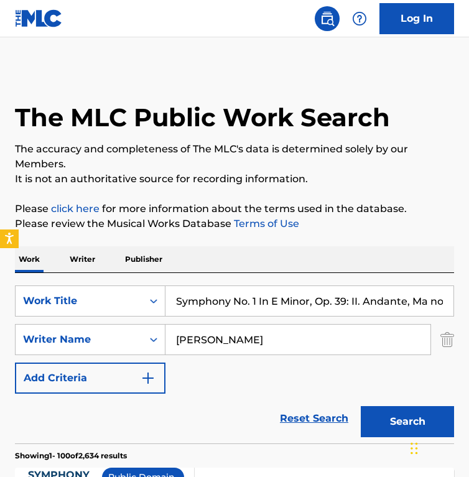
click at [314, 329] on input "Ludwig van Beethoven" at bounding box center [298, 340] width 265 height 30
paste input "Jean Sibelius"
type input "Jean Sibelius"
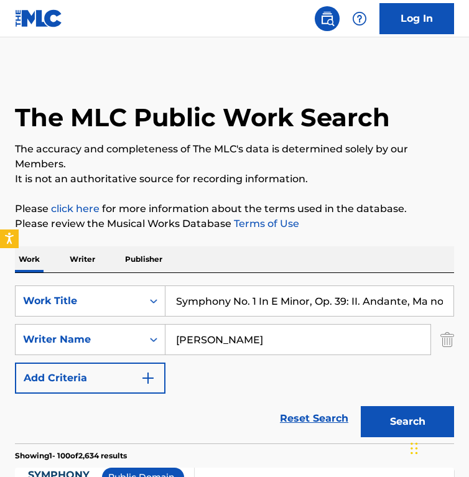
click at [361, 406] on button "Search" at bounding box center [407, 421] width 93 height 31
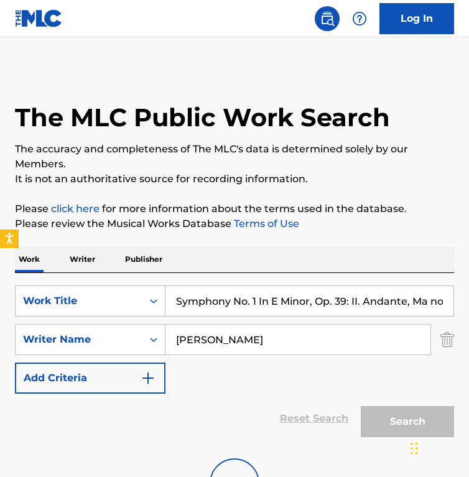
scroll to position [112, 0]
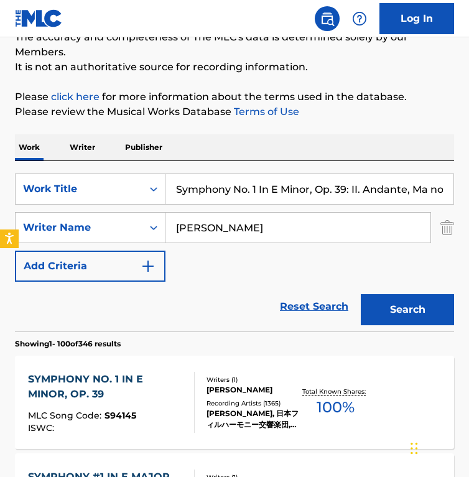
click at [164, 387] on div "SYMPHONY NO. 1 IN E MINOR, OP. 39" at bounding box center [106, 387] width 156 height 30
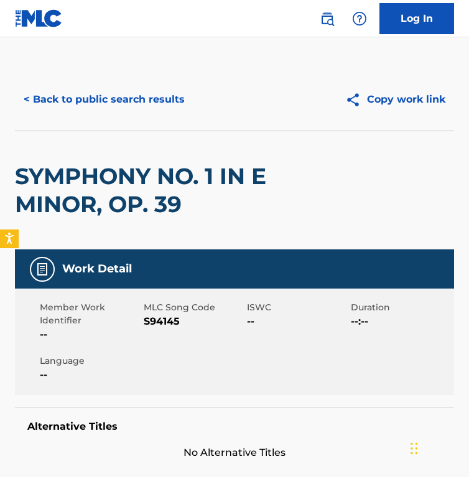
click at [155, 319] on span "S94145" at bounding box center [194, 321] width 101 height 15
copy span "S94145"
click at [146, 108] on button "< Back to public search results" at bounding box center [104, 99] width 179 height 31
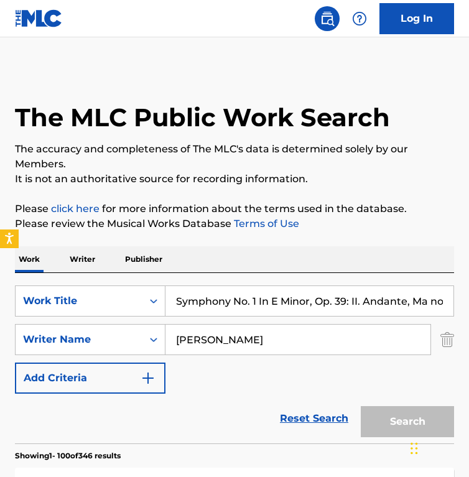
scroll to position [112, 0]
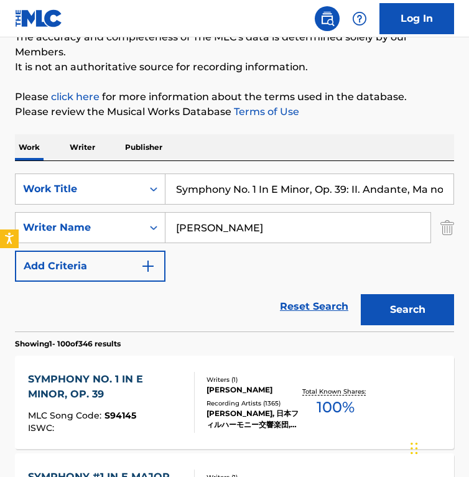
click at [284, 193] on input "Symphony No. 1 In E Minor, Op. 39: II. Andante, Ma non troppo lento" at bounding box center [310, 189] width 288 height 30
paste input "6 in F Major, Op. 68 "Pastoral": I. Allegro ma non tropp"
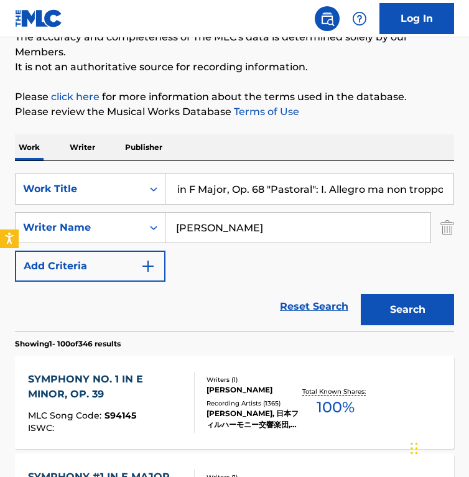
type input "Symphony No. 6 in F Major, Op. 68 "Pastoral": I. Allegro ma non troppo"
drag, startPoint x: 225, startPoint y: 219, endPoint x: 49, endPoint y: 190, distance: 178.4
click at [49, 190] on div "SearchWithCriteriadd21d74b-4c31-4e25-b9b7-ff5b7abe38ac Work Title Symphony No. …" at bounding box center [234, 228] width 439 height 108
click at [230, 225] on input "Jean Sibelius" at bounding box center [298, 228] width 265 height 30
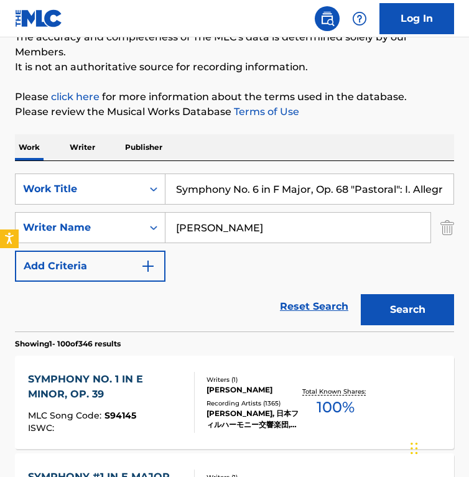
click at [266, 225] on input "Jean Sibelius" at bounding box center [298, 228] width 265 height 30
type input "beethoven"
click at [361, 294] on button "Search" at bounding box center [407, 309] width 93 height 31
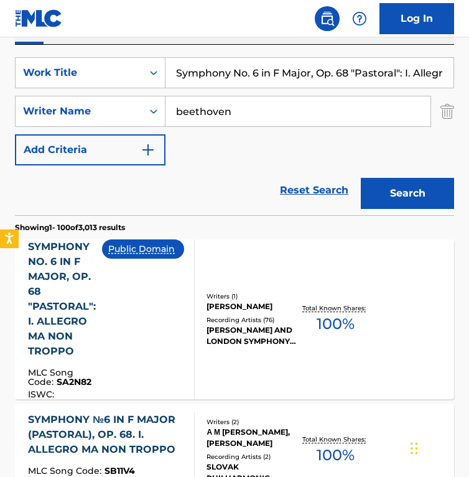
scroll to position [232, 0]
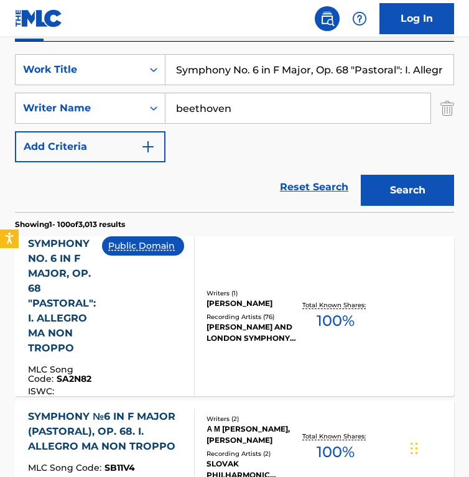
click at [189, 309] on div "Public Domain" at bounding box center [148, 317] width 92 height 160
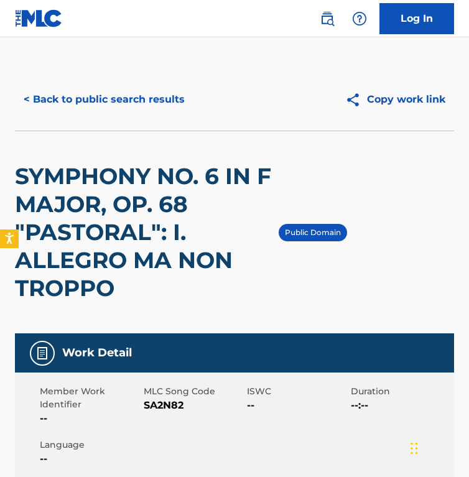
click at [161, 407] on span "SA2N82" at bounding box center [194, 405] width 101 height 15
copy span "SA2N82"
click at [127, 88] on button "< Back to public search results" at bounding box center [104, 99] width 179 height 31
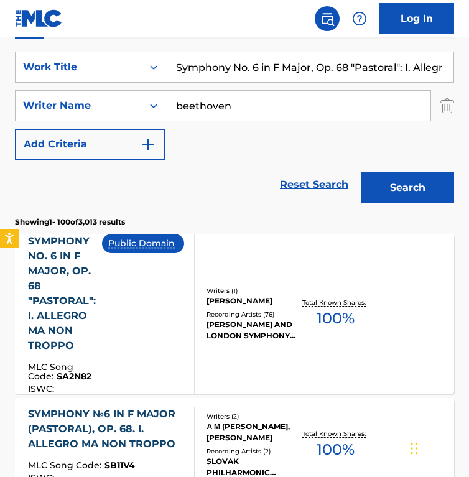
scroll to position [239, 0]
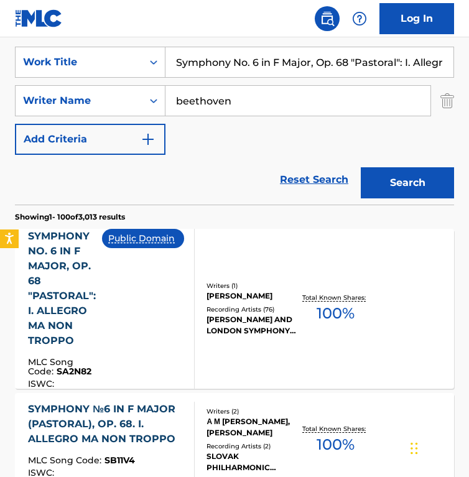
click at [225, 67] on input "Symphony No. 6 in F Major, Op. 68 "Pastoral": I. Allegro ma non troppo" at bounding box center [310, 62] width 288 height 30
paste input "11: V. One measure after No. 83"
type input "Symphony No. 11: V. One measure after No. 83"
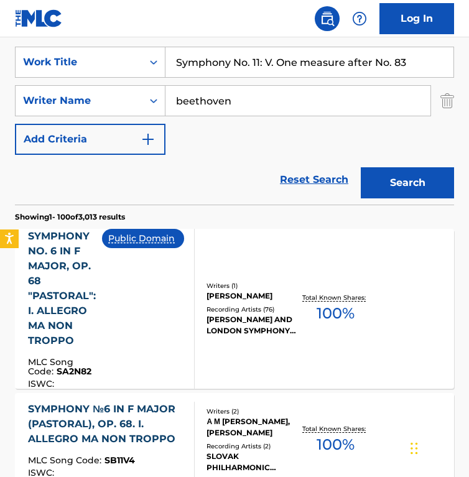
click at [229, 108] on input "beethoven" at bounding box center [298, 101] width 265 height 30
paste input "Allan Pettersso"
type input "Allan Pettersson"
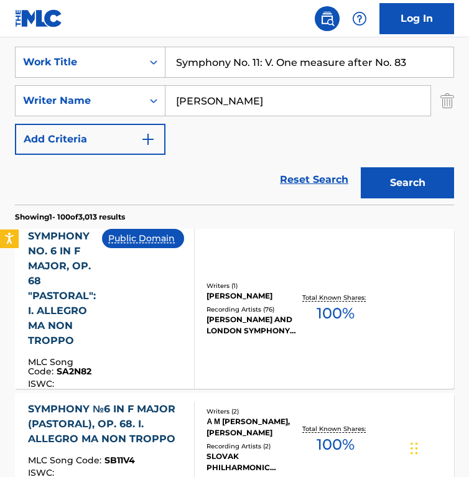
click at [361, 167] on button "Search" at bounding box center [407, 182] width 93 height 31
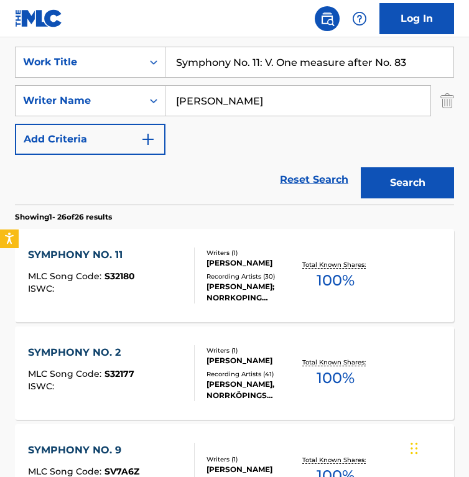
click at [192, 146] on div "SearchWithCriteriadd21d74b-4c31-4e25-b9b7-ff5b7abe38ac Work Title Symphony No. …" at bounding box center [234, 101] width 439 height 108
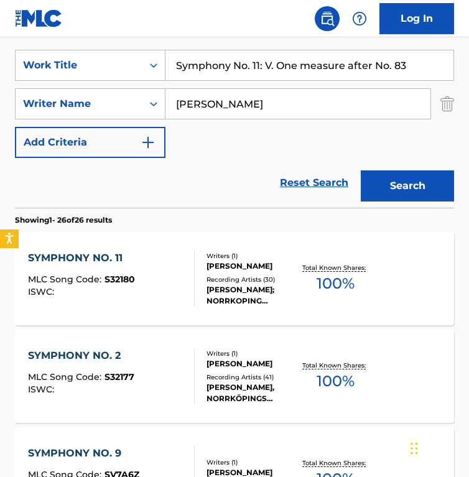
scroll to position [238, 0]
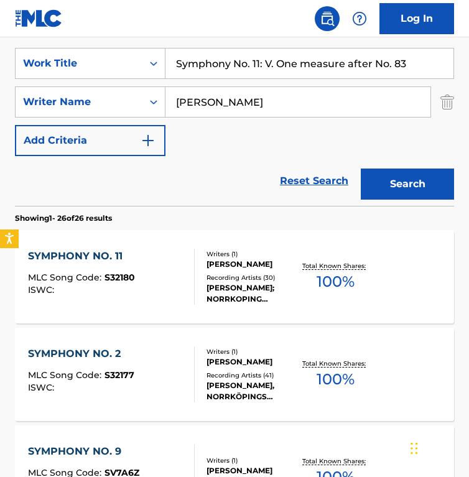
click at [154, 267] on div "SYMPHONY NO. 11 MLC Song Code : S32180 ISWC :" at bounding box center [111, 277] width 167 height 56
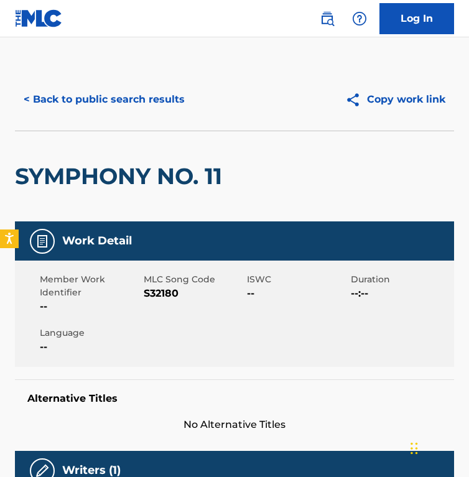
click at [155, 294] on span "S32180" at bounding box center [194, 293] width 101 height 15
copy span "S32180"
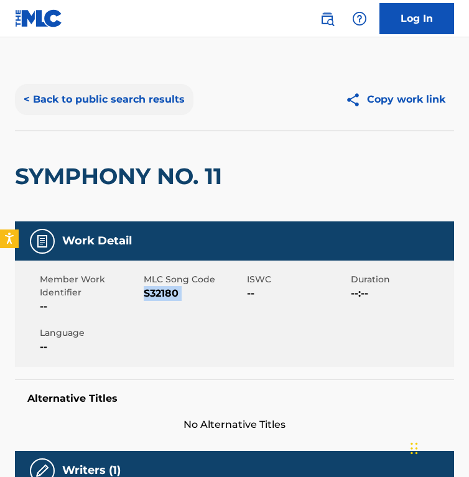
click at [158, 113] on button "< Back to public search results" at bounding box center [104, 99] width 179 height 31
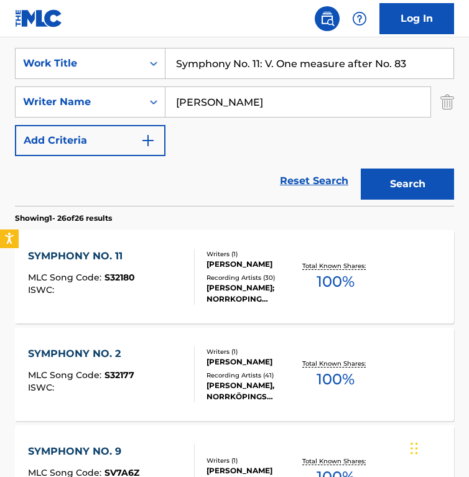
click at [242, 66] on input "Symphony No. 11: V. One measure after No. 83" at bounding box center [310, 64] width 288 height 30
paste input "2 In E Minor, Op. 27: 3. Adagio"
type input "Symphony No. 2 In E Minor, Op. 27: 3. Adagio"
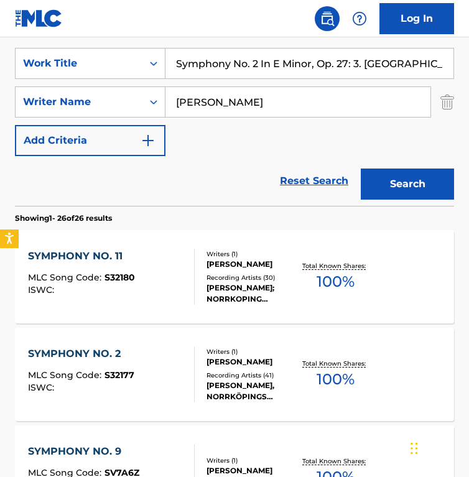
click at [260, 103] on input "Allan Pettersson" at bounding box center [298, 102] width 265 height 30
paste input "Sergei Rachmaninoff"
type input "Sergei Rachmaninoff"
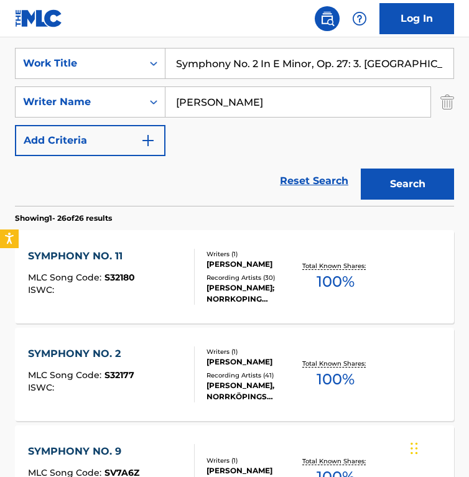
click at [361, 169] on button "Search" at bounding box center [407, 184] width 93 height 31
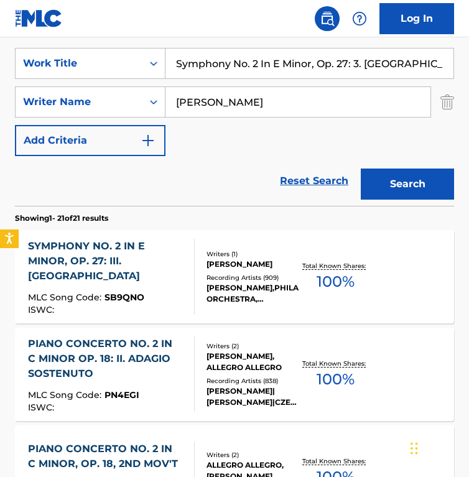
click at [182, 247] on div "SYMPHONY NO. 2 IN E MINOR, OP. 27: III. ADAGIO" at bounding box center [106, 261] width 156 height 45
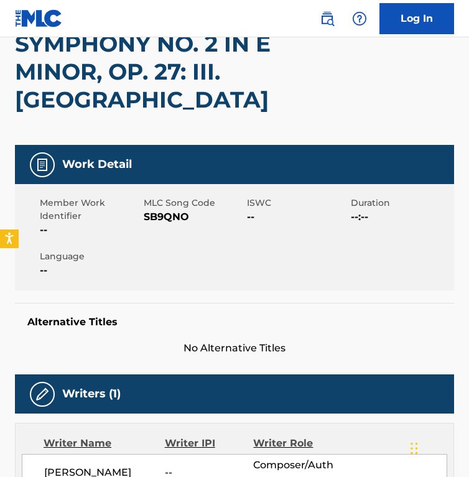
scroll to position [187, 0]
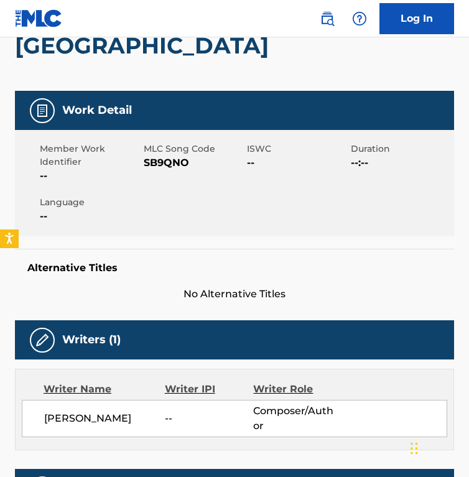
click at [161, 167] on span "SB9QNO" at bounding box center [194, 163] width 101 height 15
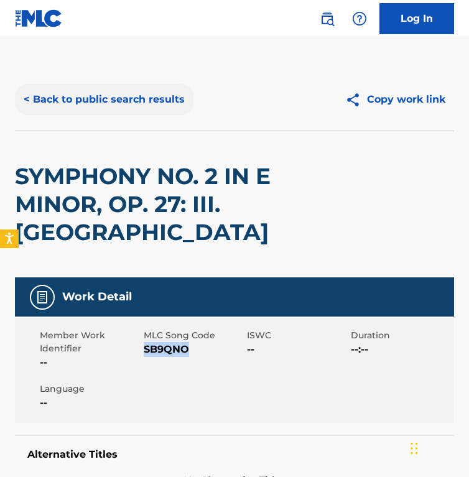
click at [124, 104] on button "< Back to public search results" at bounding box center [104, 99] width 179 height 31
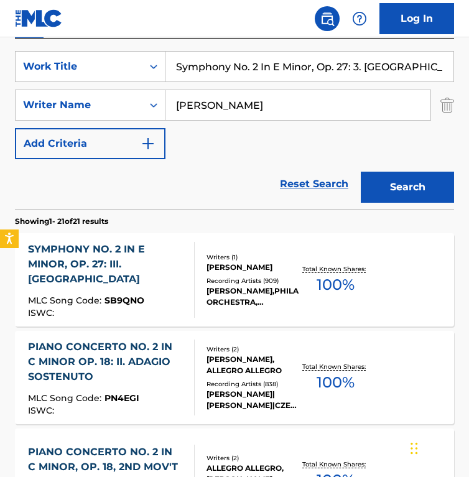
click at [347, 57] on input "Symphony No. 2 In E Minor, Op. 27: 3. Adagio" at bounding box center [310, 67] width 288 height 30
paste input "T'aggio perduta"
type input "T'aggio perduta"
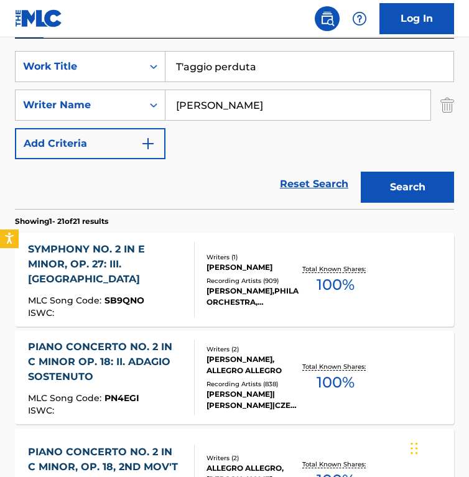
click at [255, 109] on input "Sergei Rachmaninoff" at bounding box center [298, 105] width 265 height 30
paste input "Ferdinando RussoPeppino Gagliardi"
drag, startPoint x: 270, startPoint y: 104, endPoint x: 408, endPoint y: 102, distance: 137.6
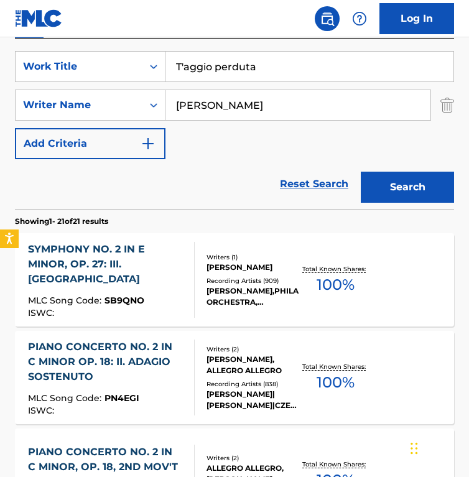
click at [408, 102] on input "Ferdinando RussoPeppino Gagliardi" at bounding box center [298, 105] width 265 height 30
type input "Ferdinando Russo"
click at [361, 172] on button "Search" at bounding box center [407, 187] width 93 height 31
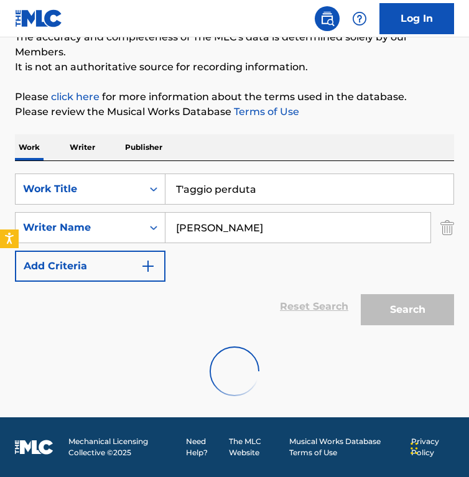
scroll to position [208, 0]
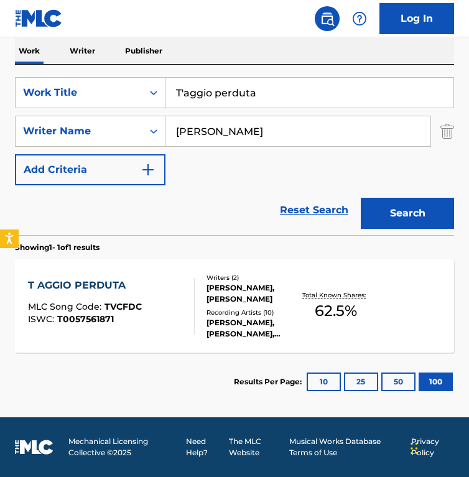
click at [198, 269] on div "T AGGIO PERDUTA MLC Song Code : TVCFDC ISWC : T0057561871 Writers ( 2 ) GIUSEPP…" at bounding box center [234, 306] width 439 height 93
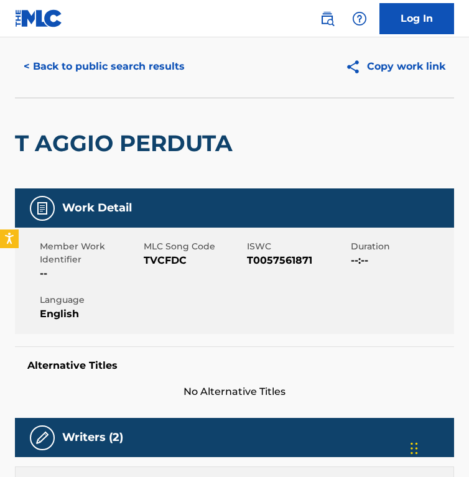
scroll to position [33, 0]
click at [162, 251] on span "MLC Song Code" at bounding box center [194, 246] width 101 height 13
click at [161, 261] on span "TVCFDC" at bounding box center [194, 260] width 101 height 15
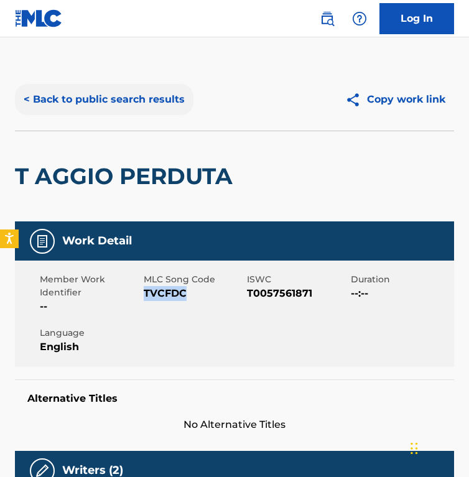
click at [77, 106] on button "< Back to public search results" at bounding box center [104, 99] width 179 height 31
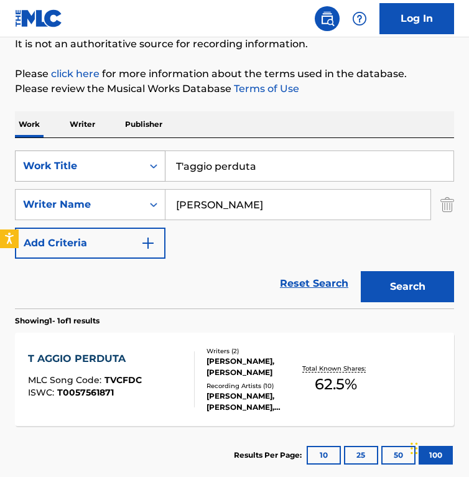
drag, startPoint x: 90, startPoint y: 163, endPoint x: 62, endPoint y: 163, distance: 27.4
click at [62, 163] on div "SearchWithCriteriadd21d74b-4c31-4e25-b9b7-ff5b7abe38ac Work Title T'aggio perdu…" at bounding box center [234, 166] width 439 height 31
paste input "he Lark Ascending"
type input "The Lark Ascending"
click at [284, 193] on input "Ferdinando Russo" at bounding box center [298, 205] width 265 height 30
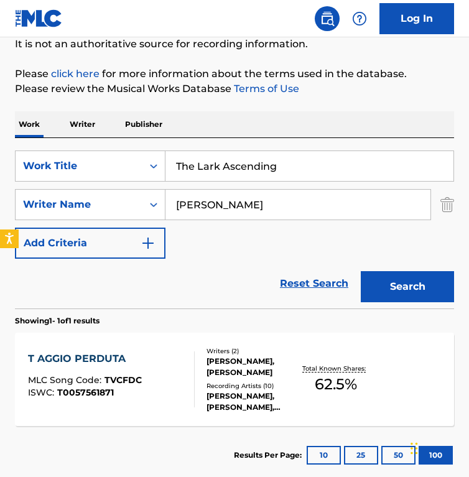
click at [284, 193] on input "Ferdinando Russo" at bounding box center [298, 205] width 265 height 30
paste input "Ralph Vaughan Williams"
type input "Ralph Vaughan Williams"
click at [361, 271] on button "Search" at bounding box center [407, 286] width 93 height 31
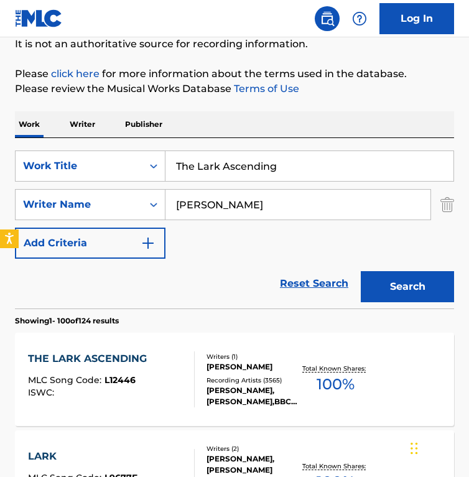
click at [187, 372] on div at bounding box center [189, 380] width 10 height 56
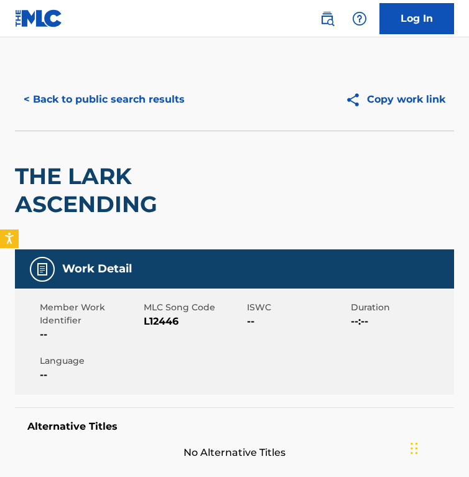
click at [154, 323] on span "L12446" at bounding box center [194, 321] width 101 height 15
click at [87, 85] on div "< Back to public search results Copy work link" at bounding box center [234, 99] width 439 height 62
click at [87, 87] on button "< Back to public search results" at bounding box center [104, 99] width 179 height 31
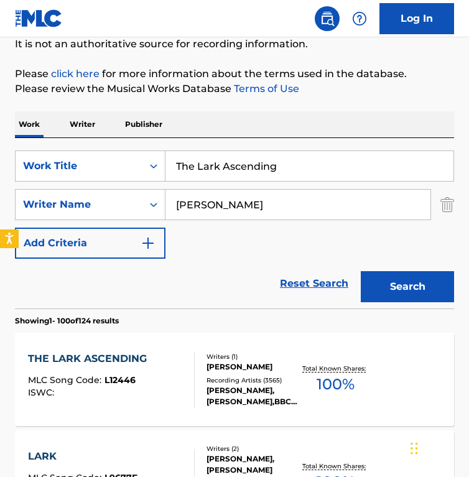
drag, startPoint x: 229, startPoint y: 162, endPoint x: 114, endPoint y: 147, distance: 116.2
click at [114, 147] on div "SearchWithCriteriadd21d74b-4c31-4e25-b9b7-ff5b7abe38ac Work Title The Lark Asce…" at bounding box center [234, 223] width 439 height 171
paste input "Nutcracker, Op. 71 : Act II, Scene III, No.12 Divertissement, Trepak (Russian D…"
type input "The Nutcracker, Op. 71 : Act II, Scene III, No.12 Divertissement, Trepak (Russi…"
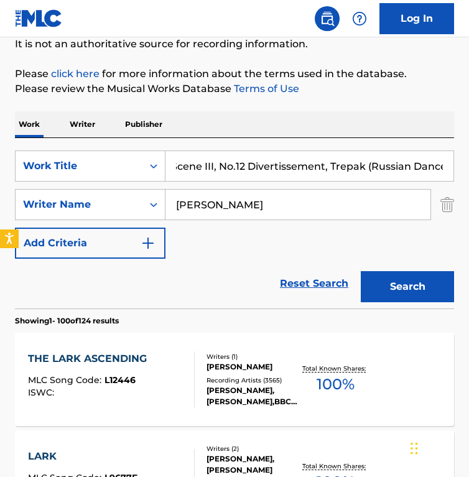
scroll to position [0, 0]
click at [370, 207] on input "Ralph Vaughan Williams" at bounding box center [298, 205] width 265 height 30
paste input "Pyotr Ilyich Tchaikovsky"
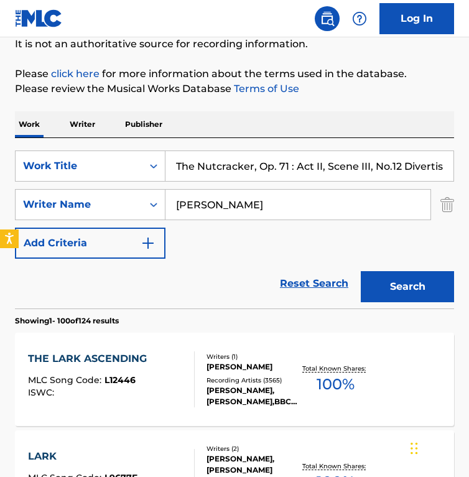
type input "Pyotr Ilyich Tchaikovsky"
click at [361, 271] on button "Search" at bounding box center [407, 286] width 93 height 31
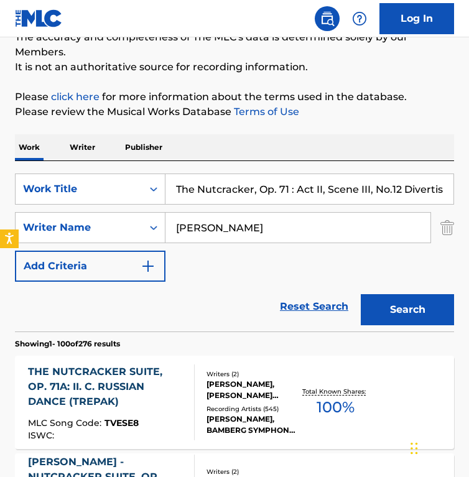
scroll to position [135, 0]
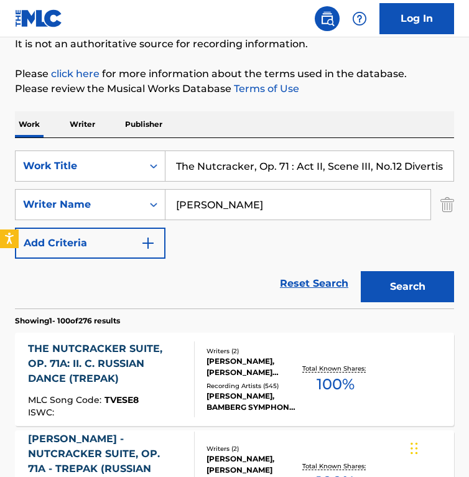
click at [225, 251] on div "SearchWithCriteriadd21d74b-4c31-4e25-b9b7-ff5b7abe38ac Work Title The Nutcracke…" at bounding box center [234, 205] width 439 height 108
click at [213, 248] on div "SearchWithCriteriadd21d74b-4c31-4e25-b9b7-ff5b7abe38ac Work Title The Nutcracke…" at bounding box center [234, 205] width 439 height 108
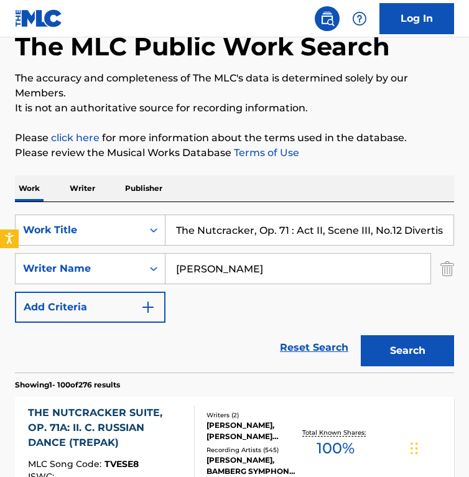
scroll to position [201, 0]
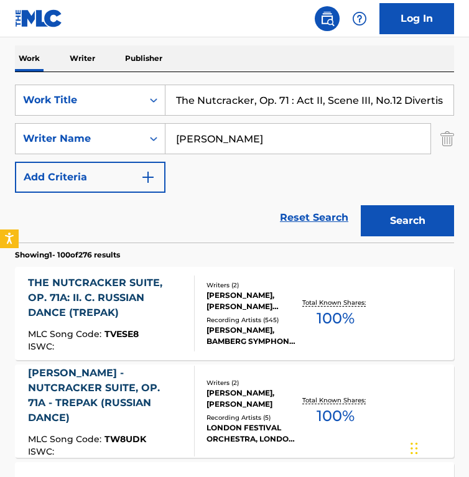
click at [187, 323] on div at bounding box center [189, 314] width 10 height 76
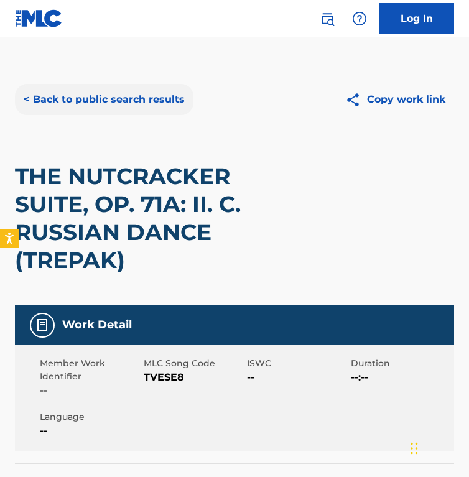
click at [106, 93] on button "< Back to public search results" at bounding box center [104, 99] width 179 height 31
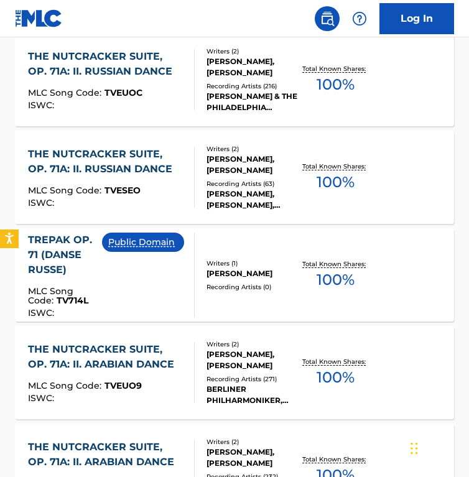
scroll to position [841, 0]
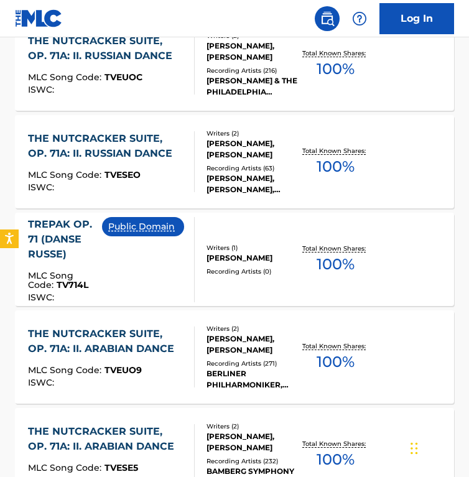
click at [134, 281] on div "Public Domain" at bounding box center [148, 259] width 92 height 85
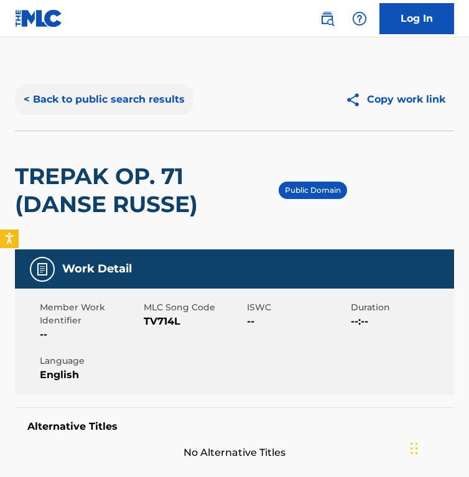
click at [100, 96] on button "< Back to public search results" at bounding box center [104, 99] width 179 height 31
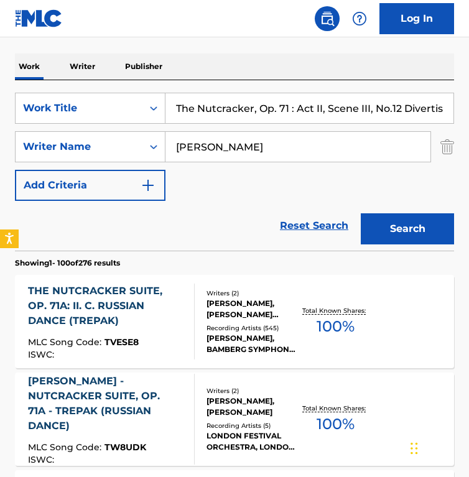
scroll to position [194, 0]
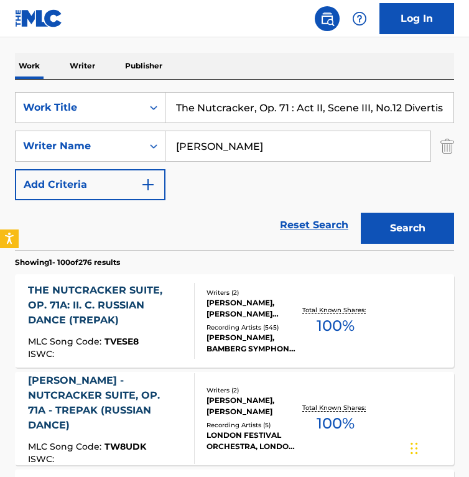
click at [235, 126] on div "SearchWithCriteriadd21d74b-4c31-4e25-b9b7-ff5b7abe38ac Work Title The Nutcracke…" at bounding box center [234, 146] width 439 height 108
click at [235, 108] on input "The Nutcracker, Op. 71 : Act II, Scene III, No.12 Divertissement, Trepak (Russi…" at bounding box center [310, 108] width 288 height 30
paste input "osca, Act II: Ed or fra noi parliam da buoni amici"
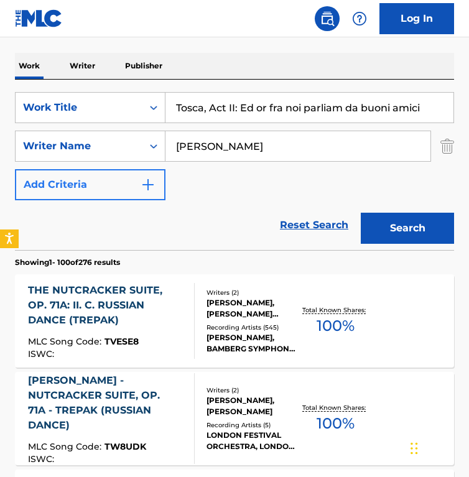
type input "Tosca, Act II: Ed or fra noi parliam da buoni amici"
click at [302, 149] on input "Pyotr Ilyich Tchaikovsky" at bounding box center [298, 146] width 265 height 30
paste input "Giacomo PucciniGiuseppe GiacosaLuigi Illica"
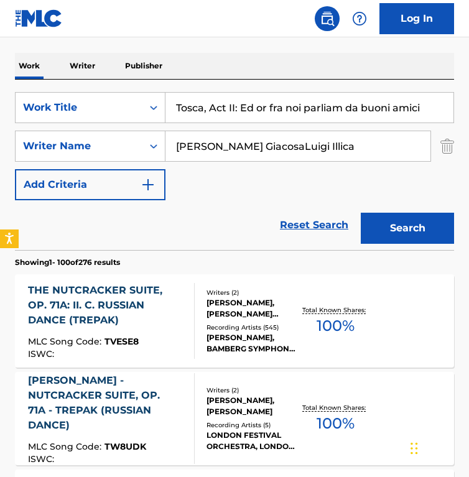
drag, startPoint x: 261, startPoint y: 144, endPoint x: 428, endPoint y: 145, distance: 166.8
click at [428, 146] on input "Giacomo PucciniGiuseppe GiacosaLuigi Illica" at bounding box center [298, 146] width 265 height 30
type input "Giacomo Puccini"
click at [361, 213] on button "Search" at bounding box center [407, 228] width 93 height 31
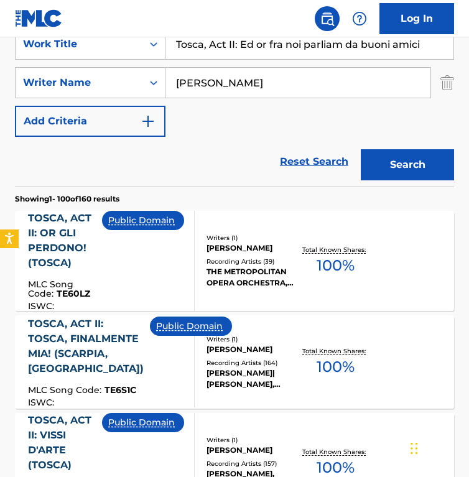
scroll to position [279, 0]
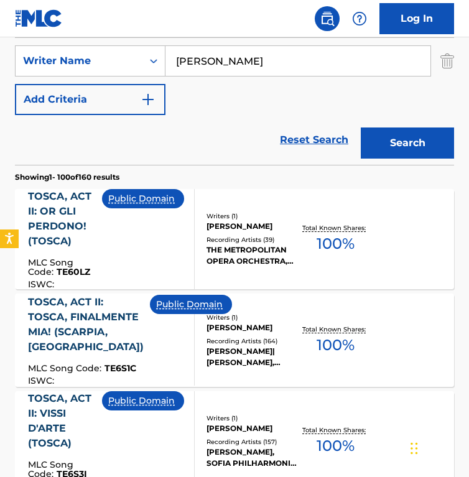
click at [196, 145] on div "Reset Search Search" at bounding box center [234, 140] width 439 height 50
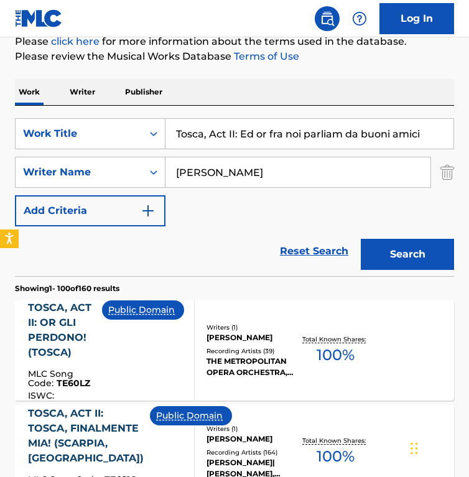
scroll to position [0, 0]
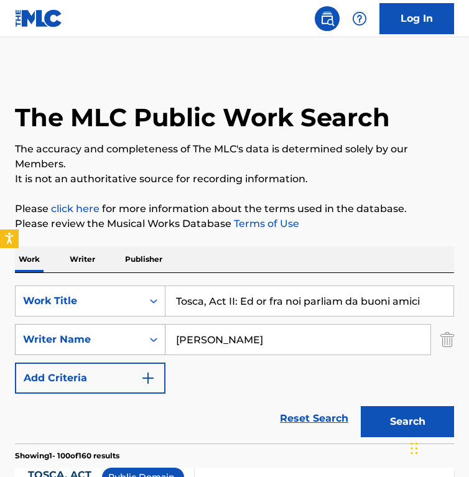
drag, startPoint x: 299, startPoint y: 335, endPoint x: 141, endPoint y: 335, distance: 158.1
click at [141, 335] on div "SearchWithCriteriae633aa58-ab57-4b1b-8c57-4d4b8482a1ac Writer Name Giacomo Pucc…" at bounding box center [234, 339] width 439 height 31
click at [361, 406] on button "Search" at bounding box center [407, 421] width 93 height 31
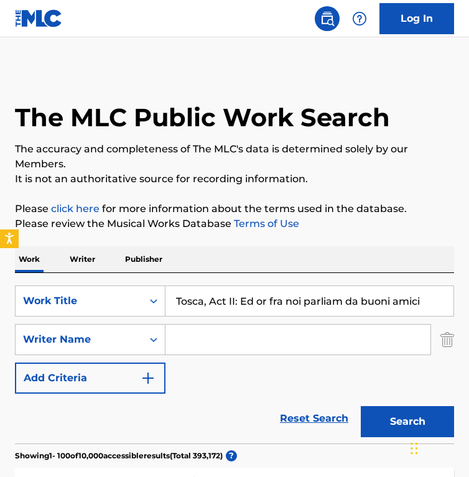
click at [219, 307] on input "Tosca, Act II: Ed or fra noi parliam da buoni amici" at bounding box center [310, 301] width 288 height 30
paste input "William Tell: Overture"
type input "William Tell: Overture"
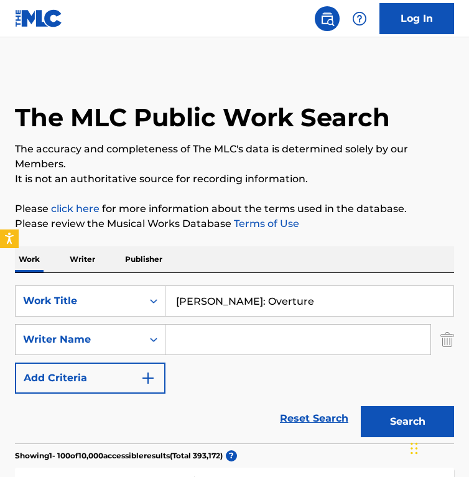
click at [229, 349] on input "Search Form" at bounding box center [298, 340] width 265 height 30
paste input "Gioachino RossiniHippolyte-Louis-Florent BisVictor Joseph Etienne de Jouy"
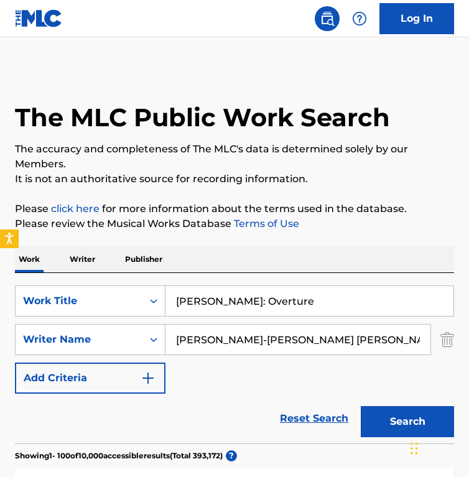
scroll to position [0, 136]
click at [229, 349] on input "Gioachino RossiniHippolyte-Louis-Florent BisVictor Joseph Etienne de Jouy" at bounding box center [298, 340] width 265 height 30
click at [233, 340] on input "Gioachino RossiniHippolyte-Louis-Florent BisVictor Joseph Etienne de Jouy" at bounding box center [298, 340] width 265 height 30
drag, startPoint x: 266, startPoint y: 340, endPoint x: 515, endPoint y: 362, distance: 249.3
click at [469, 362] on html "Accessibility Screen-Reader Guide, Feedback, and Issue Reporting | New window 0…" at bounding box center [234, 238] width 469 height 477
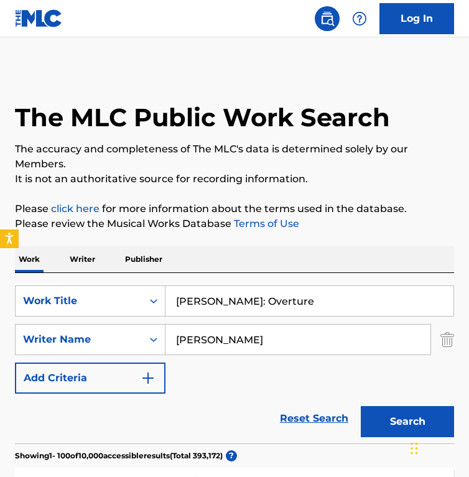
scroll to position [0, 0]
click at [361, 406] on button "Search" at bounding box center [407, 421] width 93 height 31
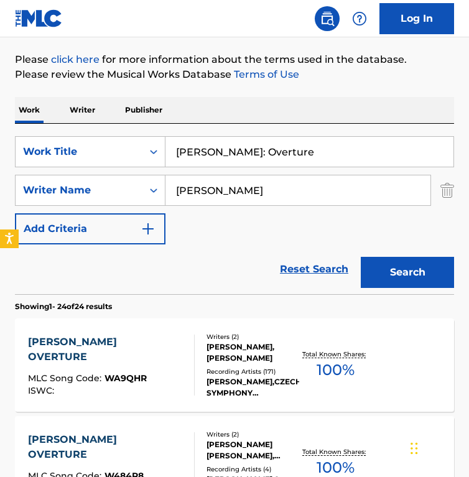
scroll to position [151, 0]
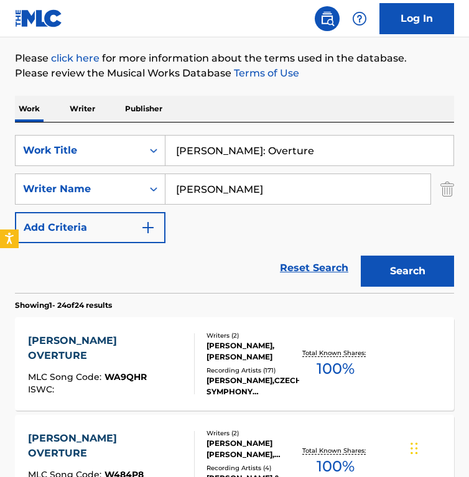
drag, startPoint x: 301, startPoint y: 185, endPoint x: -15, endPoint y: 167, distance: 316.7
click at [0, 167] on html "Accessibility Screen-Reader Guide, Feedback, and Issue Reporting | New window 0…" at bounding box center [234, 87] width 469 height 477
paste input "Hippolyte-Louis-Florent Bis"
type input "Hippolyte-Louis-Florent Bis"
click at [361, 256] on button "Search" at bounding box center [407, 271] width 93 height 31
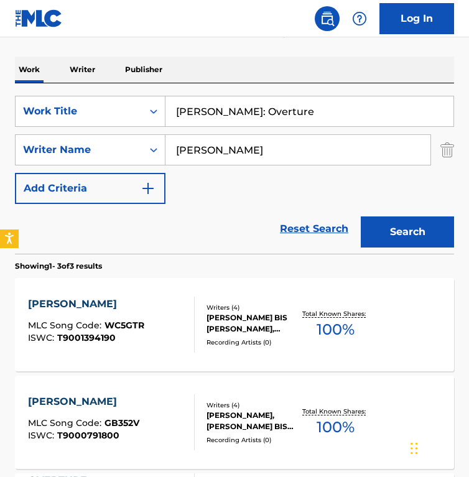
scroll to position [190, 0]
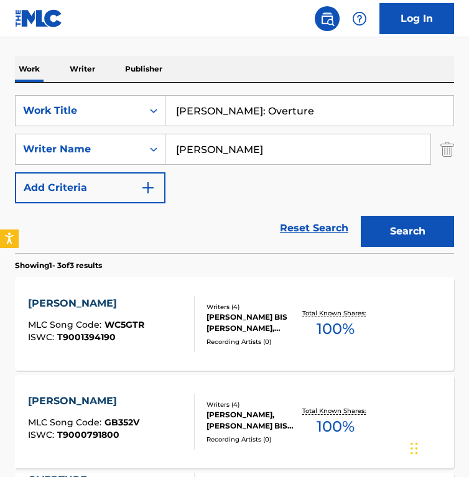
click at [202, 307] on div "Writers ( 4 ) LOUIS FLORENT BIS HIPPOLYTE, VICTOR JOS ETIENNE JOUY DE, GIOACCHI…" at bounding box center [247, 324] width 105 height 44
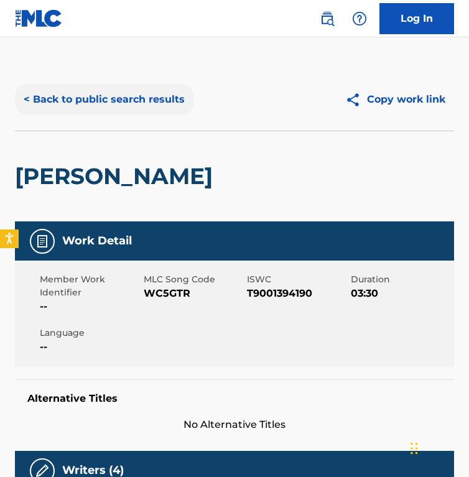
click at [68, 105] on button "< Back to public search results" at bounding box center [104, 99] width 179 height 31
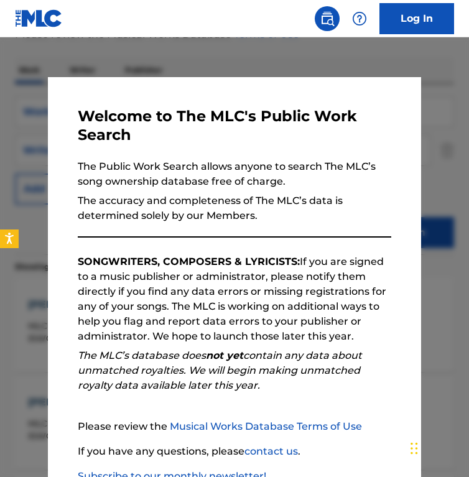
click at [25, 229] on div at bounding box center [234, 275] width 469 height 477
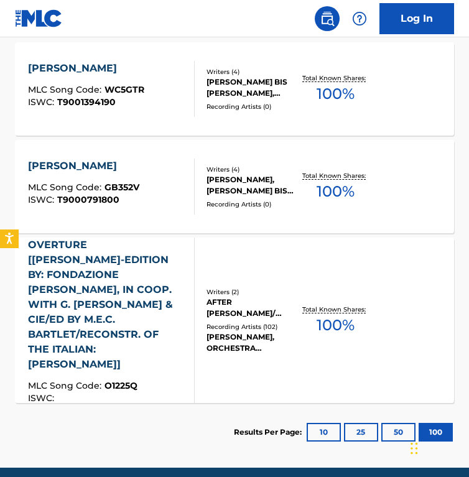
scroll to position [446, 0]
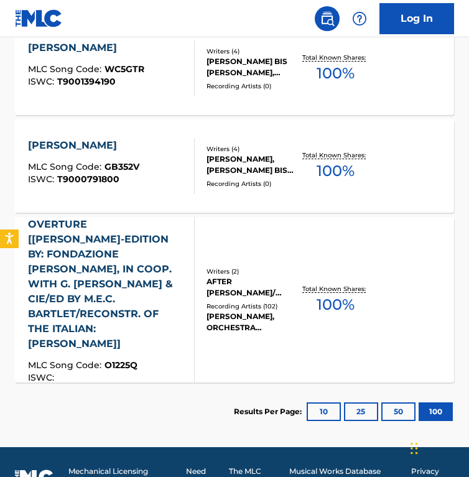
click at [141, 266] on div "OVERTURE [WILLIAM TELL-EDITION BY: FONDAZIONE ROSSINI, IN COOP. WITH G. RICORDI…" at bounding box center [106, 284] width 156 height 134
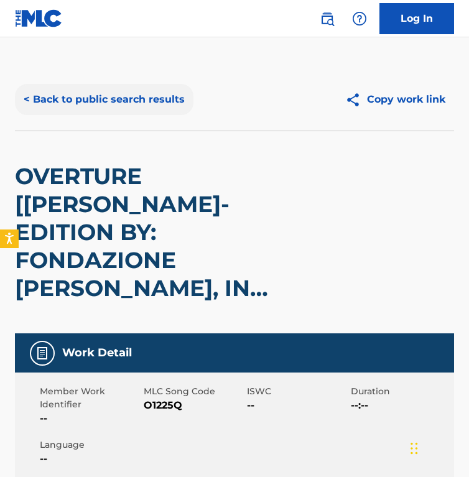
click at [100, 113] on button "< Back to public search results" at bounding box center [104, 99] width 179 height 31
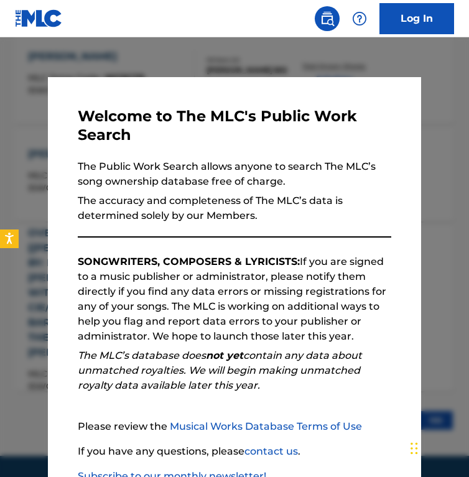
scroll to position [438, 0]
click at [39, 266] on div at bounding box center [234, 275] width 469 height 477
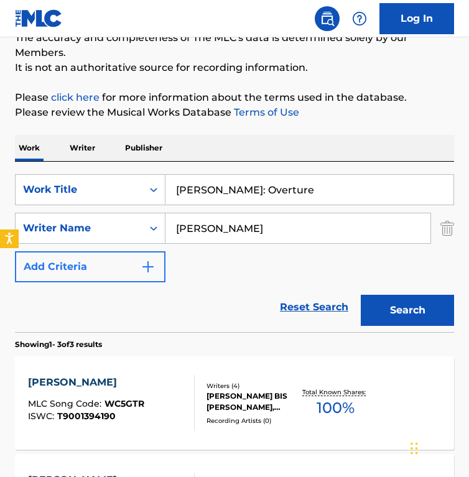
scroll to position [114, 0]
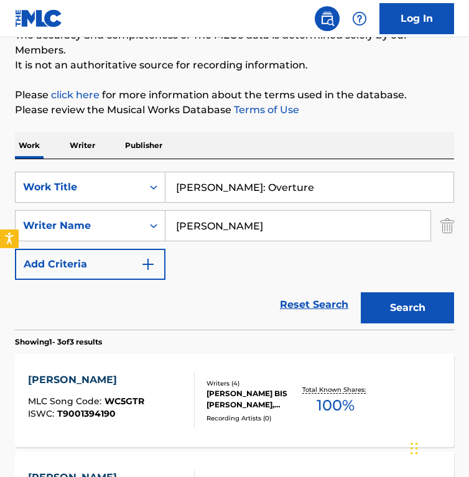
click at [117, 382] on div "WILLIAM TELL" at bounding box center [86, 380] width 116 height 15
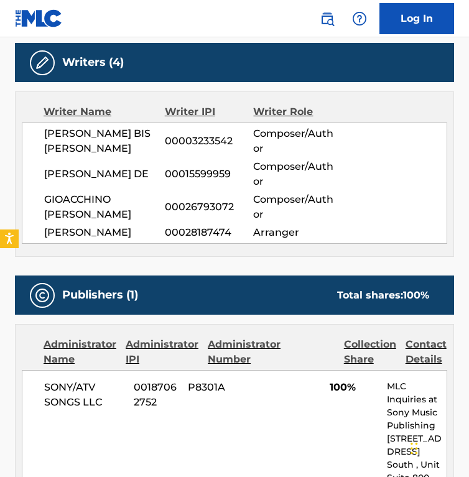
scroll to position [208, 0]
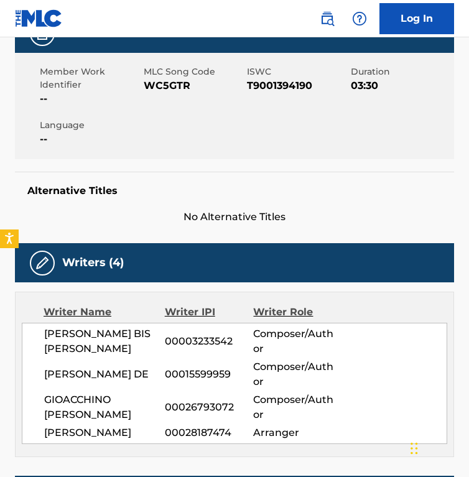
click at [167, 90] on span "WC5GTR" at bounding box center [194, 85] width 101 height 15
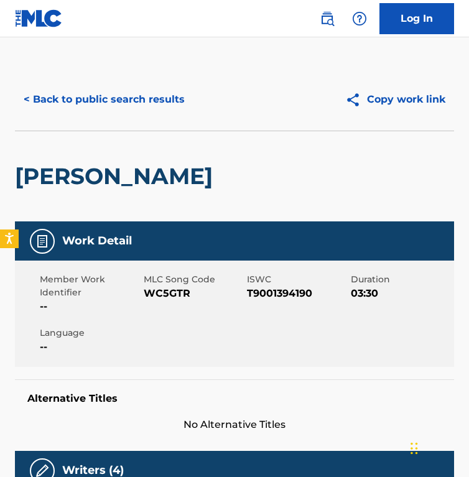
click at [174, 290] on span "WC5GTR" at bounding box center [194, 293] width 101 height 15
click at [124, 86] on button "< Back to public search results" at bounding box center [104, 99] width 179 height 31
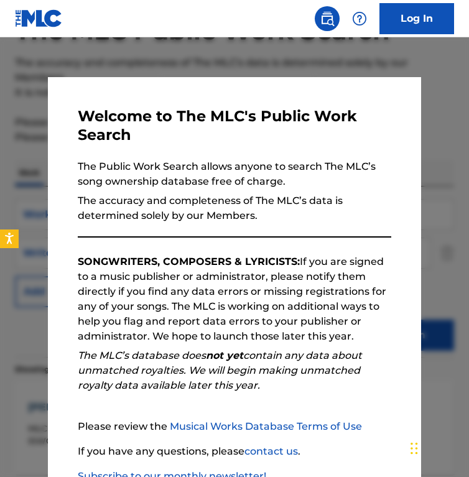
scroll to position [32, 0]
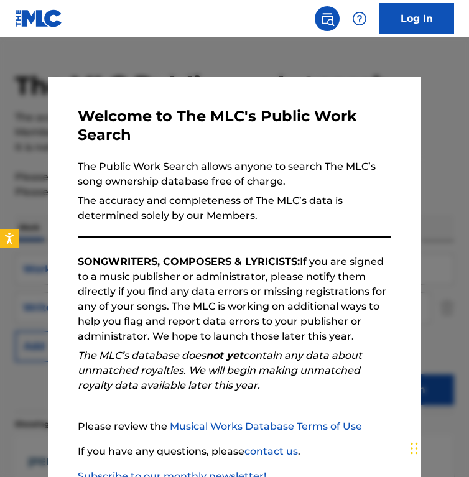
click at [188, 75] on div at bounding box center [234, 275] width 469 height 477
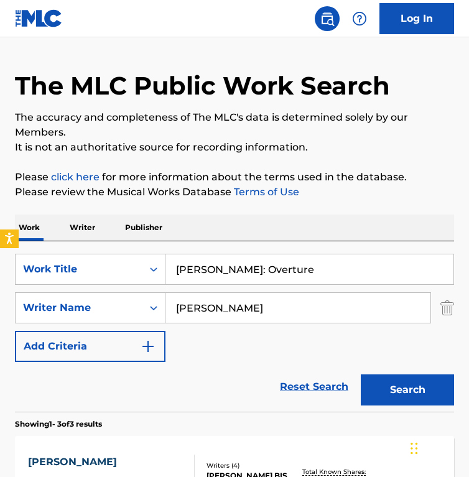
drag, startPoint x: 302, startPoint y: 271, endPoint x: -74, endPoint y: 199, distance: 383.3
click at [0, 199] on html "Accessibility Screen-Reader Guide, Feedback, and Issue Reporting | New window 0…" at bounding box center [234, 206] width 469 height 477
paste input "Ed or fra noi parliam da buoni amici"
type input "Ed or fra noi parliam da buoni amici"
click at [256, 312] on input "Hippolyte-Louis-Florent Bis" at bounding box center [298, 308] width 265 height 30
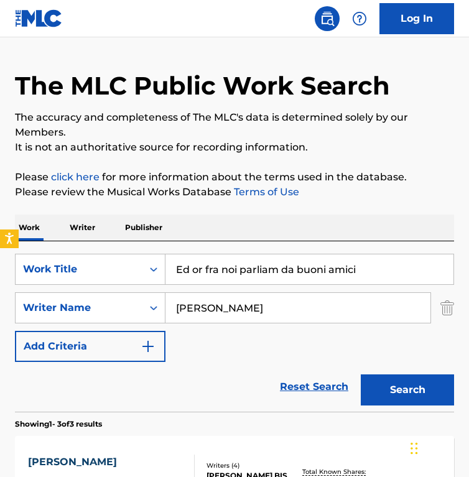
click at [256, 312] on input "Hippolyte-Louis-Florent Bis" at bounding box center [298, 308] width 265 height 30
paste input "Giacomo PucciniGiuseppe GiacosaLuigi Illica"
drag, startPoint x: 271, startPoint y: 311, endPoint x: 642, endPoint y: 340, distance: 371.5
click at [469, 340] on html "Accessibility Screen-Reader Guide, Feedback, and Issue Reporting | New window 0…" at bounding box center [234, 206] width 469 height 477
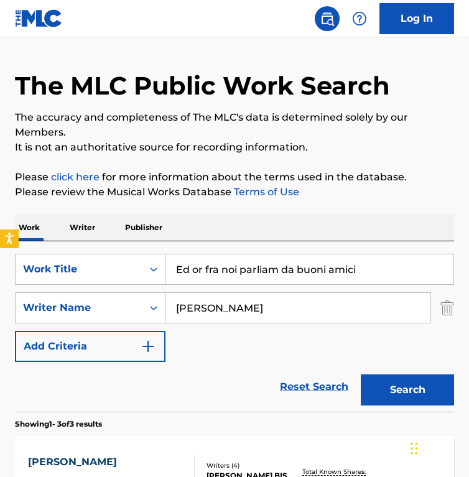
click at [361, 375] on button "Search" at bounding box center [407, 390] width 93 height 31
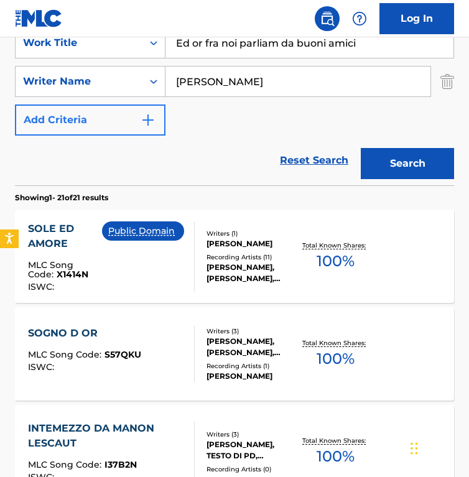
scroll to position [260, 0]
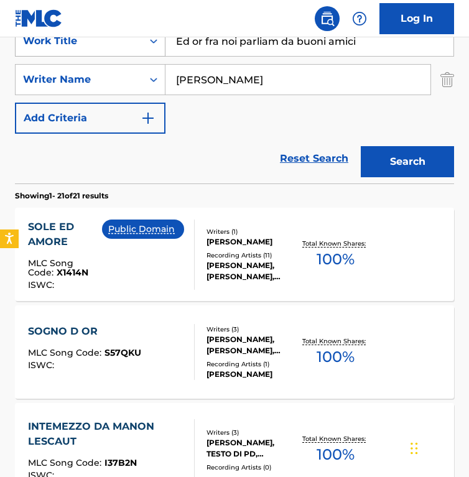
drag, startPoint x: 269, startPoint y: 85, endPoint x: 88, endPoint y: 50, distance: 184.4
click at [88, 50] on div "SearchWithCriteriadd21d74b-4c31-4e25-b9b7-ff5b7abe38ac Work Title Ed or fra noi…" at bounding box center [234, 80] width 439 height 108
paste input "useppe GiacosaLuigi Illica"
drag, startPoint x: 265, startPoint y: 78, endPoint x: 374, endPoint y: 87, distance: 109.3
click at [374, 87] on input "Giuseppe GiacosaLuigi Illica" at bounding box center [298, 80] width 265 height 30
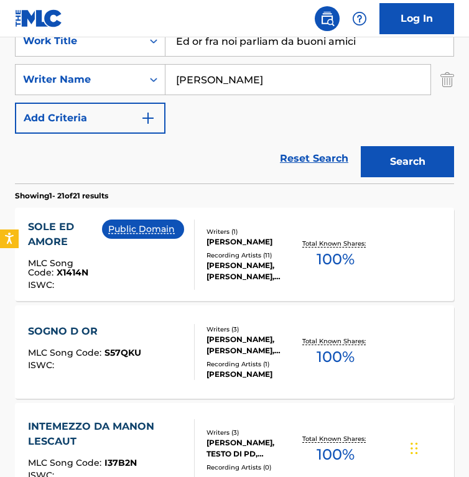
click at [361, 146] on button "Search" at bounding box center [407, 161] width 93 height 31
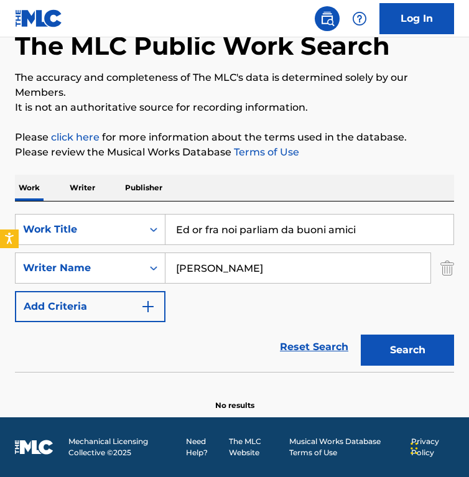
scroll to position [72, 0]
drag, startPoint x: 299, startPoint y: 273, endPoint x: 87, endPoint y: 232, distance: 215.6
click at [87, 232] on div "SearchWithCriteriadd21d74b-4c31-4e25-b9b7-ff5b7abe38ac Work Title Ed or fra noi…" at bounding box center [234, 268] width 439 height 108
paste input "Luigi Illic"
type input "Luigi Illica"
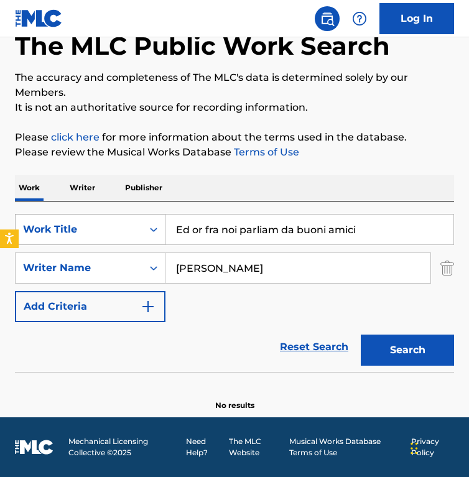
click at [361, 335] on button "Search" at bounding box center [407, 350] width 93 height 31
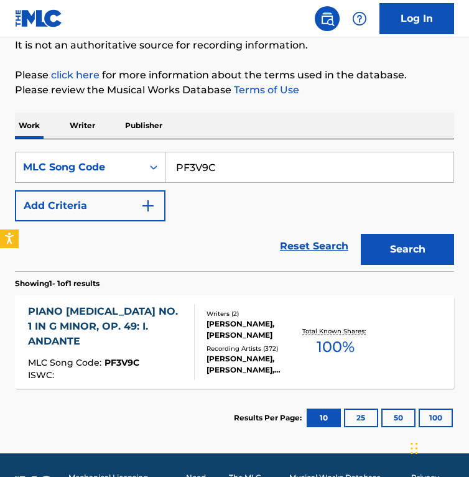
drag, startPoint x: 239, startPoint y: 169, endPoint x: 129, endPoint y: 161, distance: 109.8
click at [129, 161] on div "SearchWithCriteria7e117813-ab5f-4592-8a71-20e818f2dec0 MLC Song Code PF3V9C" at bounding box center [234, 167] width 439 height 31
click at [361, 234] on button "Search" at bounding box center [407, 249] width 93 height 31
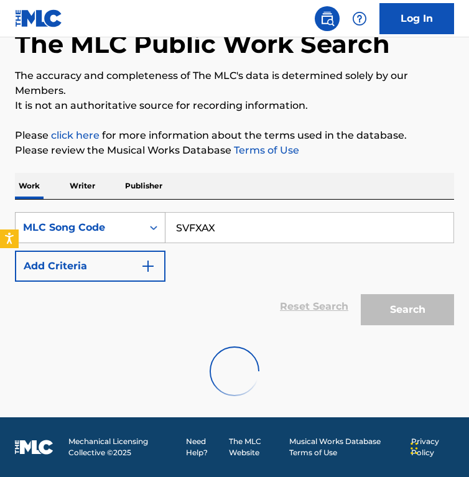
scroll to position [134, 0]
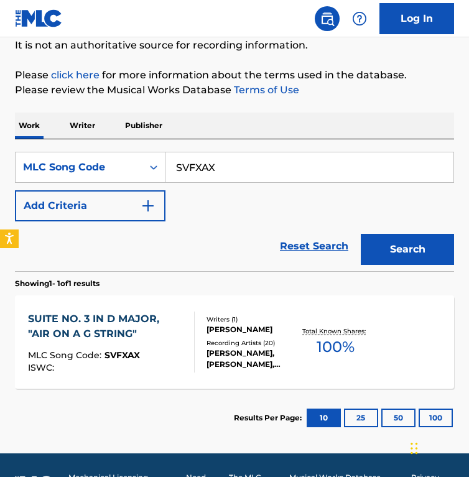
click at [202, 247] on div "Reset Search Search" at bounding box center [234, 247] width 439 height 50
drag, startPoint x: 241, startPoint y: 163, endPoint x: -20, endPoint y: 139, distance: 261.9
click at [0, 139] on html "Accessibility Screen-Reader Guide, Feedback, and Issue Reporting | New window 0…" at bounding box center [234, 104] width 469 height 477
paste input "W3036Y"
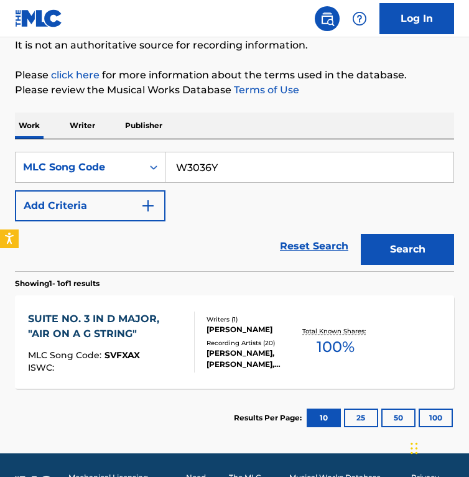
type input "W3036Y"
click at [361, 234] on button "Search" at bounding box center [407, 249] width 93 height 31
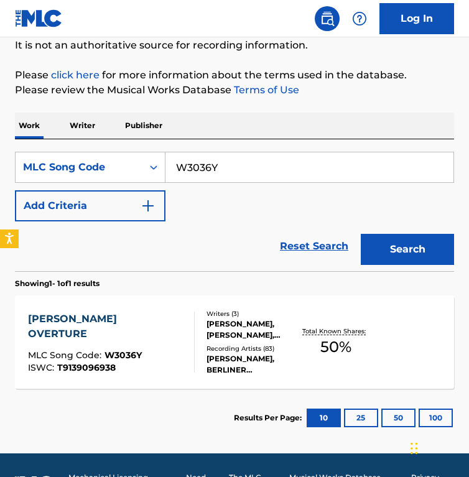
click at [197, 352] on div "Writers ( 3 ) [PERSON_NAME], [PERSON_NAME], [PERSON_NAME] Recording Artists ( 8…" at bounding box center [247, 342] width 105 height 67
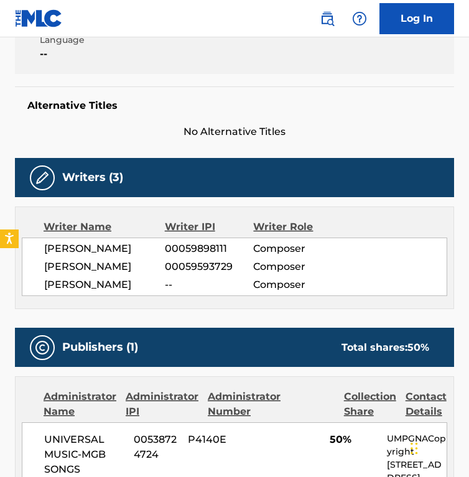
scroll to position [325, 0]
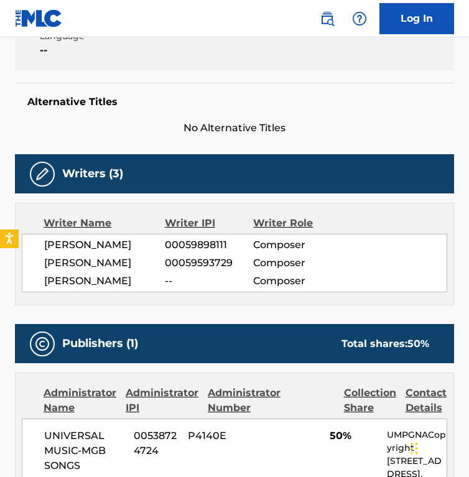
click at [189, 75] on div "Work Detail Member Work Identifier -- MLC Song Code W3036Y ISWC T9139096938 Dur…" at bounding box center [234, 30] width 439 height 211
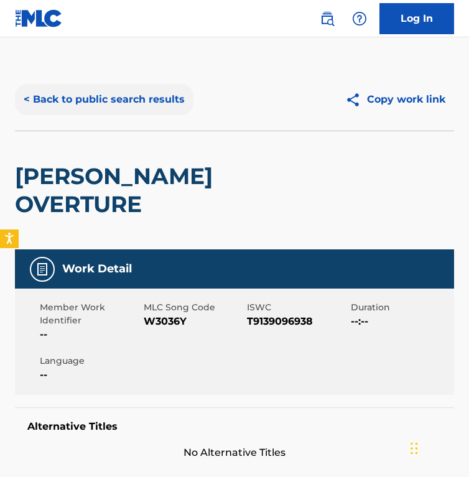
click at [136, 102] on button "< Back to public search results" at bounding box center [104, 99] width 179 height 31
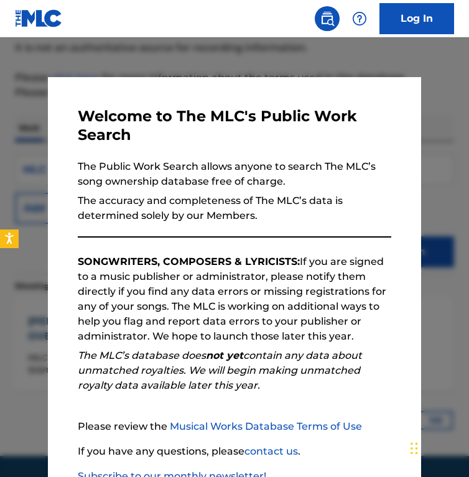
scroll to position [130, 0]
click at [261, 49] on div at bounding box center [234, 275] width 469 height 477
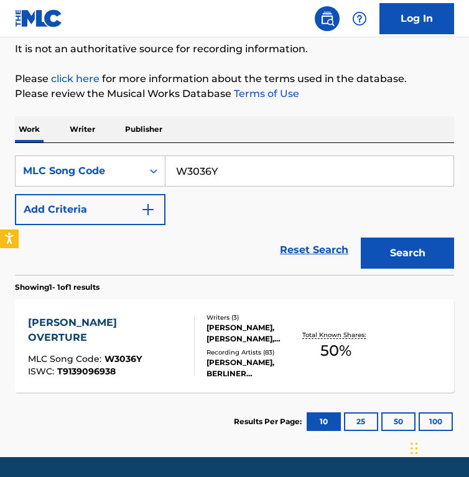
drag, startPoint x: 245, startPoint y: 156, endPoint x: 326, endPoint y: 183, distance: 85.2
click at [326, 183] on input "W3036Y" at bounding box center [310, 171] width 288 height 30
paste input "994499"
type input "994499"
click at [361, 238] on button "Search" at bounding box center [407, 253] width 93 height 31
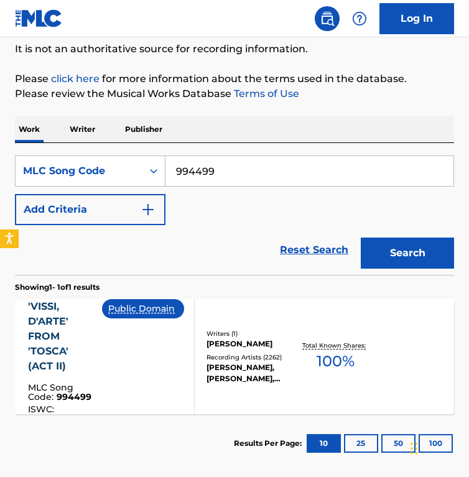
click at [227, 268] on div "Reset Search Search" at bounding box center [234, 250] width 439 height 50
